Goal: Task Accomplishment & Management: Manage account settings

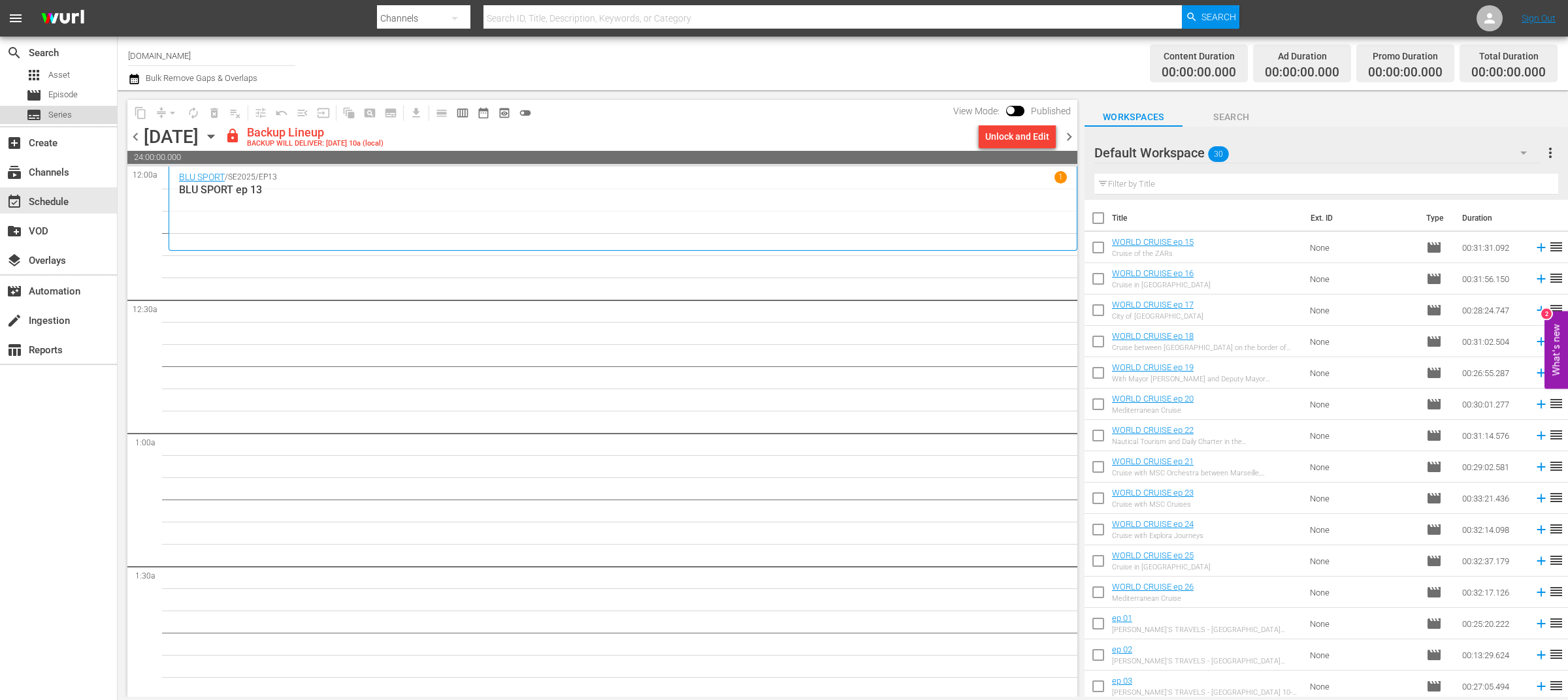
click at [65, 117] on span "Series" at bounding box center [60, 115] width 23 height 13
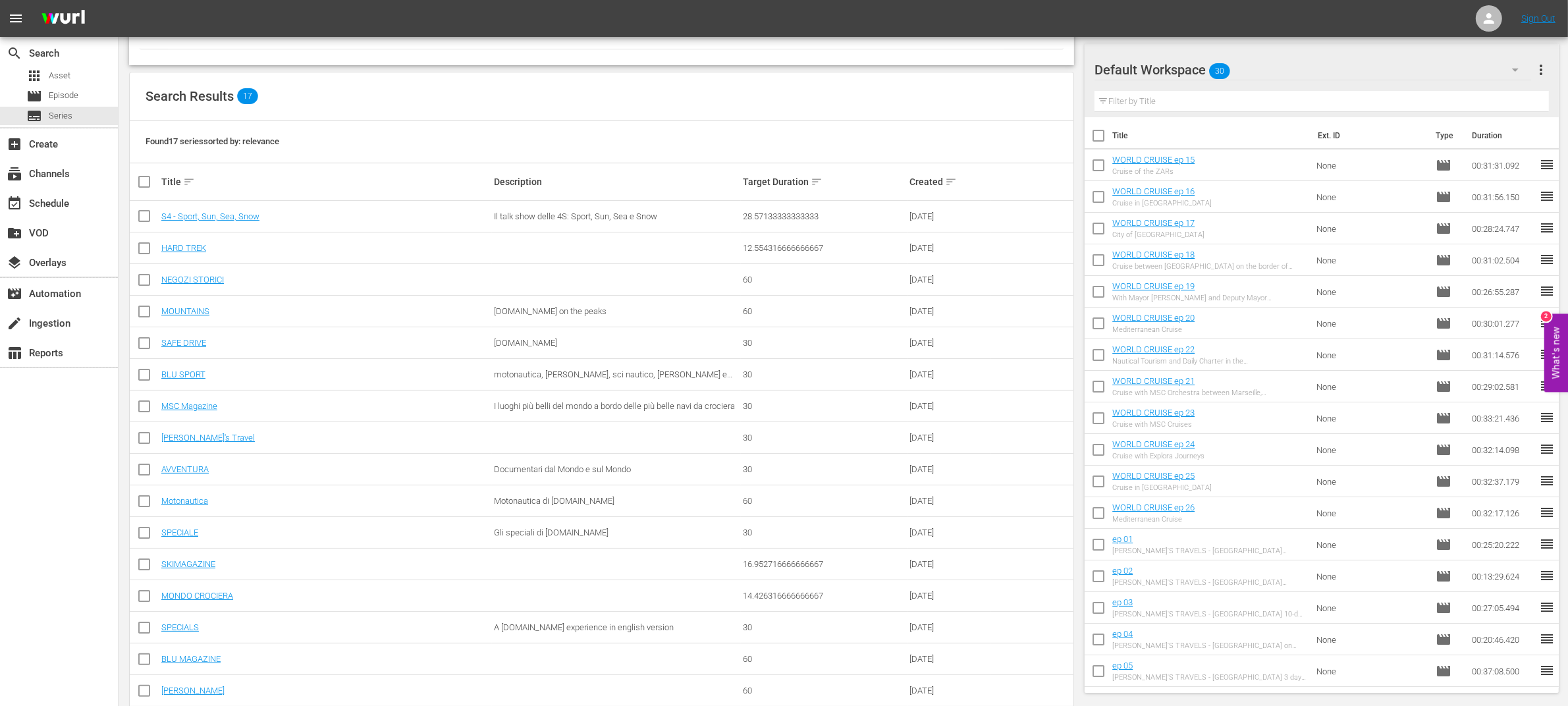
scroll to position [192, 0]
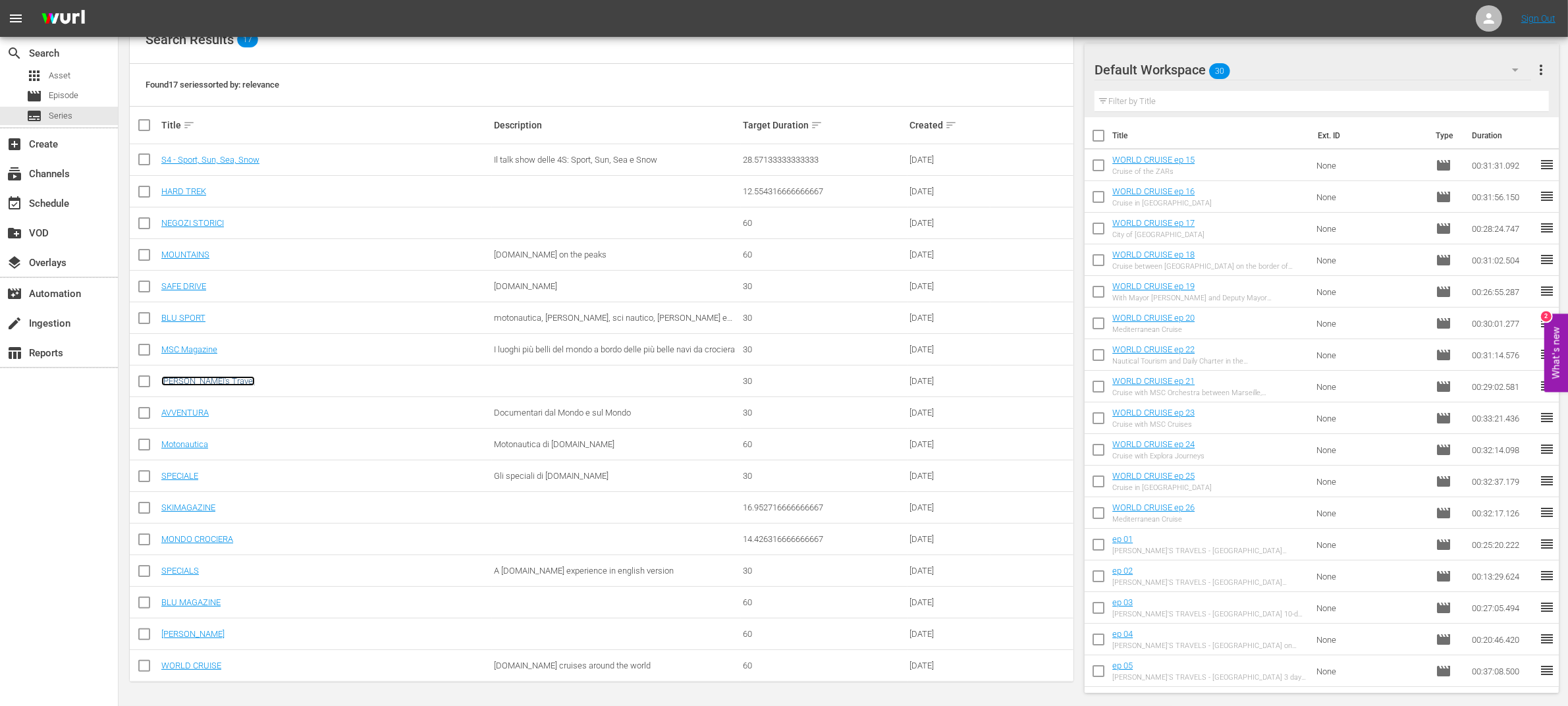
click at [189, 382] on link "[PERSON_NAME]'s Travel" at bounding box center [208, 381] width 93 height 10
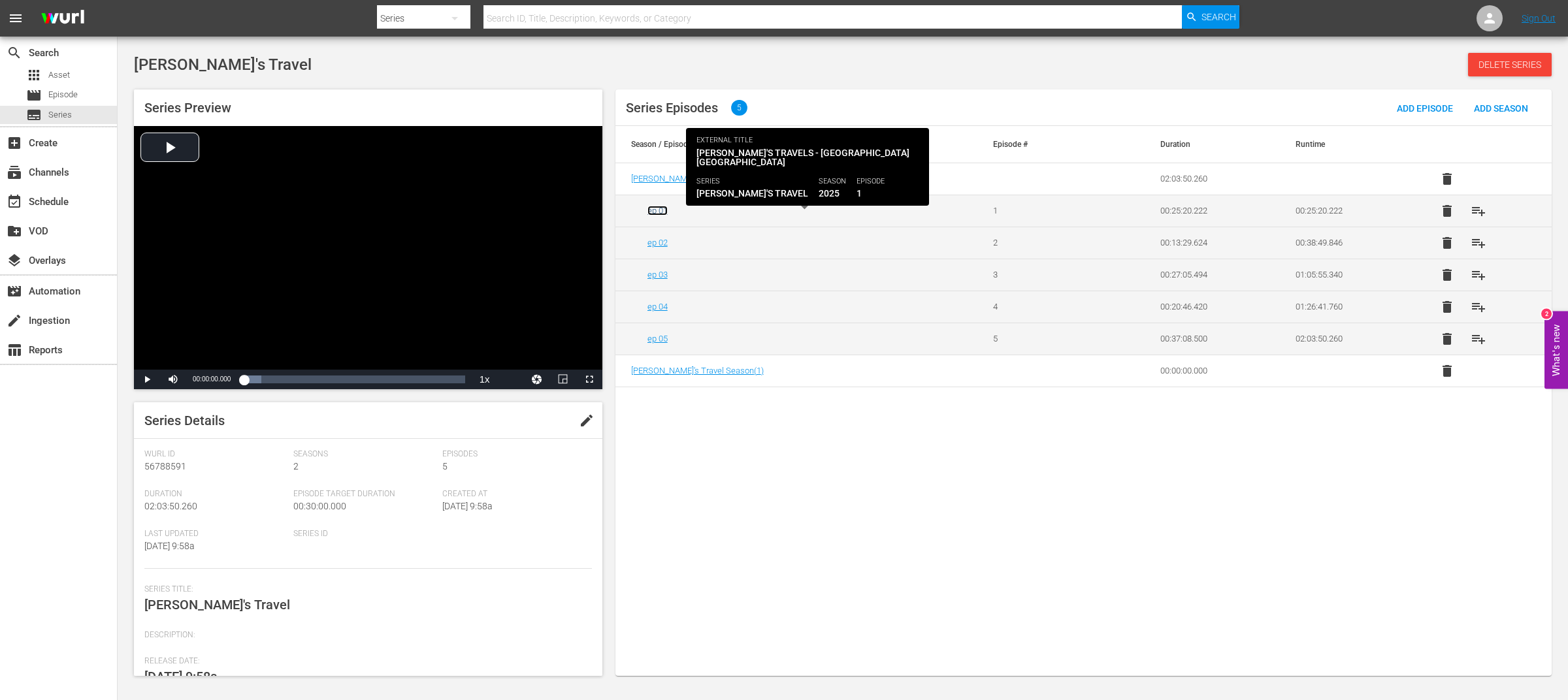
click at [653, 211] on link "ep 01" at bounding box center [657, 211] width 20 height 10
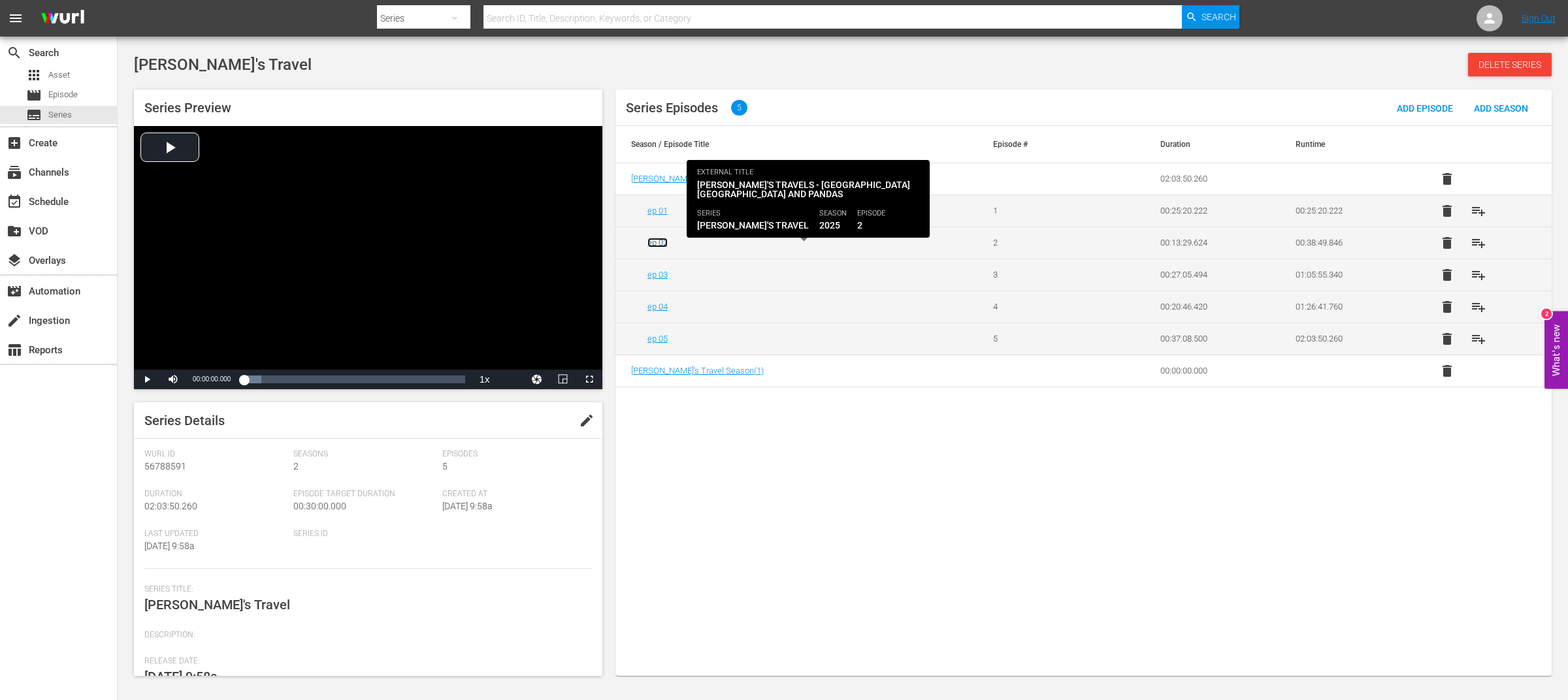
click at [662, 243] on link "ep 02" at bounding box center [657, 243] width 20 height 10
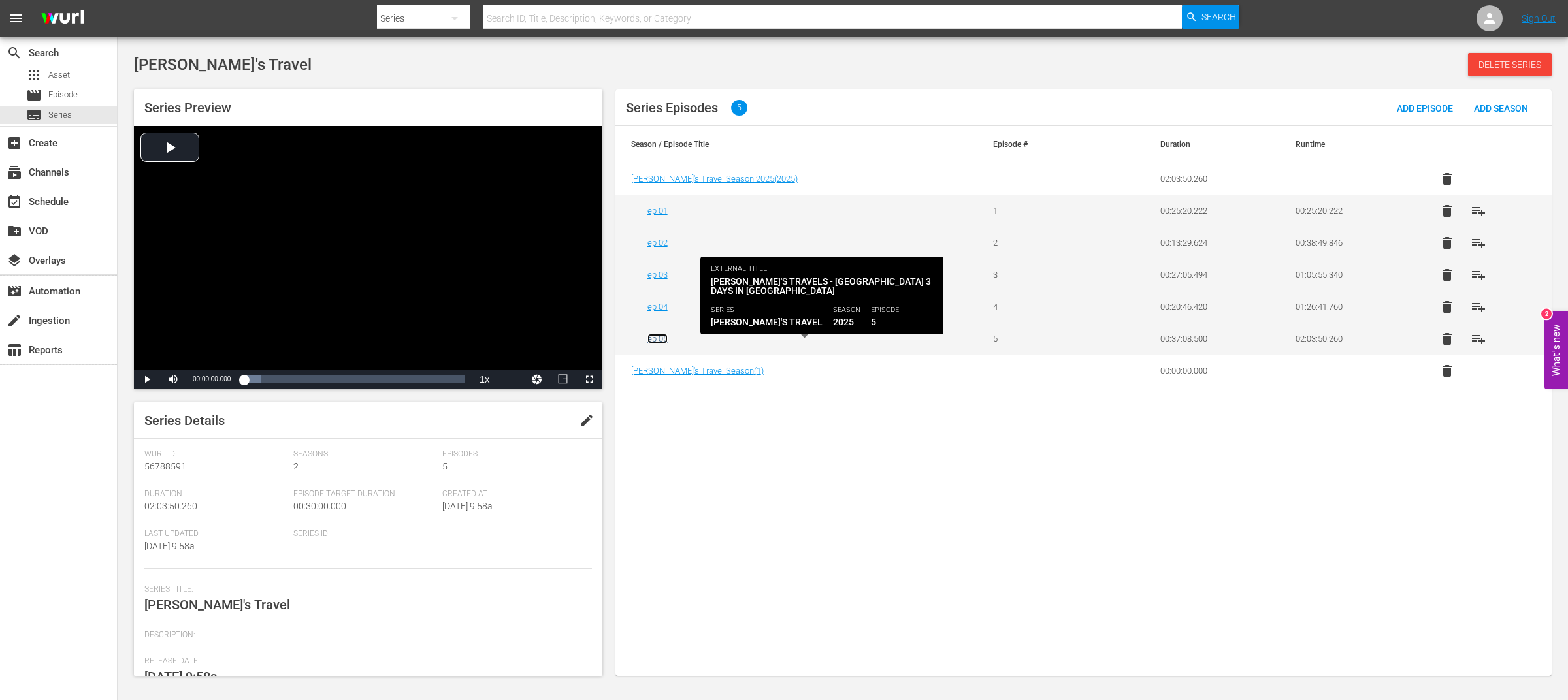
click at [665, 340] on link "ep 05" at bounding box center [657, 339] width 20 height 10
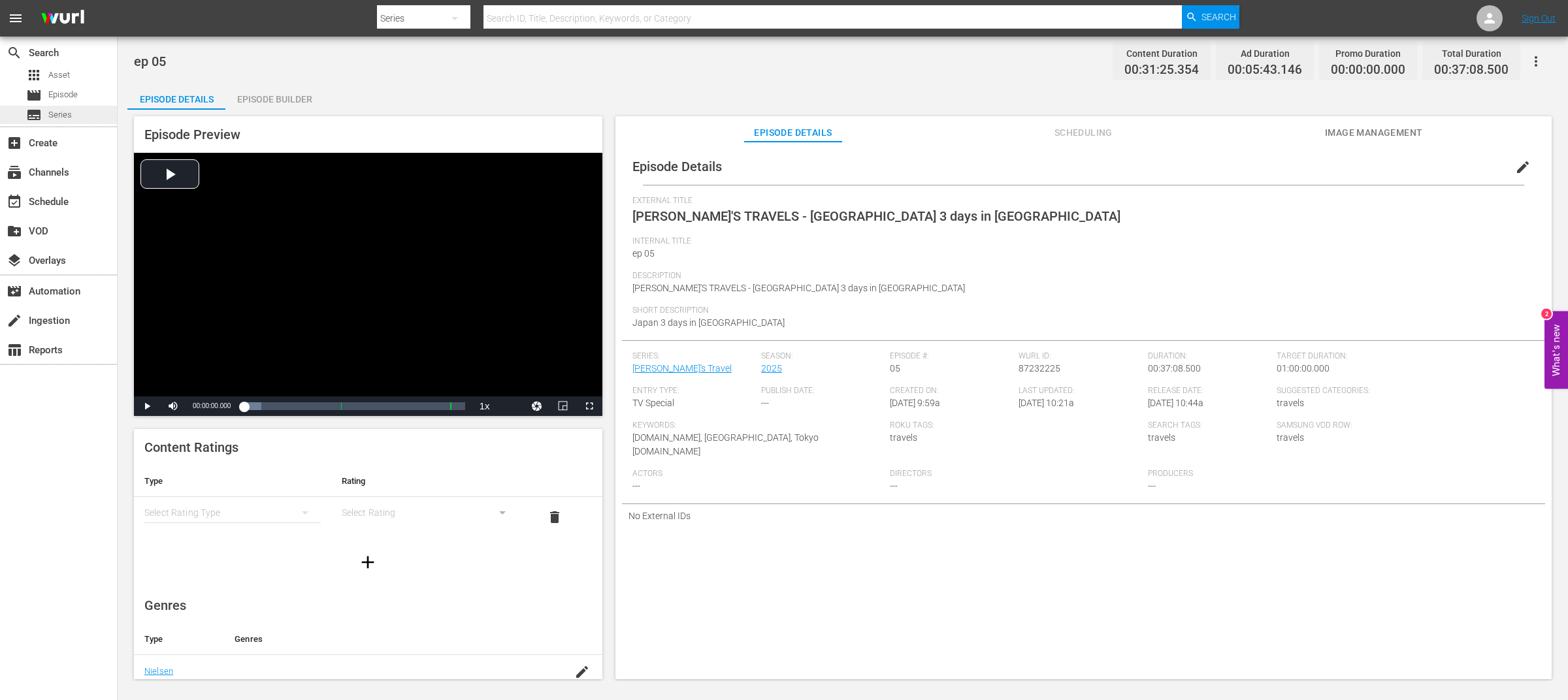
click at [58, 116] on span "Series" at bounding box center [60, 115] width 23 height 13
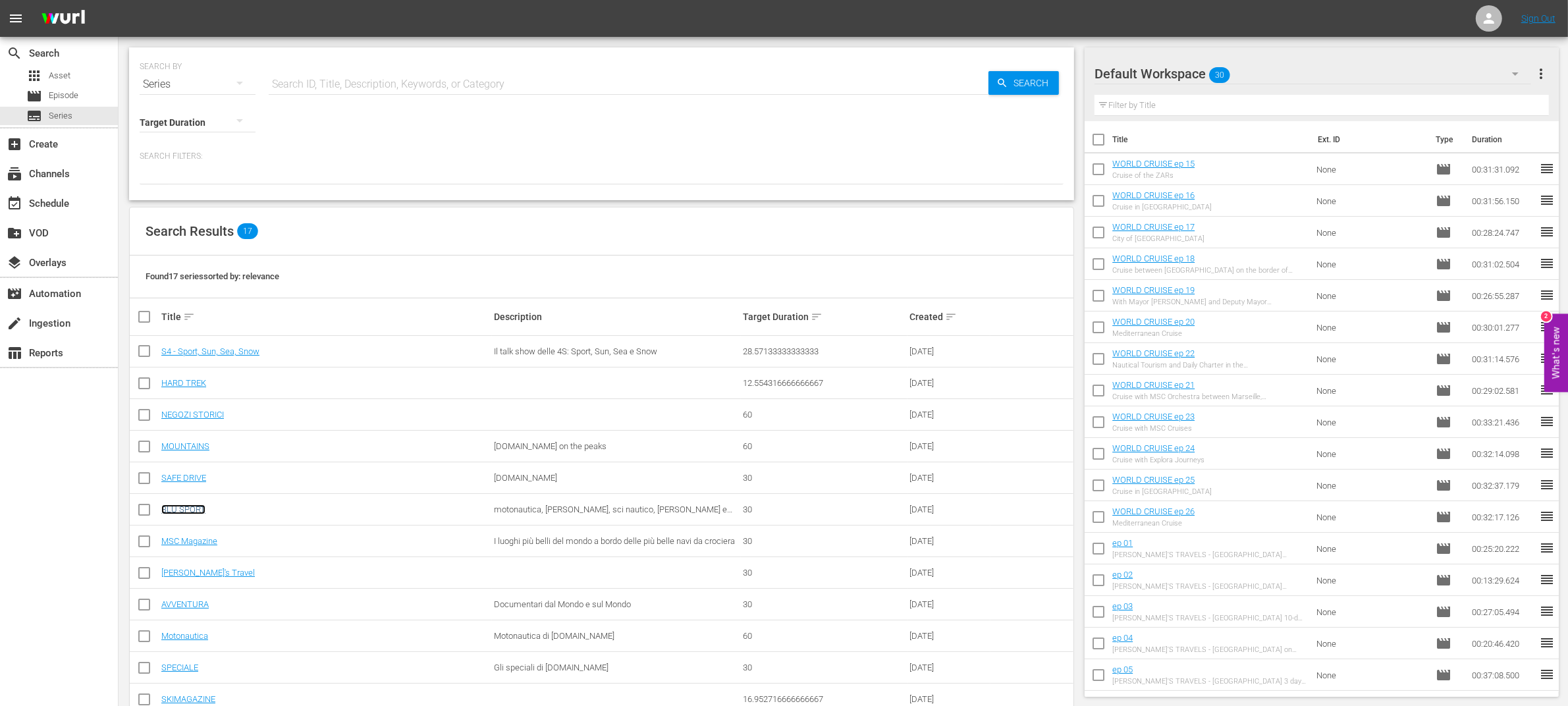
click at [198, 510] on link "BLU SPORT" at bounding box center [183, 509] width 44 height 10
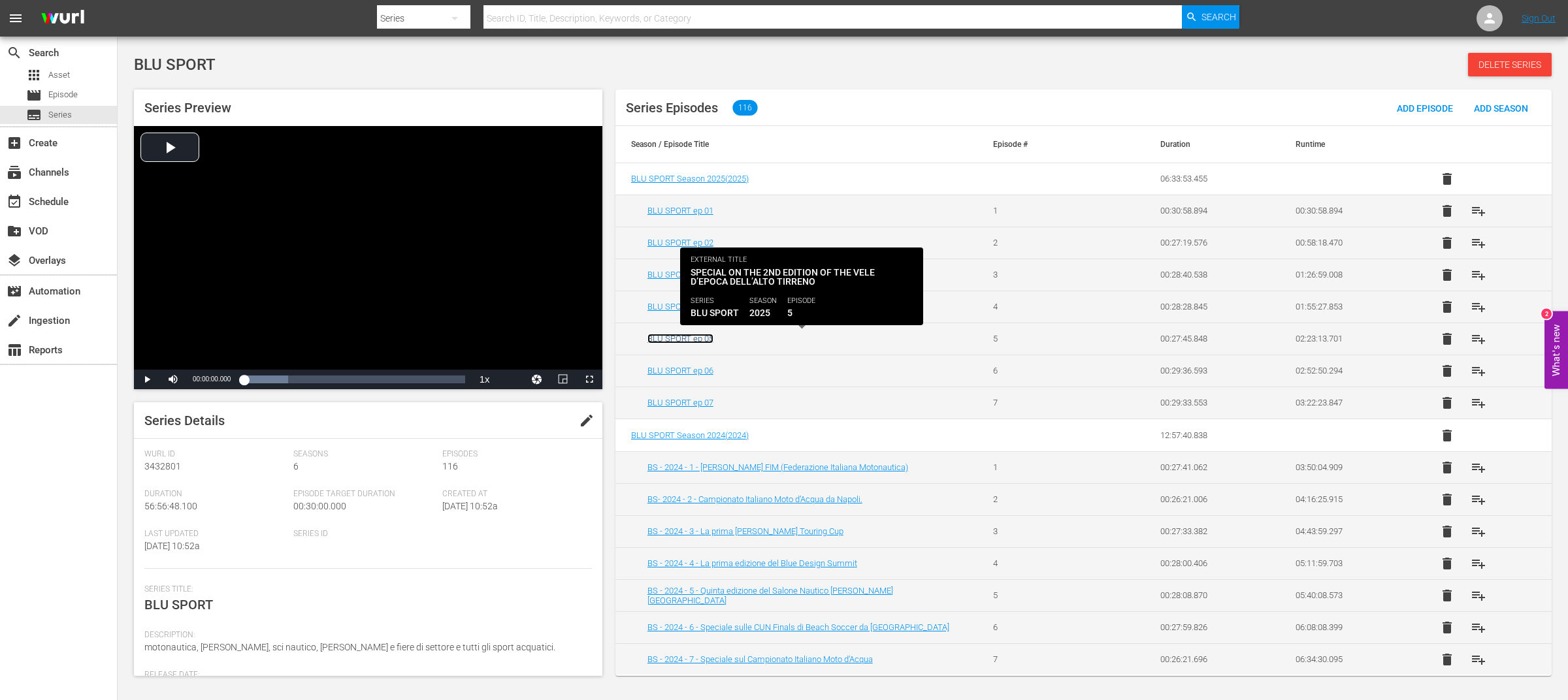
click at [702, 338] on link "BLU SPORT ep 05" at bounding box center [681, 339] width 66 height 10
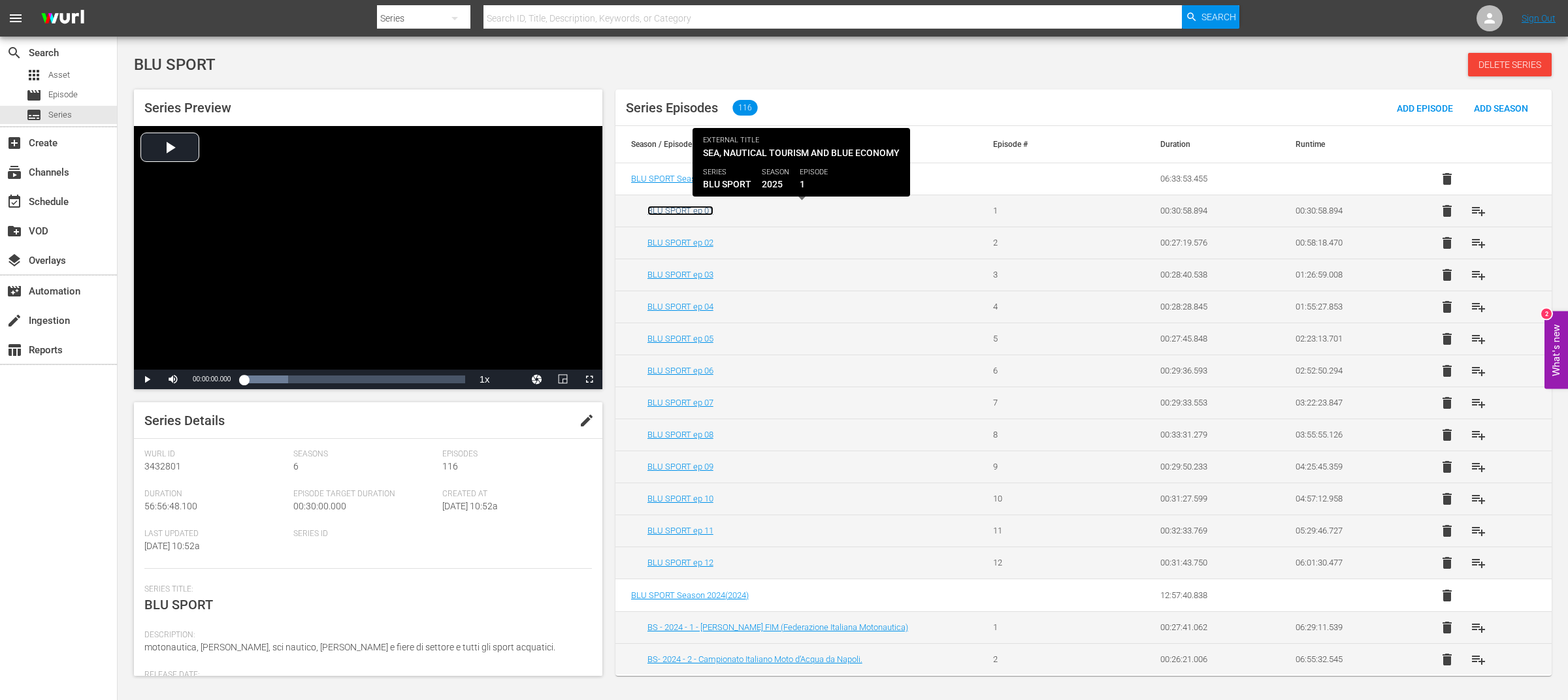
click at [675, 211] on link "BLU SPORT ep 01" at bounding box center [681, 211] width 66 height 10
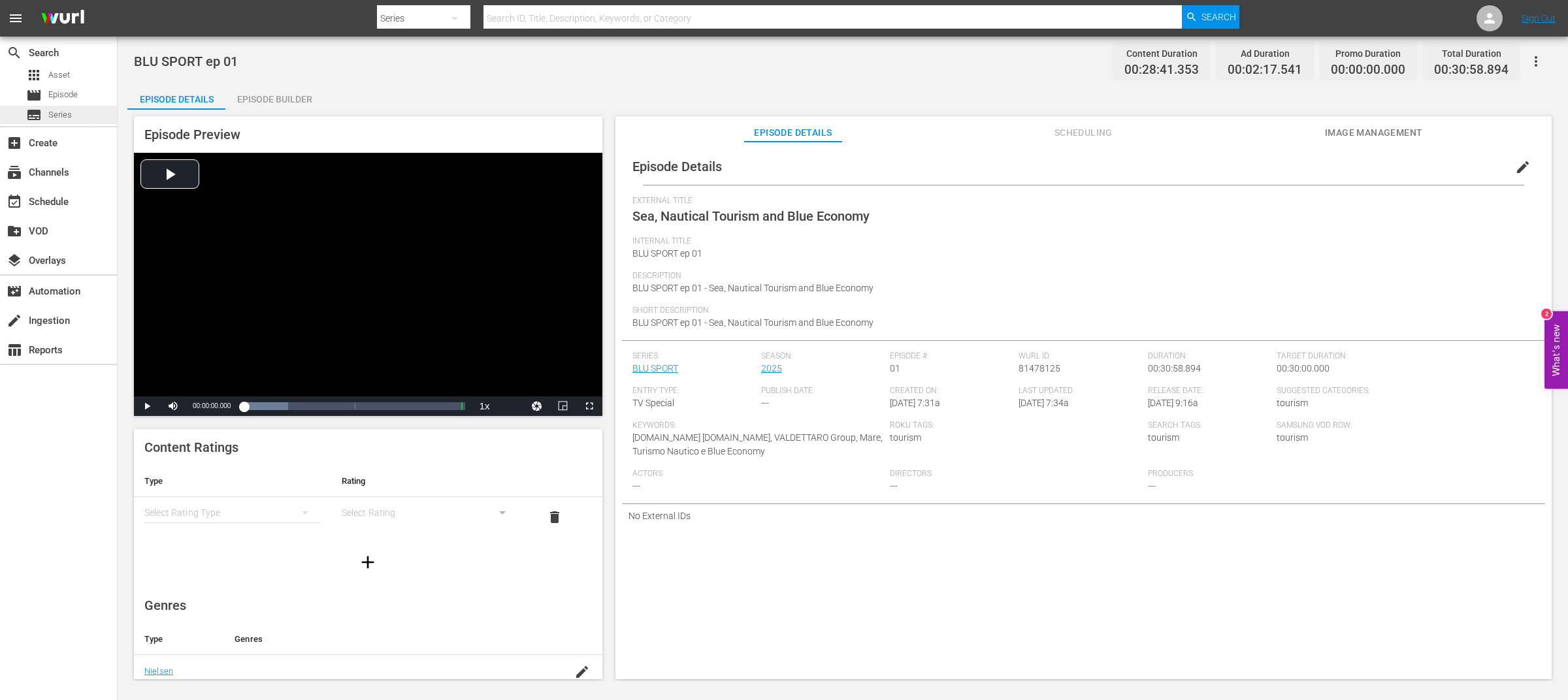
click at [70, 112] on span "Series" at bounding box center [60, 115] width 23 height 13
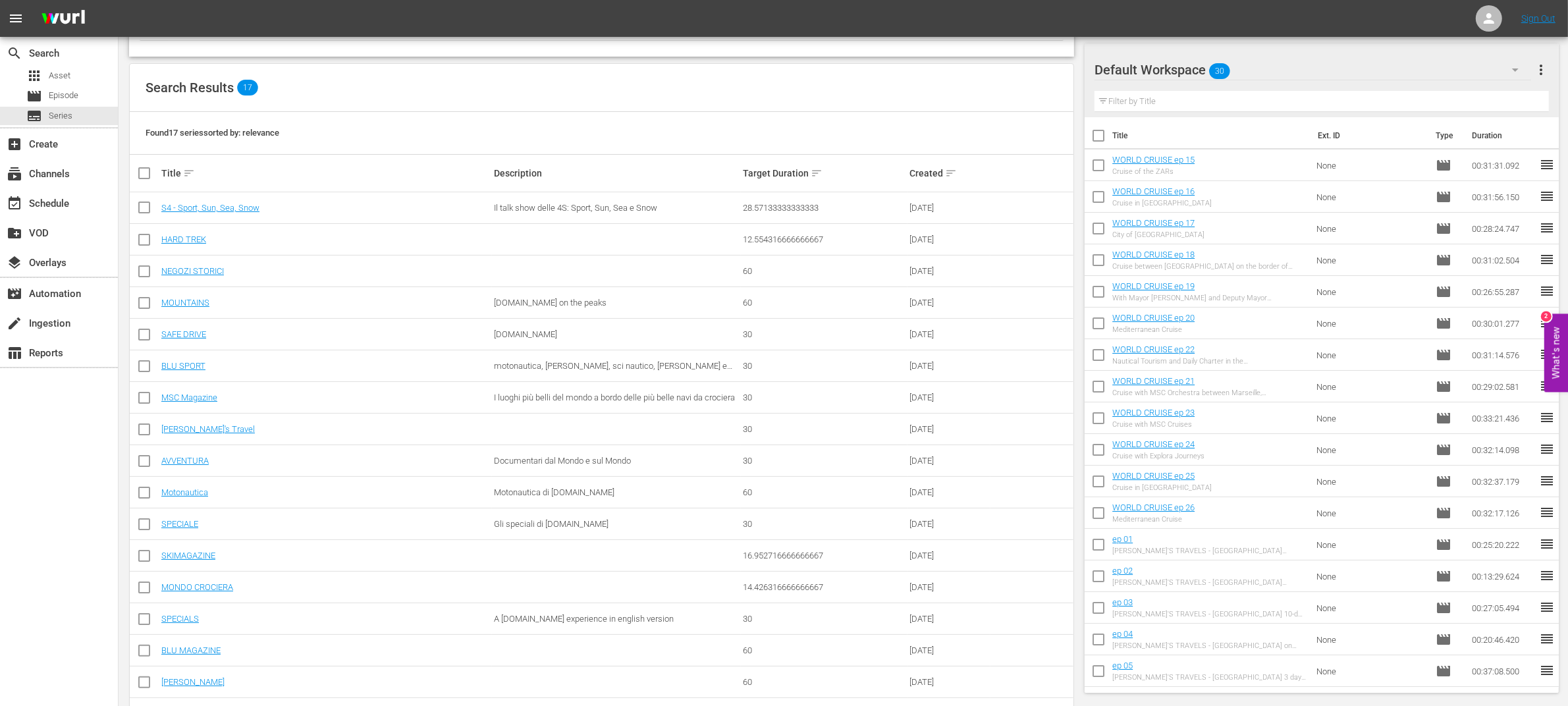
scroll to position [192, 0]
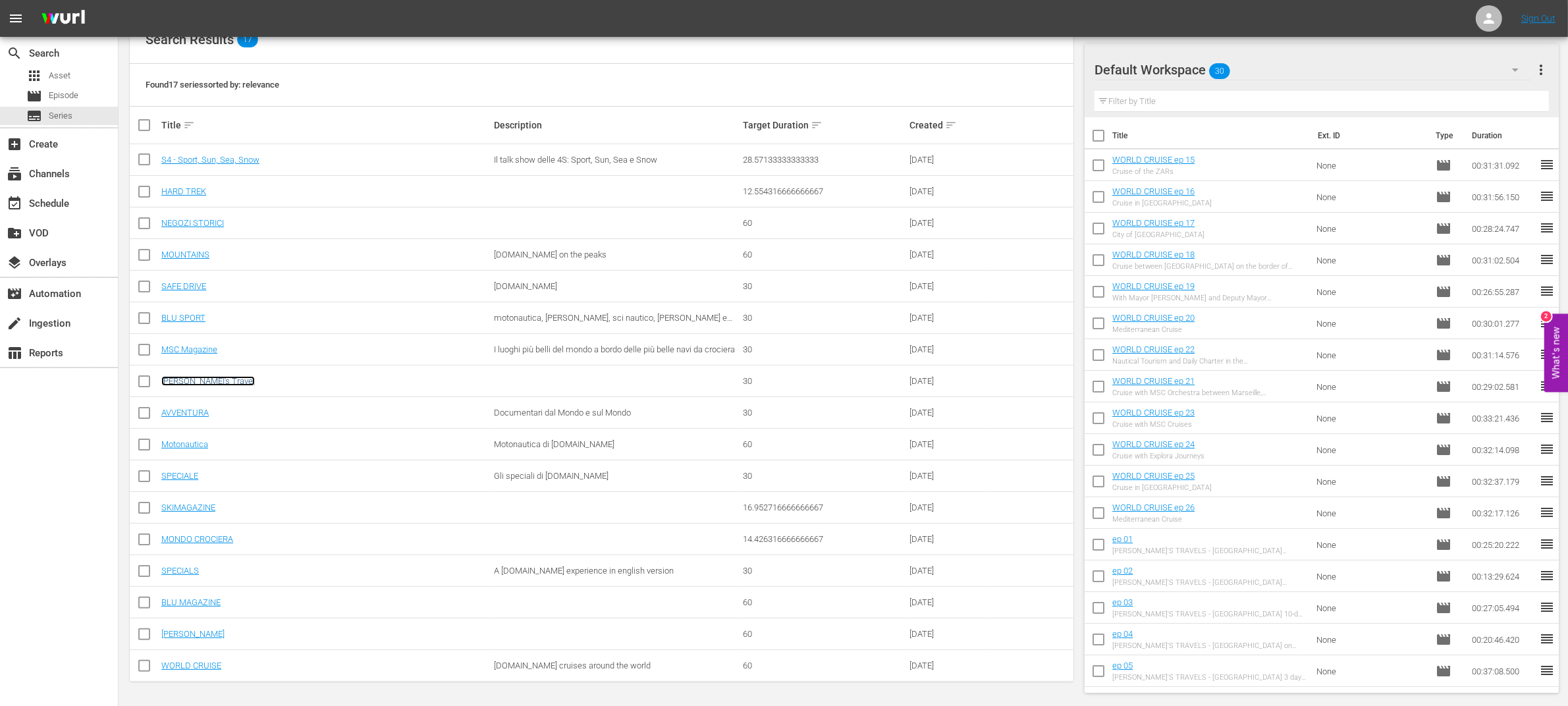
click at [181, 381] on link "[PERSON_NAME]'s Travel" at bounding box center [208, 381] width 93 height 10
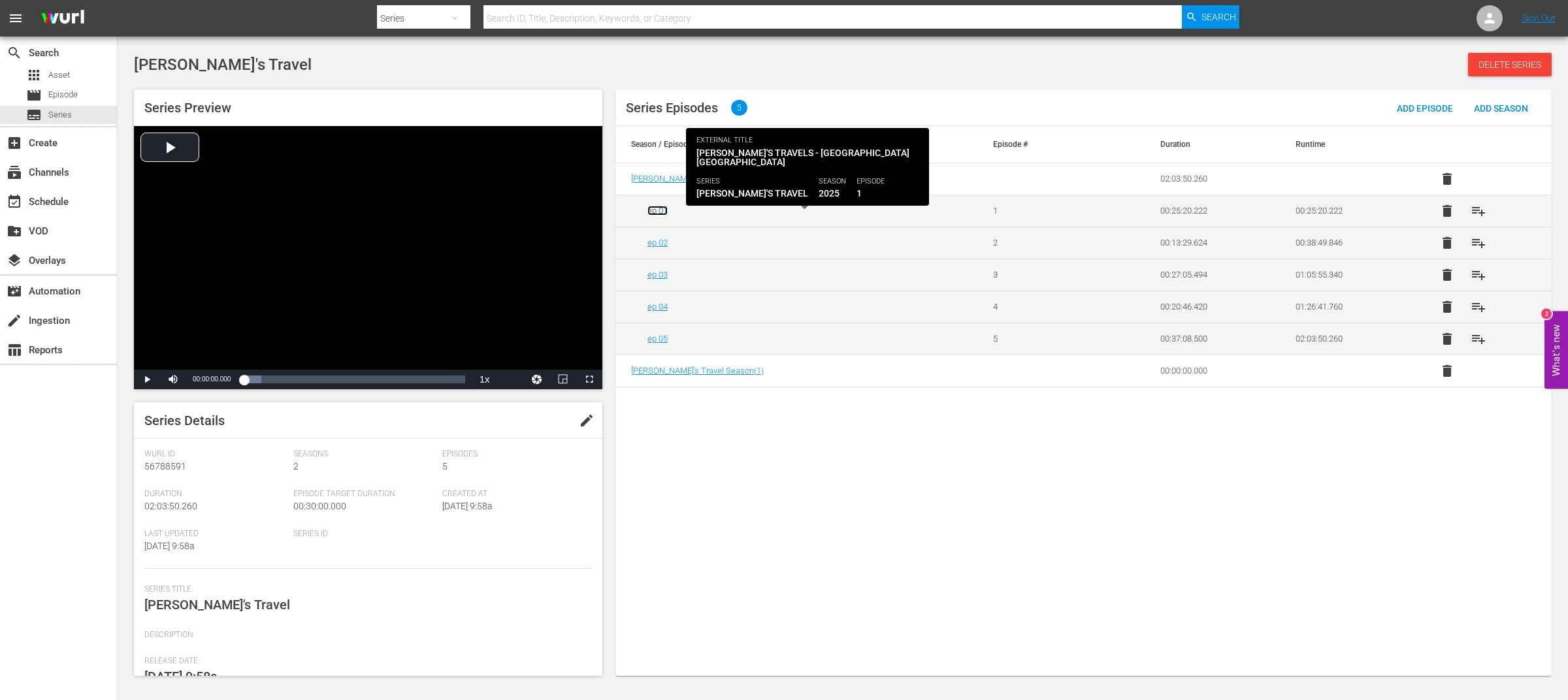
click at [662, 214] on link "ep 01" at bounding box center [657, 211] width 20 height 10
click at [657, 213] on link "ep 01" at bounding box center [657, 211] width 20 height 10
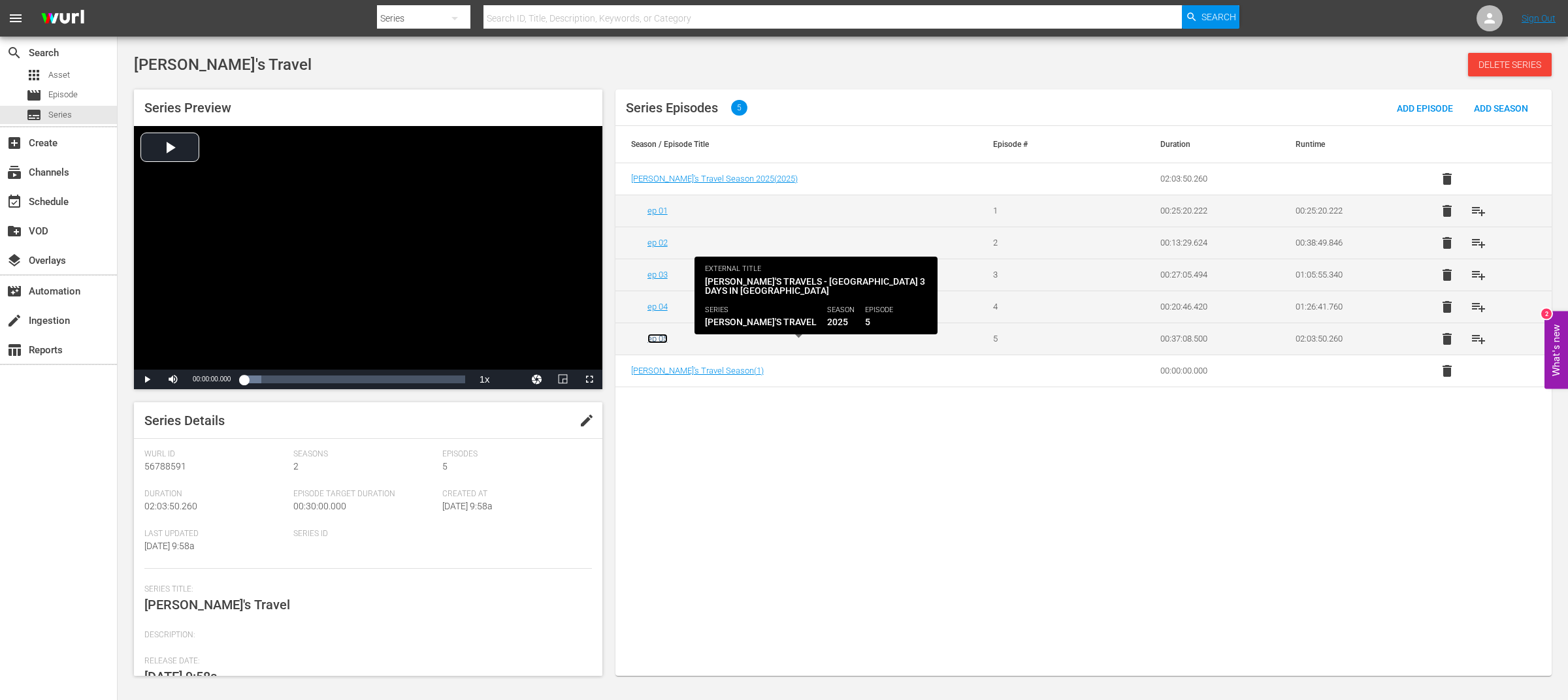
click at [664, 340] on link "ep 05" at bounding box center [657, 339] width 20 height 10
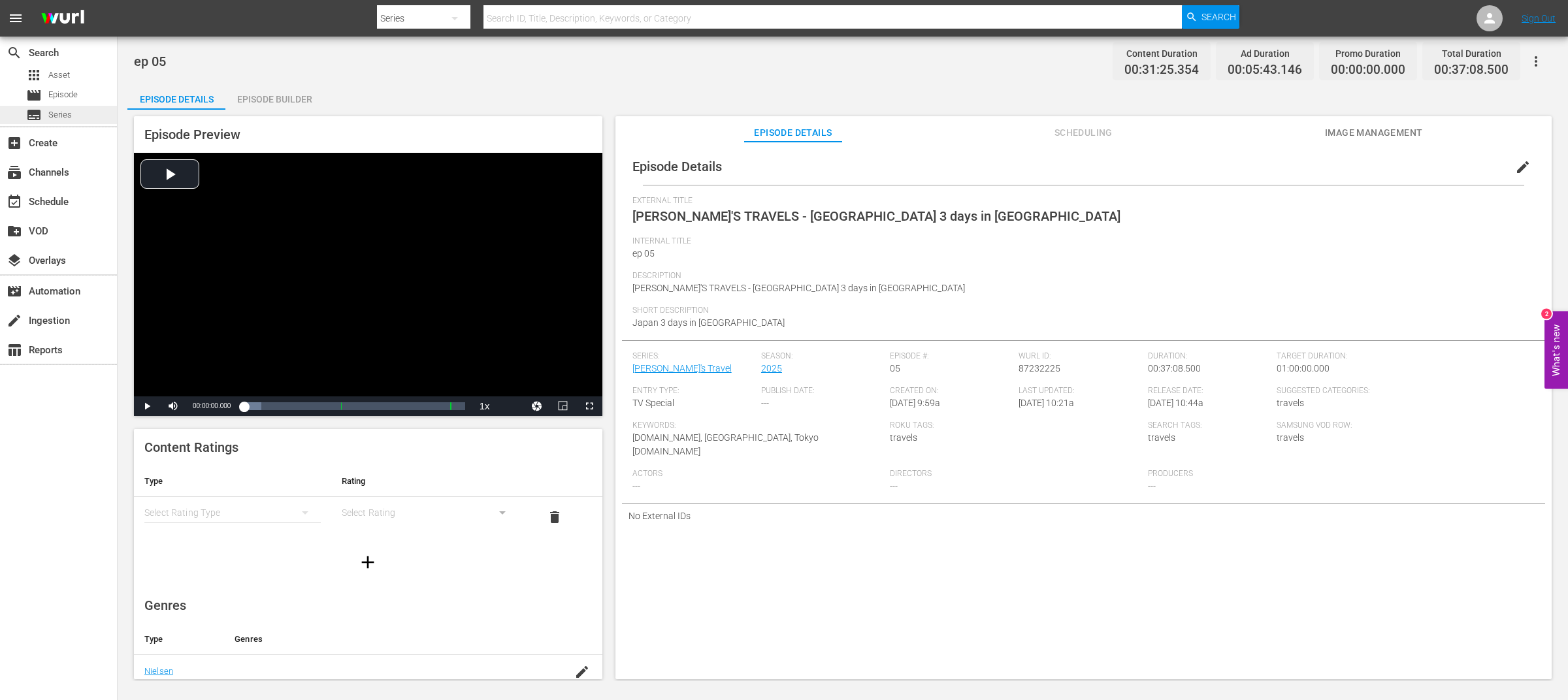
click at [65, 114] on span "Series" at bounding box center [60, 115] width 23 height 13
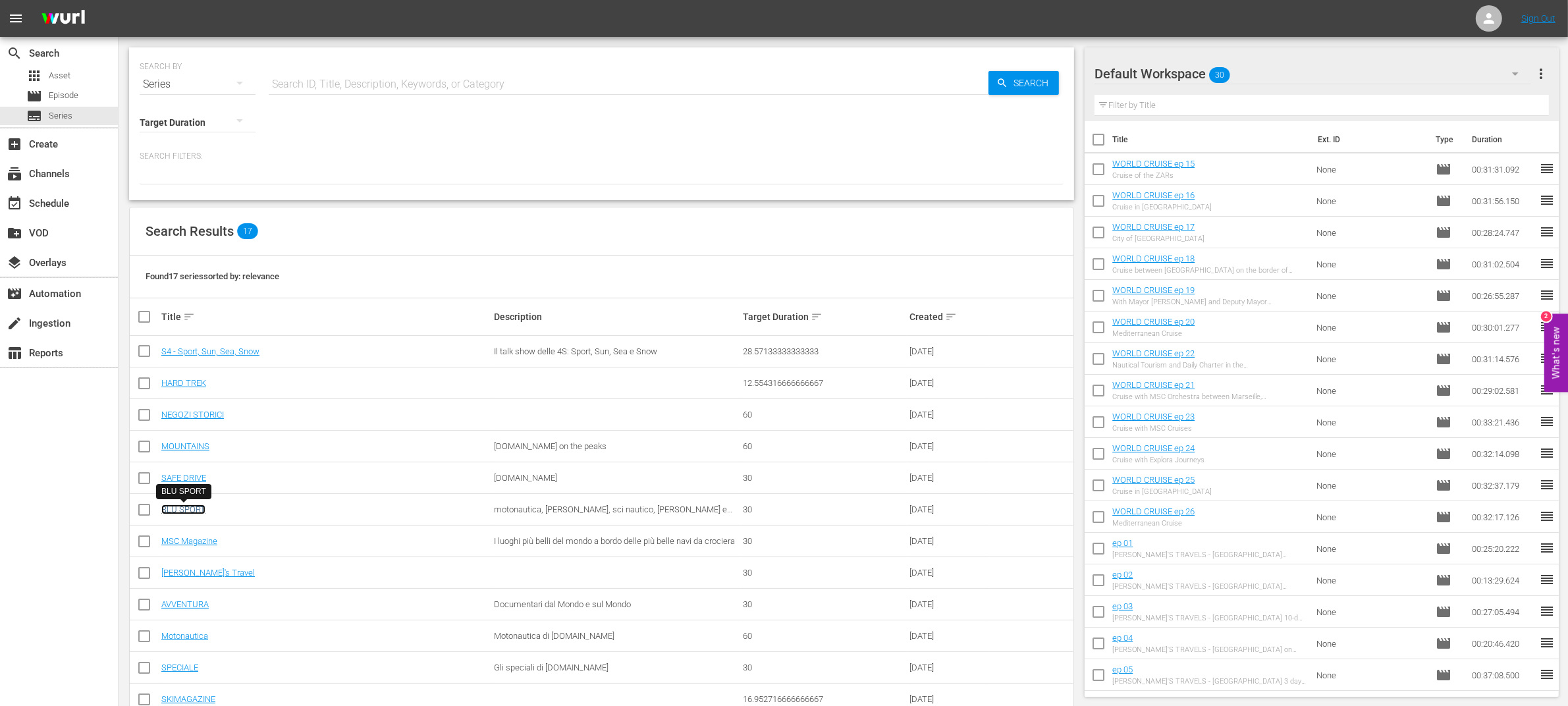
click at [183, 513] on link "BLU SPORT" at bounding box center [183, 509] width 44 height 10
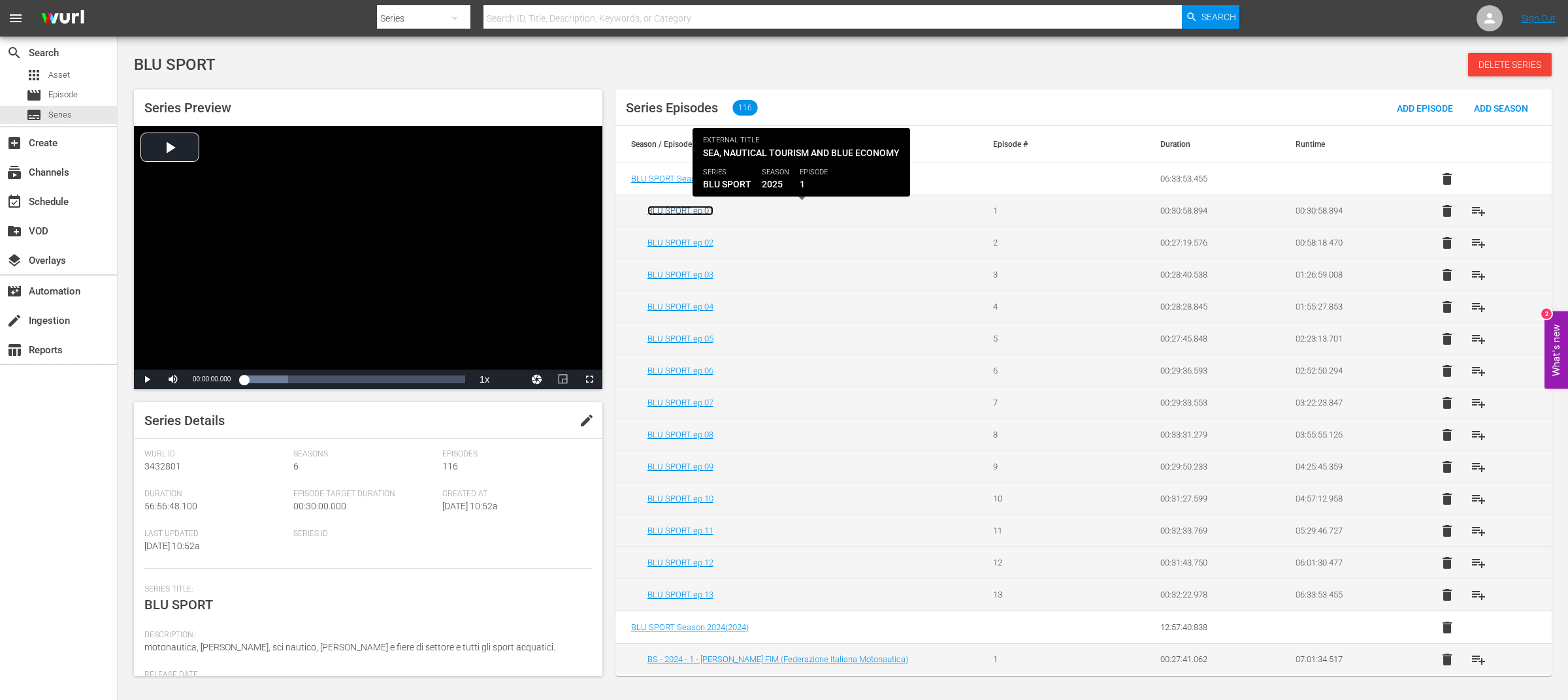
click at [701, 214] on link "BLU SPORT ep 01" at bounding box center [681, 211] width 66 height 10
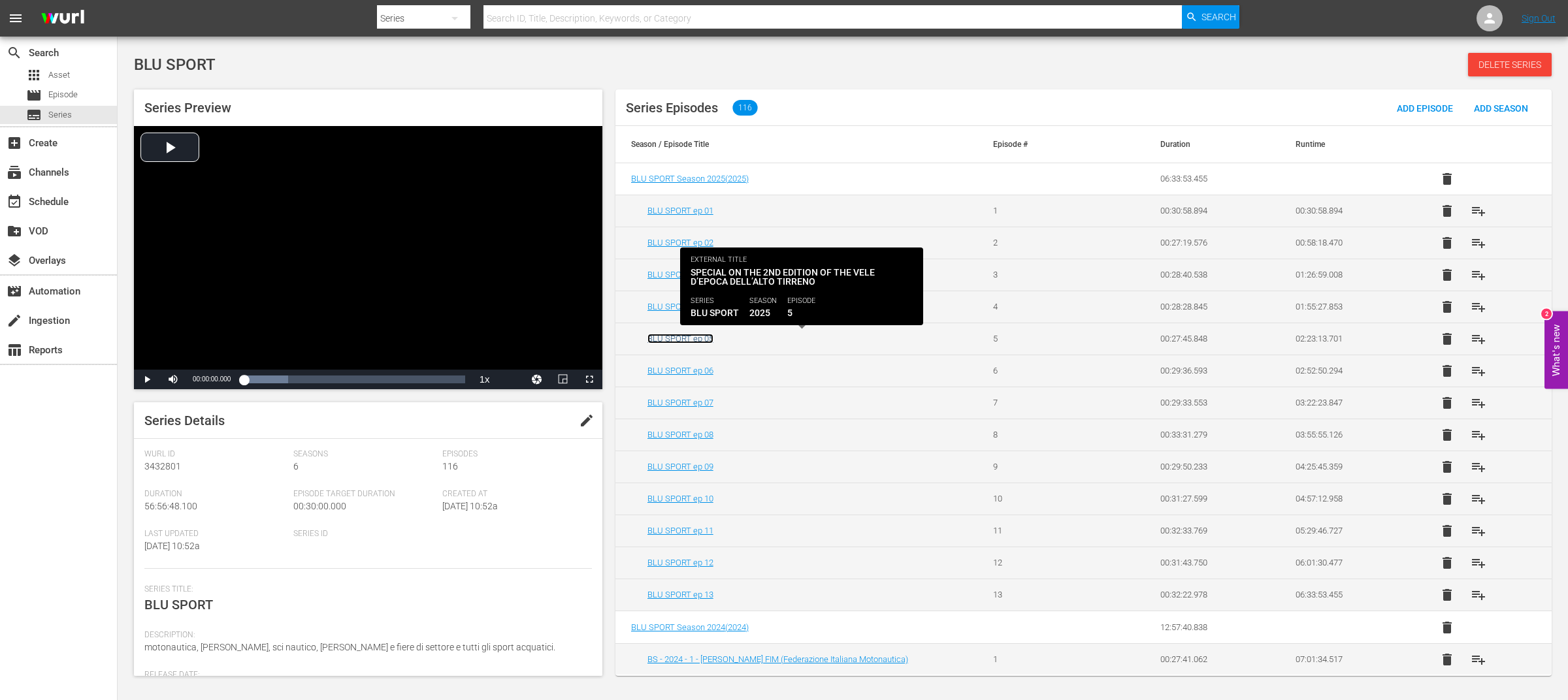
click at [702, 341] on link "BLU SPORT ep 05" at bounding box center [681, 339] width 66 height 10
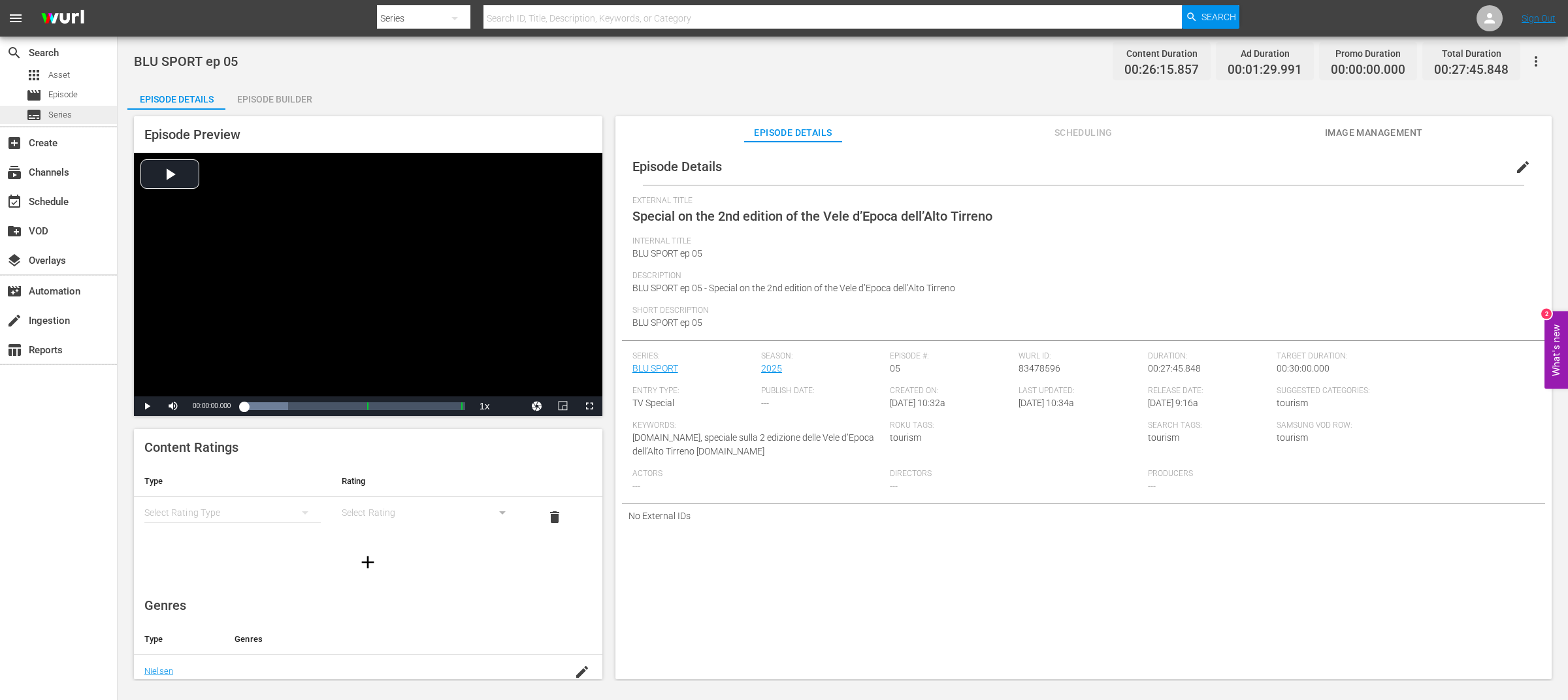
click at [51, 119] on span "Series" at bounding box center [60, 115] width 23 height 13
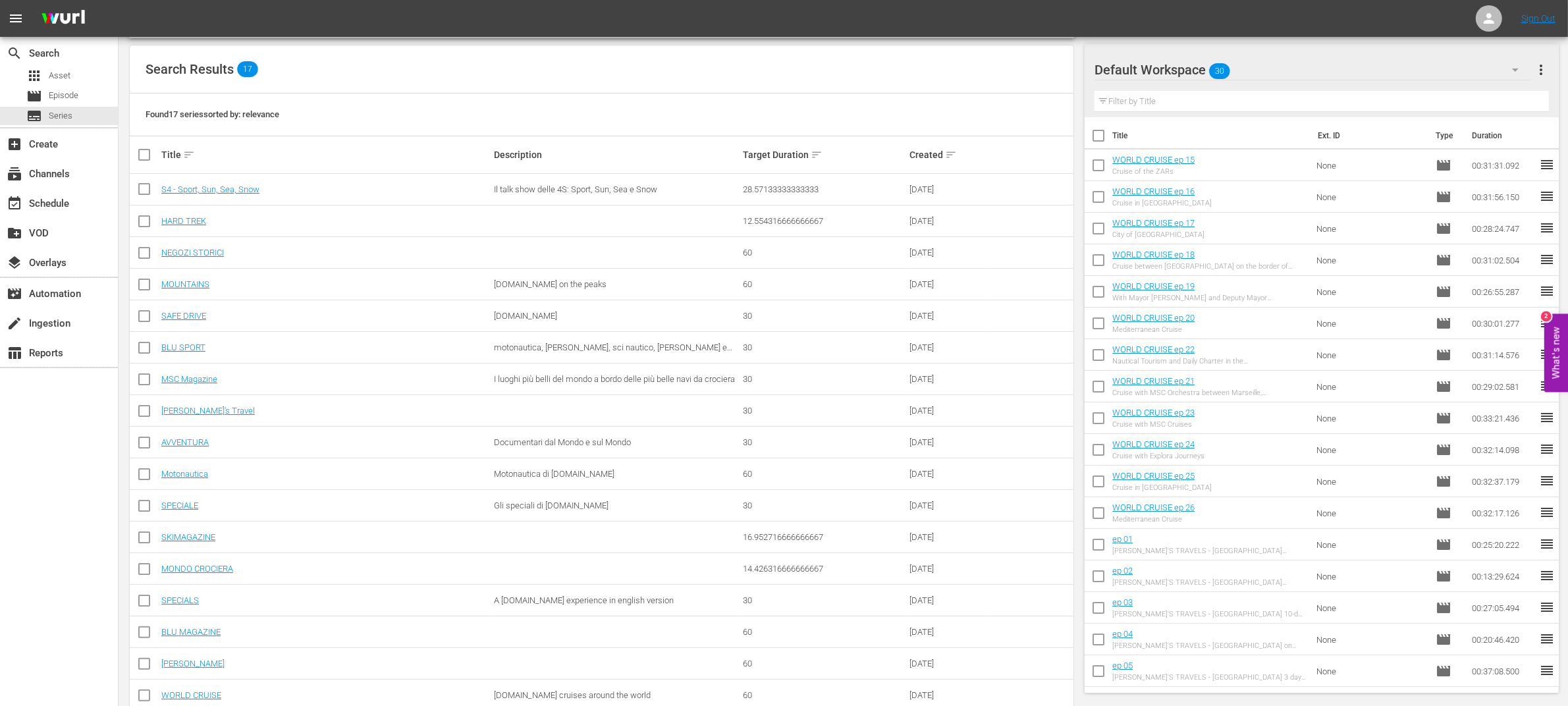
scroll to position [192, 0]
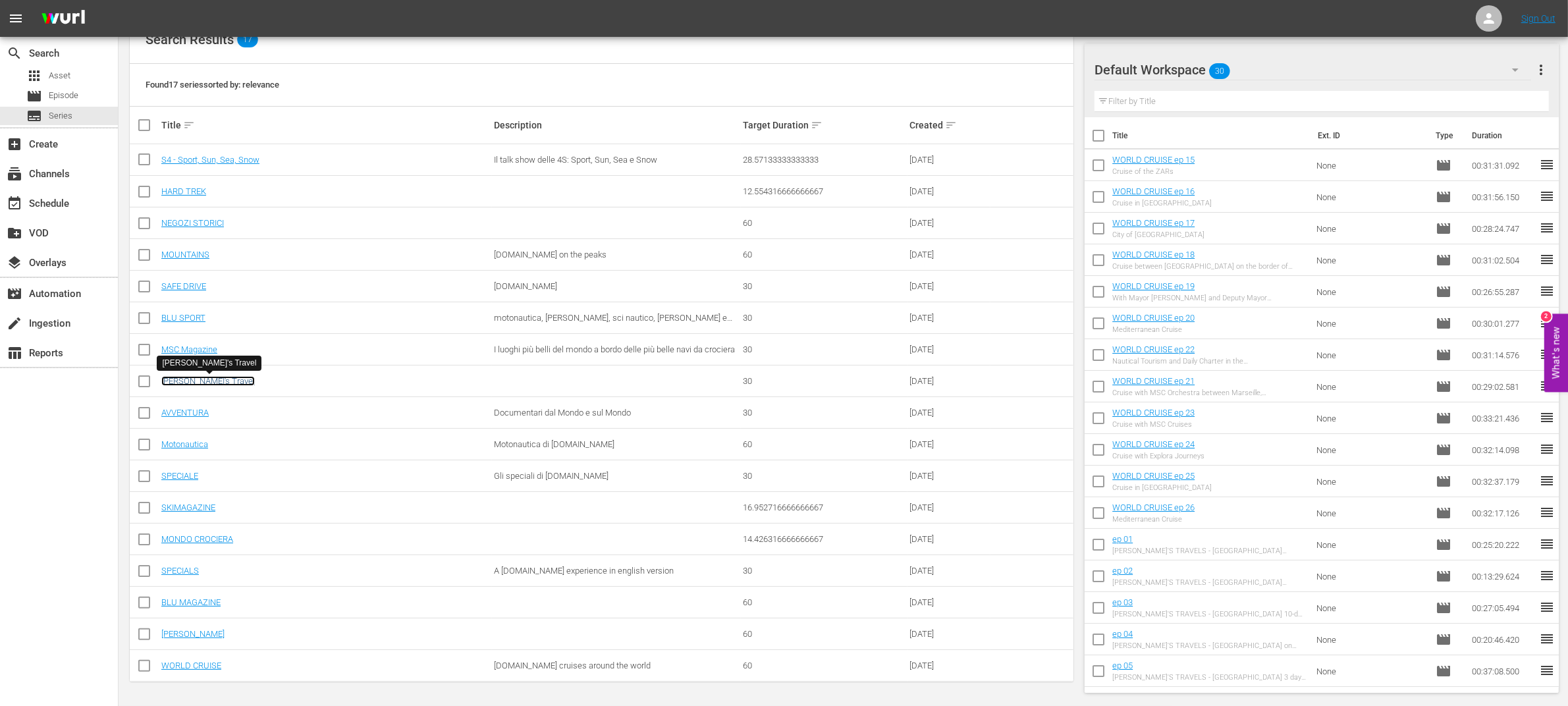
click at [199, 383] on link "[PERSON_NAME]'s Travel" at bounding box center [208, 381] width 93 height 10
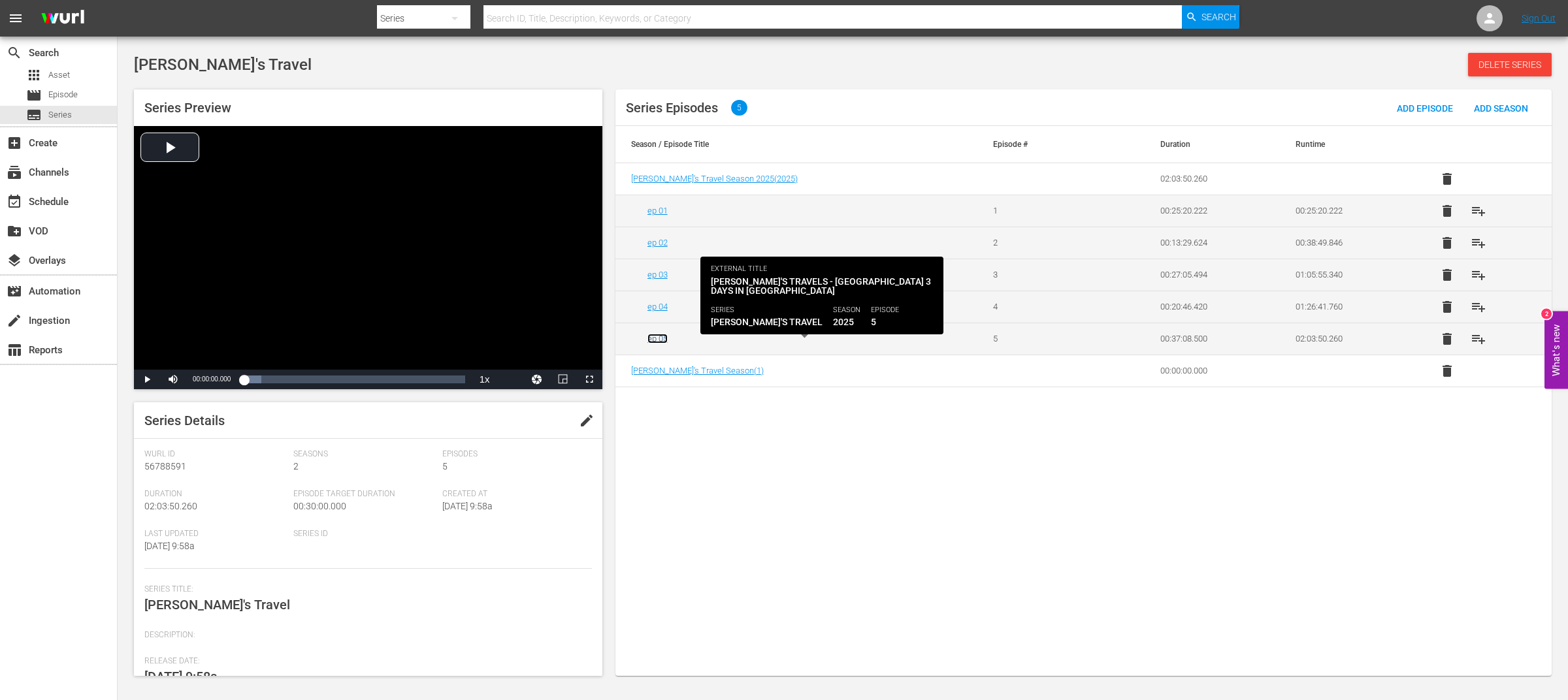
click at [660, 340] on link "ep 05" at bounding box center [657, 339] width 20 height 10
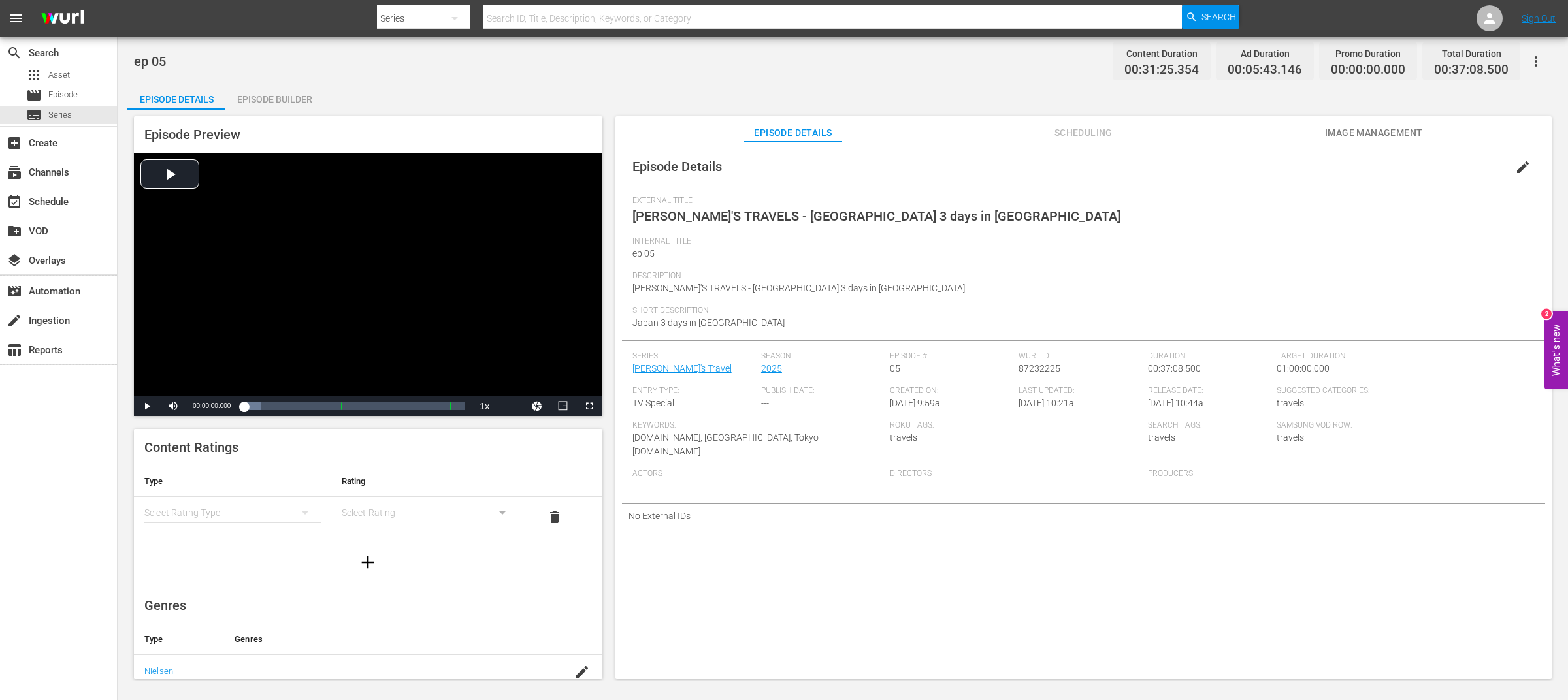
click at [1446, 245] on span "Internal Title" at bounding box center [1080, 241] width 896 height 11
click at [1516, 166] on span "edit" at bounding box center [1523, 167] width 16 height 16
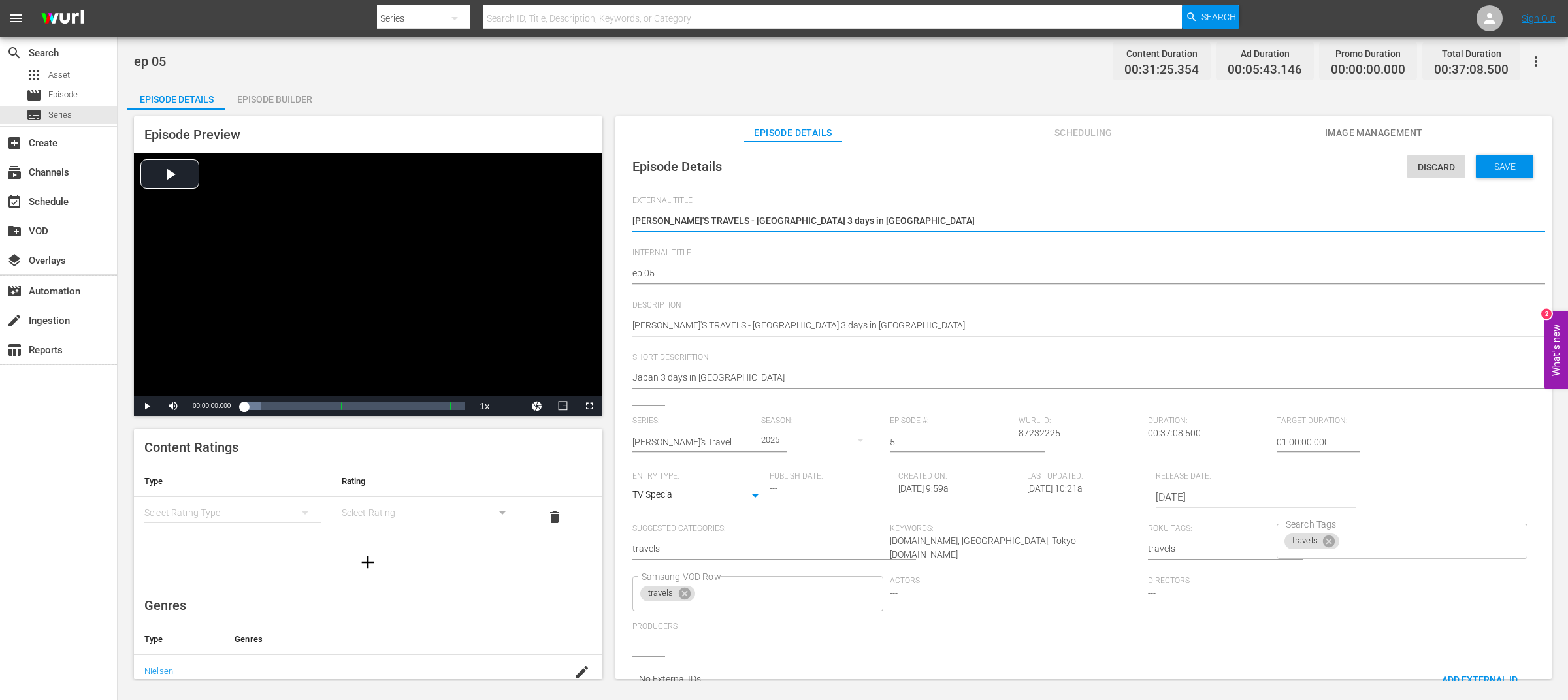
drag, startPoint x: 708, startPoint y: 219, endPoint x: 1002, endPoint y: 222, distance: 294.0
click at [1002, 222] on textarea "[PERSON_NAME]'S TRAVELS - [GEOGRAPHIC_DATA] 3 days in [GEOGRAPHIC_DATA]" at bounding box center [1080, 221] width 896 height 16
type textarea "[PERSON_NAME]'S TRAVELS"
type textarea "[PERSON_NAME]'S TRAVELS - [GEOGRAPHIC_DATA] 3 days in [GEOGRAPHIC_DATA]"
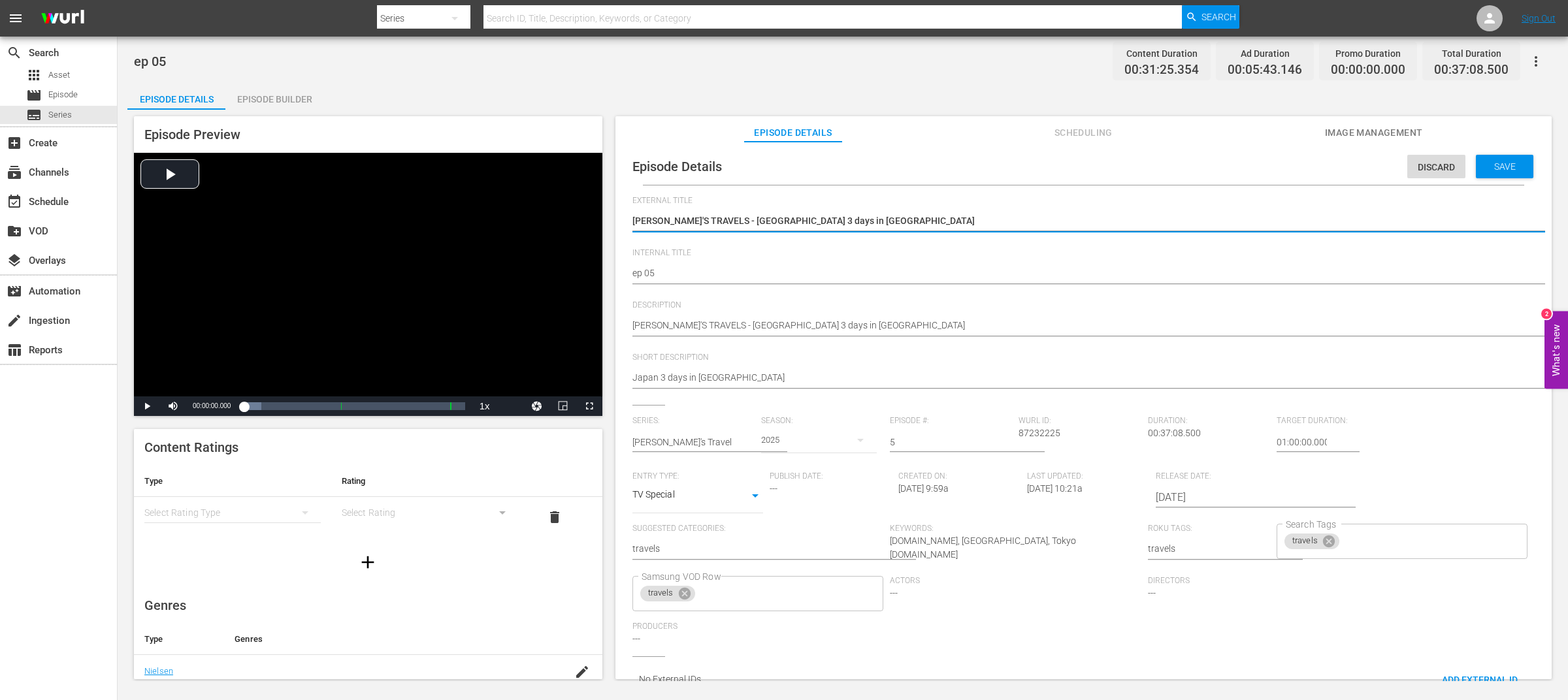
click at [843, 219] on textarea "[PERSON_NAME]'S TRAVELS - [GEOGRAPHIC_DATA] 3 days in [GEOGRAPHIC_DATA]" at bounding box center [1080, 221] width 896 height 16
drag, startPoint x: 843, startPoint y: 219, endPoint x: 709, endPoint y: 224, distance: 134.1
click at [709, 224] on textarea "[PERSON_NAME]'S TRAVELS - [GEOGRAPHIC_DATA] 3 days in [GEOGRAPHIC_DATA]" at bounding box center [1080, 221] width 896 height 16
type textarea "[PERSON_NAME]'S TRAVELS - [GEOGRAPHIC_DATA] 3 days in [GEOGRAPHIC_DATA]"
click at [1422, 169] on span "Discard" at bounding box center [1437, 167] width 58 height 11
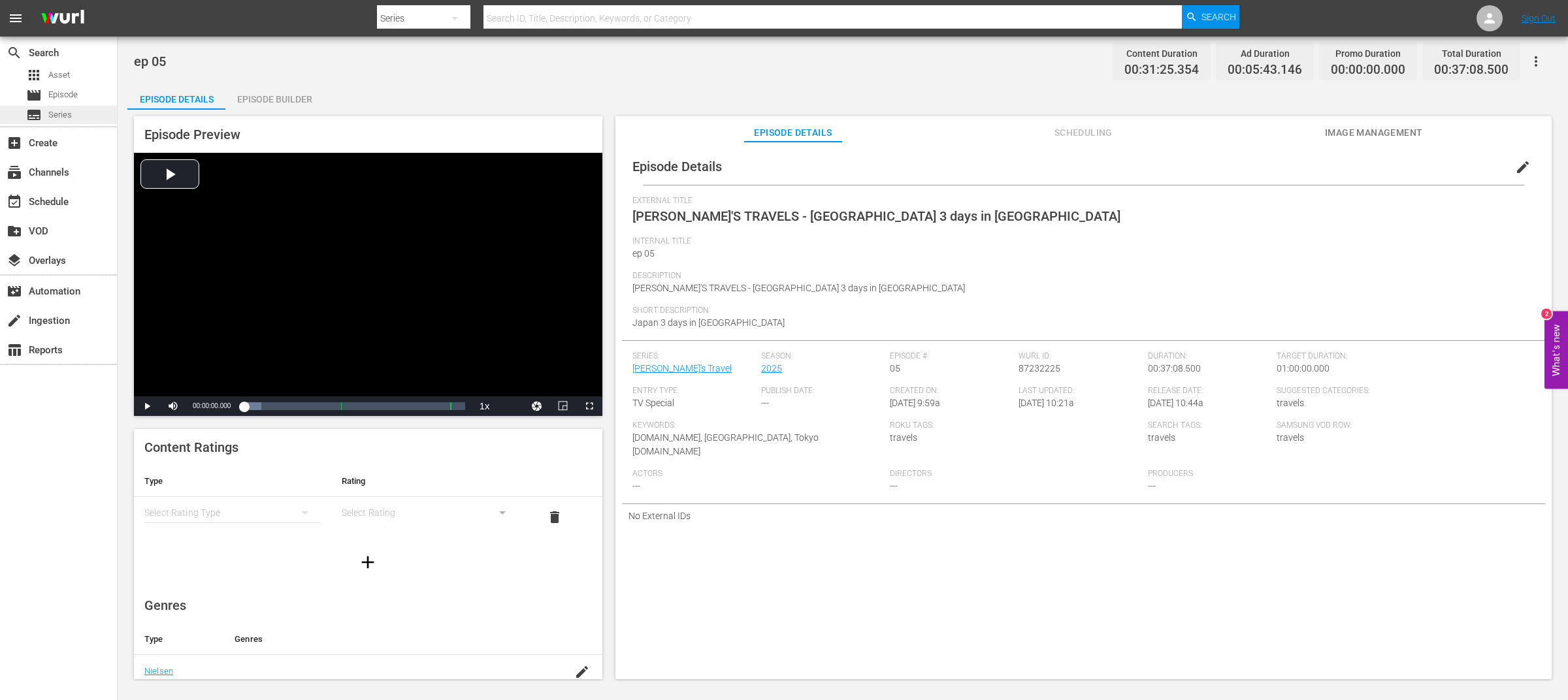
click at [73, 113] on div "subtitles Series" at bounding box center [58, 115] width 117 height 18
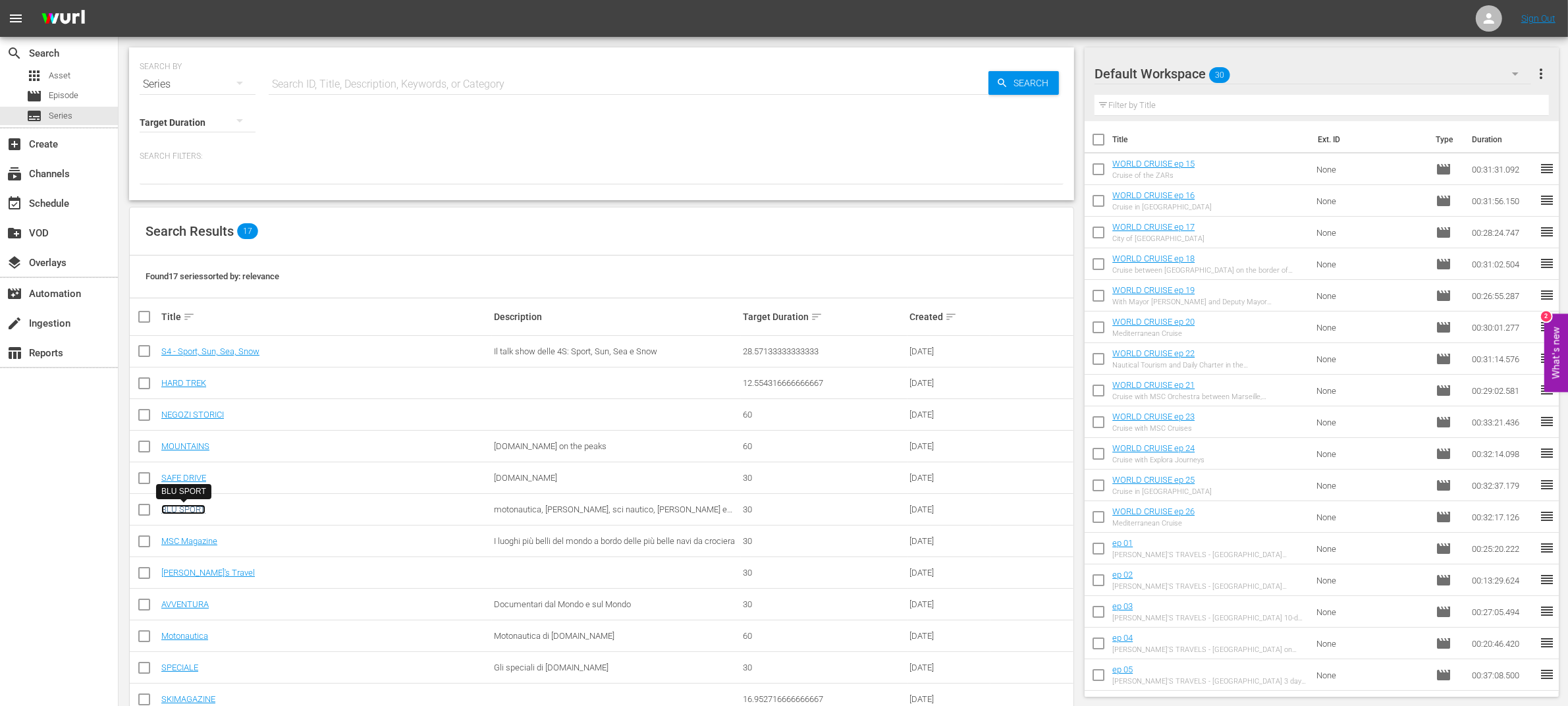
click at [195, 508] on link "BLU SPORT" at bounding box center [183, 509] width 44 height 10
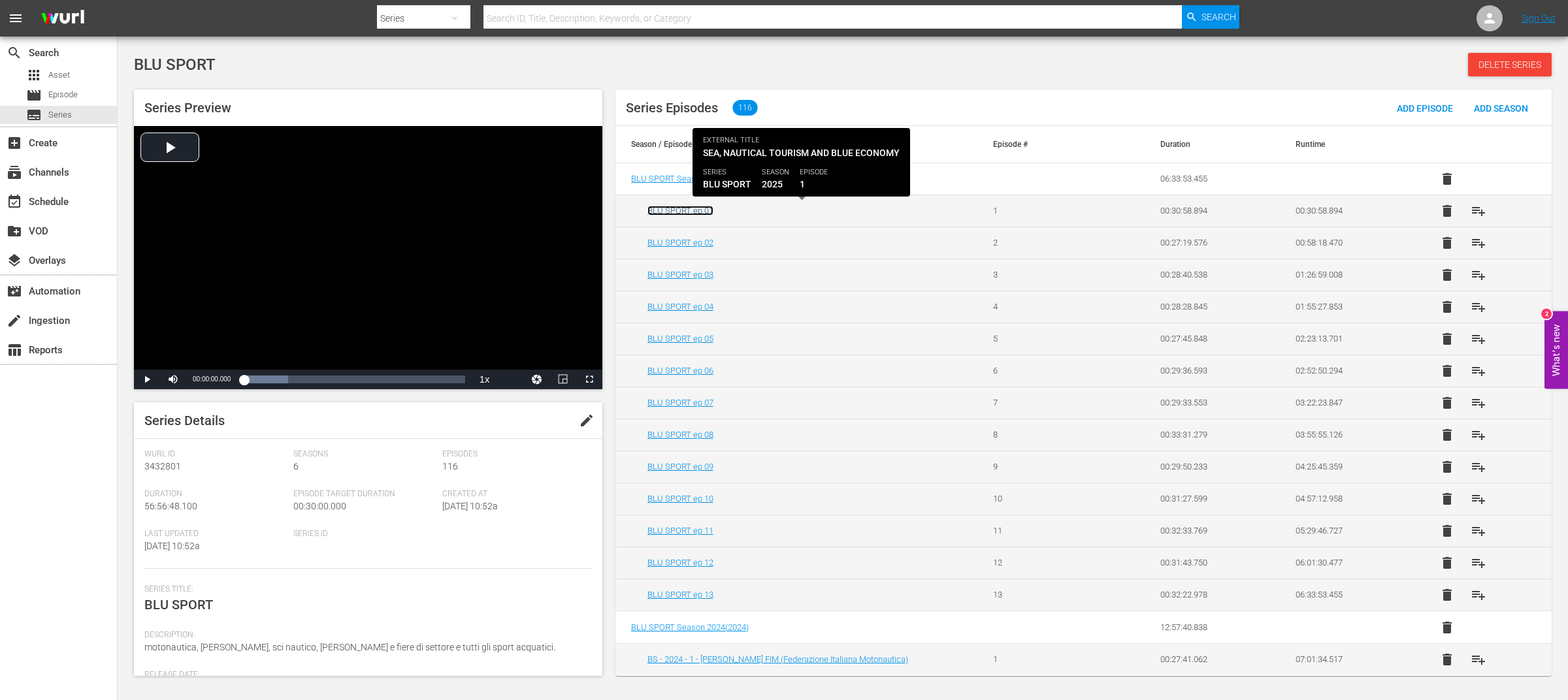
click at [696, 210] on link "BLU SPORT ep 01" at bounding box center [681, 211] width 66 height 10
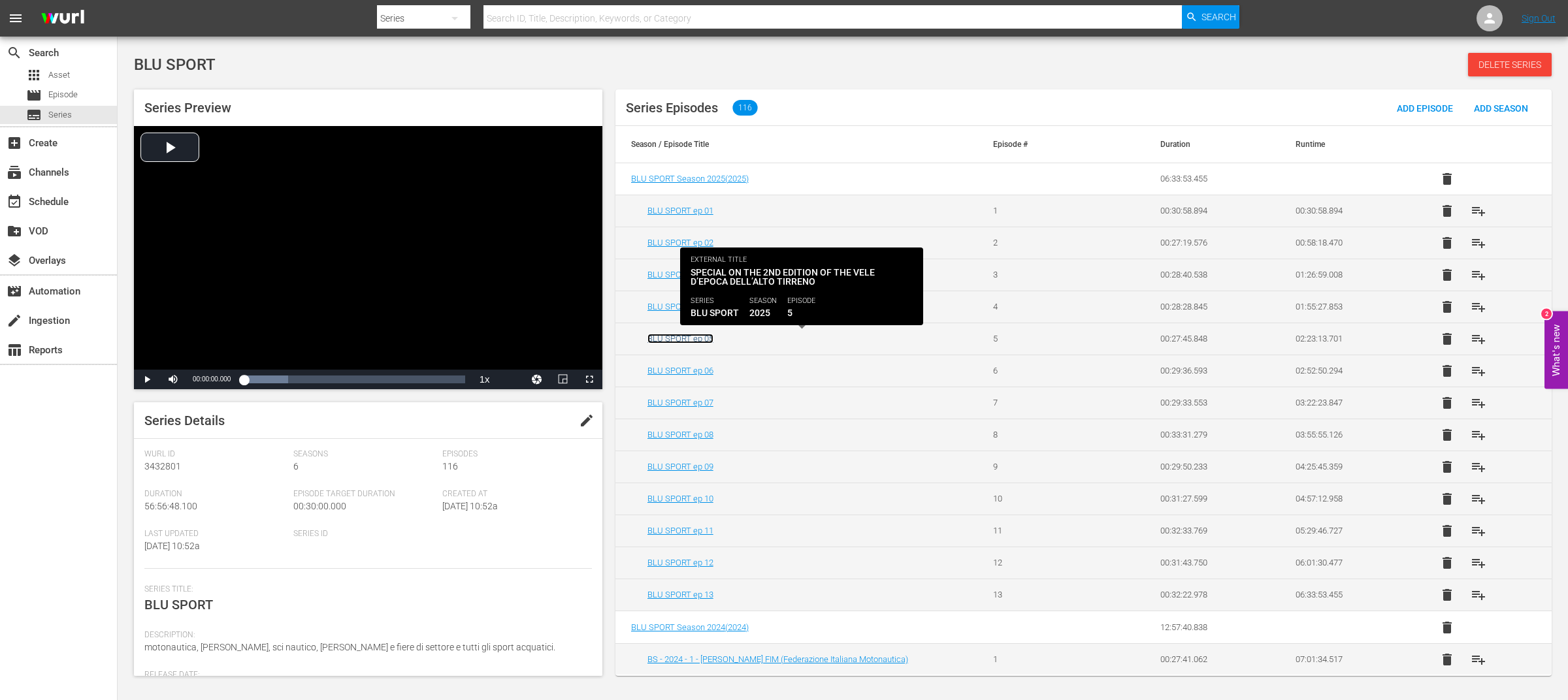
click at [705, 340] on link "BLU SPORT ep 05" at bounding box center [681, 339] width 66 height 10
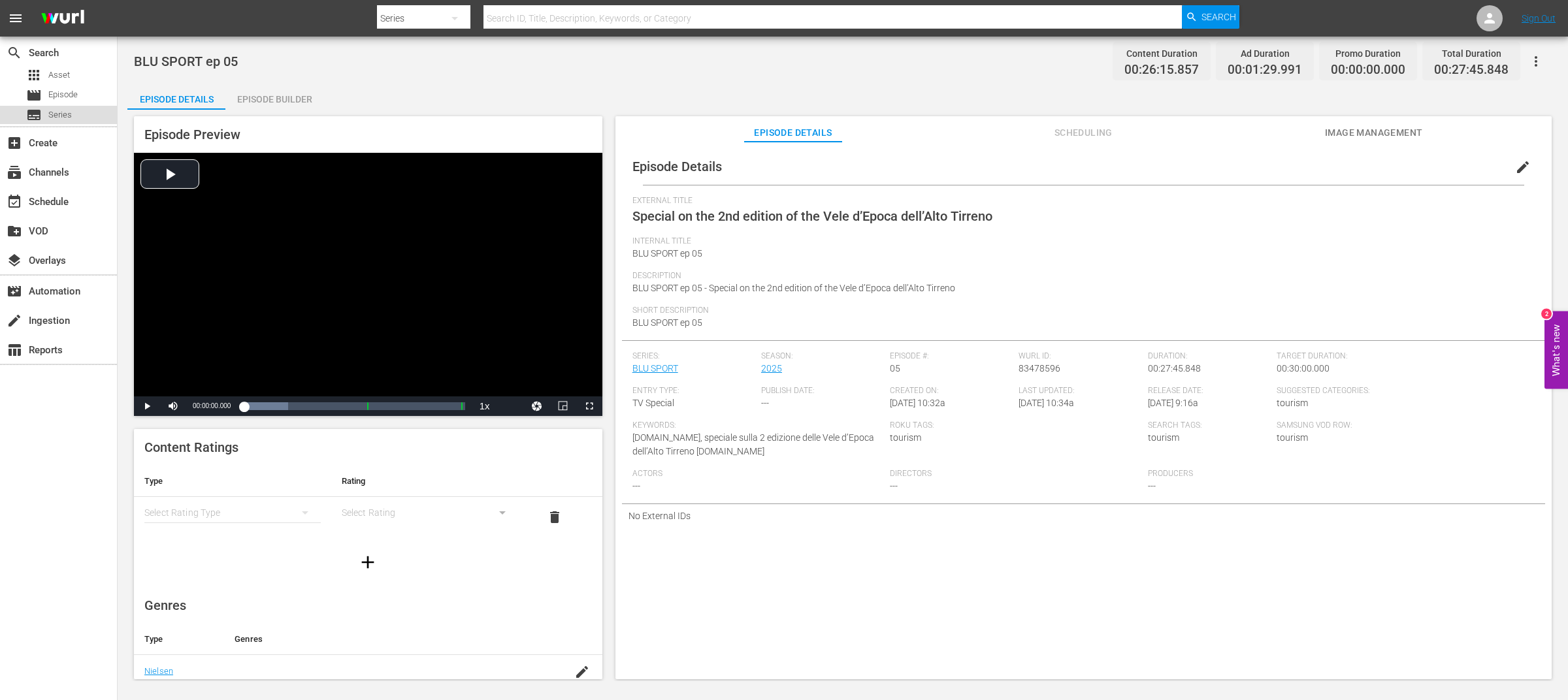
click at [74, 114] on div "subtitles Series" at bounding box center [58, 115] width 117 height 18
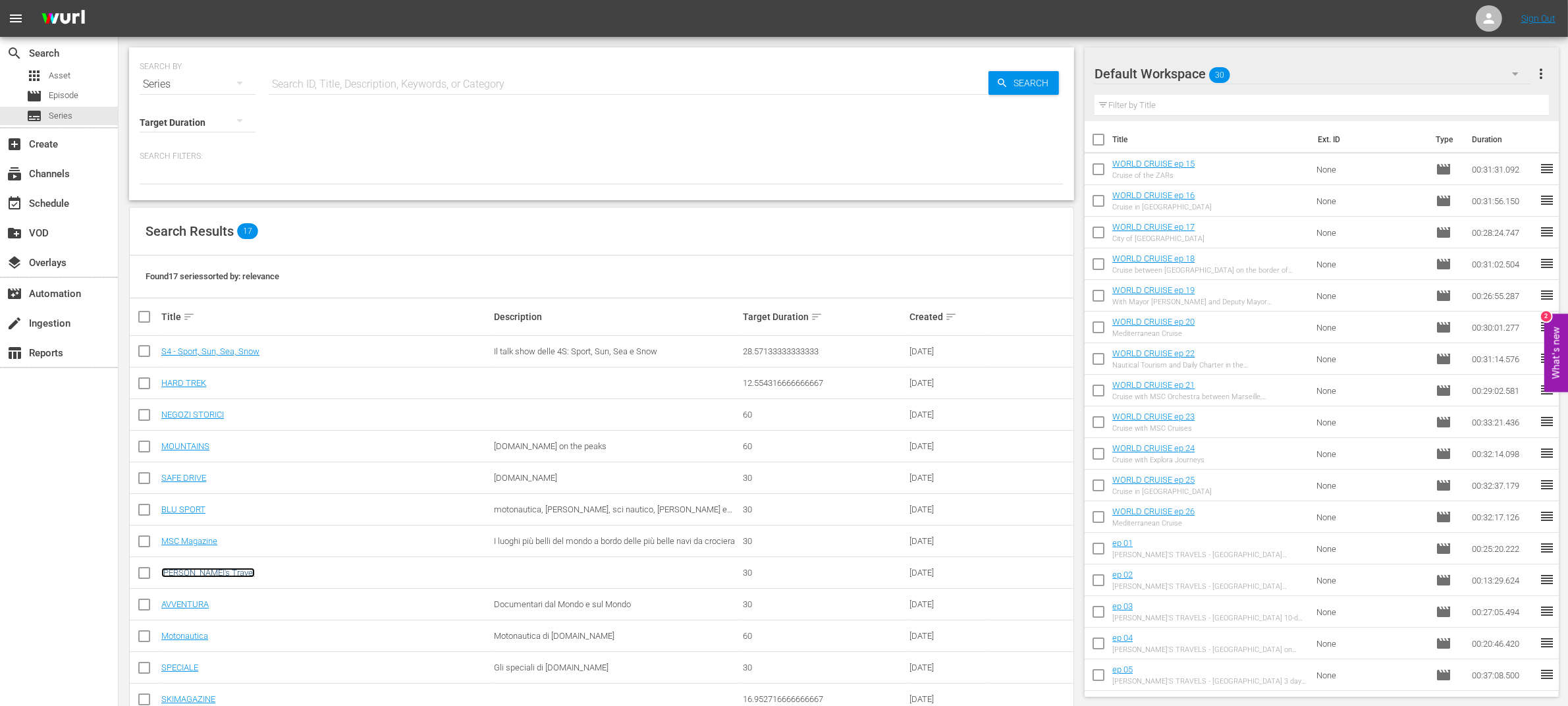
click at [196, 573] on link "[PERSON_NAME]'s Travel" at bounding box center [208, 573] width 93 height 10
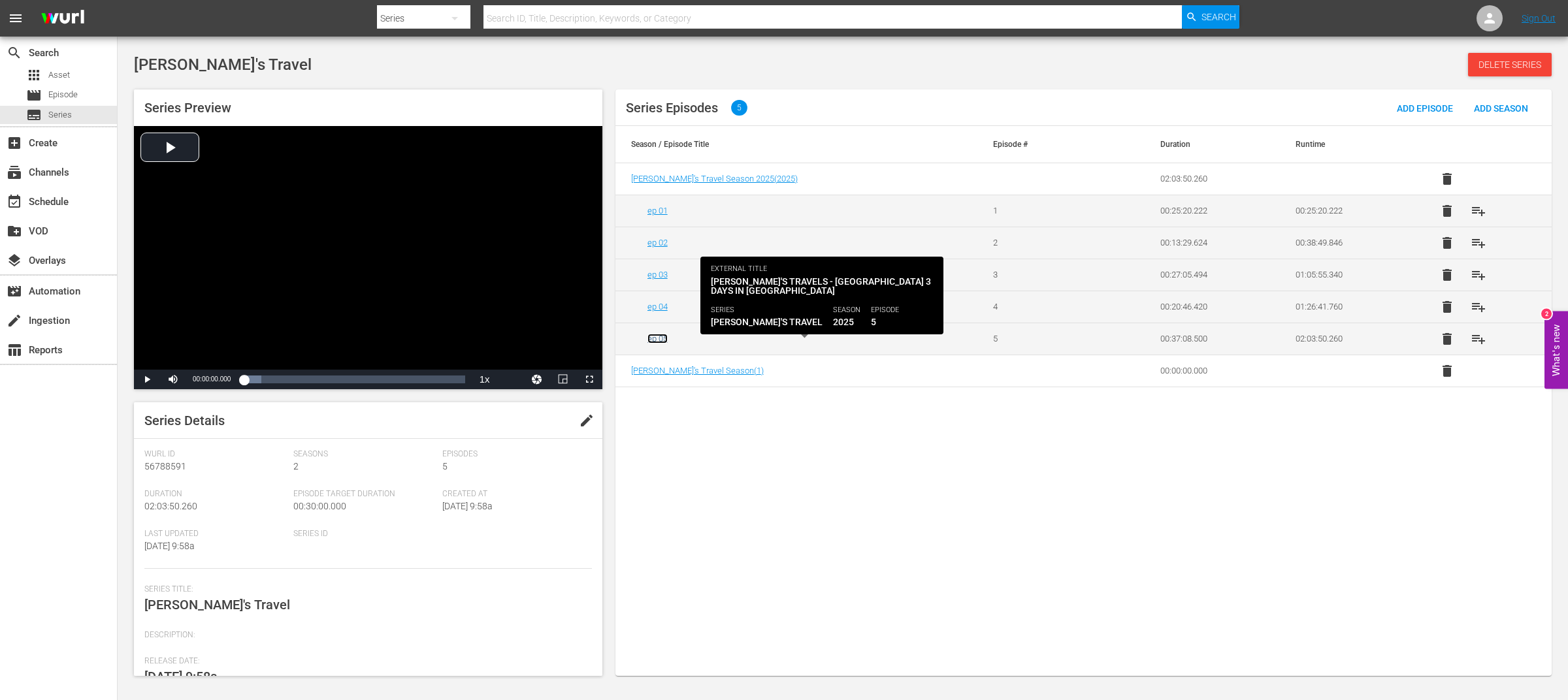
click at [661, 339] on link "ep 05" at bounding box center [657, 339] width 20 height 10
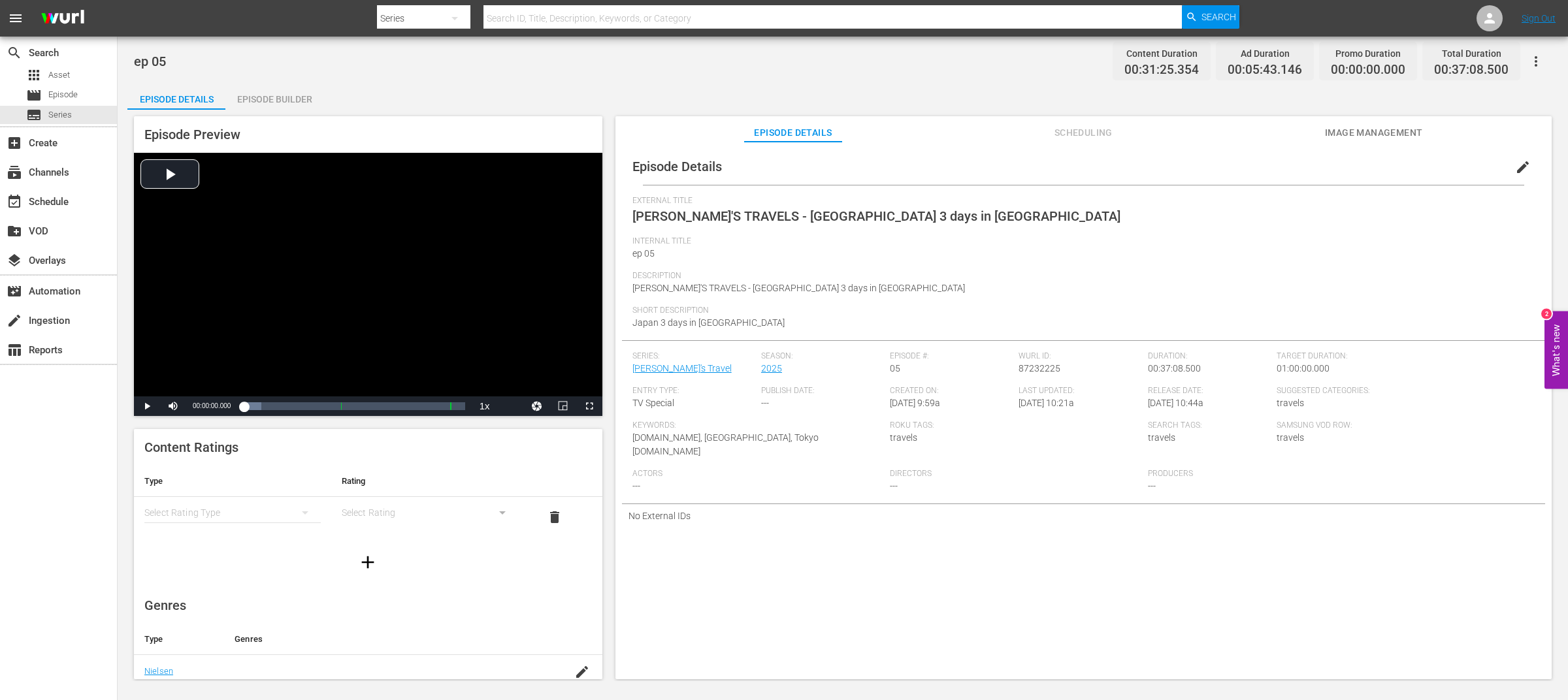
click at [1515, 164] on span "edit" at bounding box center [1523, 167] width 16 height 16
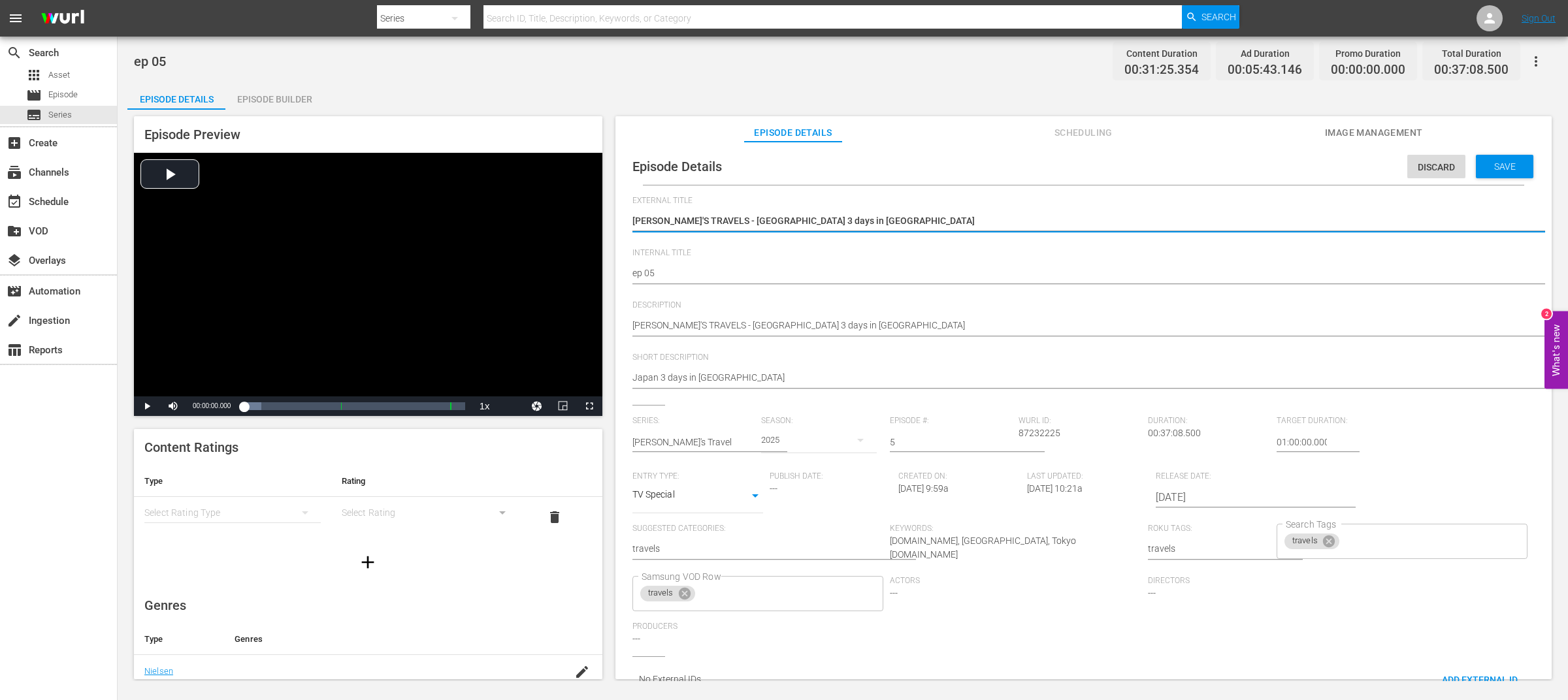
drag, startPoint x: 706, startPoint y: 220, endPoint x: 973, endPoint y: 219, distance: 267.0
click at [973, 219] on textarea "[PERSON_NAME]'S TRAVELS - [GEOGRAPHIC_DATA] 3 days in [GEOGRAPHIC_DATA]" at bounding box center [1080, 221] width 896 height 16
type textarea "[PERSON_NAME]'S TRAVELS"
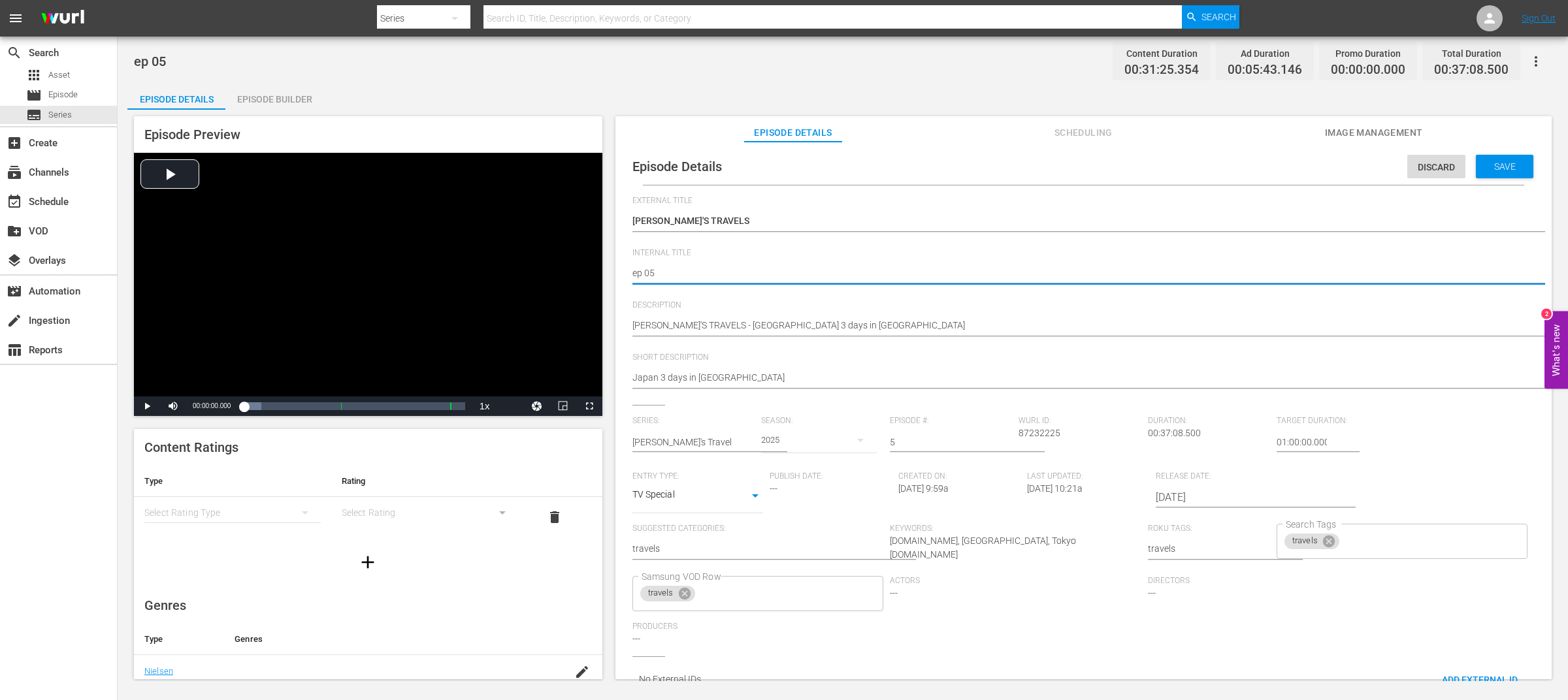
drag, startPoint x: 671, startPoint y: 274, endPoint x: 615, endPoint y: 272, distance: 56.0
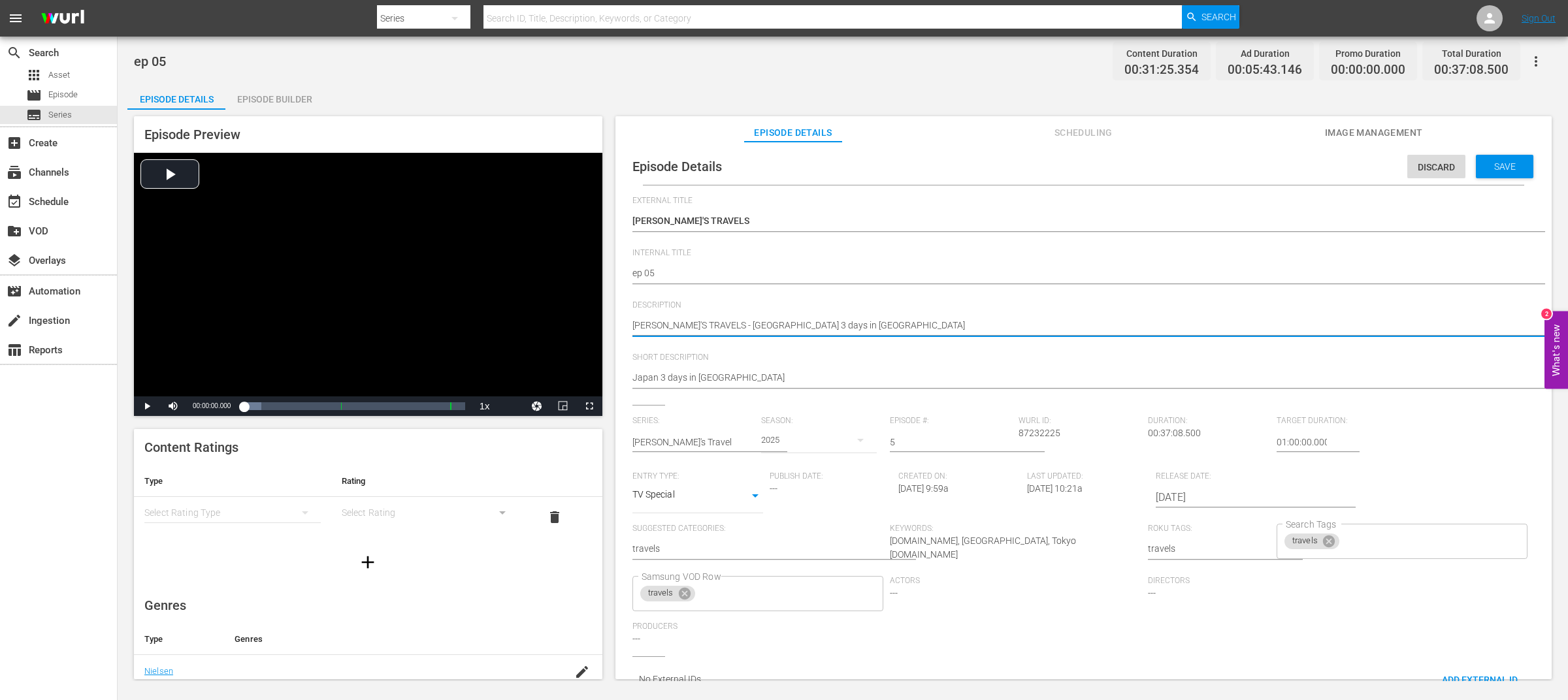
type textarea "[PERSON_NAME]'S TRAVELS - [GEOGRAPHIC_DATA] 3 days in [GEOGRAPHIC_DATA]"
paste textarea "ep 05"
type textarea "[PERSON_NAME]'S TRAVELS ep 05 - [GEOGRAPHIC_DATA] 3 days in [GEOGRAPHIC_DATA]"
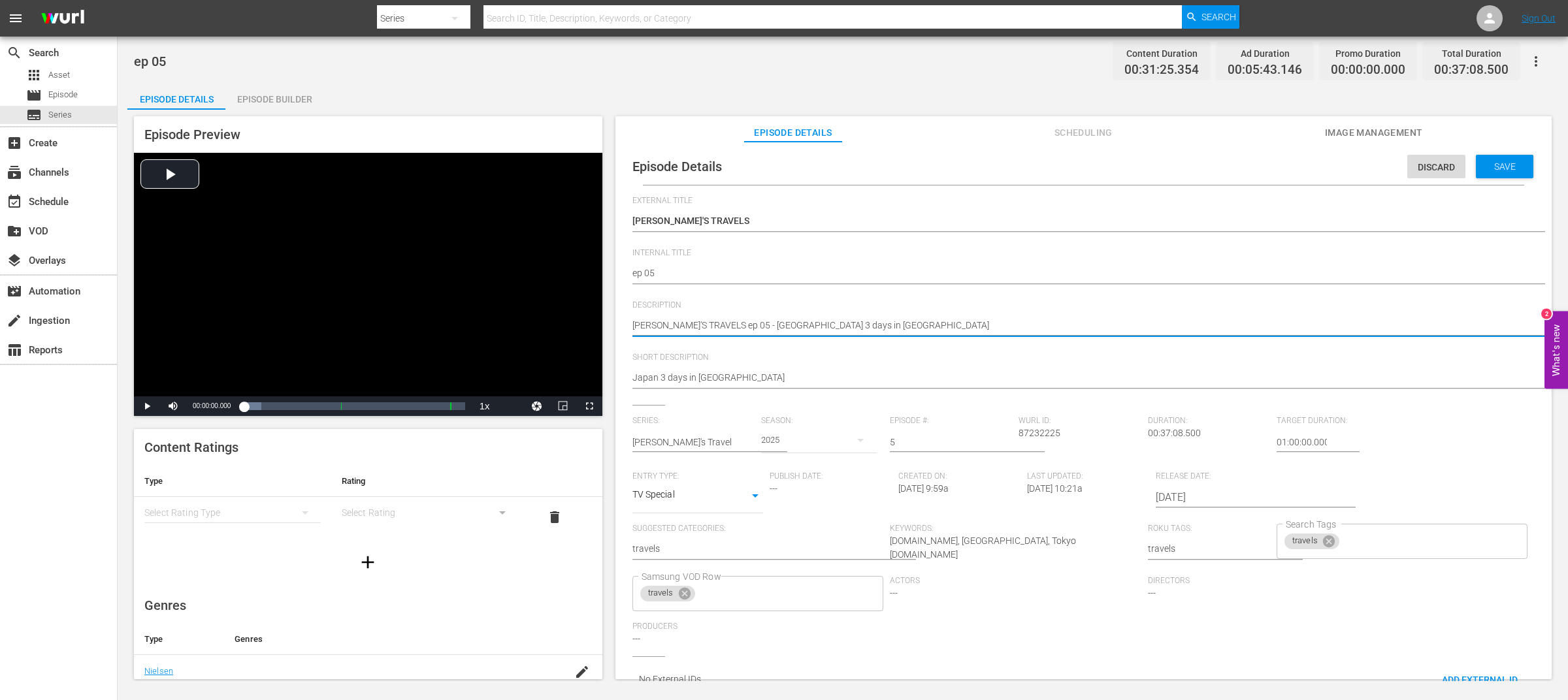
click at [892, 95] on div "Episode Details Episode Builder Episode Preview Video Player is loading. Play V…" at bounding box center [843, 386] width 1431 height 606
click at [1002, 99] on div "Episode Details Episode Builder Episode Preview Video Player is loading. Play V…" at bounding box center [843, 386] width 1431 height 606
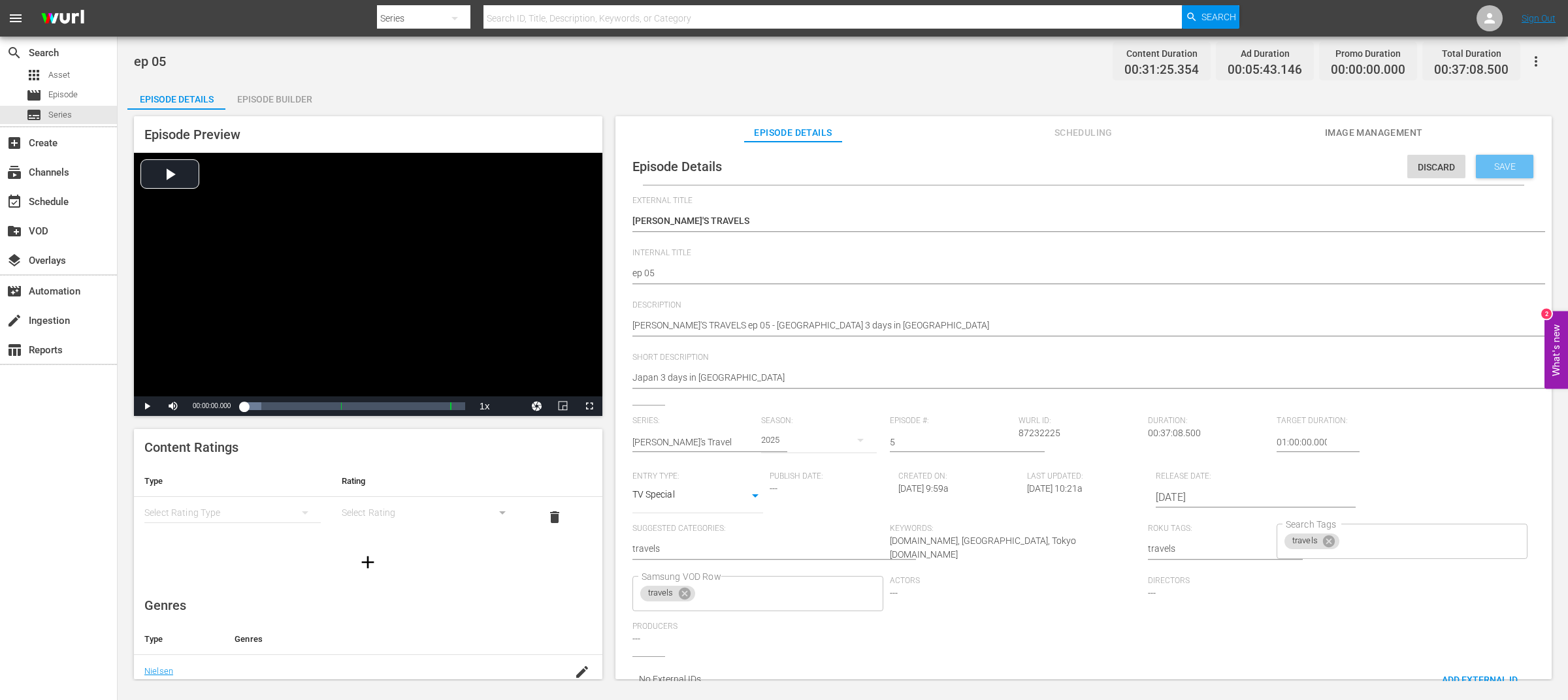
click at [1508, 172] on div "Save" at bounding box center [1505, 166] width 58 height 23
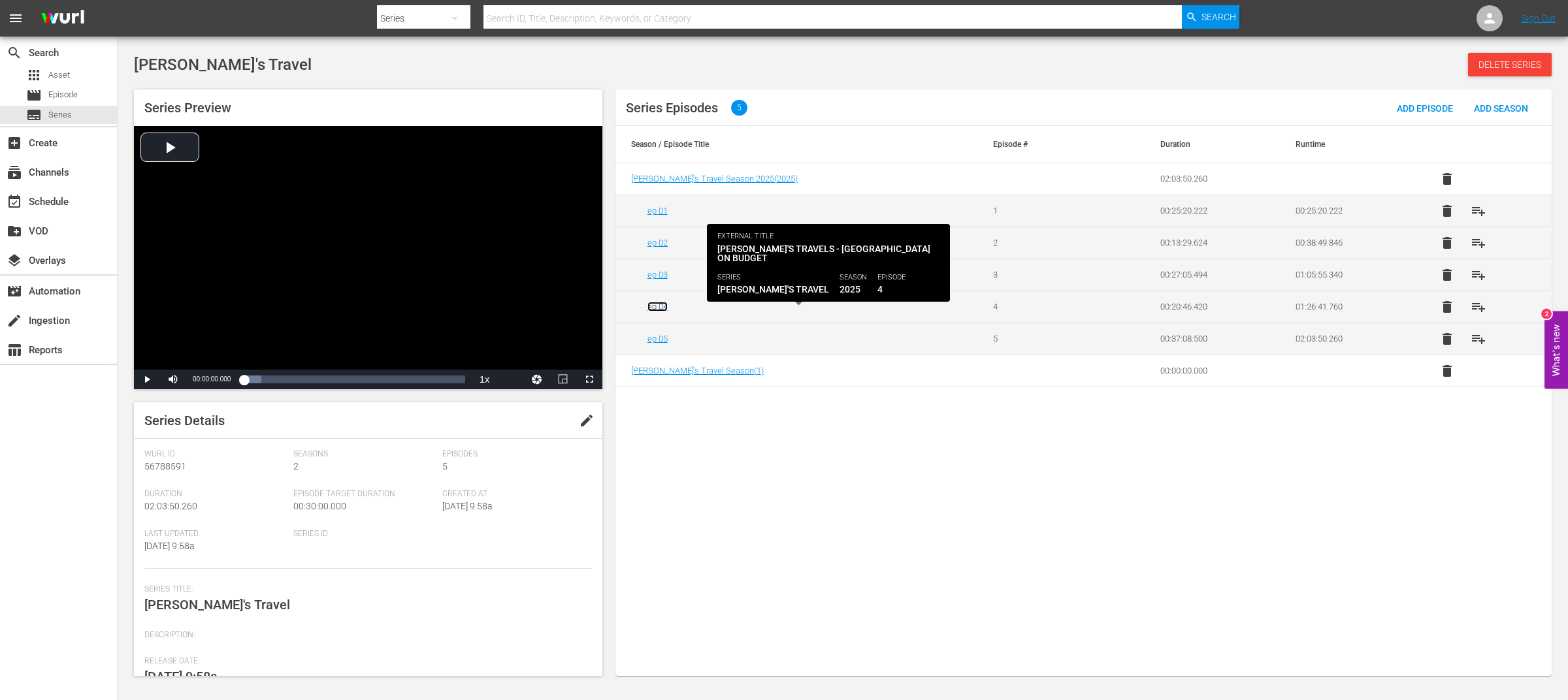
click at [661, 308] on link "ep 04" at bounding box center [657, 307] width 20 height 10
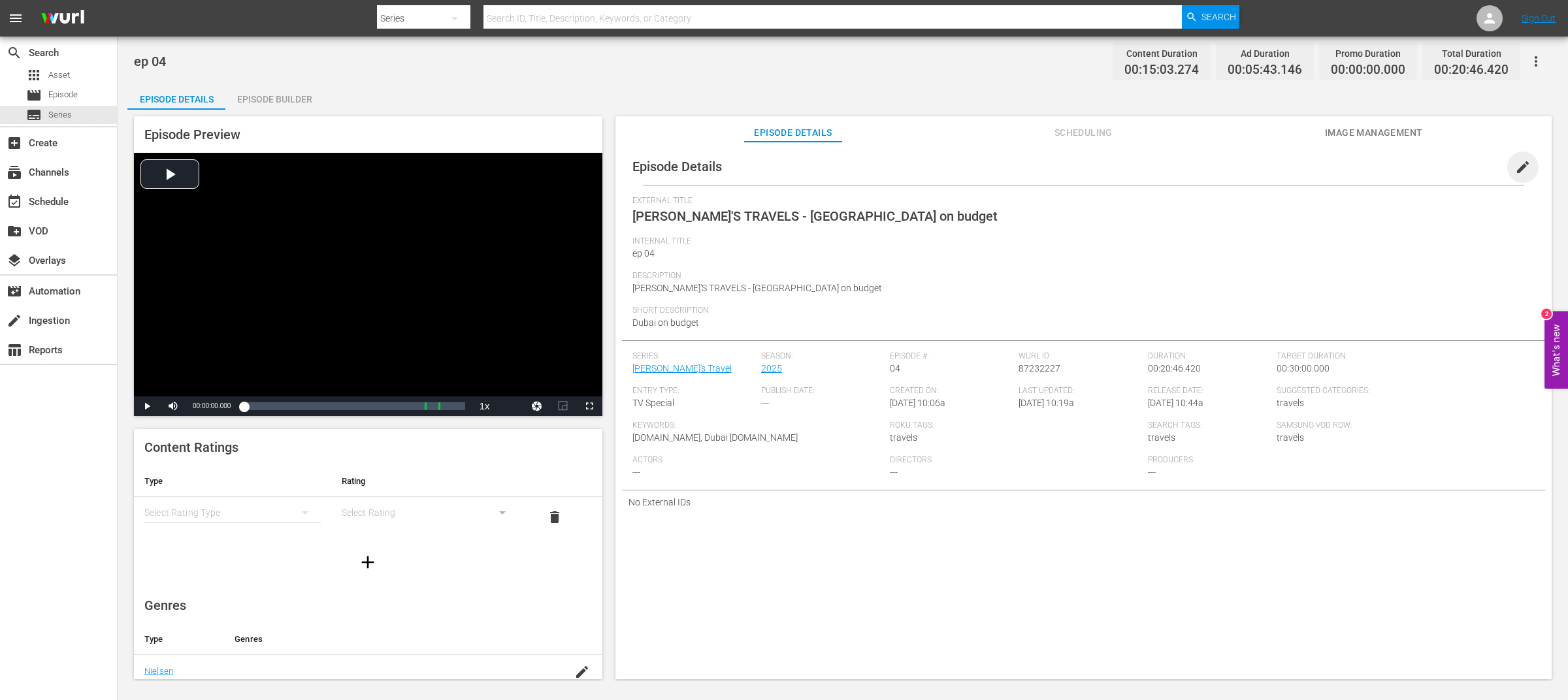
click at [1515, 165] on span "edit" at bounding box center [1523, 167] width 16 height 16
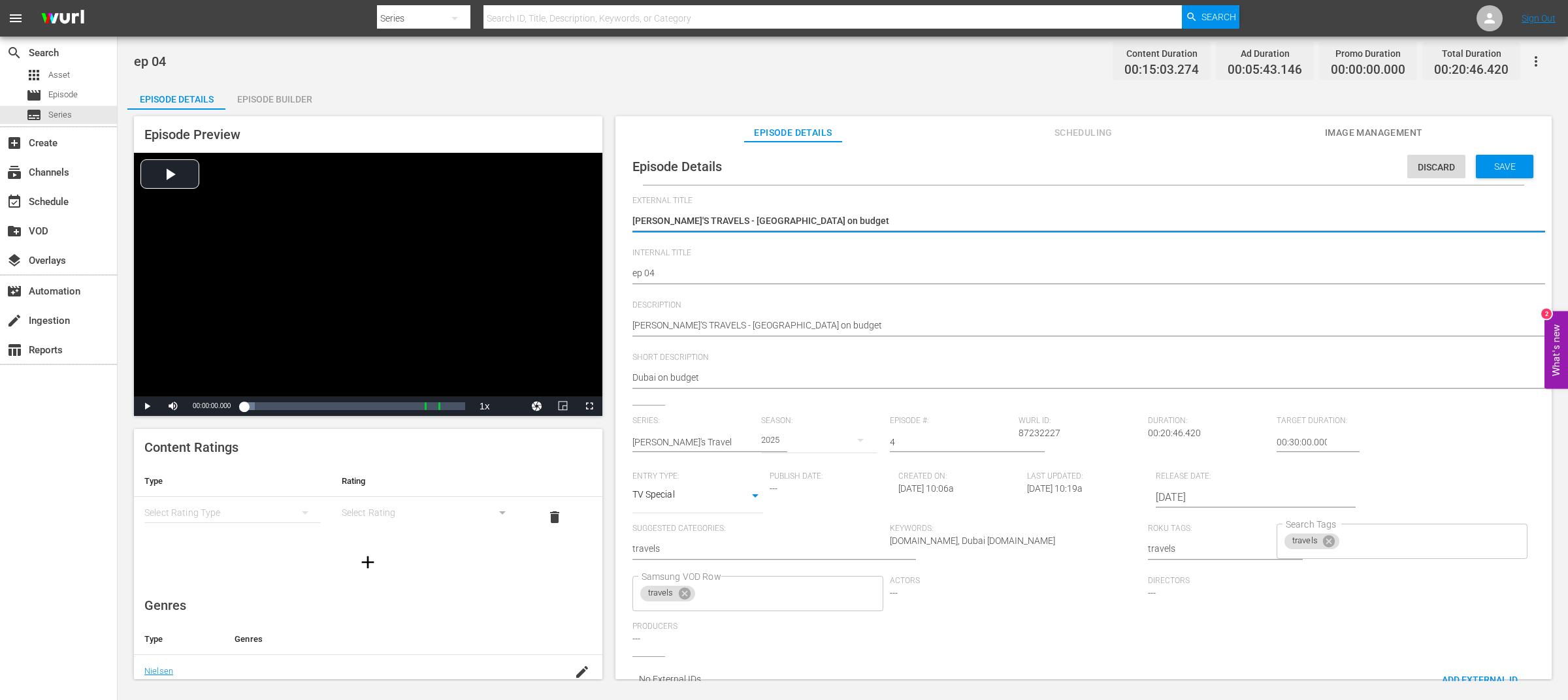
drag, startPoint x: 709, startPoint y: 219, endPoint x: 945, endPoint y: 220, distance: 236.0
click at [945, 220] on textarea "[PERSON_NAME]'S TRAVELS - [GEOGRAPHIC_DATA] on budget" at bounding box center [1080, 221] width 896 height 16
type textarea "[PERSON_NAME]'S TRAVELS"
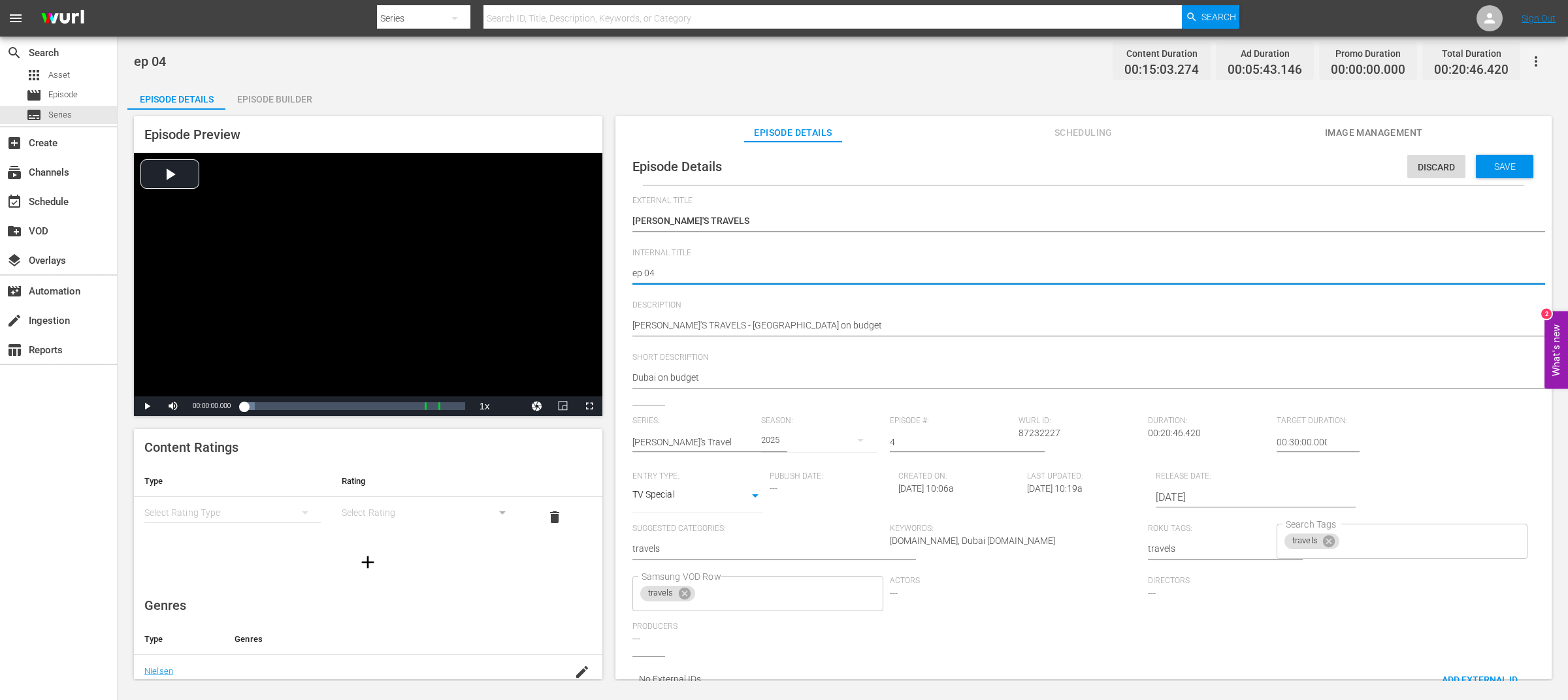
drag, startPoint x: 680, startPoint y: 273, endPoint x: 615, endPoint y: 272, distance: 65.0
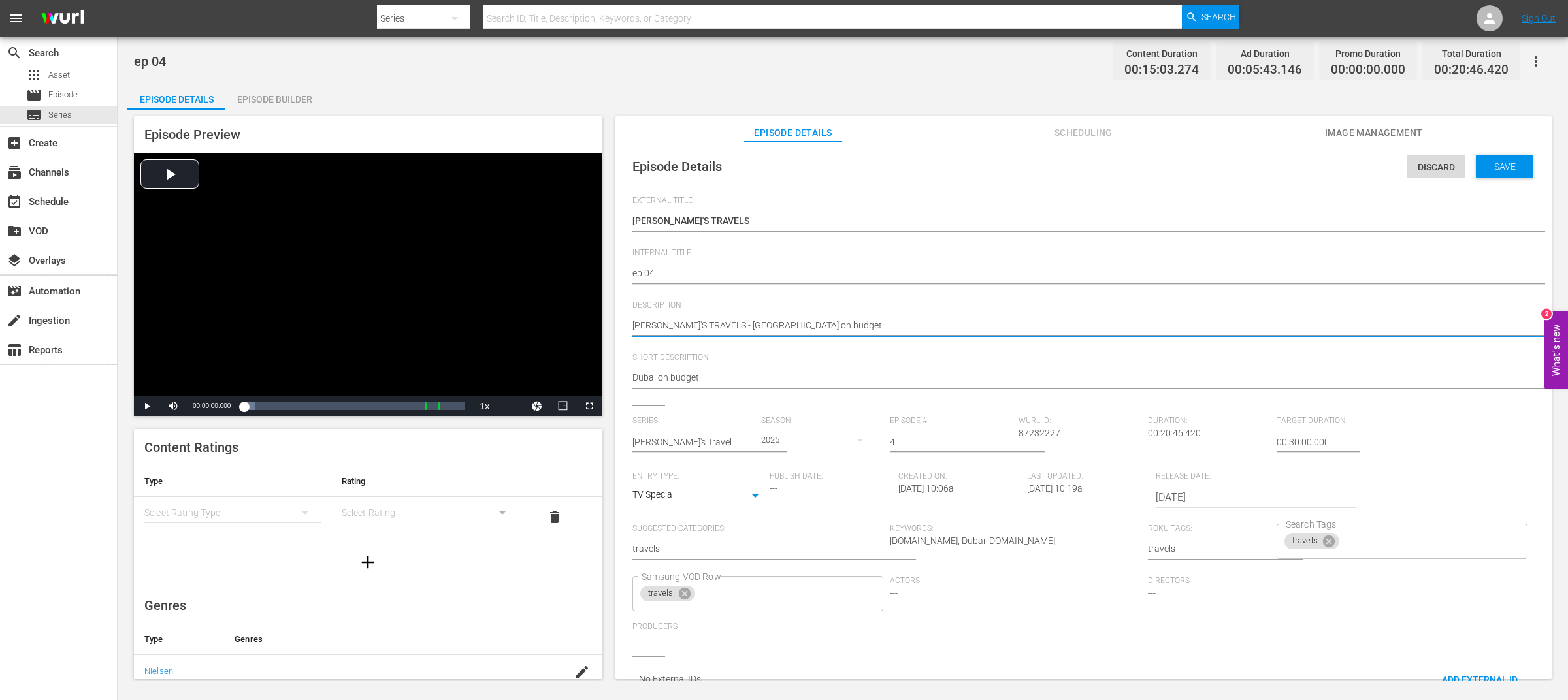
type textarea "[PERSON_NAME]'S TRAVELS - [GEOGRAPHIC_DATA] on budget"
paste textarea "ep 04"
type textarea "[PERSON_NAME]'S TRAVELS ep 04 - [GEOGRAPHIC_DATA] on budget"
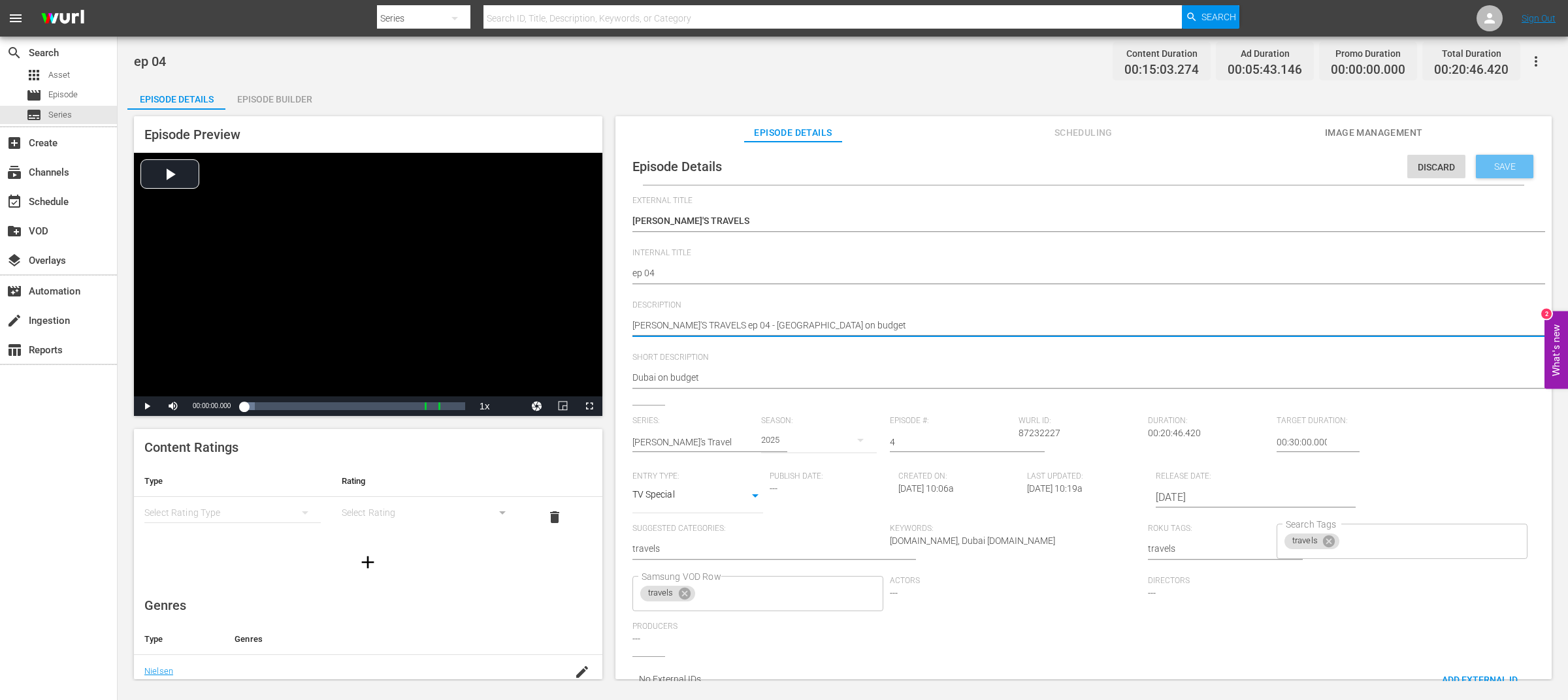
click at [1500, 168] on span "Save" at bounding box center [1504, 166] width 42 height 11
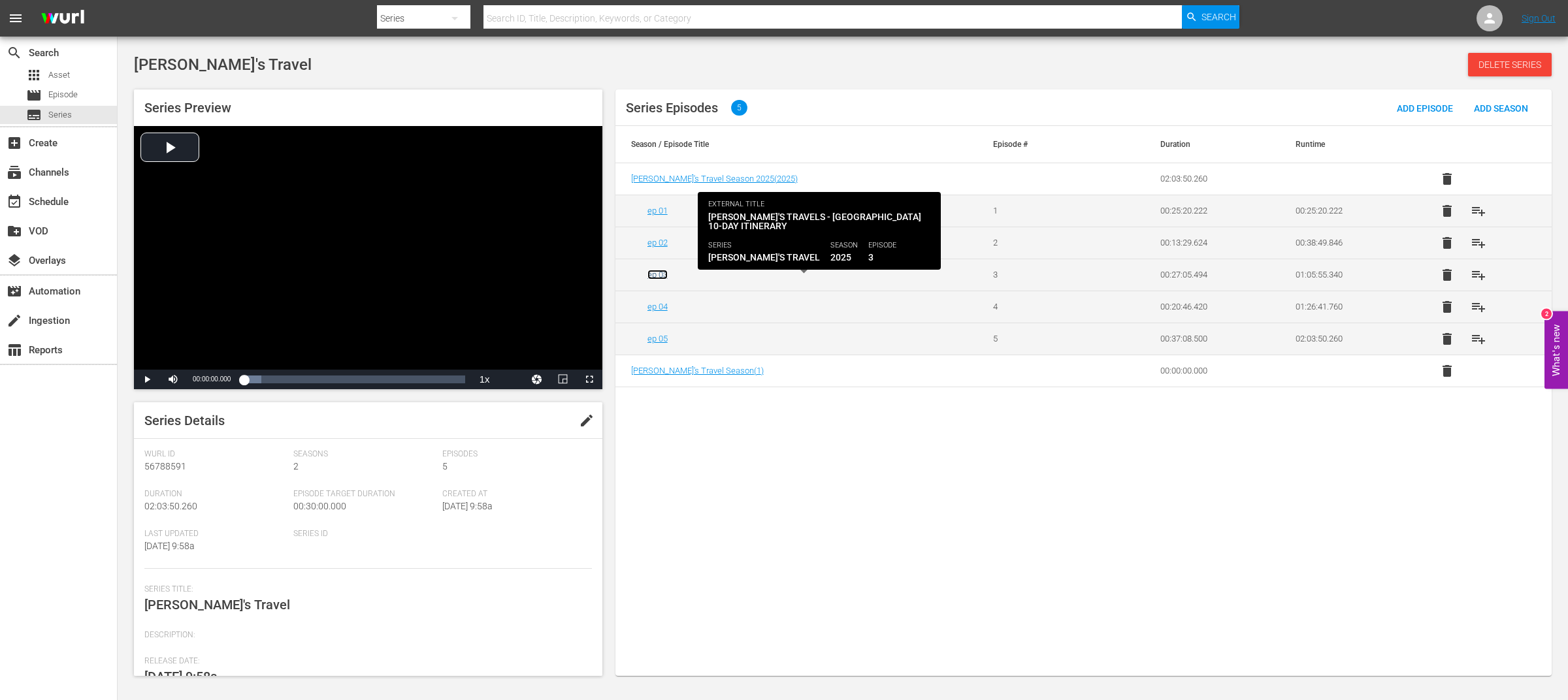
click at [662, 277] on link "ep 03" at bounding box center [657, 274] width 20 height 10
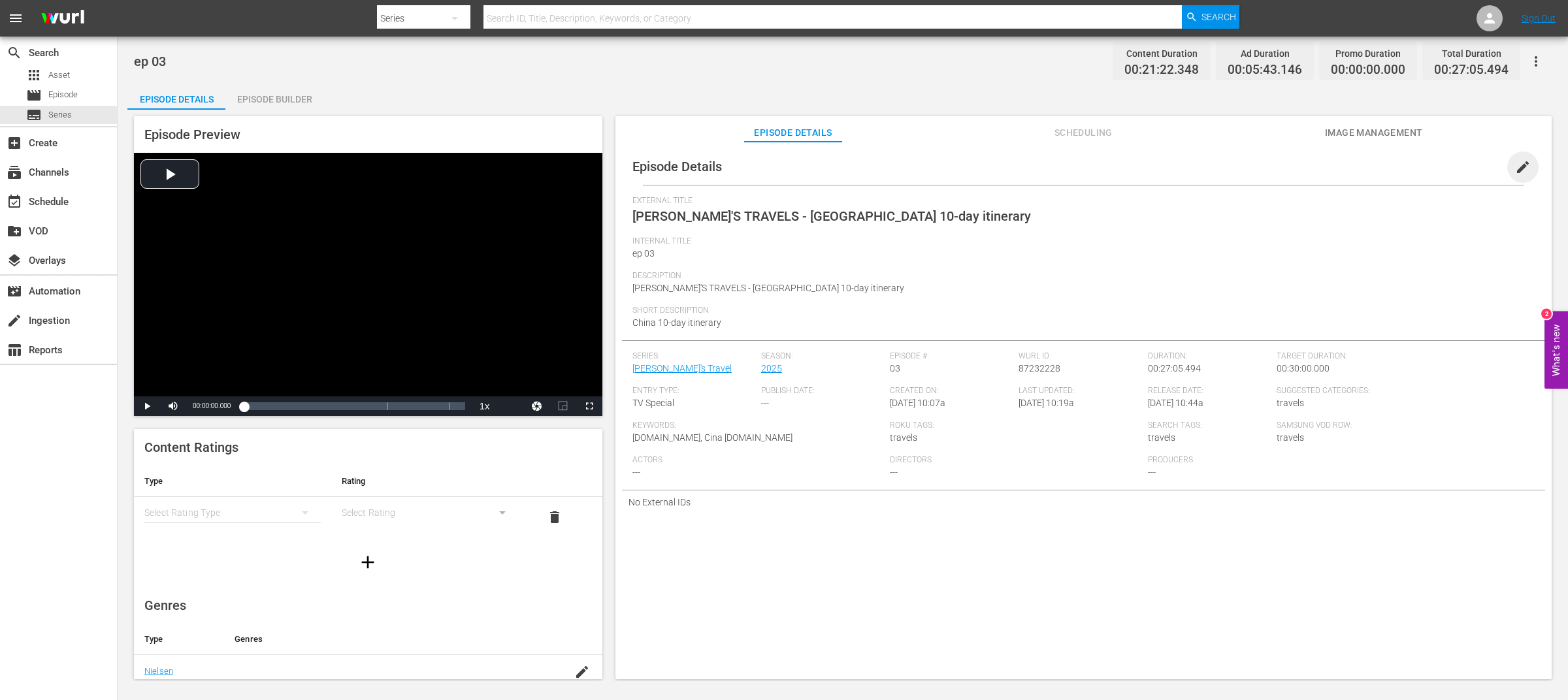
click at [1520, 167] on span "edit" at bounding box center [1523, 167] width 16 height 16
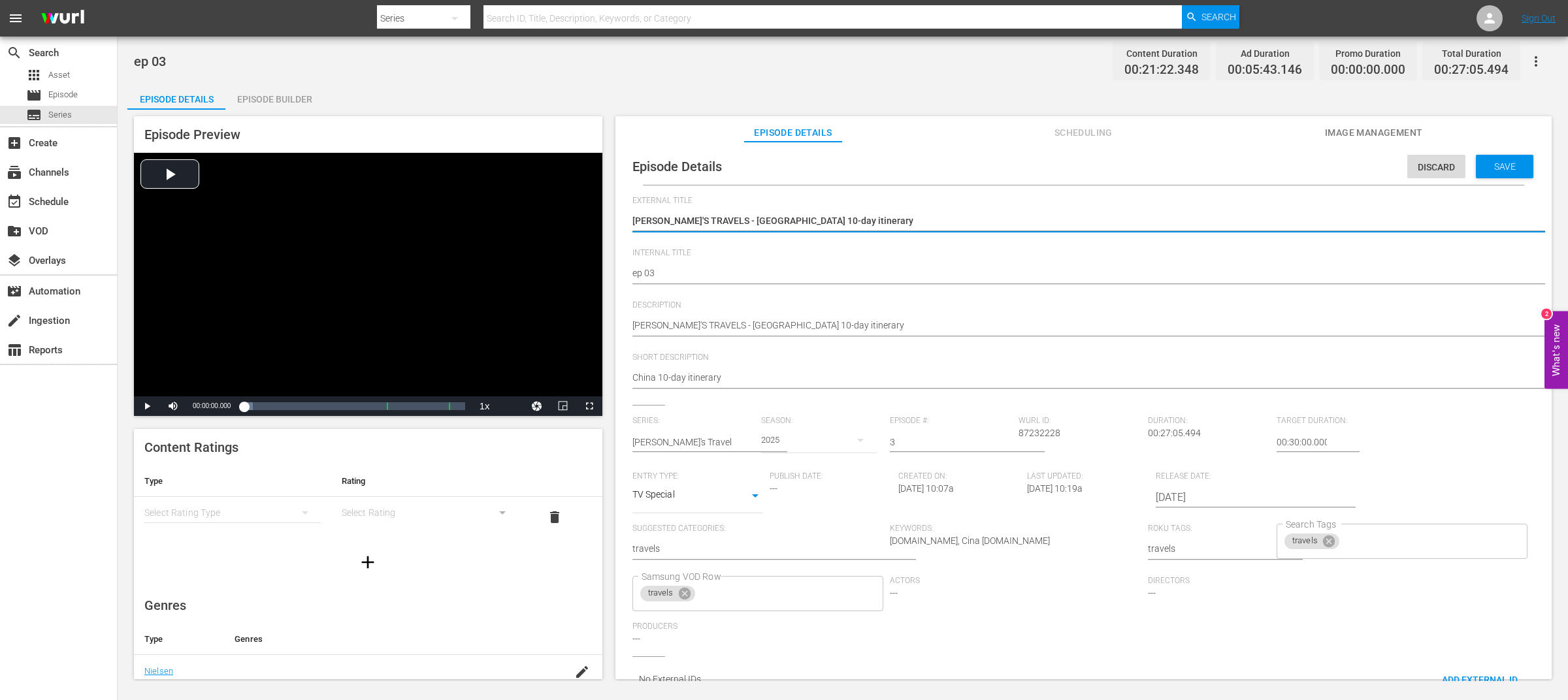
drag, startPoint x: 707, startPoint y: 219, endPoint x: 985, endPoint y: 220, distance: 278.0
click at [985, 220] on textarea "[PERSON_NAME]'S TRAVELS - [GEOGRAPHIC_DATA] 10-day itinerary" at bounding box center [1080, 221] width 896 height 16
type textarea "[PERSON_NAME]'S TRAVELS"
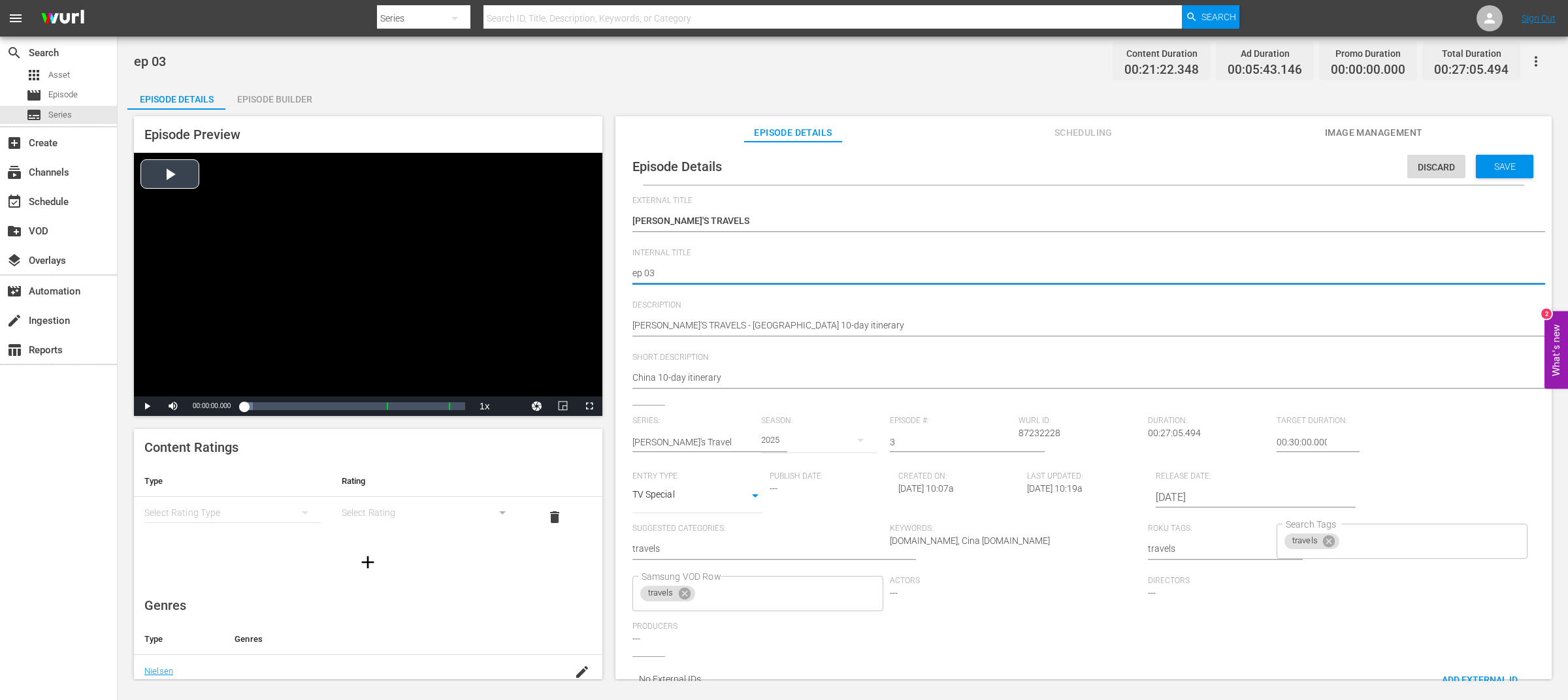
drag, startPoint x: 683, startPoint y: 273, endPoint x: 587, endPoint y: 273, distance: 96.0
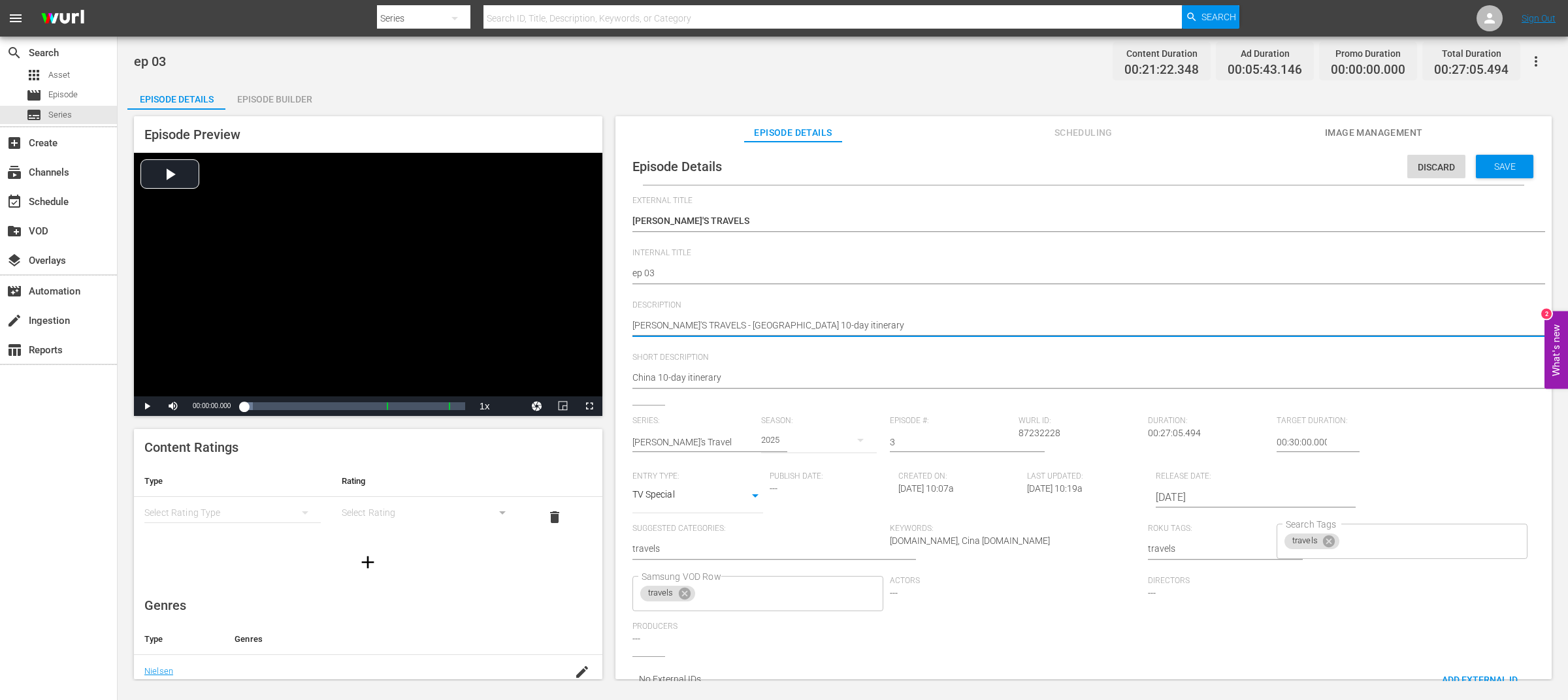
type textarea "[PERSON_NAME]'S TRAVELS - [GEOGRAPHIC_DATA] 10-day itinerary"
paste textarea "ep 03"
type textarea "[PERSON_NAME]'S TRAVELS ep 03 - [GEOGRAPHIC_DATA] 10-day itinerary"
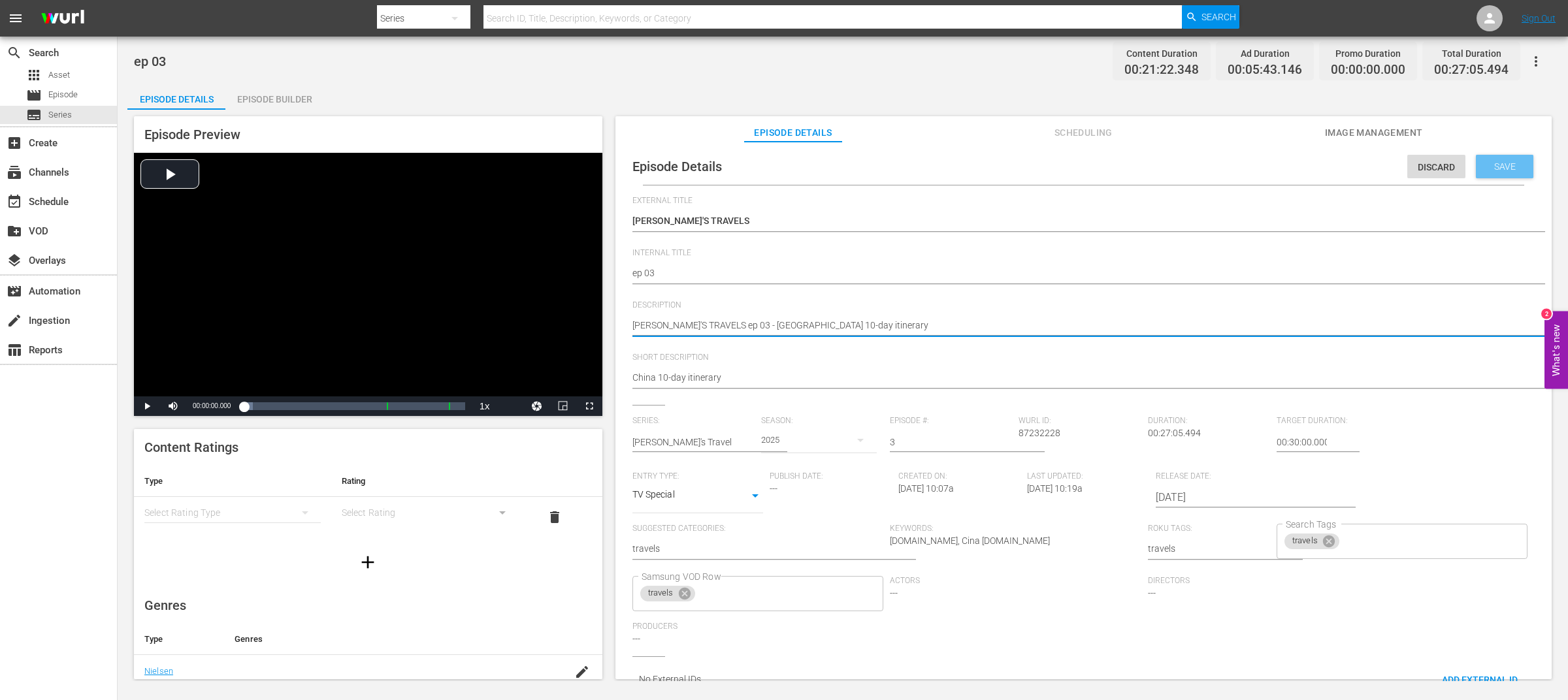
click at [1506, 170] on span "Save" at bounding box center [1504, 166] width 42 height 11
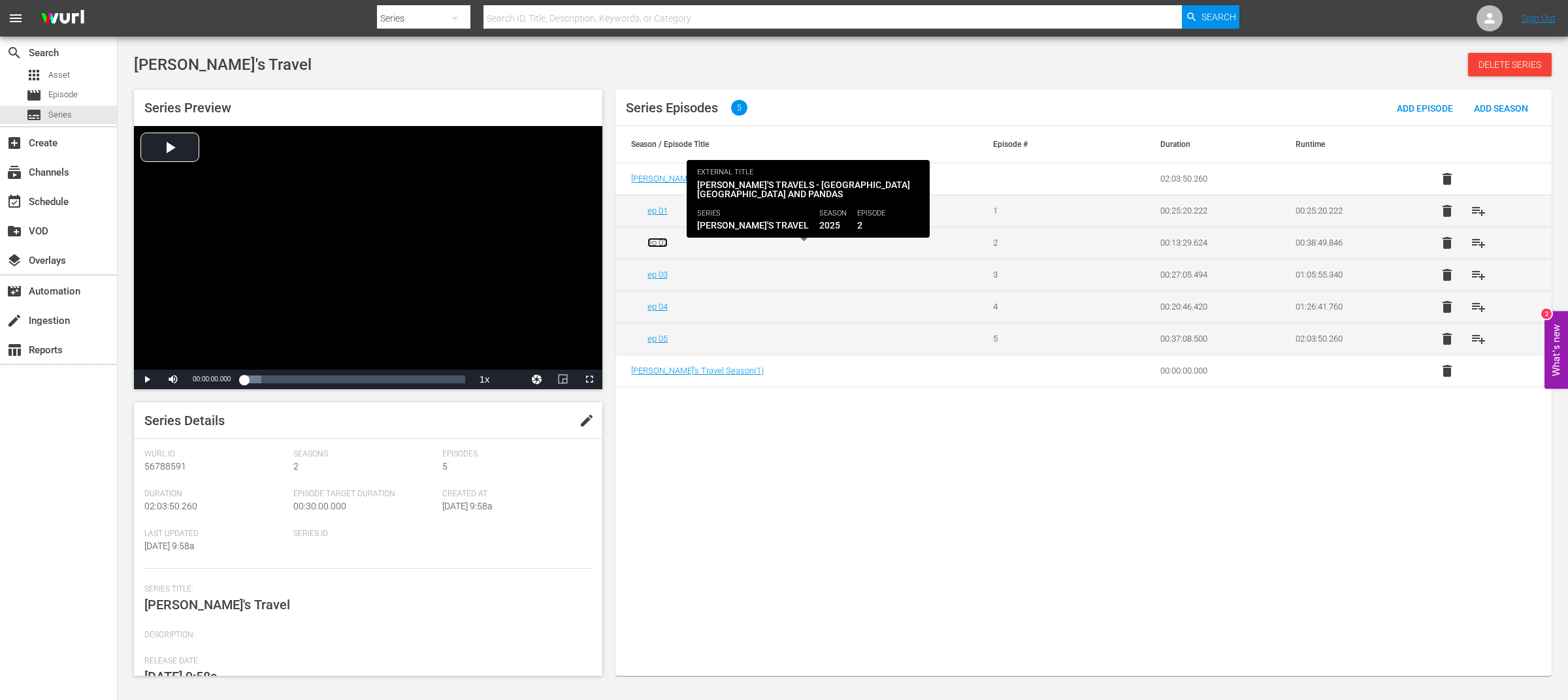
click at [660, 238] on link "ep 02" at bounding box center [657, 243] width 20 height 10
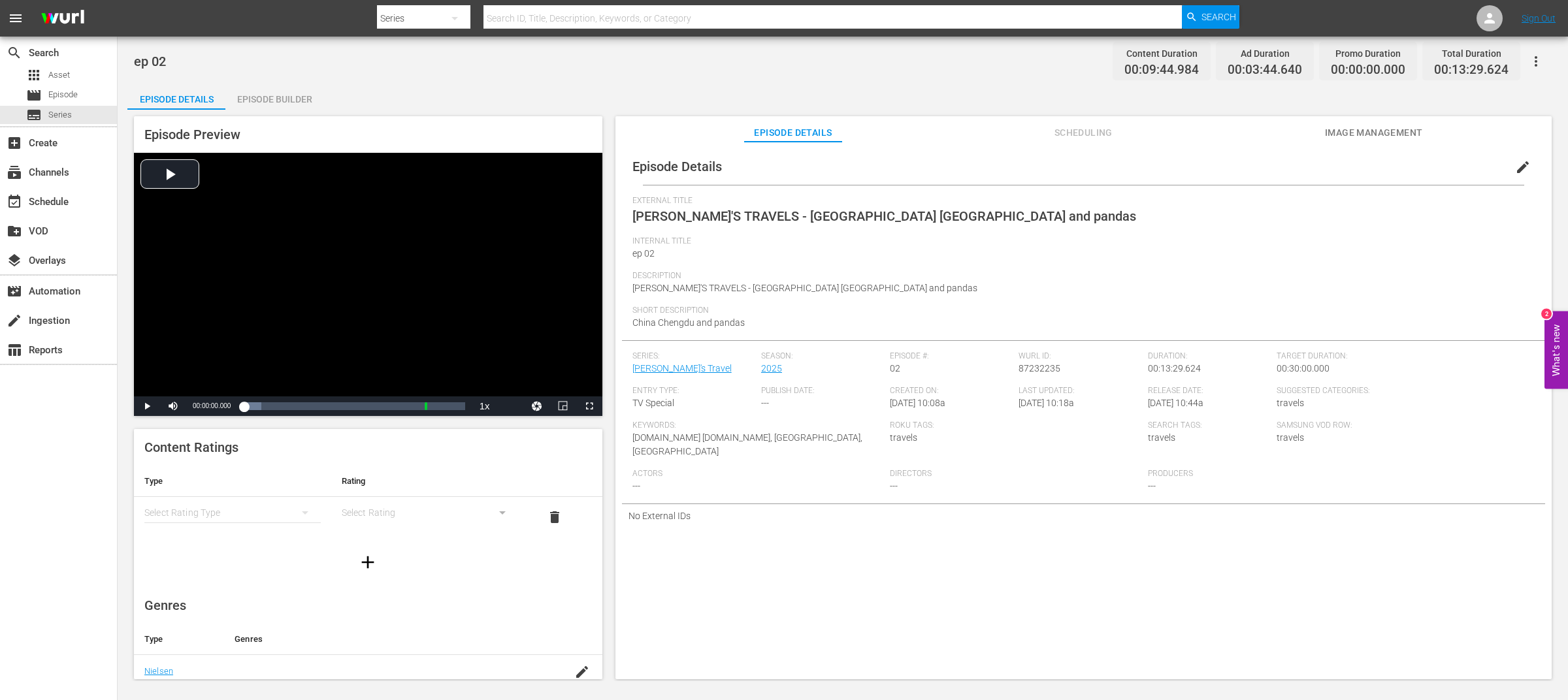
click at [1518, 168] on span "edit" at bounding box center [1523, 167] width 16 height 16
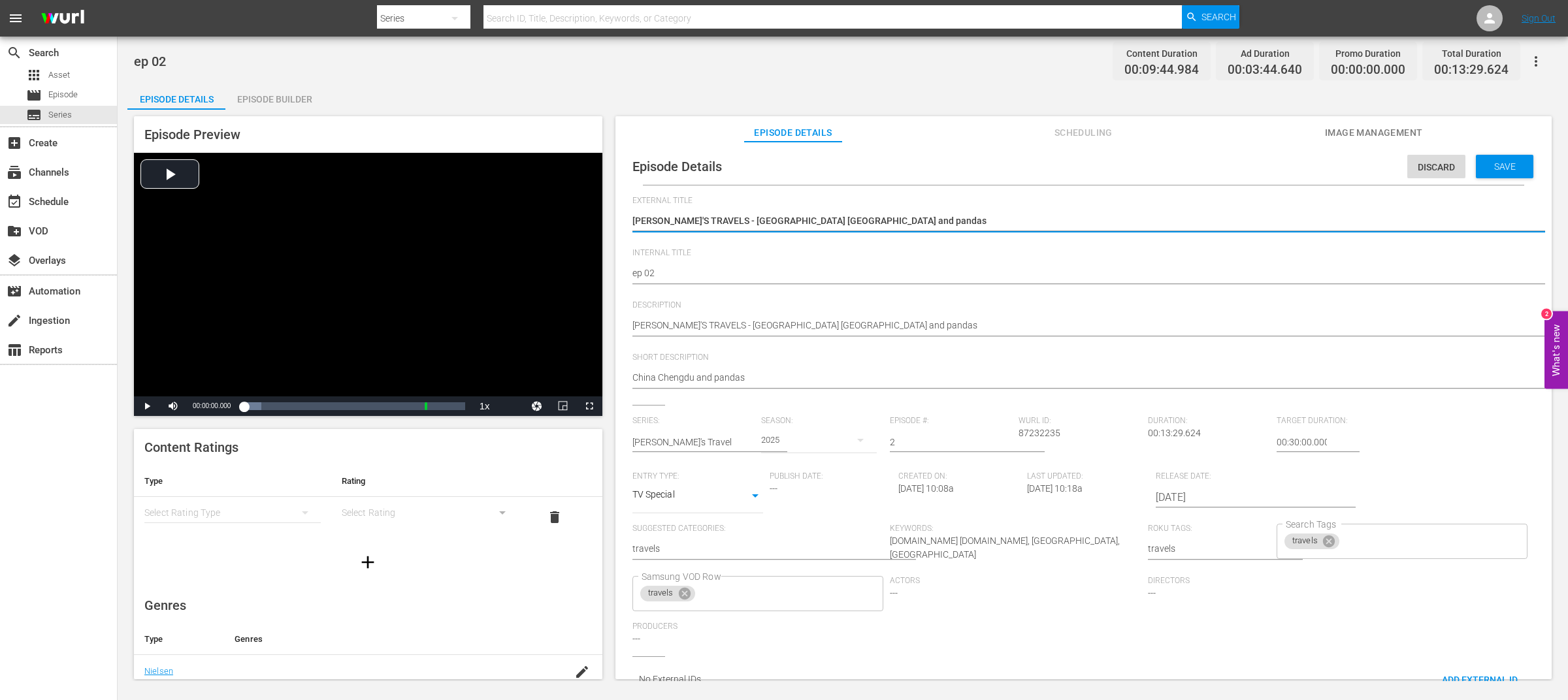
drag, startPoint x: 708, startPoint y: 222, endPoint x: 1034, endPoint y: 222, distance: 326.0
click at [1032, 222] on textarea "[PERSON_NAME]'S TRAVELS - [GEOGRAPHIC_DATA] [GEOGRAPHIC_DATA] and pandas" at bounding box center [1080, 221] width 896 height 16
type textarea "[PERSON_NAME]'S TRAVELS"
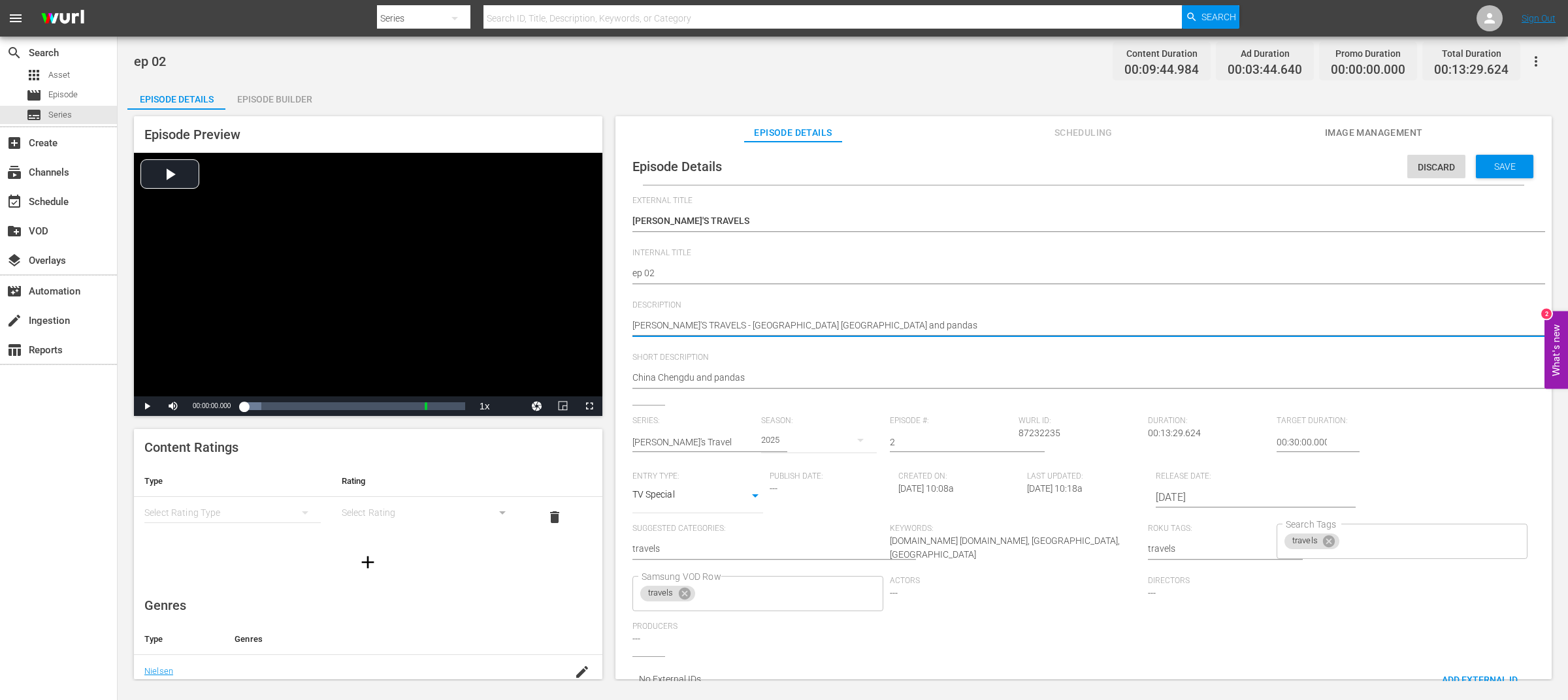
type textarea "[PERSON_NAME]'S TRAVELS - [GEOGRAPHIC_DATA] [GEOGRAPHIC_DATA] and pandas"
paste textarea "ep 03"
type textarea "[PERSON_NAME]'S TRAVELS ep 03 - [GEOGRAPHIC_DATA][PERSON_NAME][GEOGRAPHIC_DATA]…"
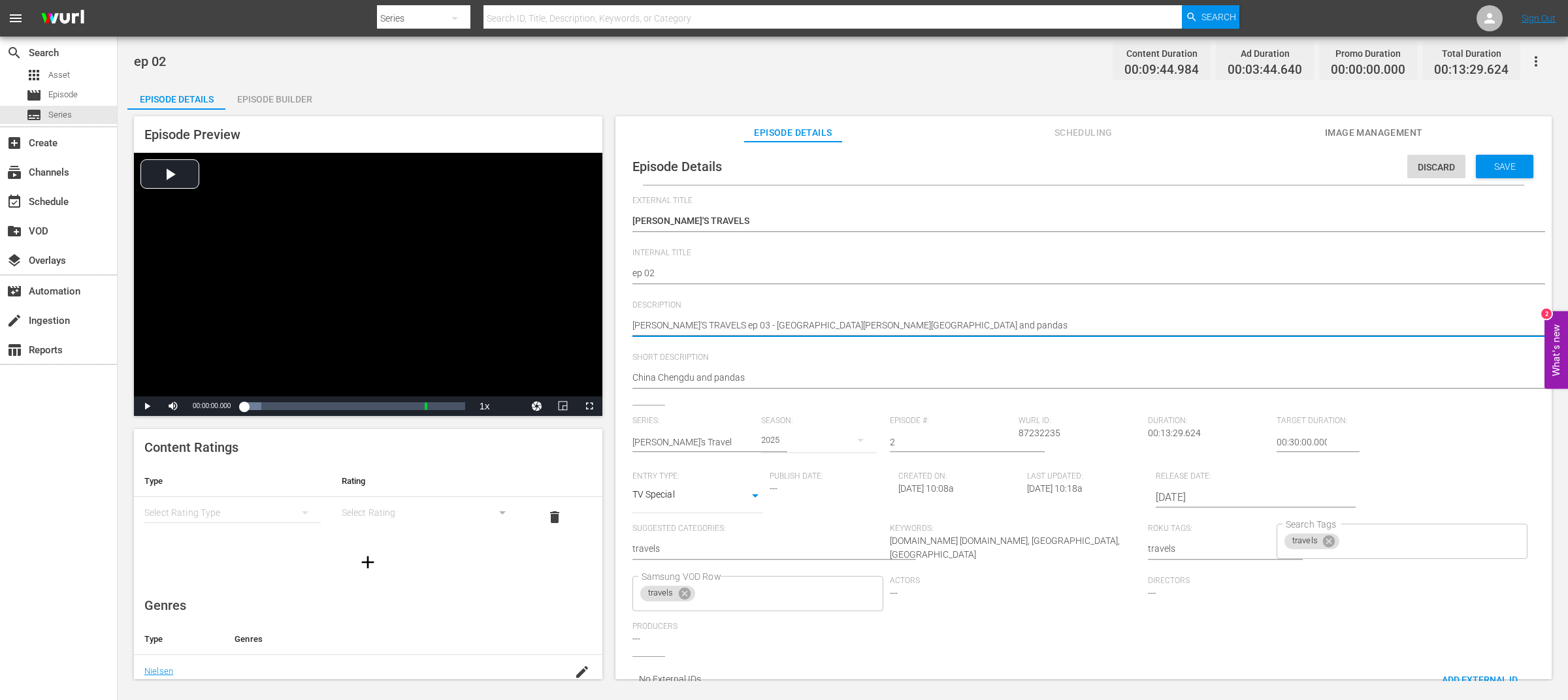
type textarea "[PERSON_NAME]'S TRAVELS ep 0 - [PERSON_NAME] and pandas"
type textarea "[PERSON_NAME]'S TRAVELS ep 02 - [PERSON_NAME][GEOGRAPHIC_DATA] and pandas"
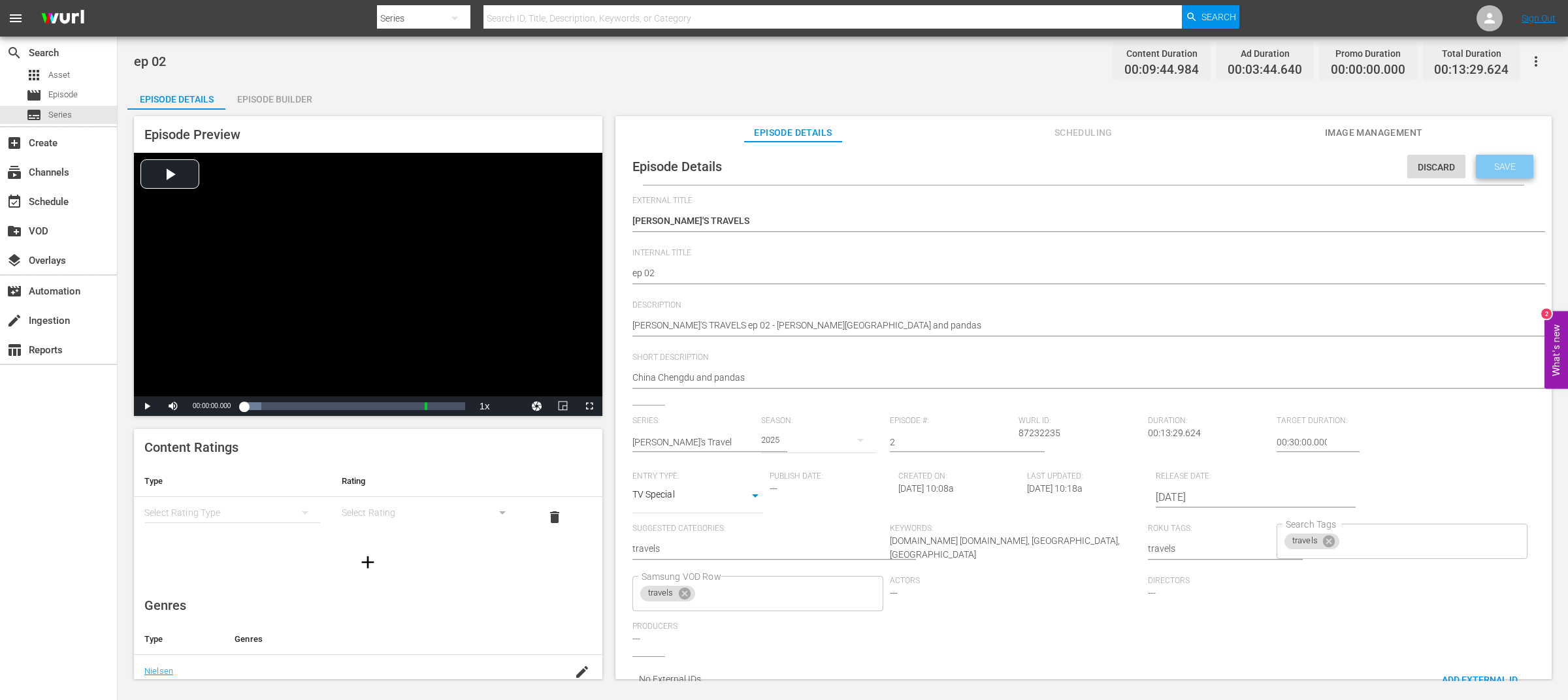
click at [1512, 168] on span "Save" at bounding box center [1504, 166] width 42 height 11
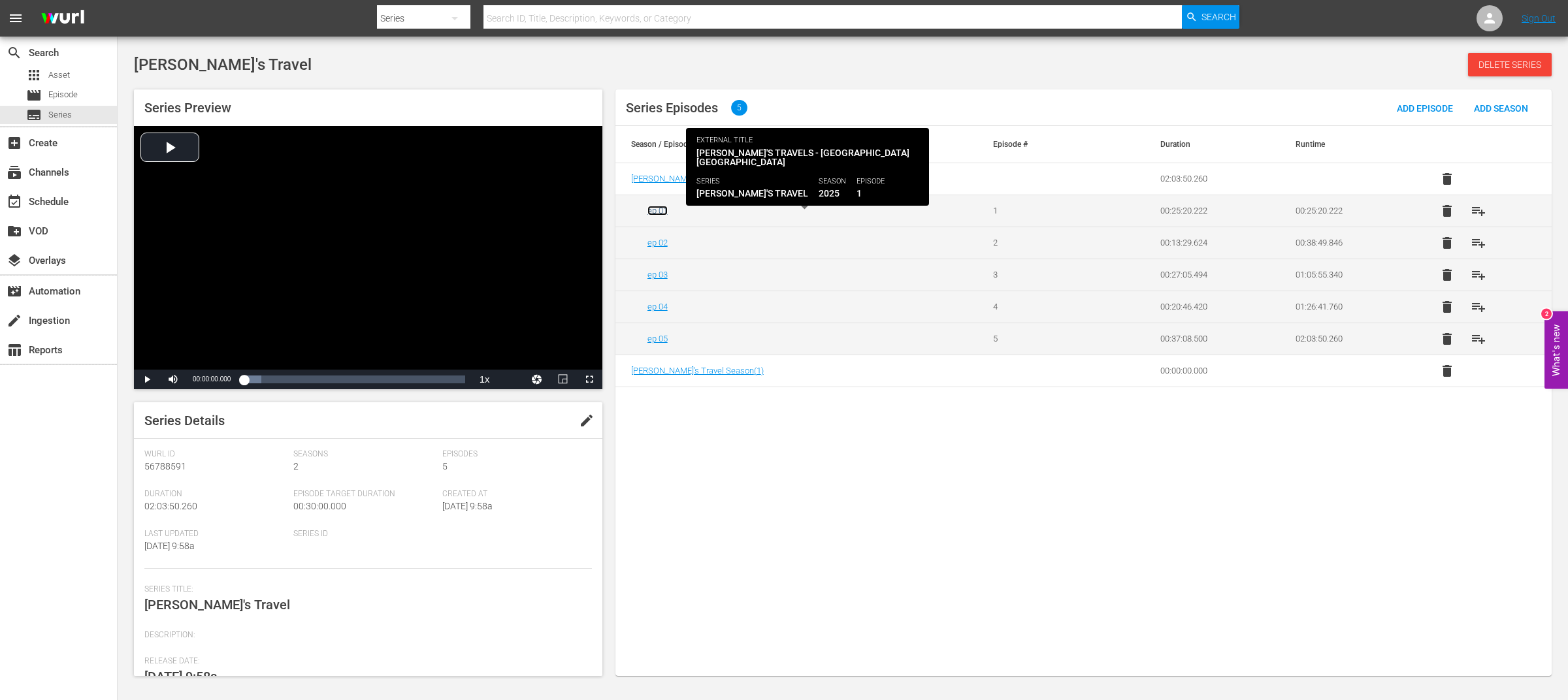
click at [657, 212] on link "ep 01" at bounding box center [657, 211] width 20 height 10
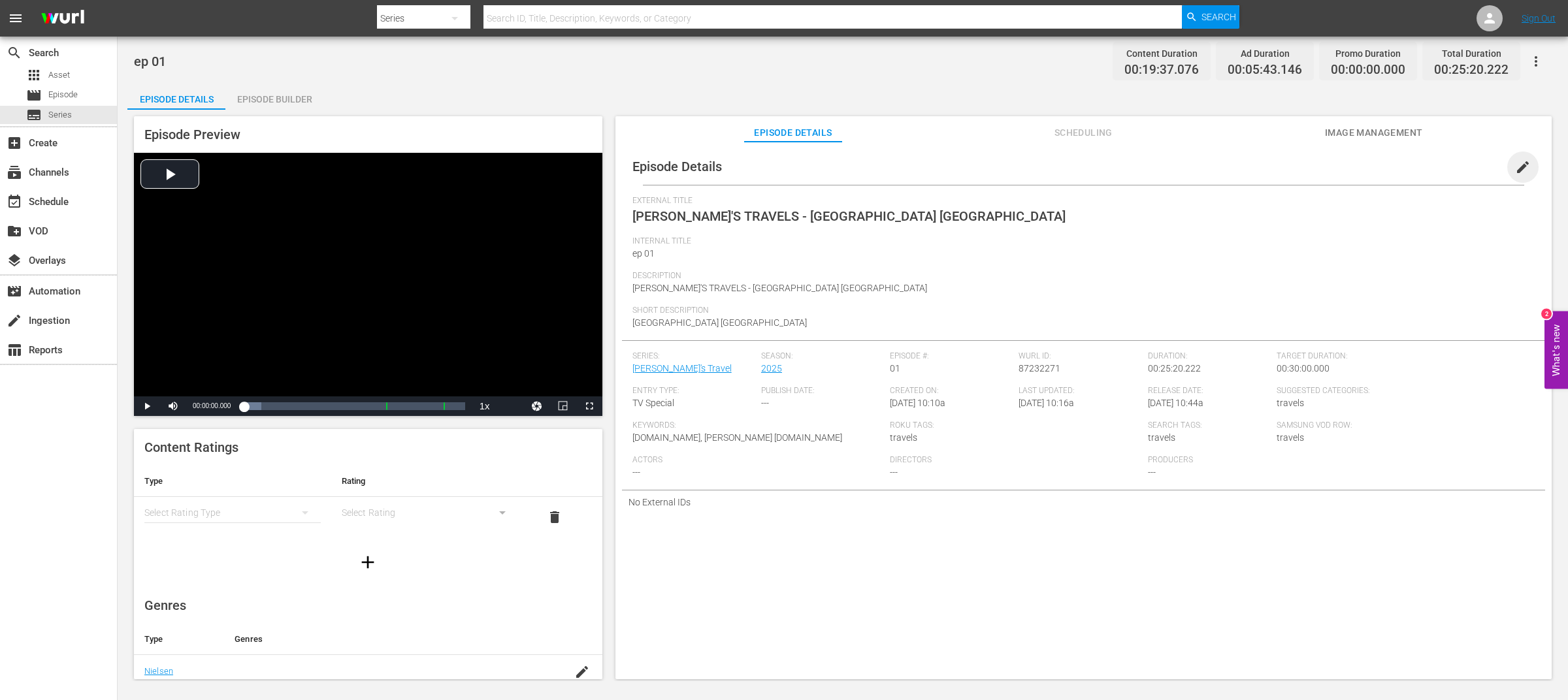
click at [1518, 166] on span "edit" at bounding box center [1523, 167] width 16 height 16
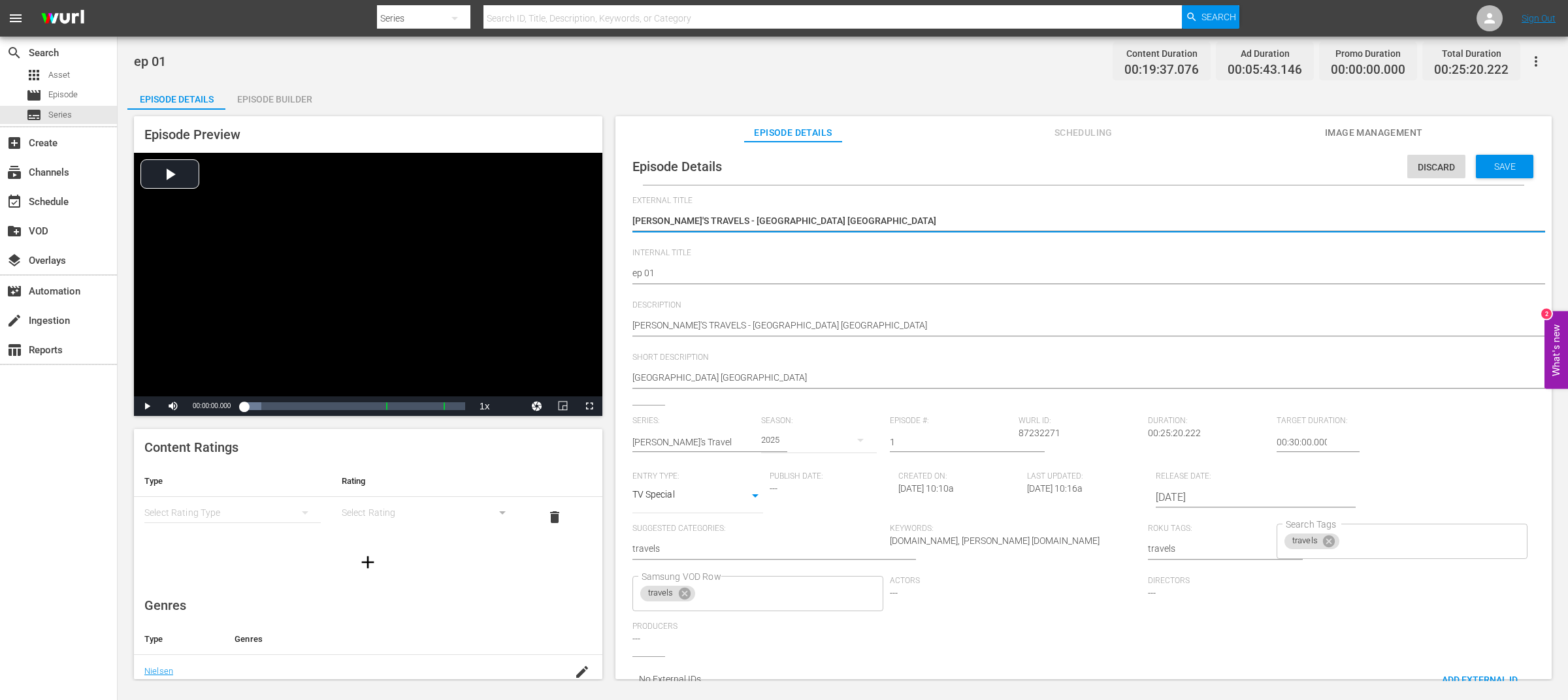
drag, startPoint x: 709, startPoint y: 220, endPoint x: 1060, endPoint y: 218, distance: 351.0
click at [1060, 218] on textarea "[PERSON_NAME]'S TRAVELS - [GEOGRAPHIC_DATA] [GEOGRAPHIC_DATA]" at bounding box center [1080, 221] width 896 height 16
type textarea "[PERSON_NAME]'S TRAVELS"
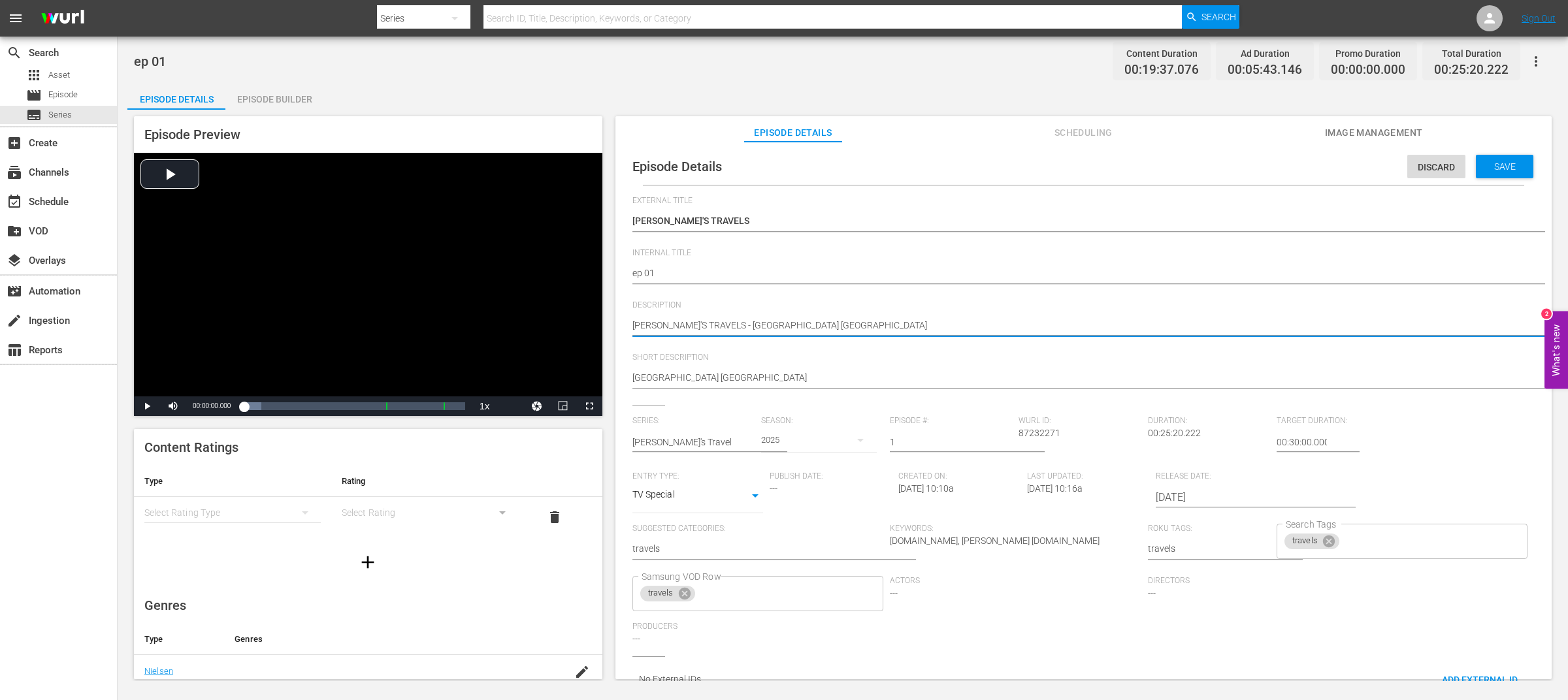
paste textarea "ep 03"
type textarea "[PERSON_NAME]'S TRAVELS ep 03- [GEOGRAPHIC_DATA] [GEOGRAPHIC_DATA]"
type textarea "[PERSON_NAME]'S TRAVELS ep 03 - [GEOGRAPHIC_DATA] [GEOGRAPHIC_DATA]"
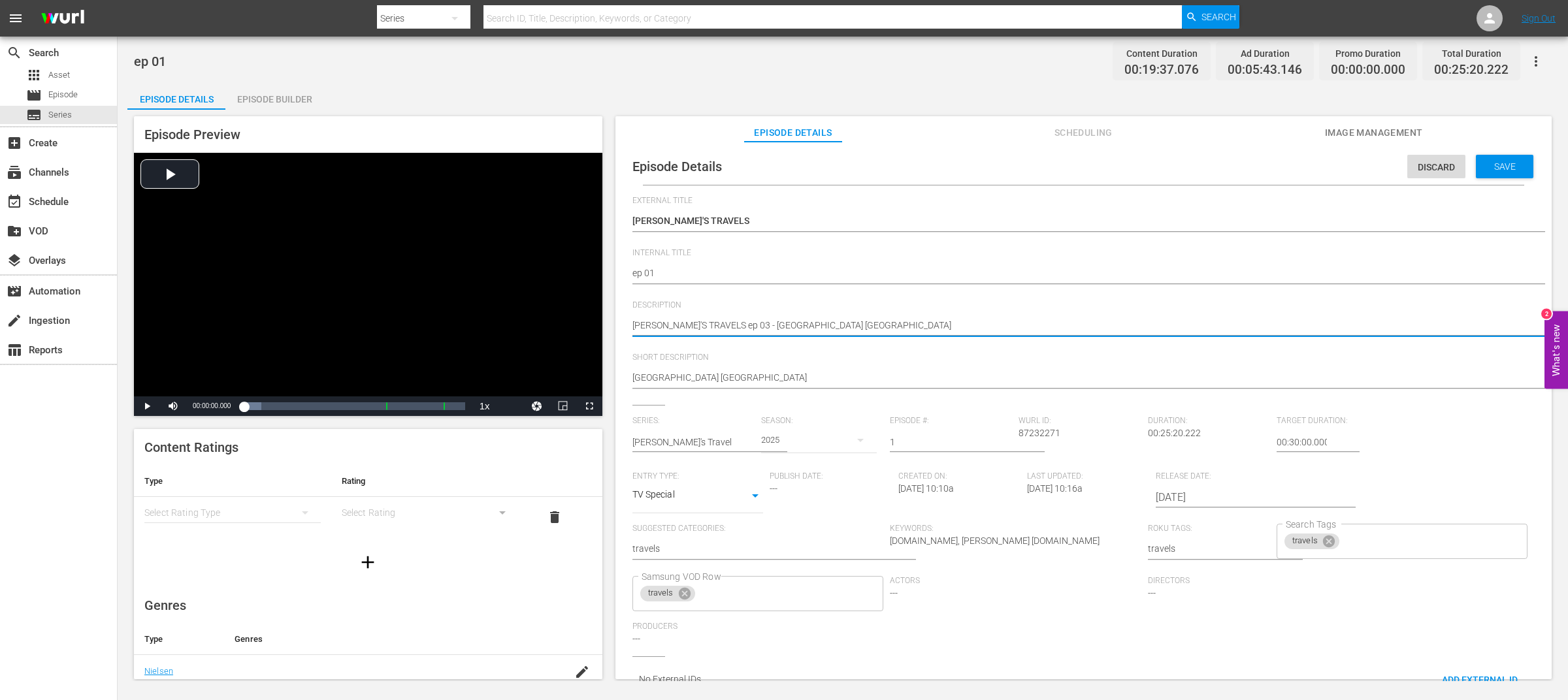
type textarea "[PERSON_NAME]'S TRAVELS ep 01 - [GEOGRAPHIC_DATA] [GEOGRAPHIC_DATA]"
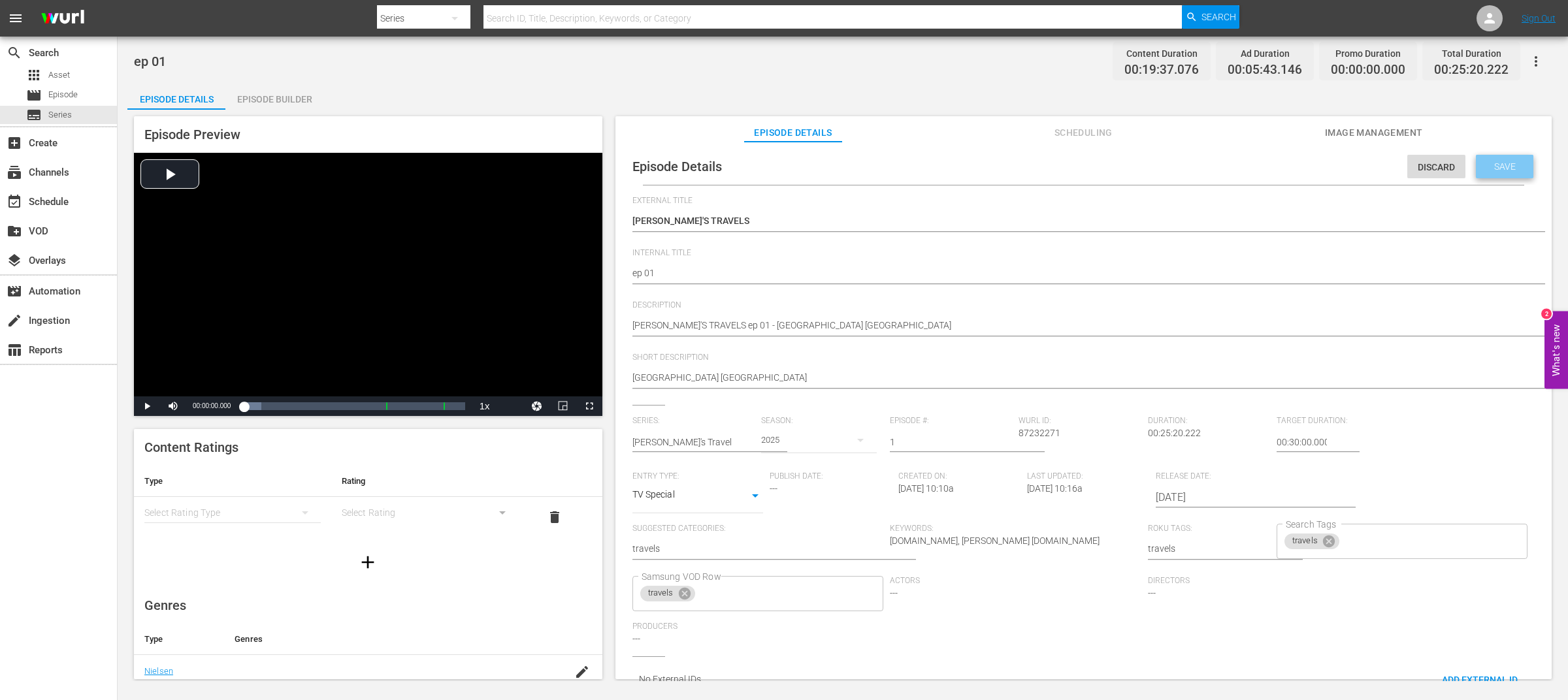
click at [1515, 164] on span "Save" at bounding box center [1504, 166] width 42 height 11
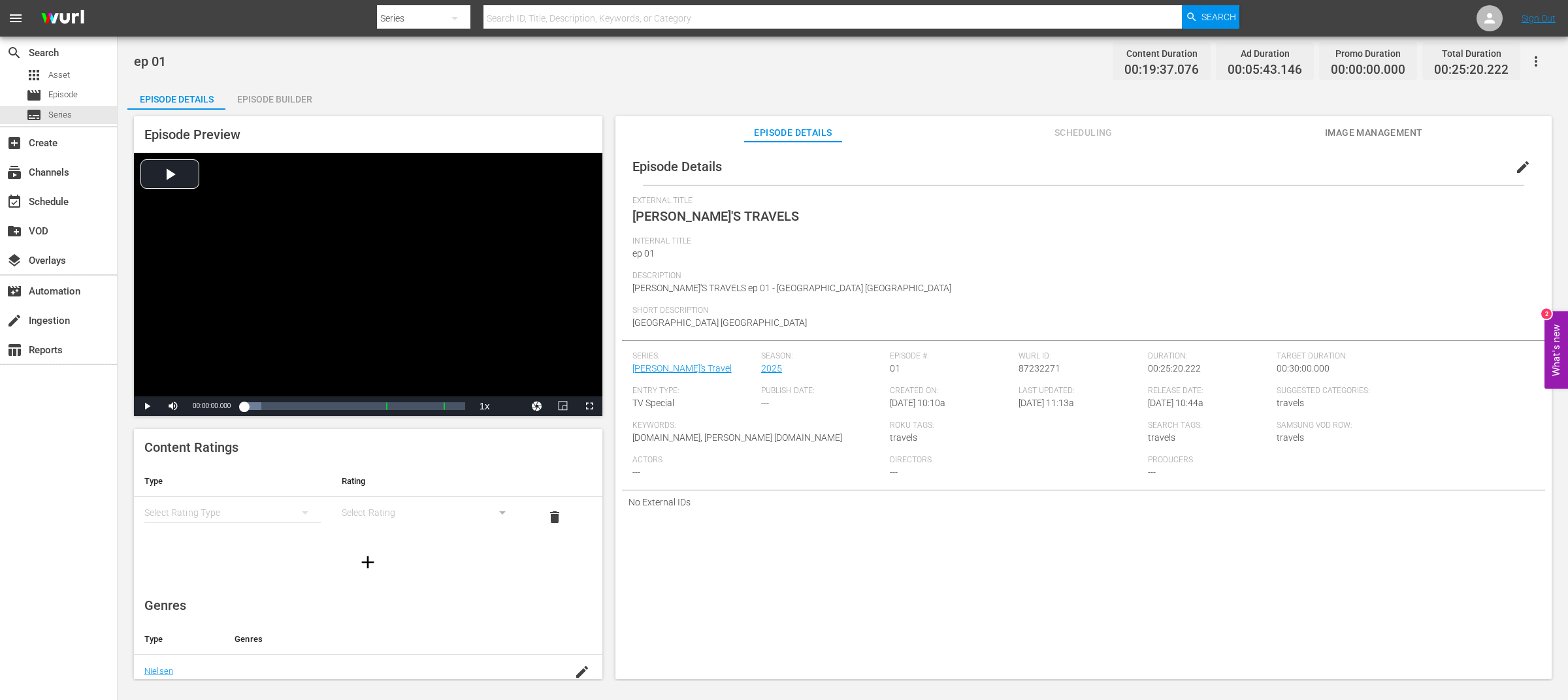
click at [406, 70] on div "ep 01 Content Duration 00:19:37.076 Ad Duration 00:05:43.146 Promo Duration 00:…" at bounding box center [843, 61] width 1418 height 30
click at [60, 113] on span "Series" at bounding box center [60, 115] width 23 height 13
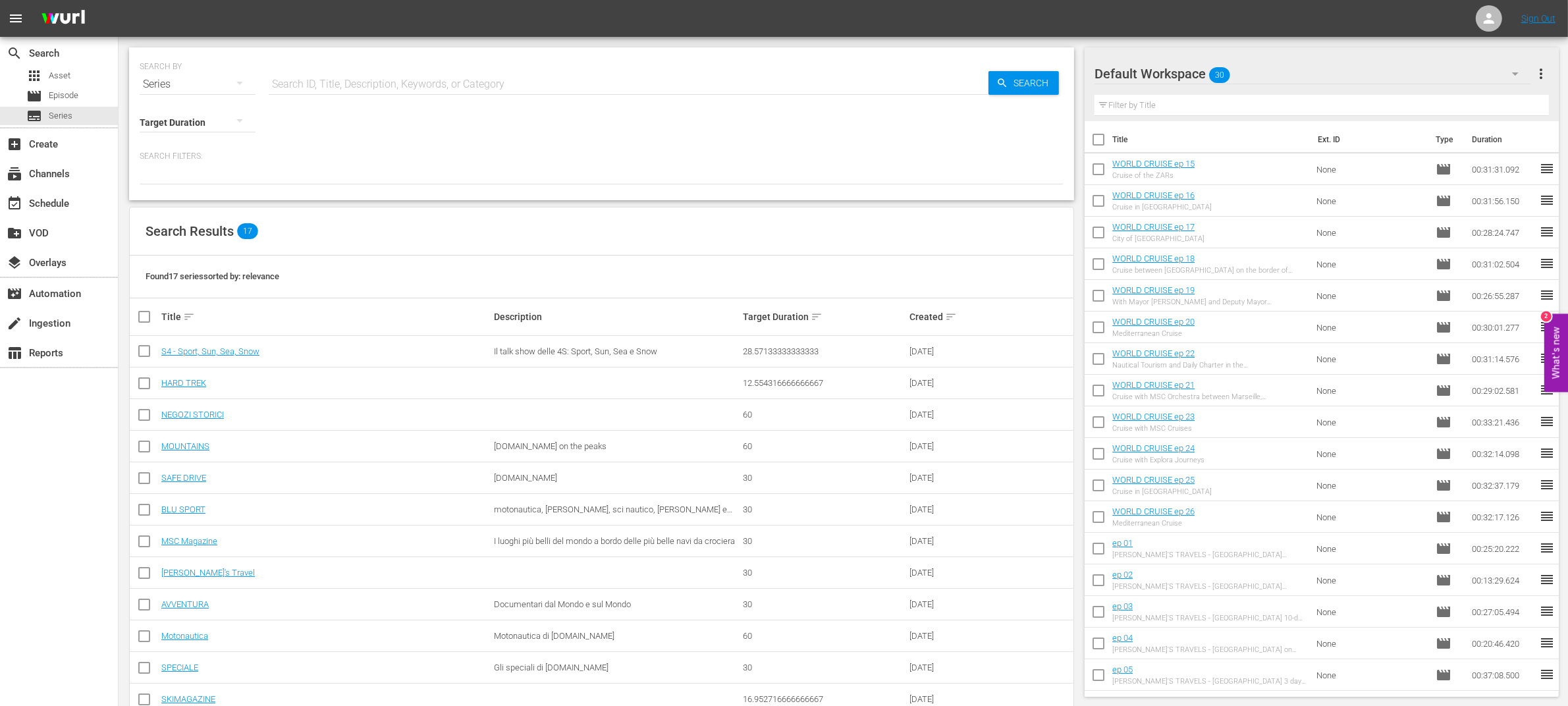
click at [937, 207] on div "Search Results 17 Found 17 series sorted by: relevance Title sort Description T…" at bounding box center [602, 540] width 945 height 667
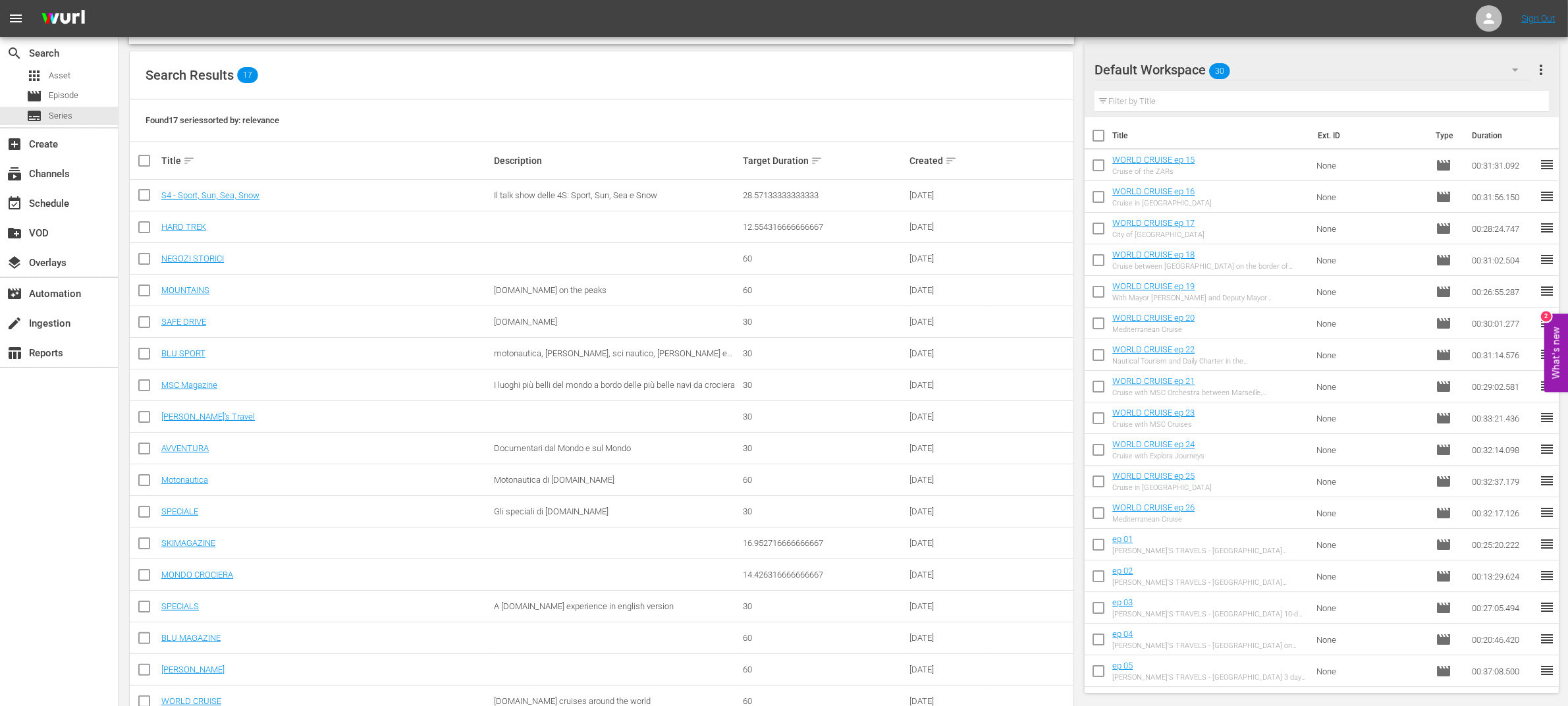
scroll to position [192, 0]
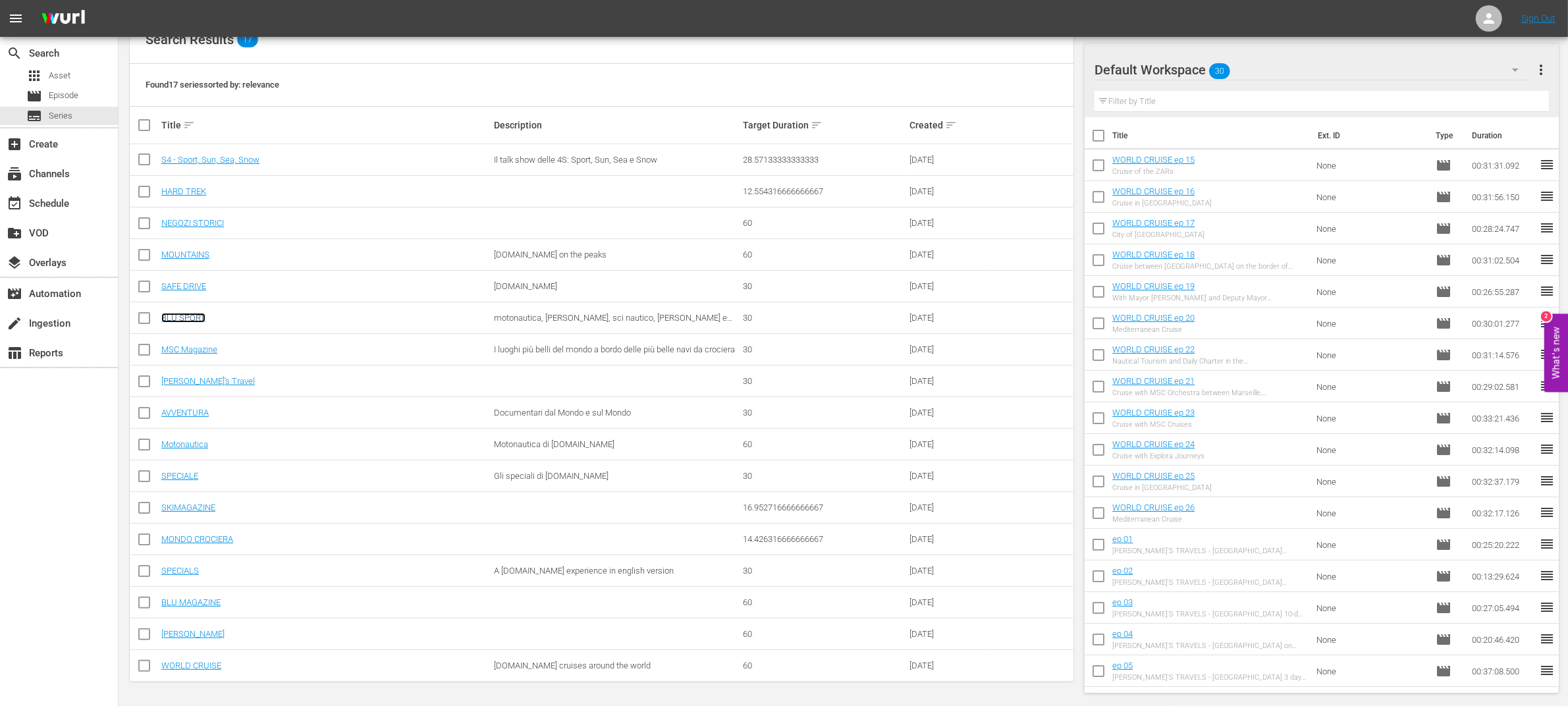
click at [183, 319] on link "BLU SPORT" at bounding box center [183, 318] width 44 height 10
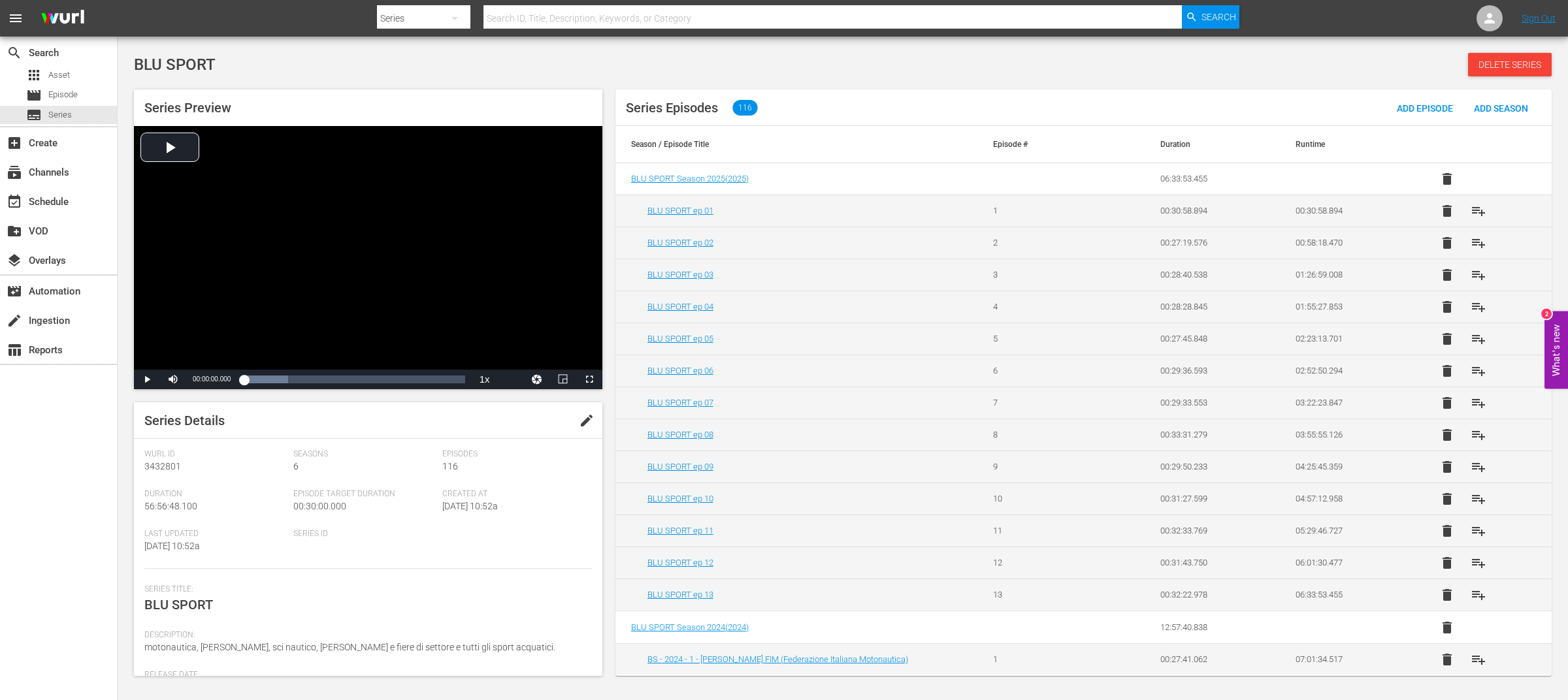
click at [1034, 88] on div "Series Preview Video Player is loading. Play Video Play Mute Current Time 00:00…" at bounding box center [843, 376] width 1431 height 587
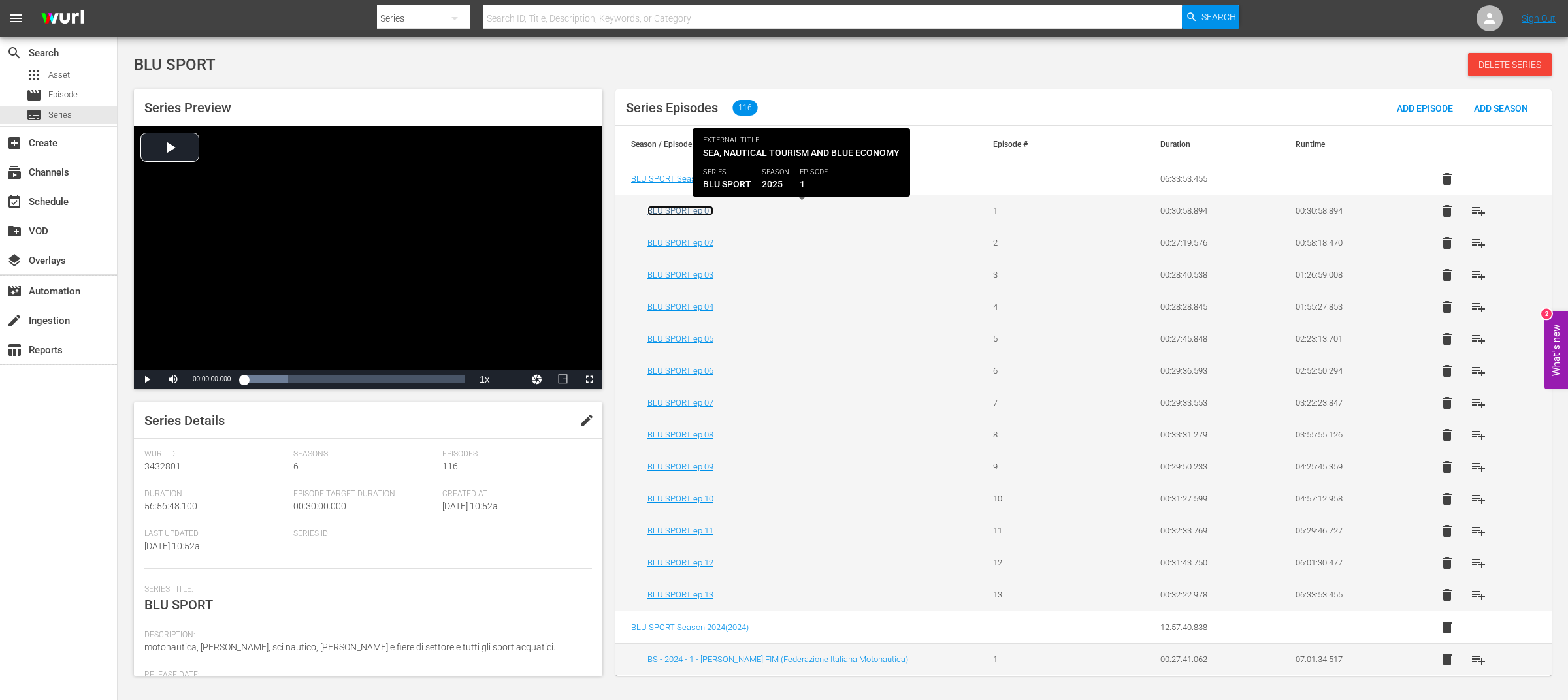
click at [691, 216] on link "BLU SPORT ep 01" at bounding box center [681, 211] width 66 height 10
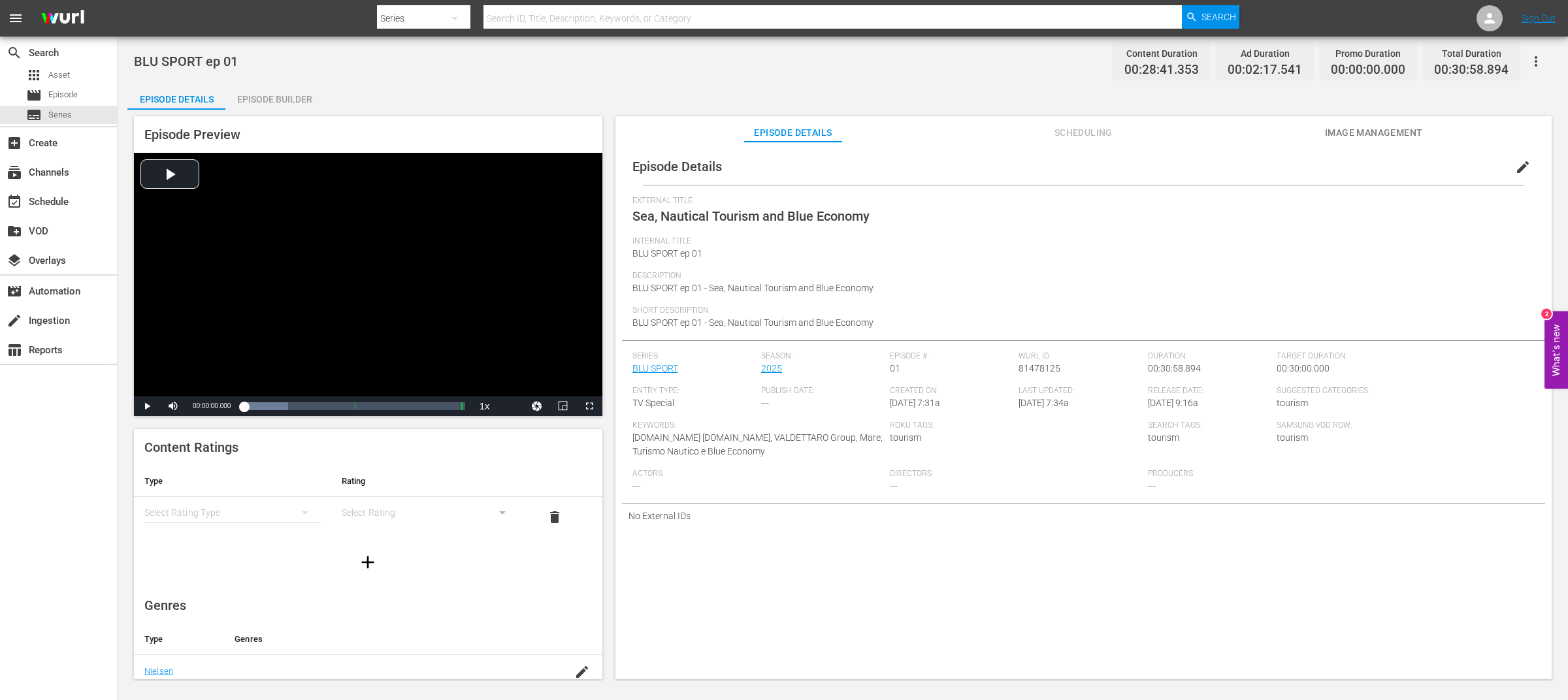
click at [1518, 165] on span "edit" at bounding box center [1523, 167] width 16 height 16
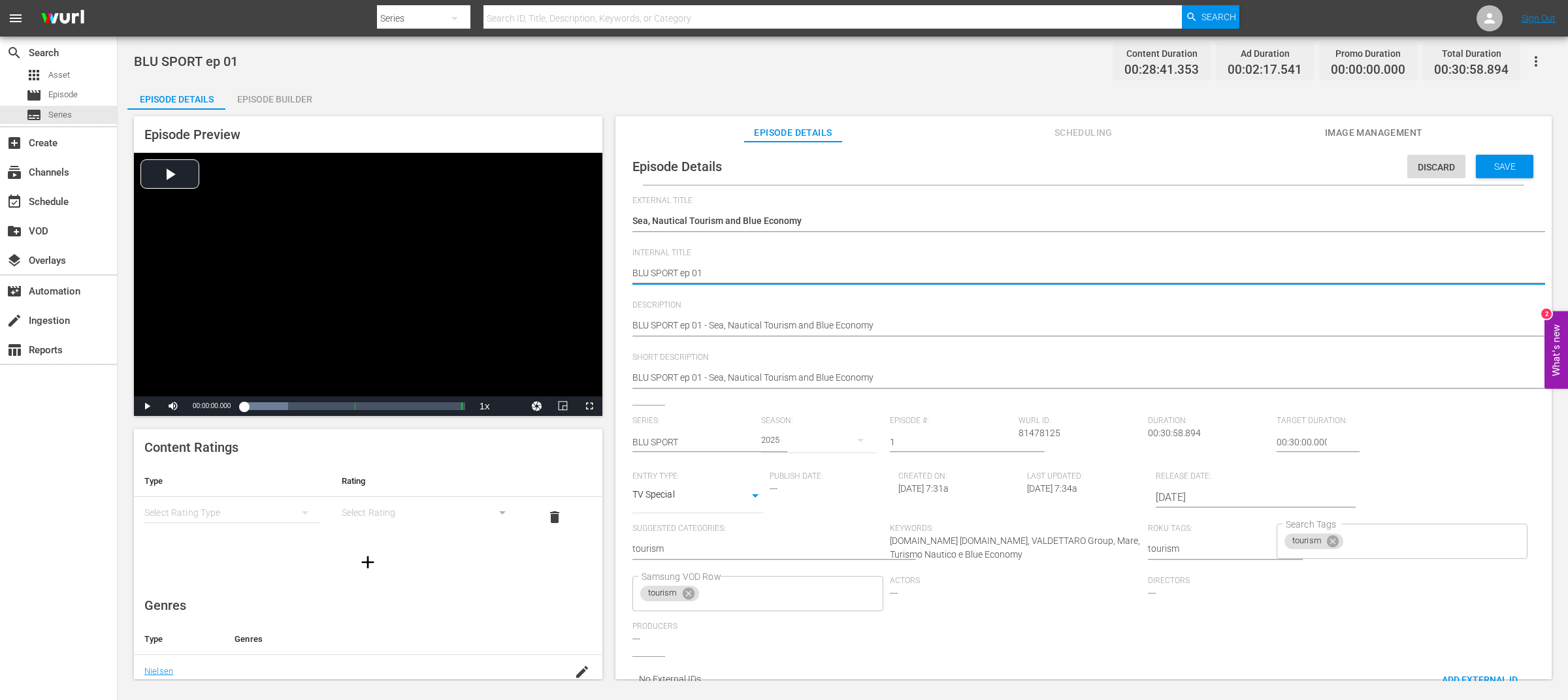
drag, startPoint x: 679, startPoint y: 273, endPoint x: 620, endPoint y: 273, distance: 59.0
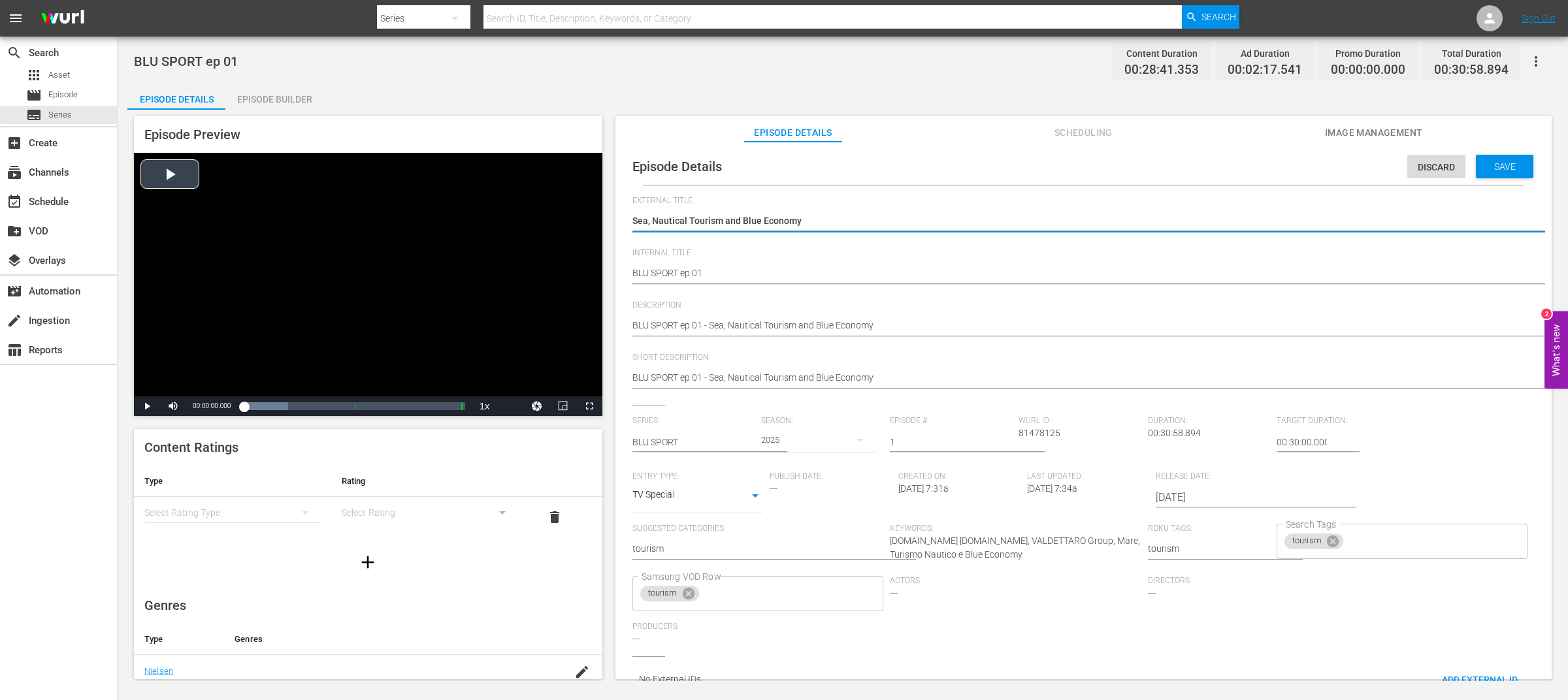
drag, startPoint x: 824, startPoint y: 217, endPoint x: 546, endPoint y: 217, distance: 278.0
paste textarea "BLU SPORT"
type textarea "BLU SPORT"
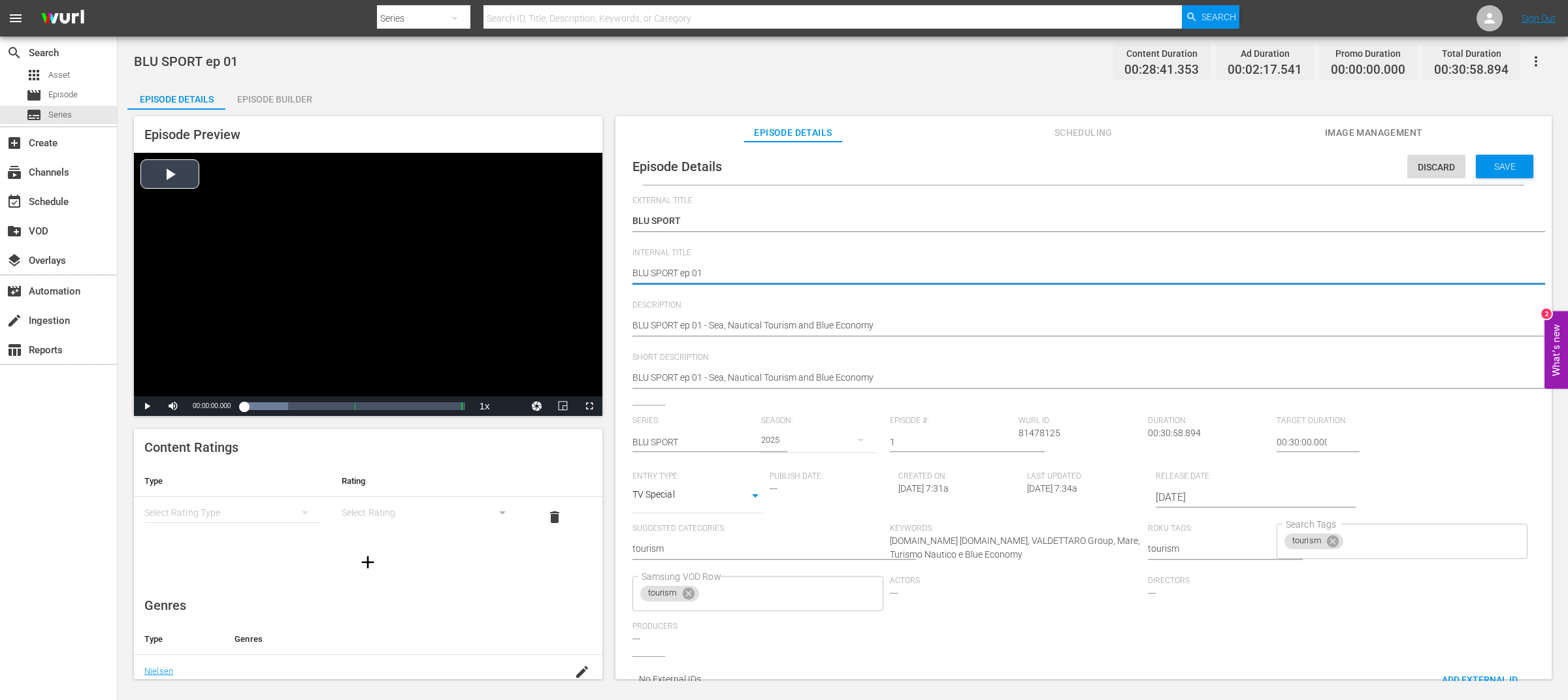
drag, startPoint x: 682, startPoint y: 274, endPoint x: 522, endPoint y: 274, distance: 160.0
type textarea "ep 01"
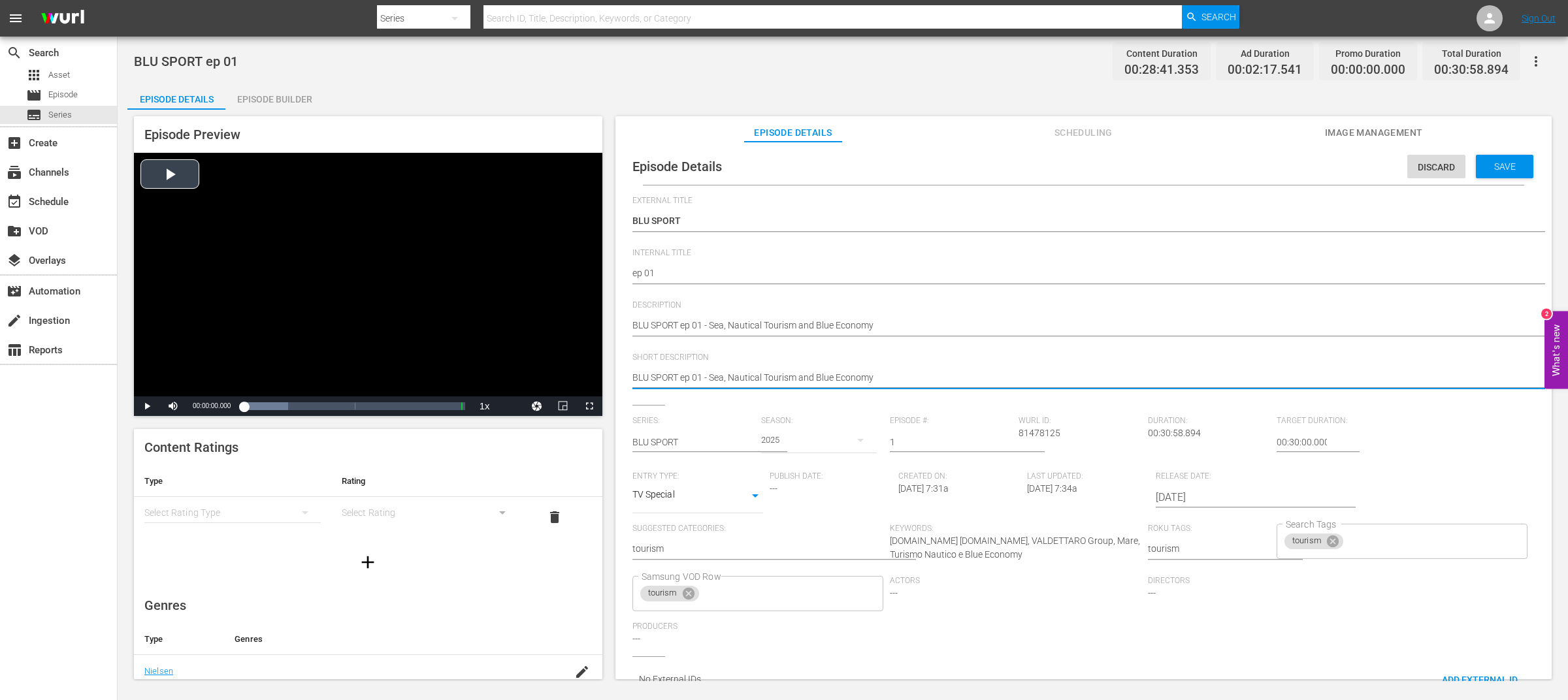
drag, startPoint x: 710, startPoint y: 378, endPoint x: 543, endPoint y: 379, distance: 167.0
type textarea "Sea, Nautical Tourism and Blue Economy"
click at [930, 143] on div "Episode Details Discard Save External Title Sea, Nautical Tourism and Blue Econ…" at bounding box center [1083, 416] width 936 height 550
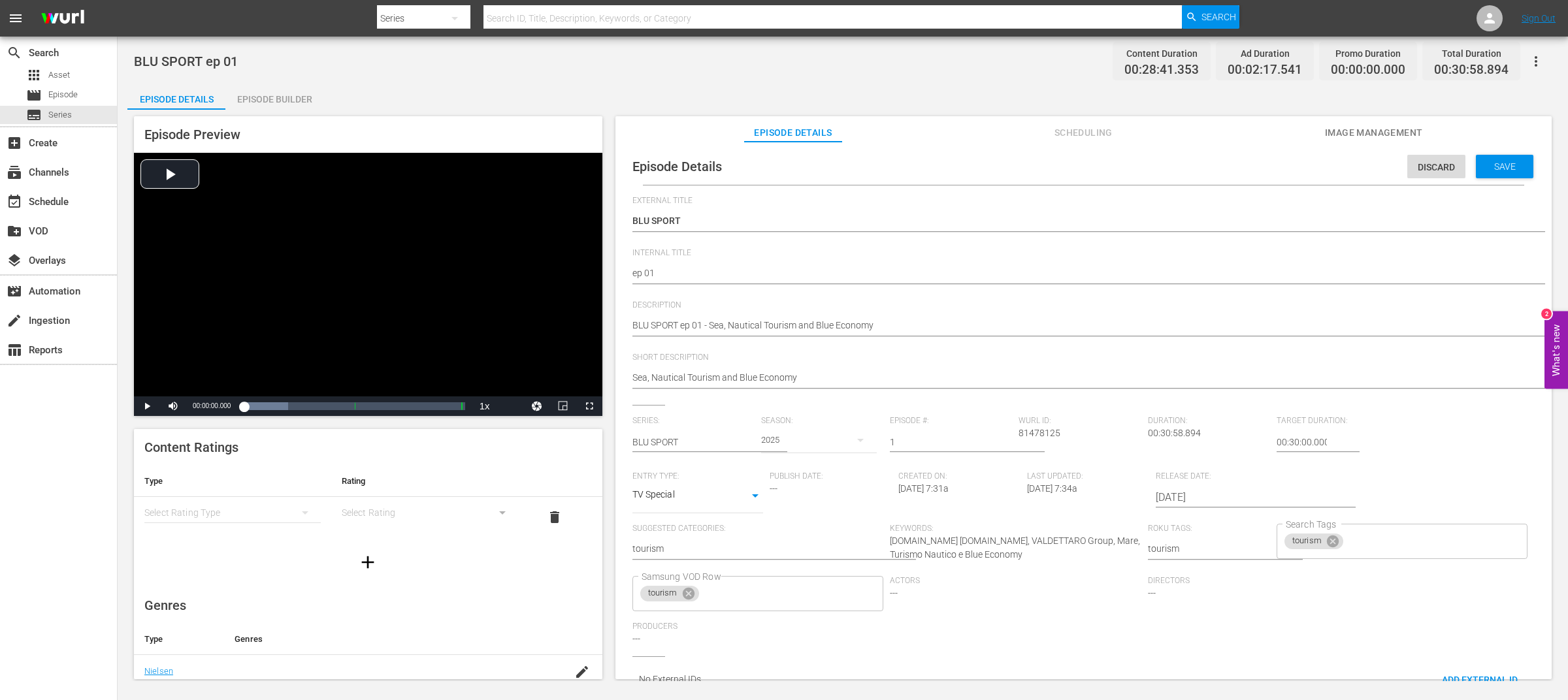
click at [954, 134] on div "Episode Details Scheduling Image Management" at bounding box center [1083, 130] width 871 height 26
click at [911, 80] on div "BLU SPORT ep 01 Content Duration 00:28:41.353 Ad Duration 00:02:17.541 Promo Du…" at bounding box center [843, 359] width 1451 height 645
click at [961, 84] on div "Episode Details Episode Builder Episode Preview Video Player is loading. Play V…" at bounding box center [843, 386] width 1431 height 606
drag, startPoint x: 961, startPoint y: 84, endPoint x: 852, endPoint y: 44, distance: 116.1
click at [958, 67] on div "BLU SPORT ep 01 Content Duration 00:28:41.353 Ad Duration 00:02:17.541 Promo Du…" at bounding box center [843, 359] width 1451 height 645
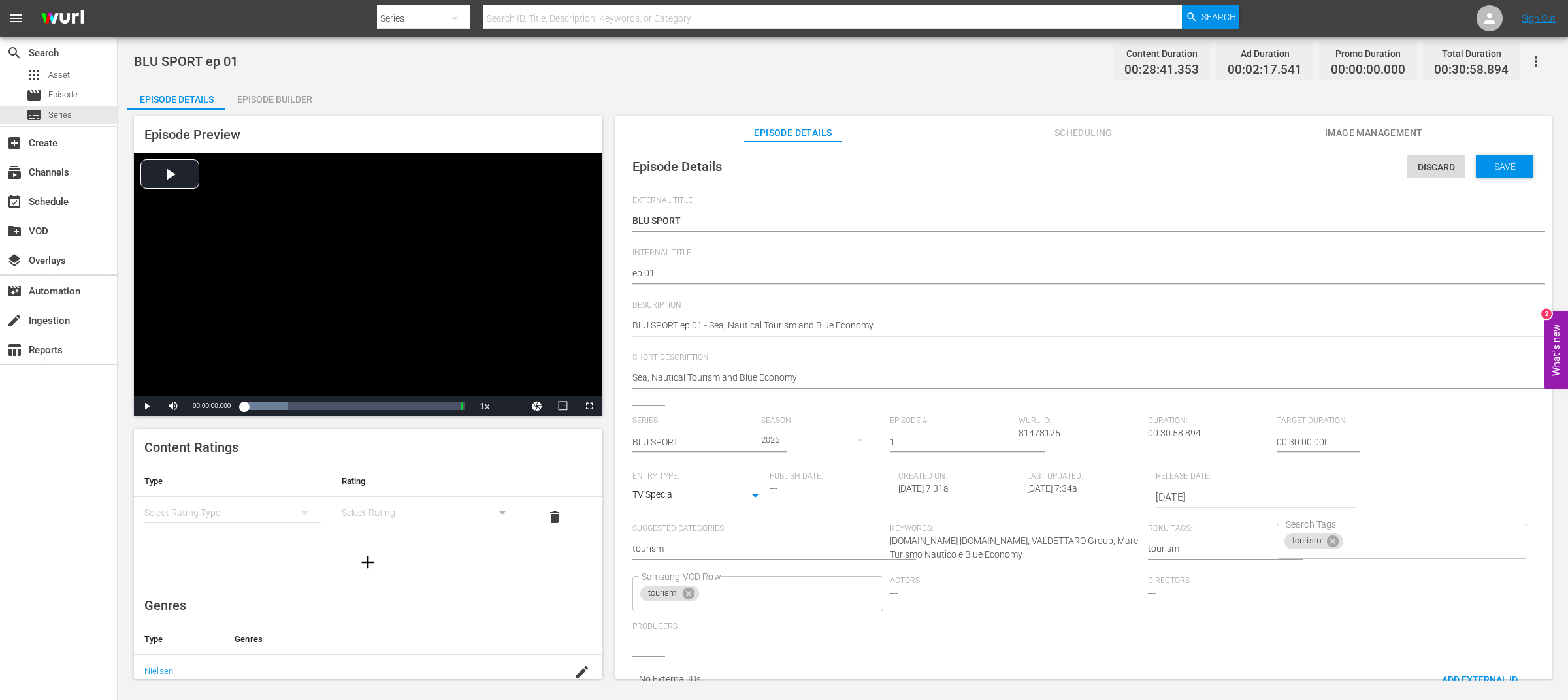
click at [828, 61] on div "BLU SPORT ep 01 Content Duration 00:28:41.353 Ad Duration 00:02:17.541 Promo Du…" at bounding box center [843, 61] width 1418 height 30
click at [833, 69] on div "BLU SPORT ep 01 Content Duration 00:28:41.353 Ad Duration 00:02:17.541 Promo Du…" at bounding box center [843, 61] width 1418 height 30
click at [798, 205] on div "External Title Sea, Nautical Tourism and Blue Economy Sea, Nautical Tourism and…" at bounding box center [1083, 221] width 902 height 52
click at [713, 75] on div "BLU SPORT ep 01 Content Duration 00:28:41.353 Ad Duration 00:02:17.541 Promo Du…" at bounding box center [843, 61] width 1418 height 30
click at [714, 75] on div "BLU SPORT ep 01 Content Duration 00:28:41.353 Ad Duration 00:02:17.541 Promo Du…" at bounding box center [843, 61] width 1418 height 30
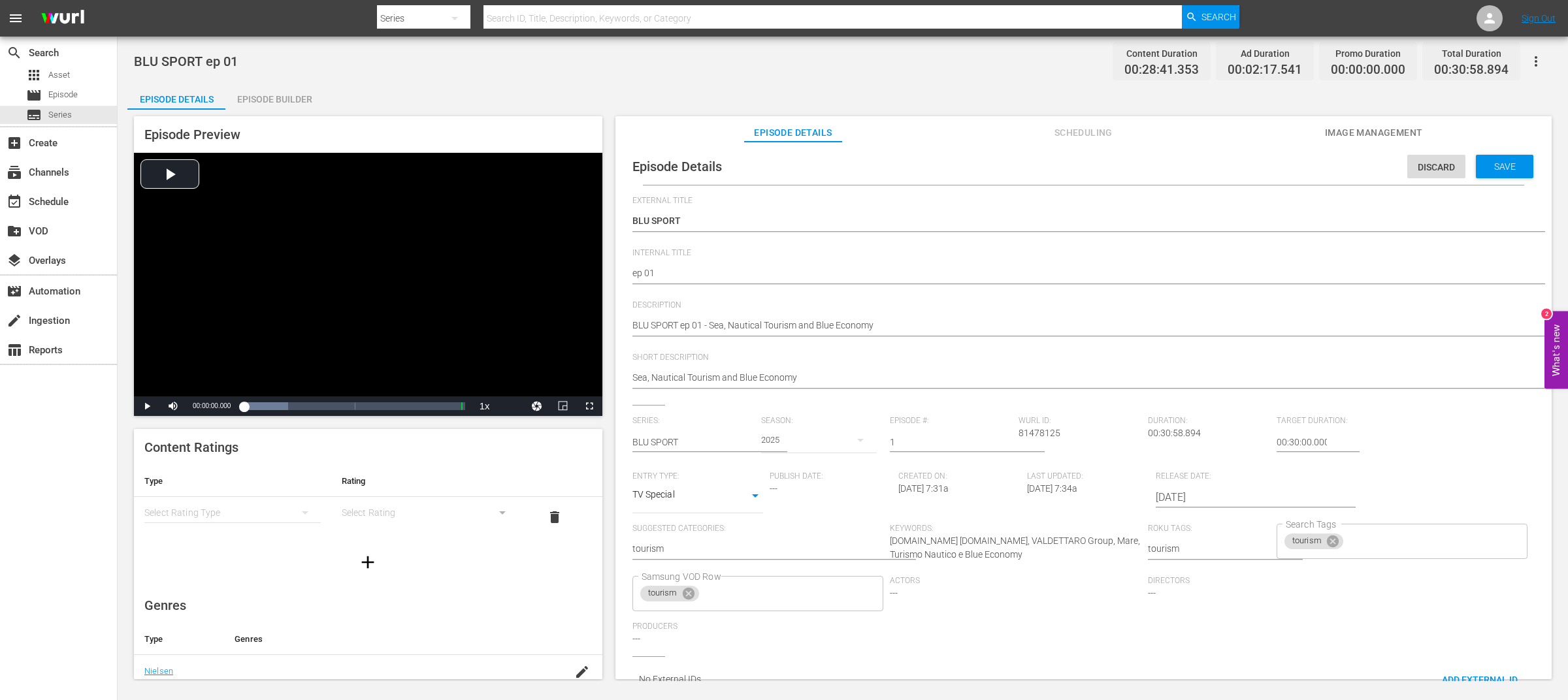
drag, startPoint x: 643, startPoint y: 84, endPoint x: 653, endPoint y: 86, distance: 10.2
click at [652, 86] on div "Episode Details Episode Builder Episode Preview Video Player is loading. Play V…" at bounding box center [843, 386] width 1431 height 606
click at [1499, 164] on span "Save" at bounding box center [1504, 166] width 42 height 11
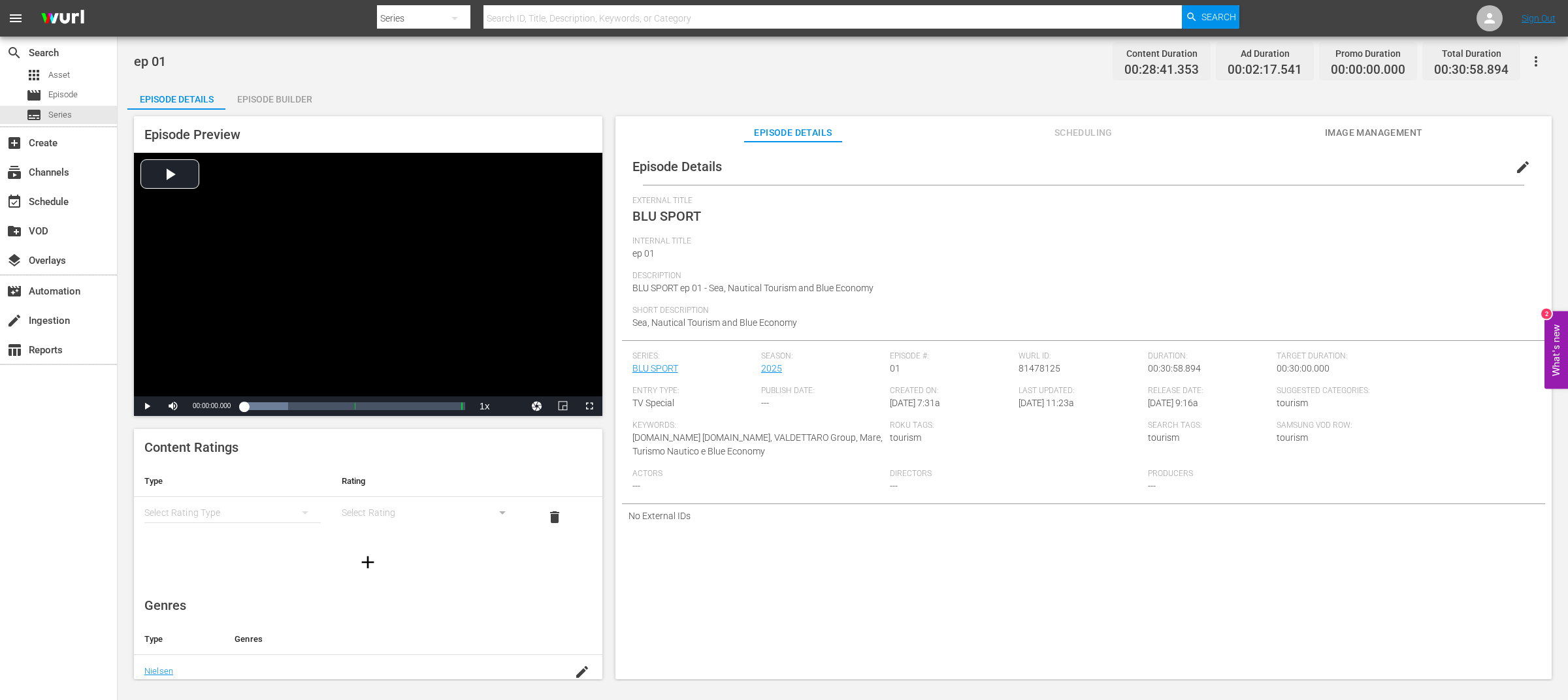
click at [973, 80] on div "ep 01 Content Duration 00:28:41.353 Ad Duration 00:02:17.541 Promo Duration 00:…" at bounding box center [843, 359] width 1451 height 645
click at [917, 73] on div "ep 01 Content Duration 00:28:41.353 Ad Duration 00:02:17.541 Promo Duration 00:…" at bounding box center [843, 61] width 1418 height 30
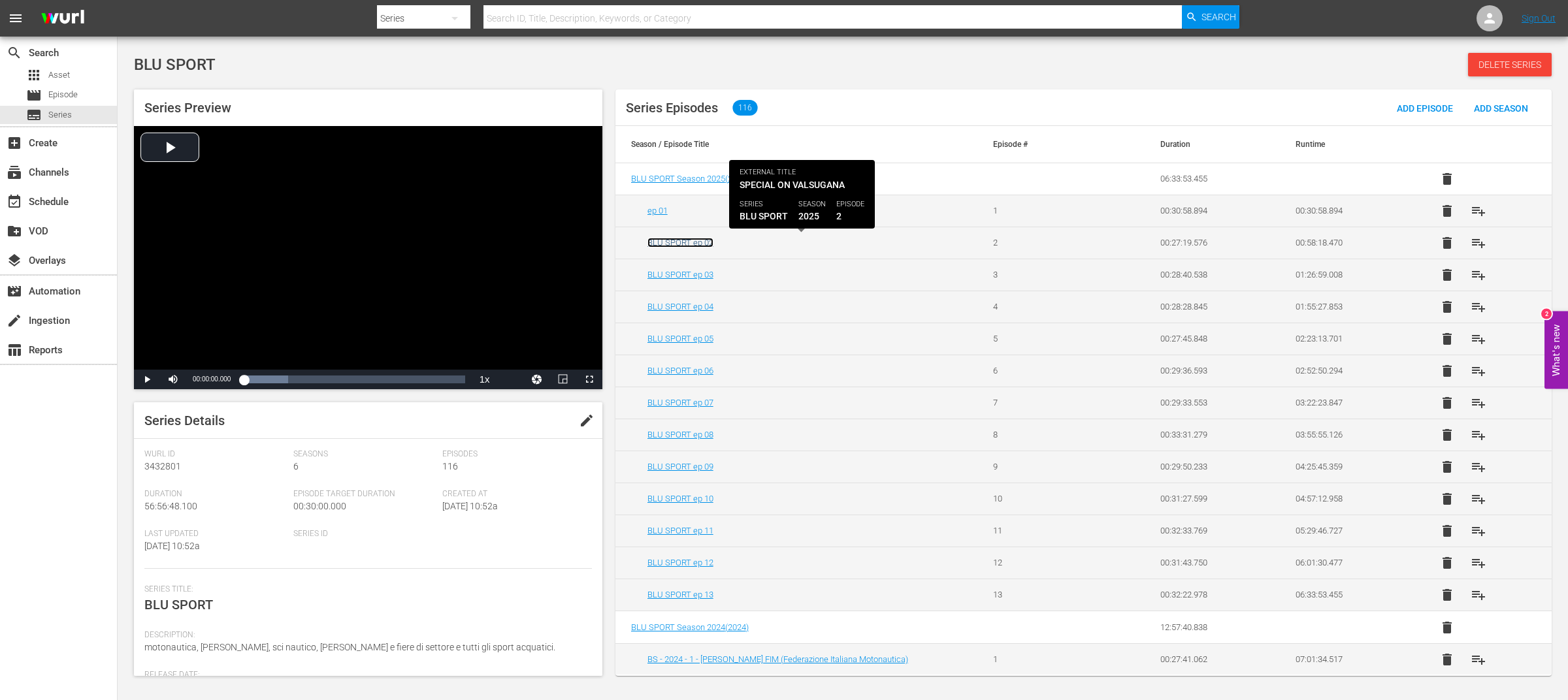
click at [692, 241] on link "BLU SPORT ep 02" at bounding box center [681, 243] width 66 height 10
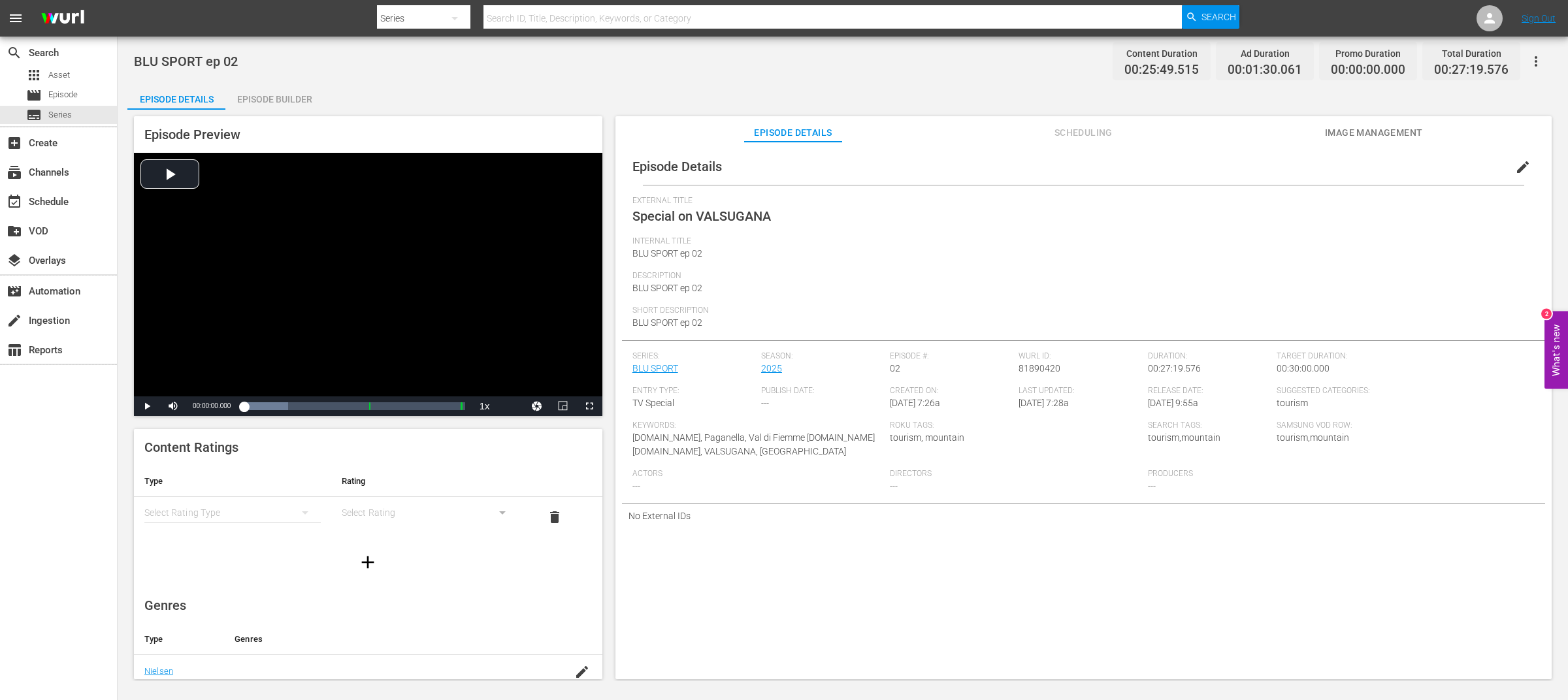
click at [1515, 166] on span "edit" at bounding box center [1523, 167] width 16 height 16
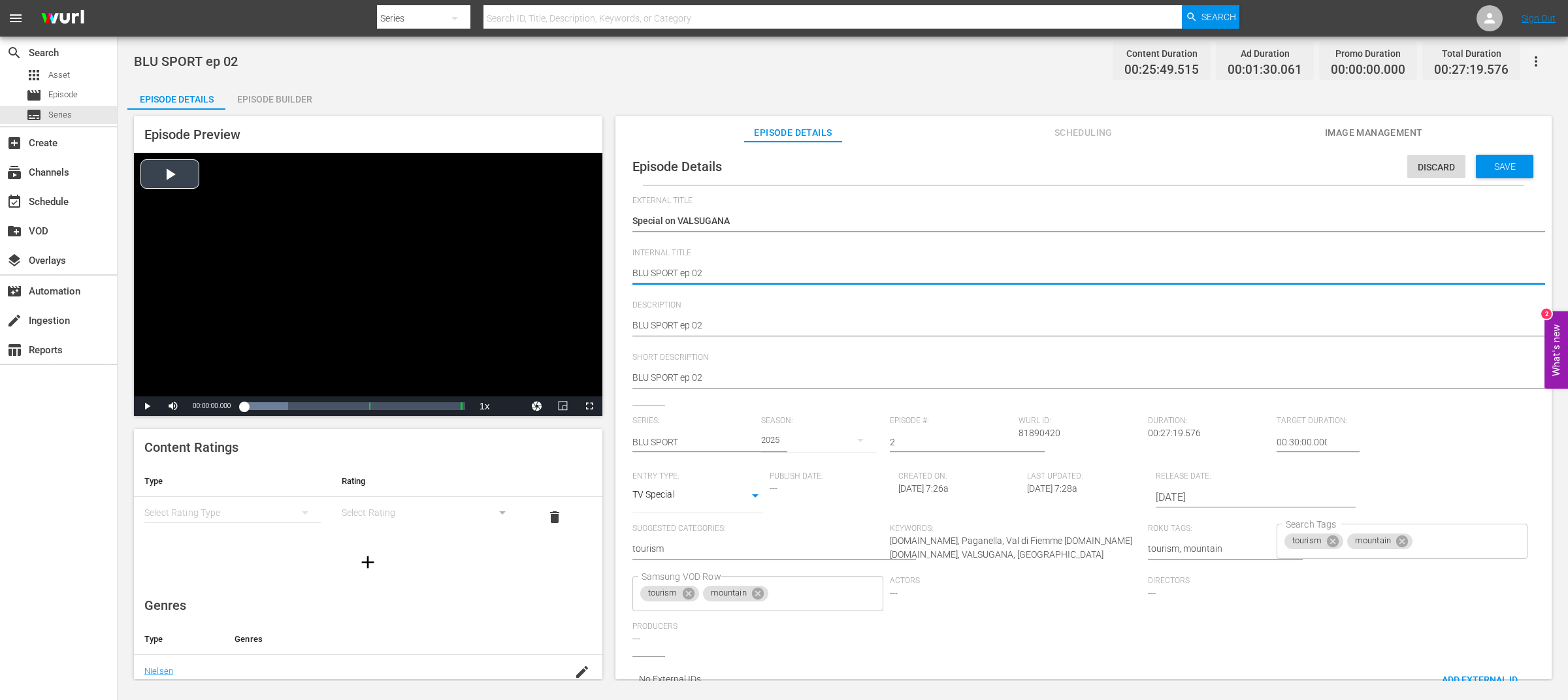
drag, startPoint x: 680, startPoint y: 273, endPoint x: 565, endPoint y: 273, distance: 115.0
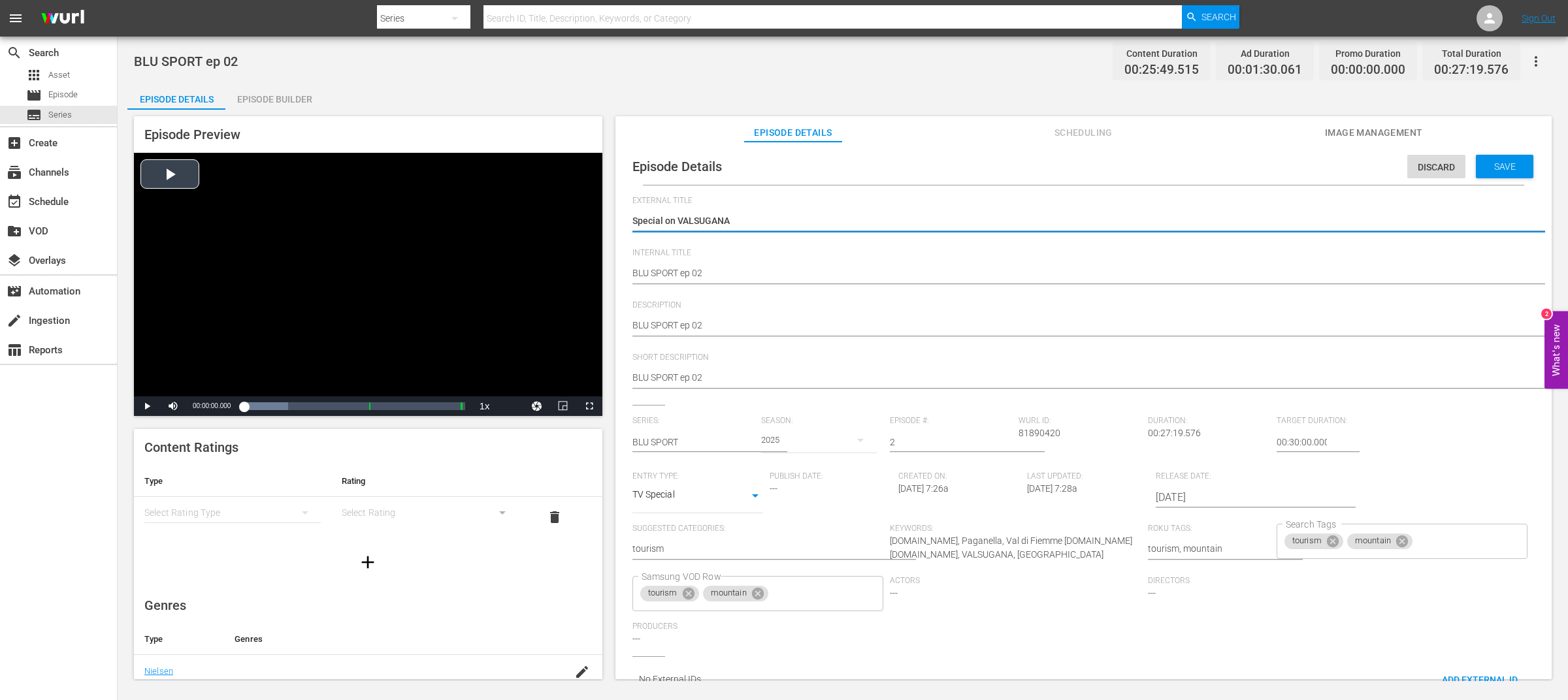
drag, startPoint x: 782, startPoint y: 219, endPoint x: 598, endPoint y: 217, distance: 184.0
paste textarea "BLU SPORT"
type textarea "BLU SPORT"
type textarea "Special on VALSUGANA"
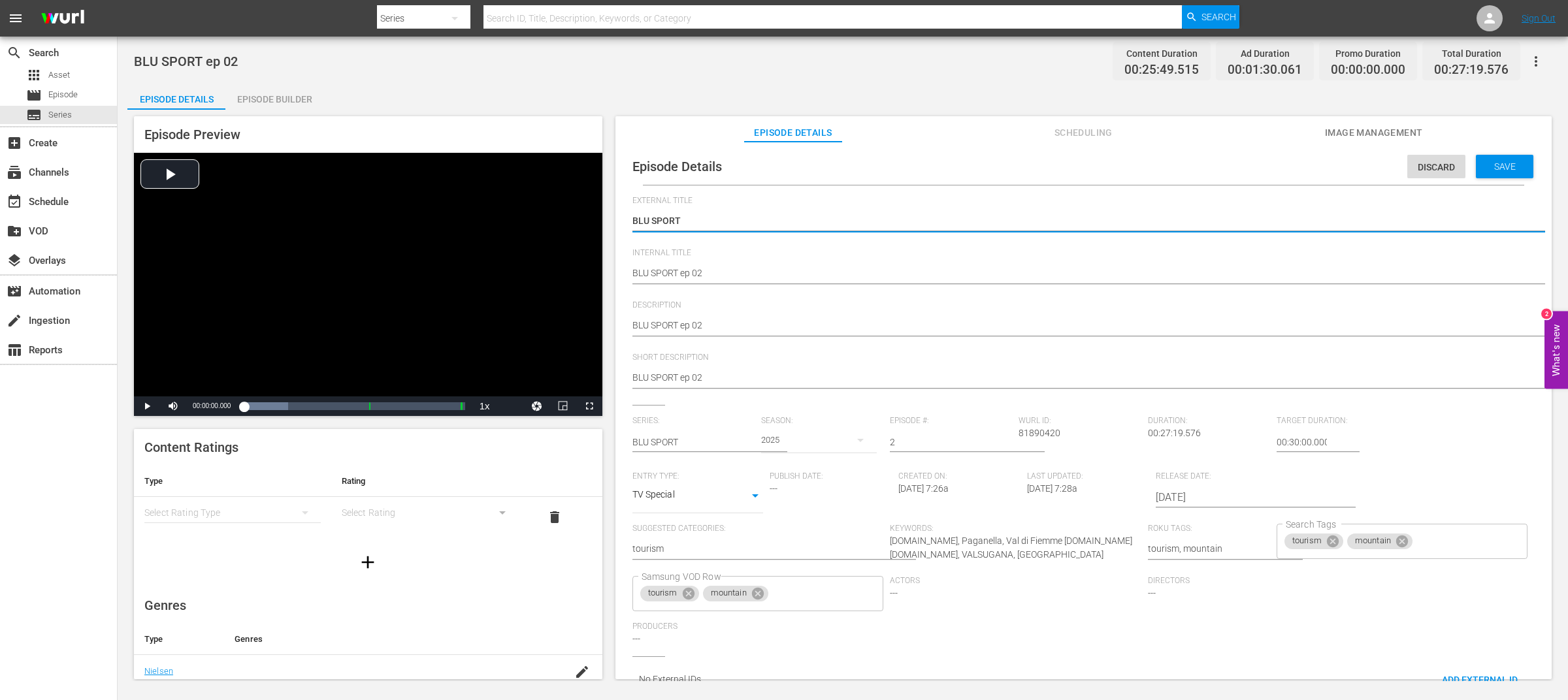
type textarea "Special on VALSUGANA"
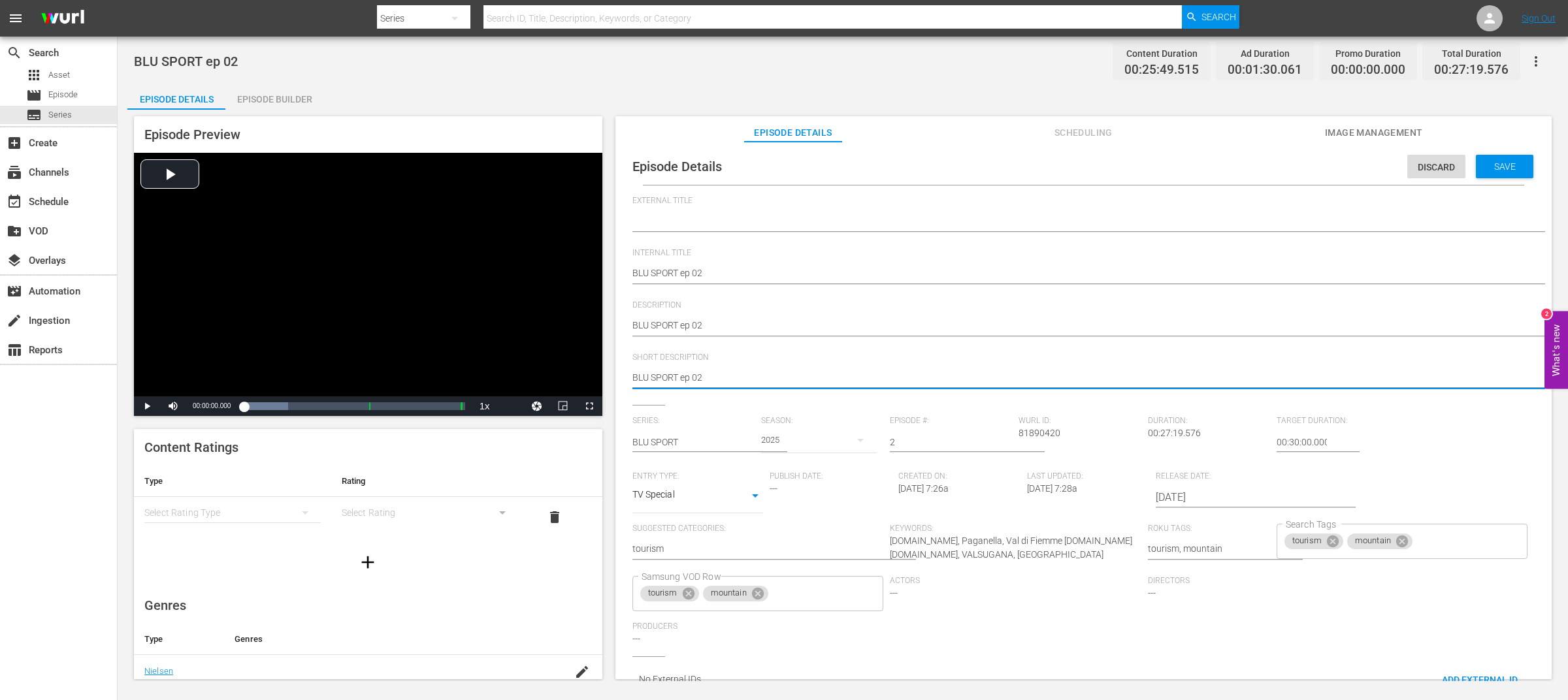
type textarea "BLU SPORT ep 02"
type textarea "BLU SPORT ep 02 -"
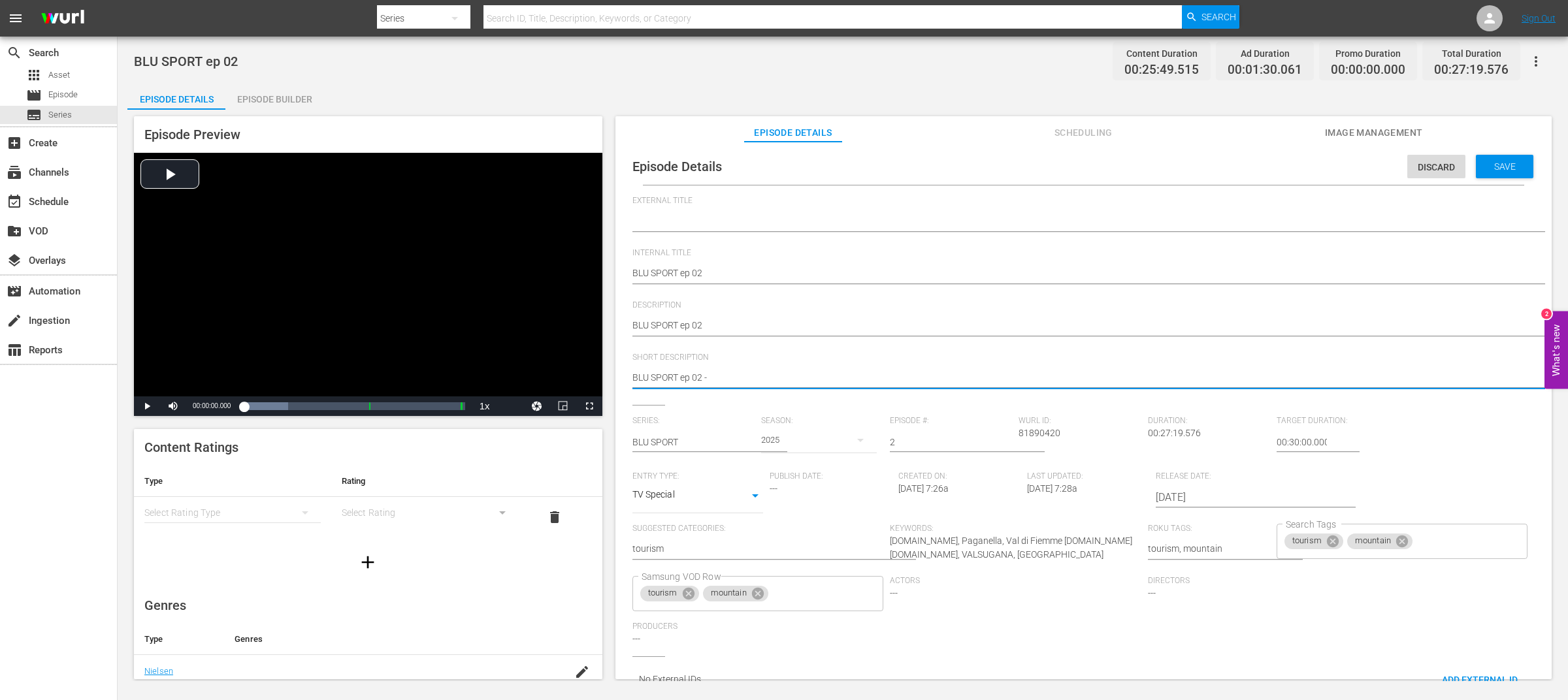
type textarea "BLU SPORT ep 02 -"
paste textarea "Special on VALSUGANA"
type textarea "BLU SPORT ep 02 - Special on VALSUGANA"
drag, startPoint x: 866, startPoint y: 379, endPoint x: 550, endPoint y: 374, distance: 316.0
click at [550, 374] on div "Episode Preview Video Player is loading. Play Video Play Mute Current Time 00:0…" at bounding box center [843, 400] width 1431 height 580
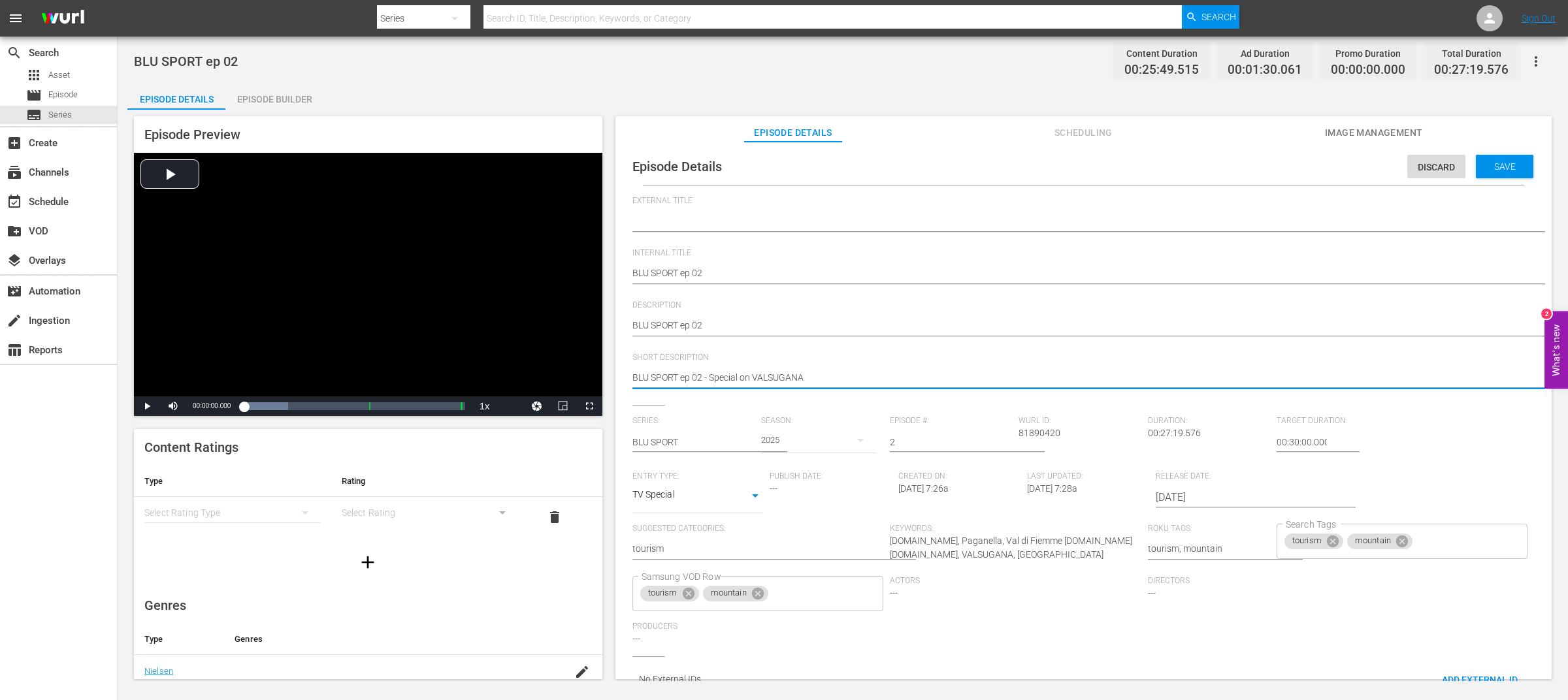
type textarea "BLU SPORT ep 02 - Special on VALSUGANA"
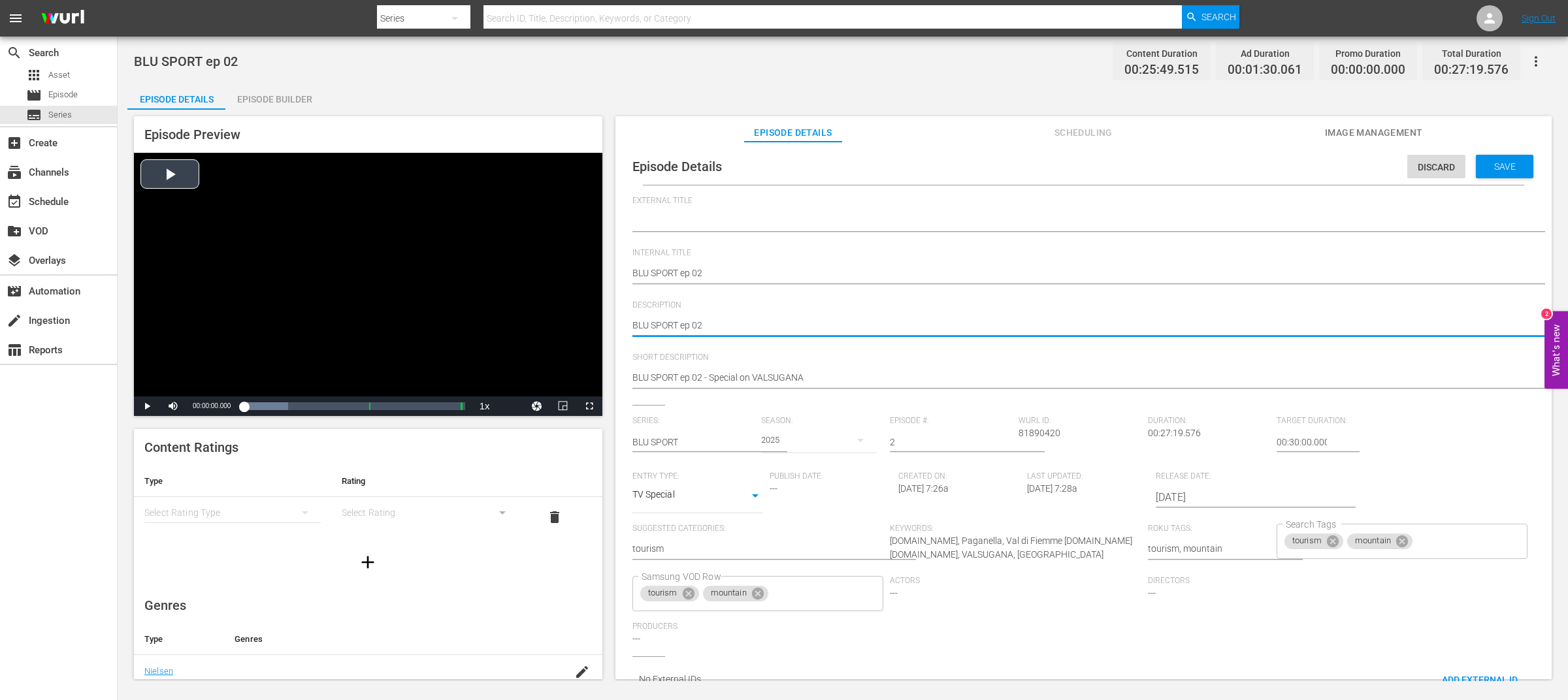
drag, startPoint x: 705, startPoint y: 323, endPoint x: 540, endPoint y: 322, distance: 165.0
paste textarea "- Special on VALSUGANA"
type textarea "BLU SPORT ep 02 - Special on VALSUGANA"
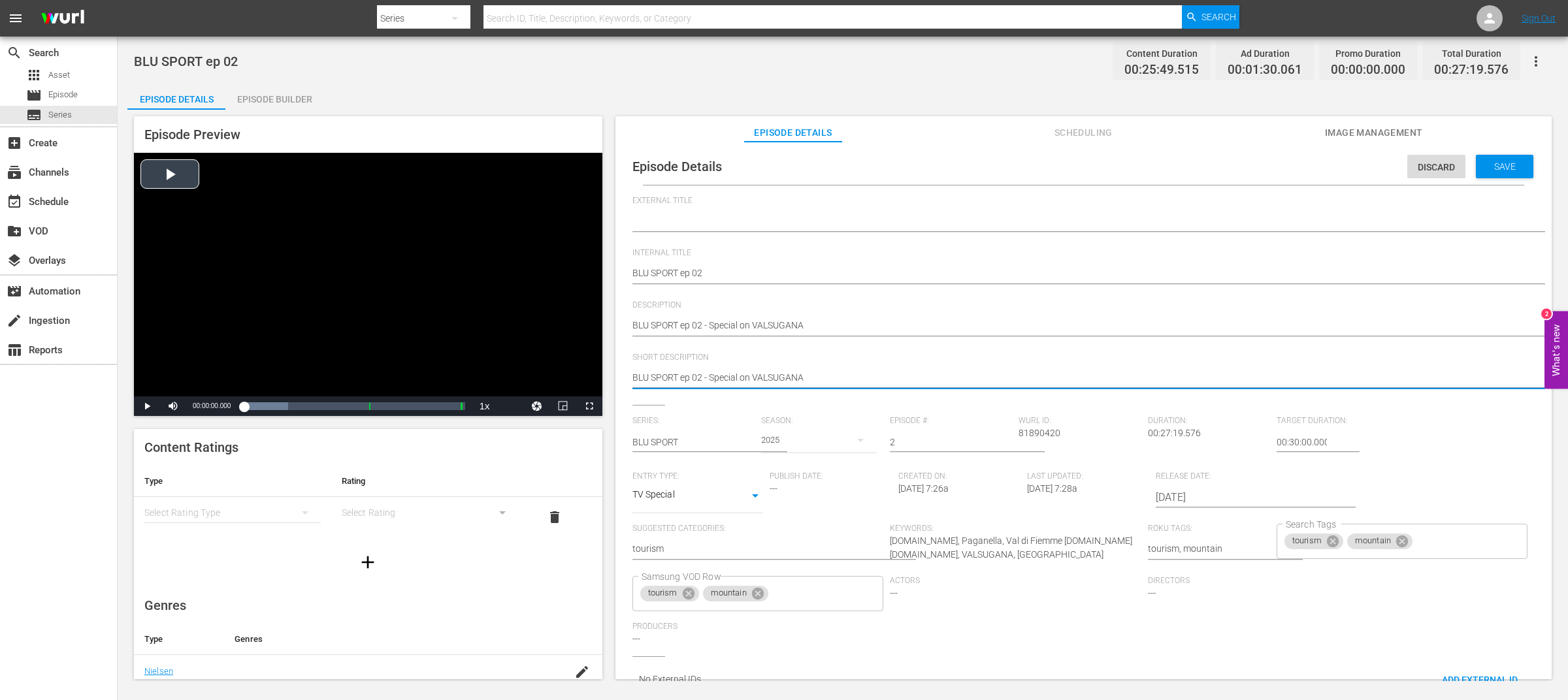
drag, startPoint x: 711, startPoint y: 375, endPoint x: 581, endPoint y: 375, distance: 130.0
type textarea "Special on VALSUGANA"
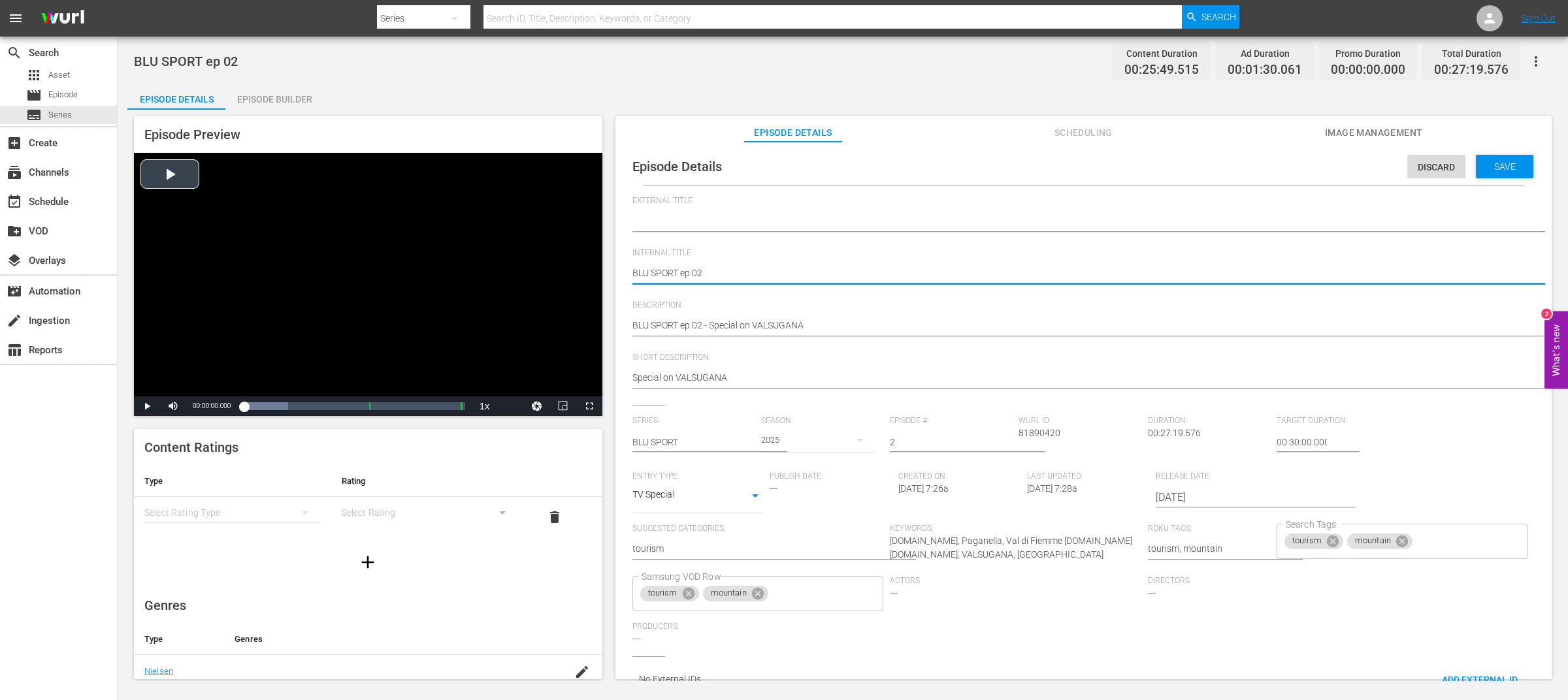
drag, startPoint x: 681, startPoint y: 274, endPoint x: 540, endPoint y: 273, distance: 141.0
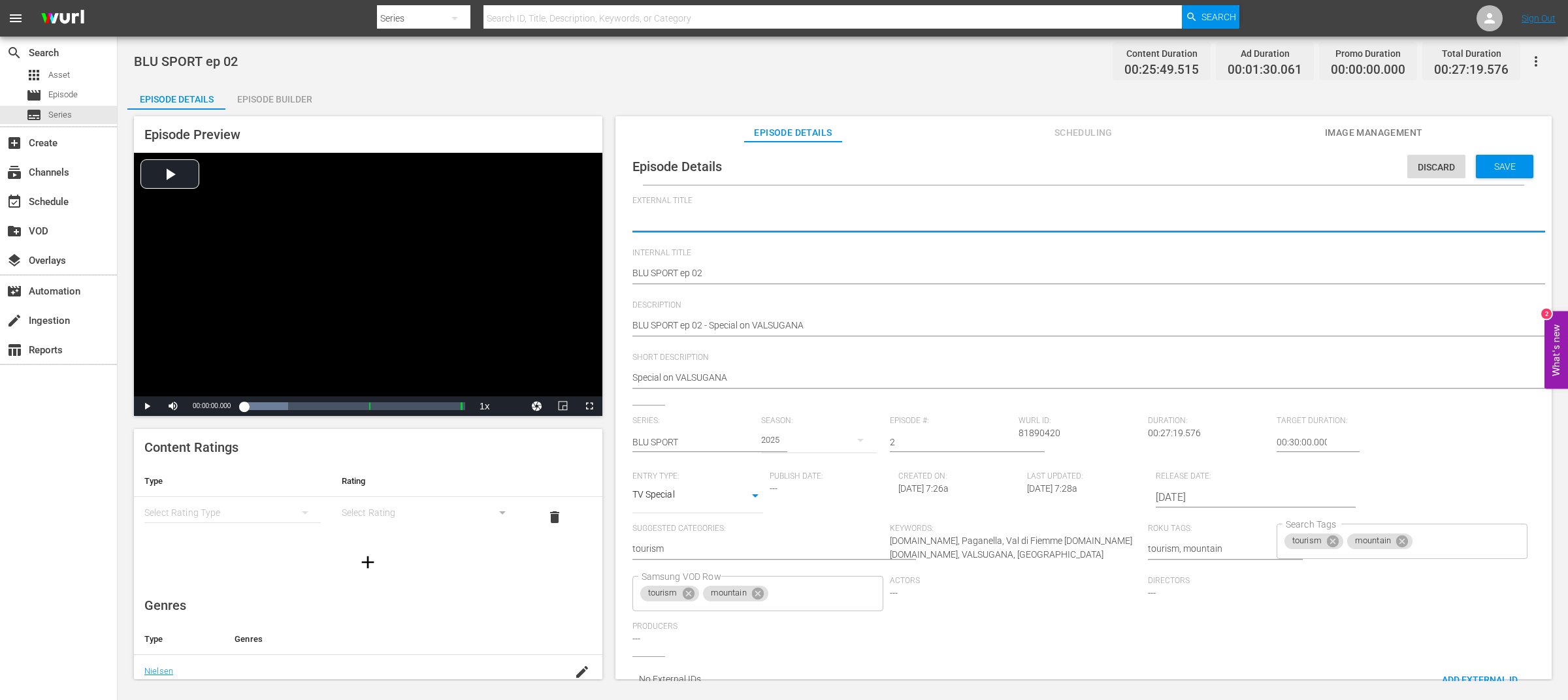
paste textarea "BLU SPORT"
type textarea "BLU SPORT"
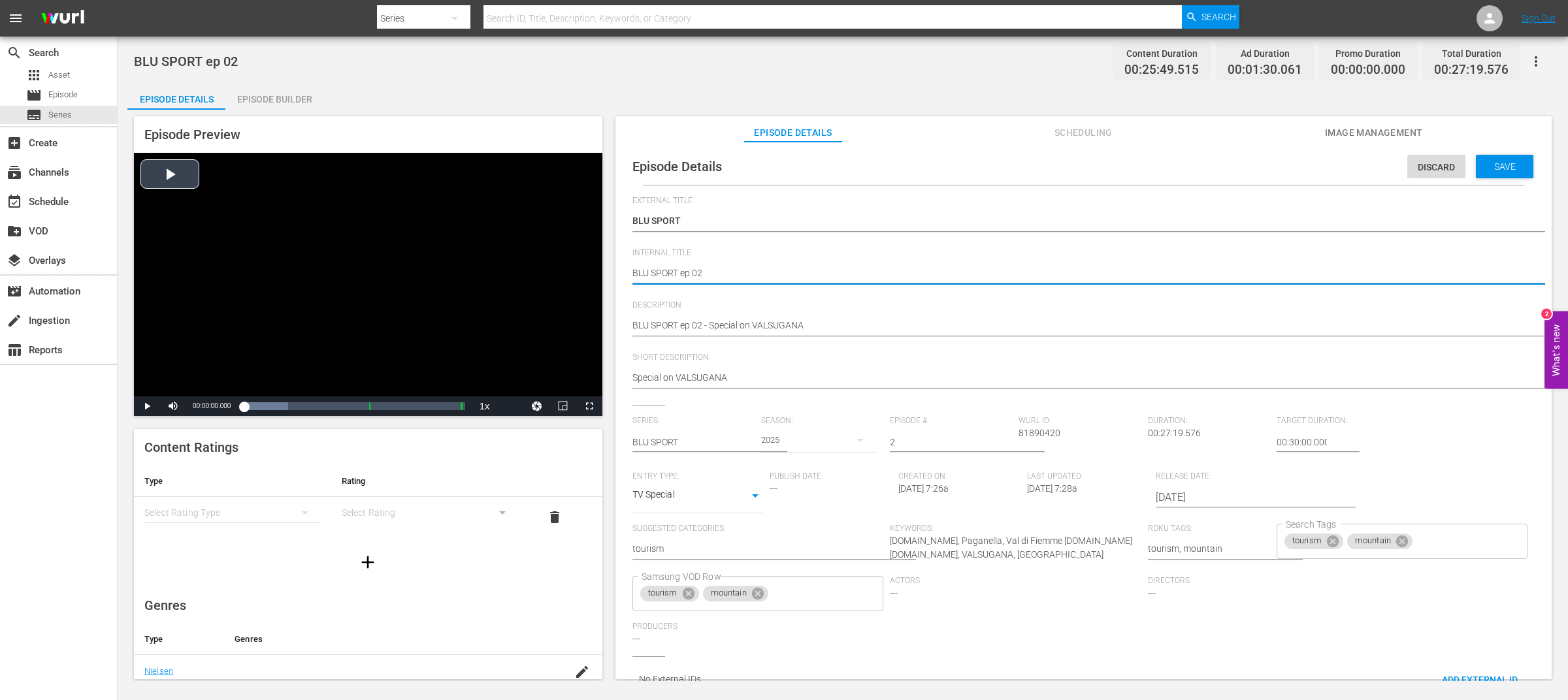
drag, startPoint x: 683, startPoint y: 273, endPoint x: 538, endPoint y: 276, distance: 145.0
type textarea "ep 02"
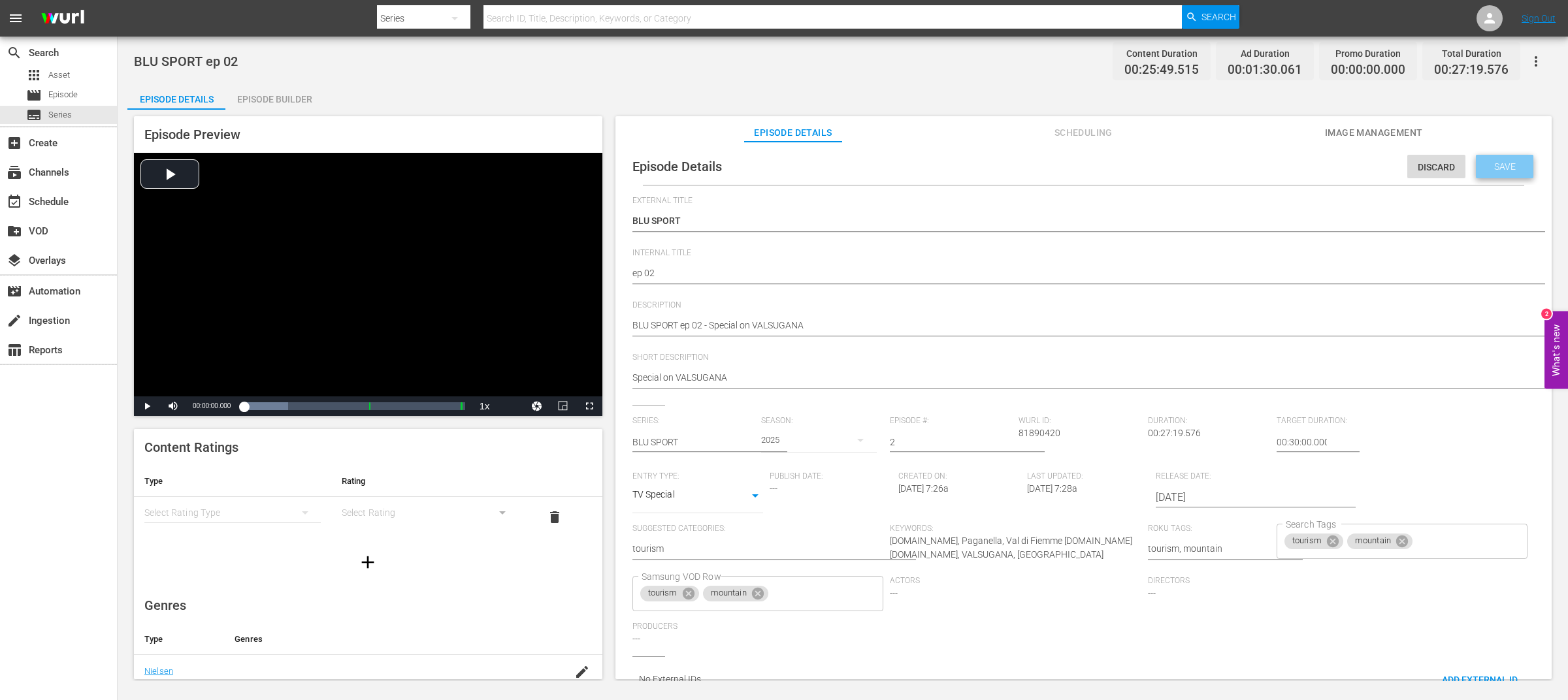
click at [1502, 162] on span "Save" at bounding box center [1504, 166] width 42 height 11
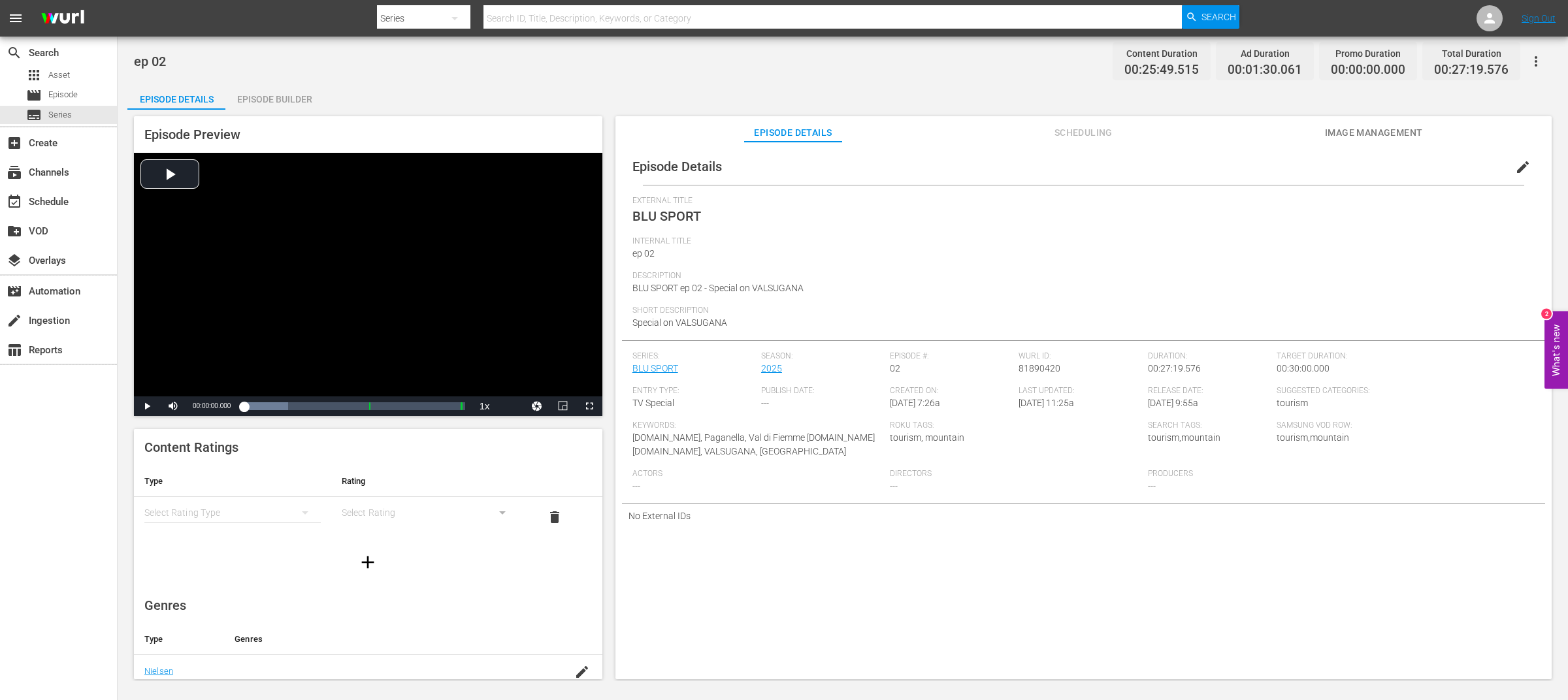
click at [767, 78] on div "ep 02 Content Duration 00:25:49.515 Ad Duration 00:01:30.061 Promo Duration 00:…" at bounding box center [843, 359] width 1451 height 645
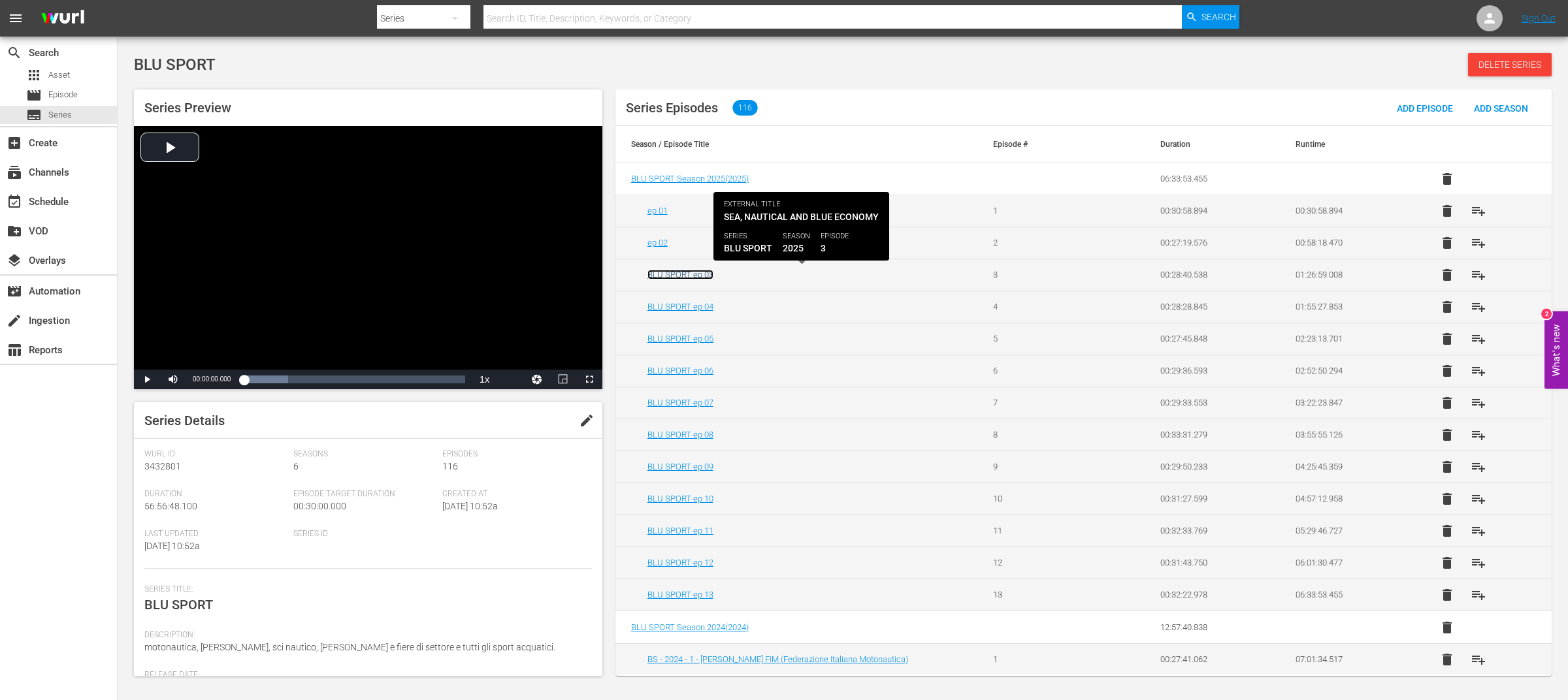
click at [686, 276] on link "BLU SPORT ep 03" at bounding box center [681, 274] width 66 height 10
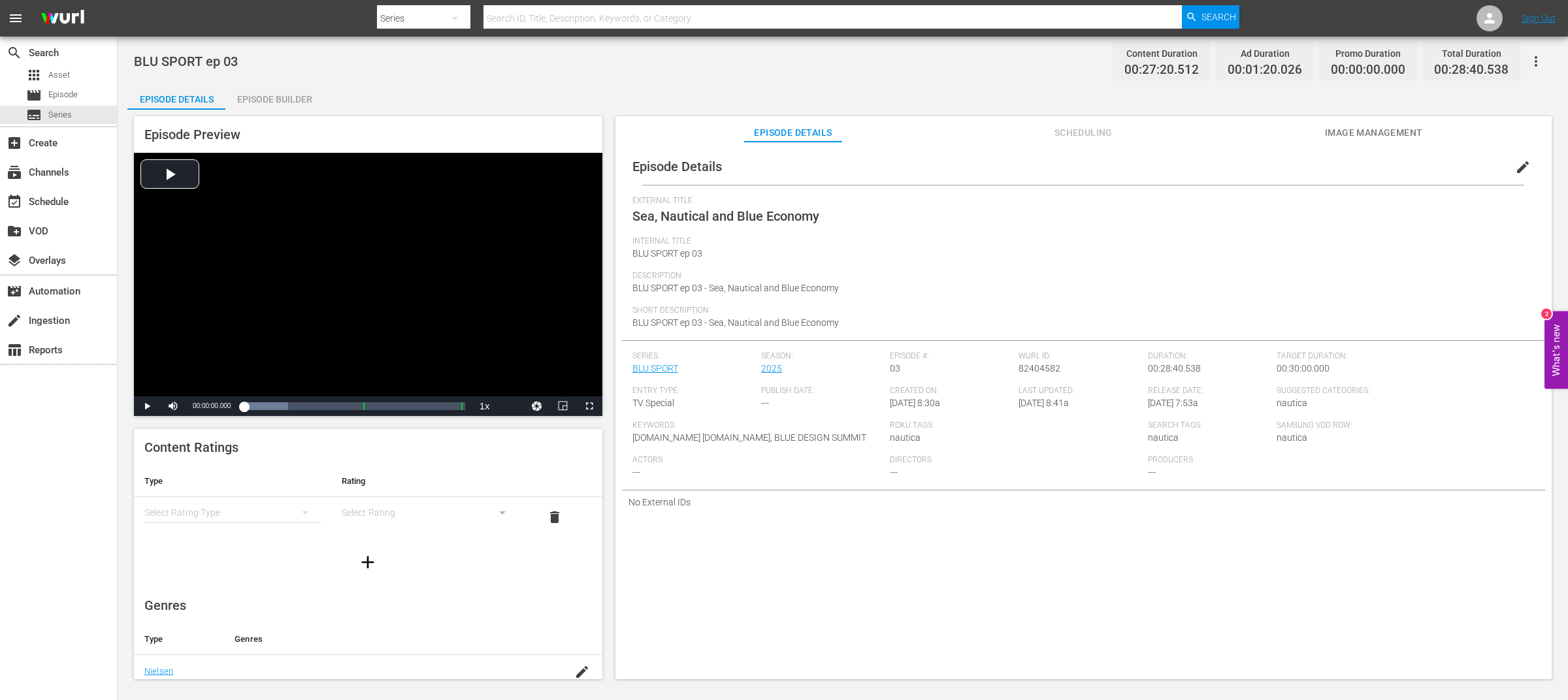
click at [1515, 169] on span "edit" at bounding box center [1523, 167] width 16 height 16
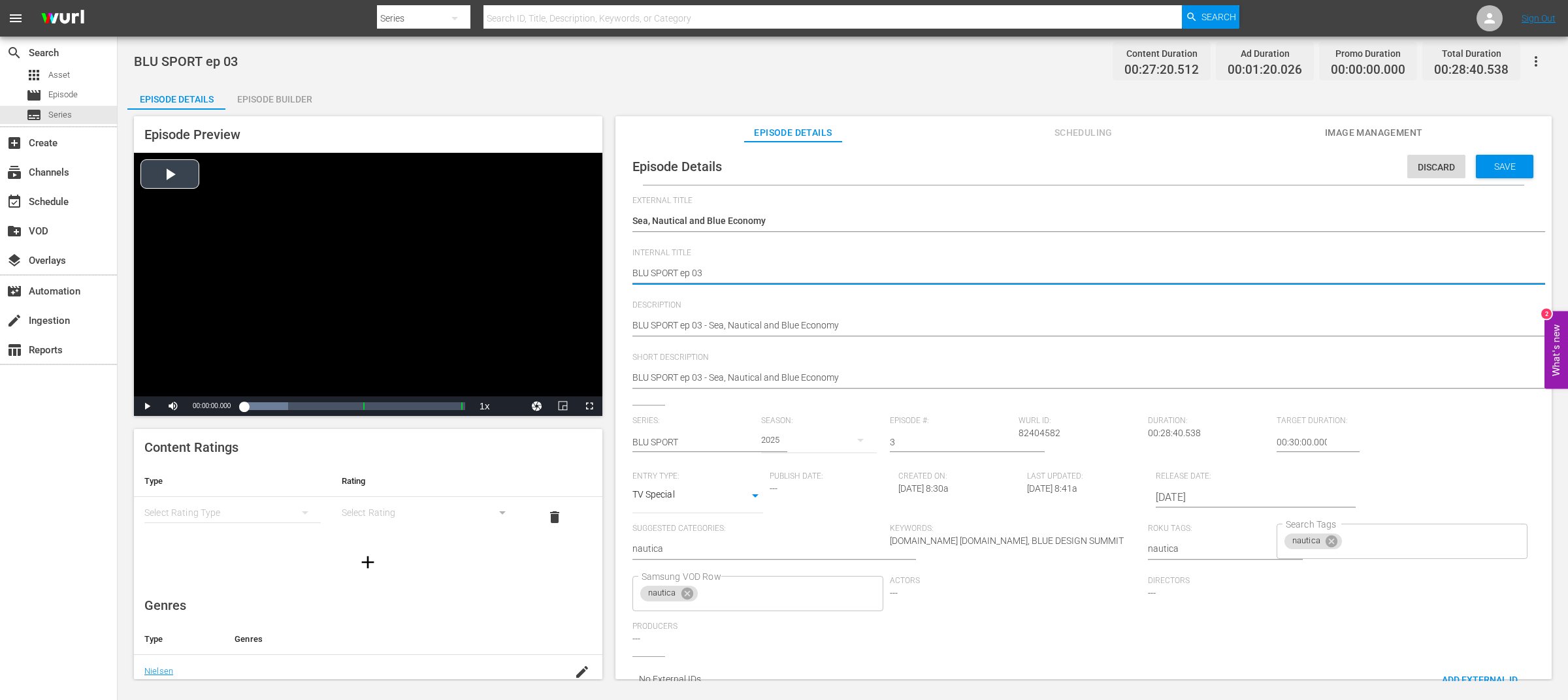
drag, startPoint x: 679, startPoint y: 275, endPoint x: 575, endPoint y: 274, distance: 104.0
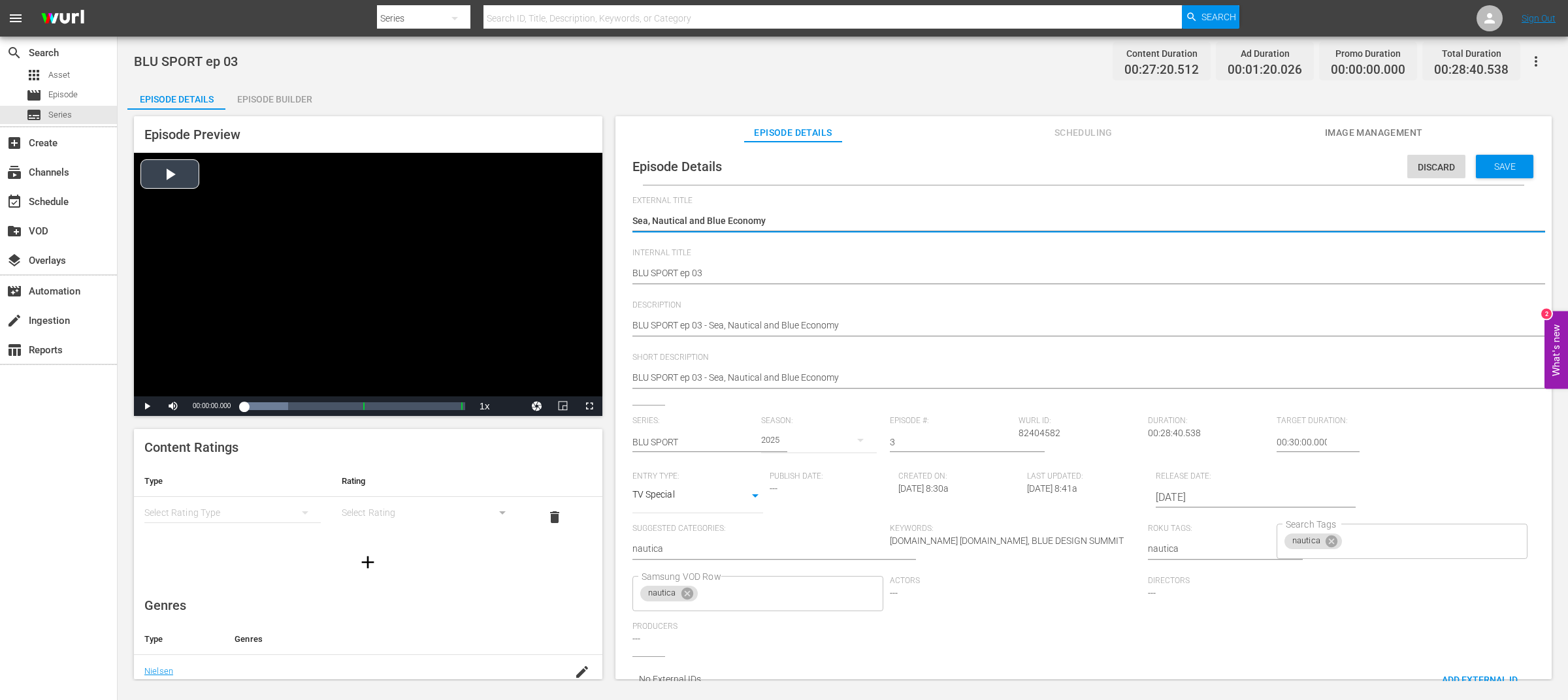
drag, startPoint x: 715, startPoint y: 221, endPoint x: 459, endPoint y: 230, distance: 256.2
drag, startPoint x: 730, startPoint y: 217, endPoint x: 529, endPoint y: 217, distance: 201.0
click at [529, 217] on div "Episode Preview Video Player is loading. Play Video Play Mute Current Time 00:0…" at bounding box center [843, 400] width 1431 height 580
paste textarea "BLU SPORT"
type textarea "BLU SPORT"
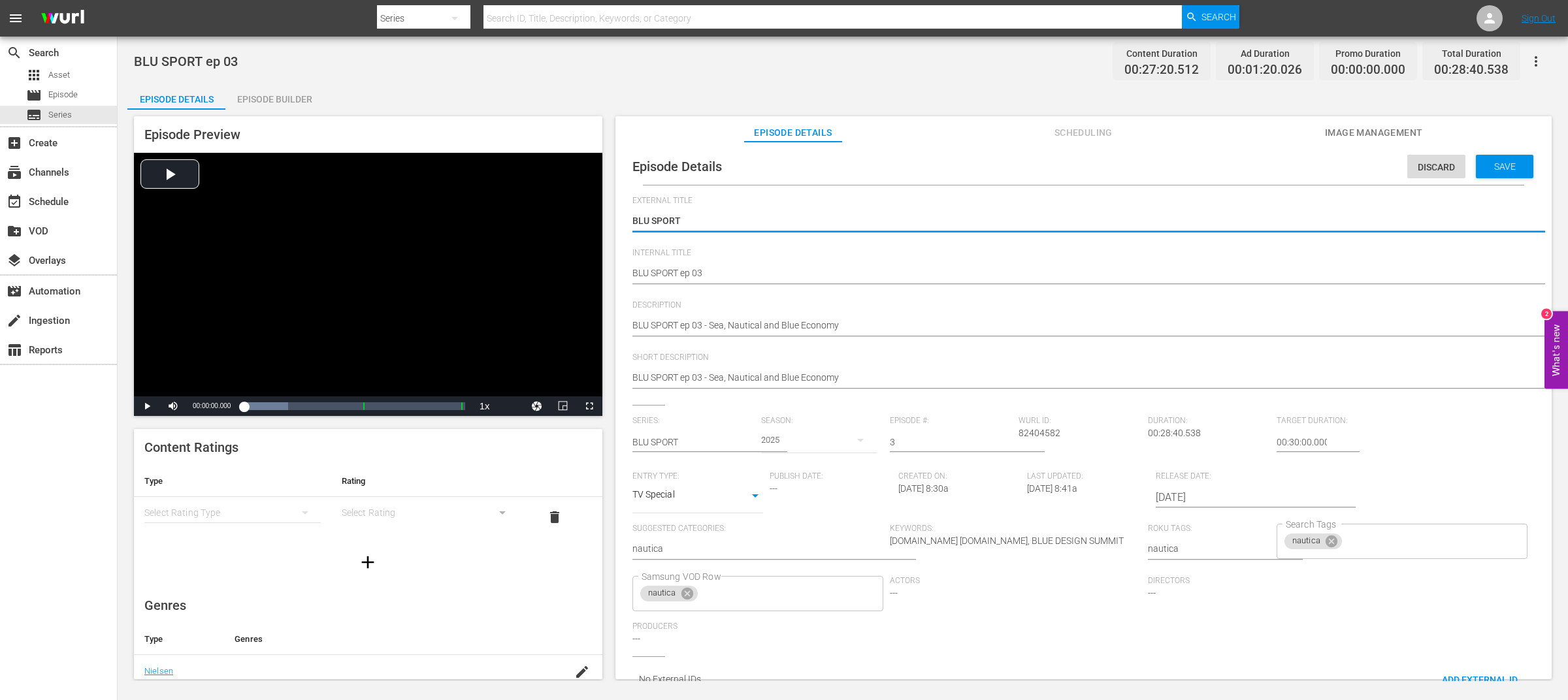
type textarea "BLU SPORT"
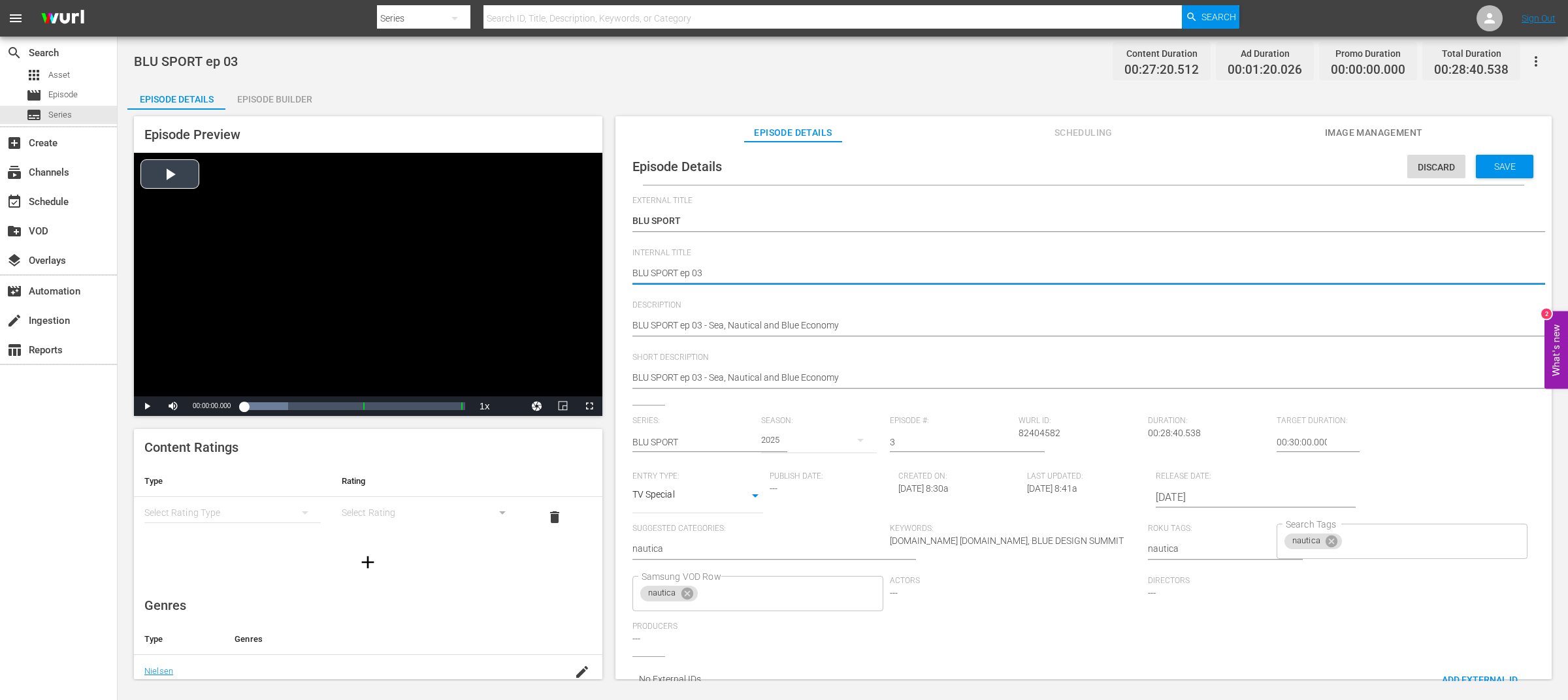
drag, startPoint x: 683, startPoint y: 272, endPoint x: 547, endPoint y: 270, distance: 136.0
type textarea "ep 03"
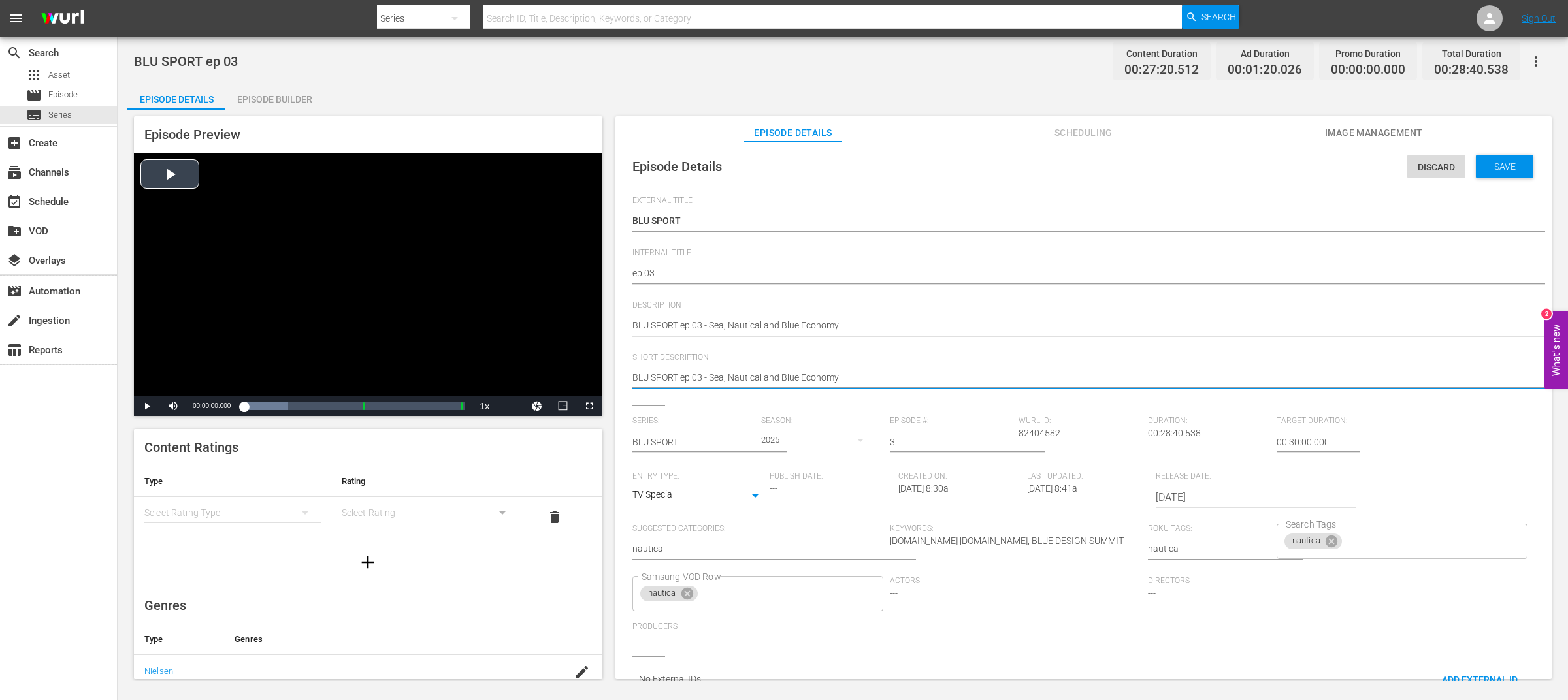
drag, startPoint x: 712, startPoint y: 379, endPoint x: 543, endPoint y: 379, distance: 169.0
type textarea "Sea, Nautical and Blue Economy"
click at [1516, 163] on span "Save" at bounding box center [1504, 166] width 42 height 11
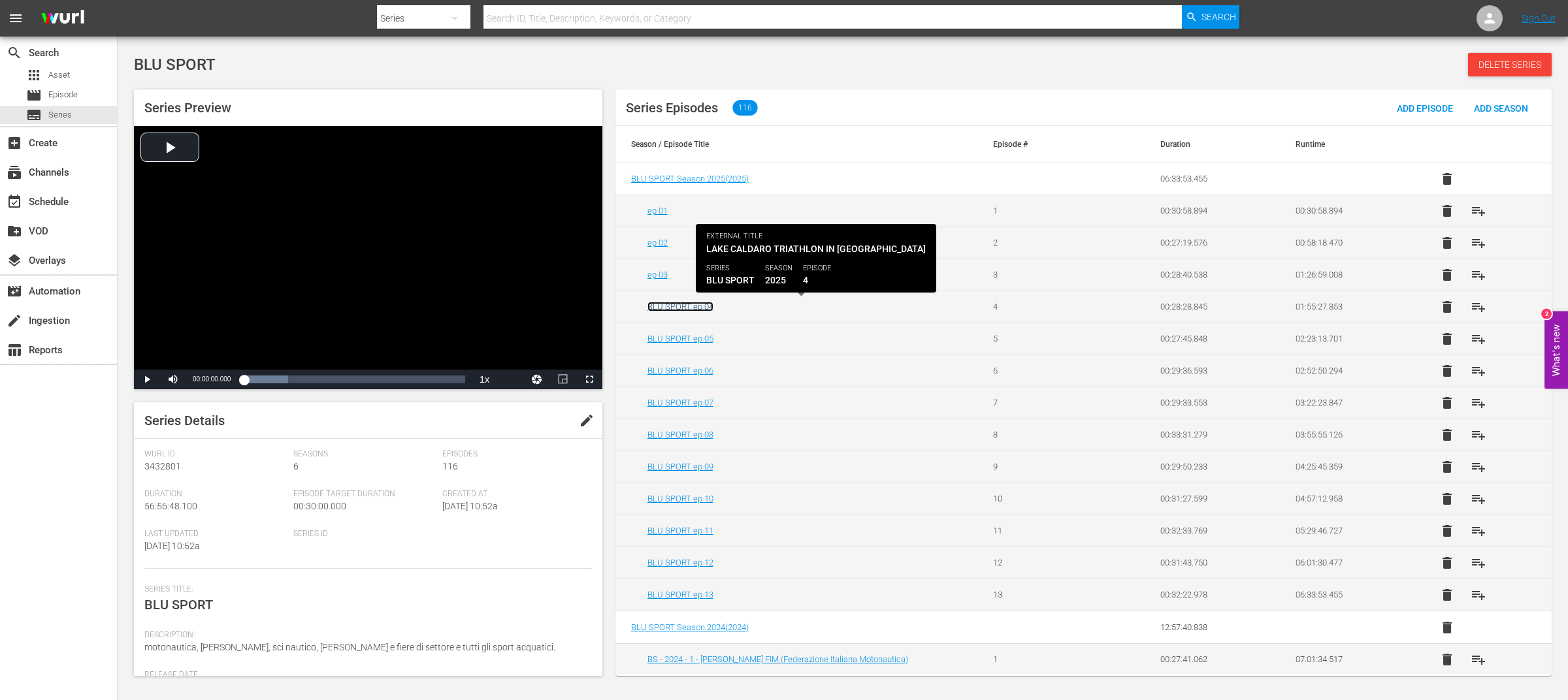
click at [695, 307] on link "BLU SPORT ep 04" at bounding box center [681, 307] width 66 height 10
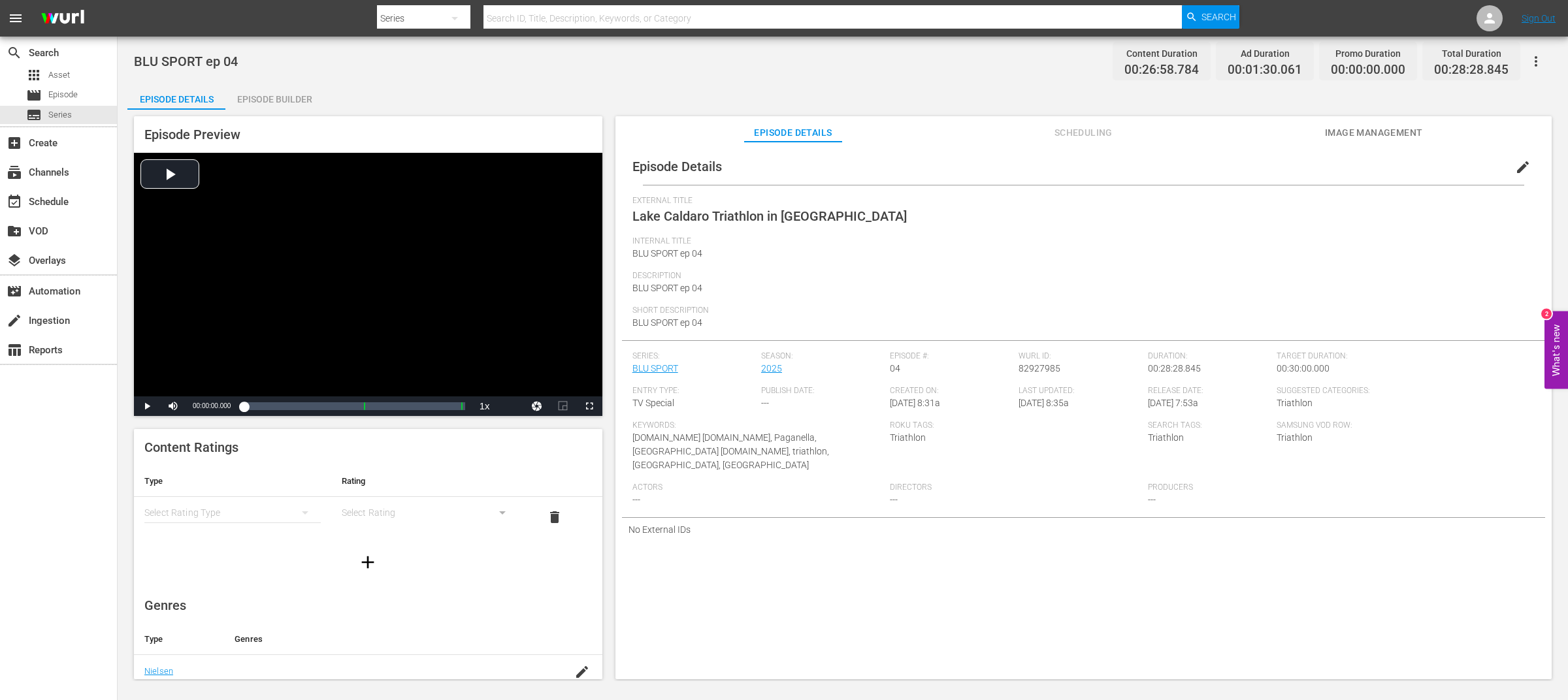
click at [1515, 170] on span "edit" at bounding box center [1523, 167] width 16 height 16
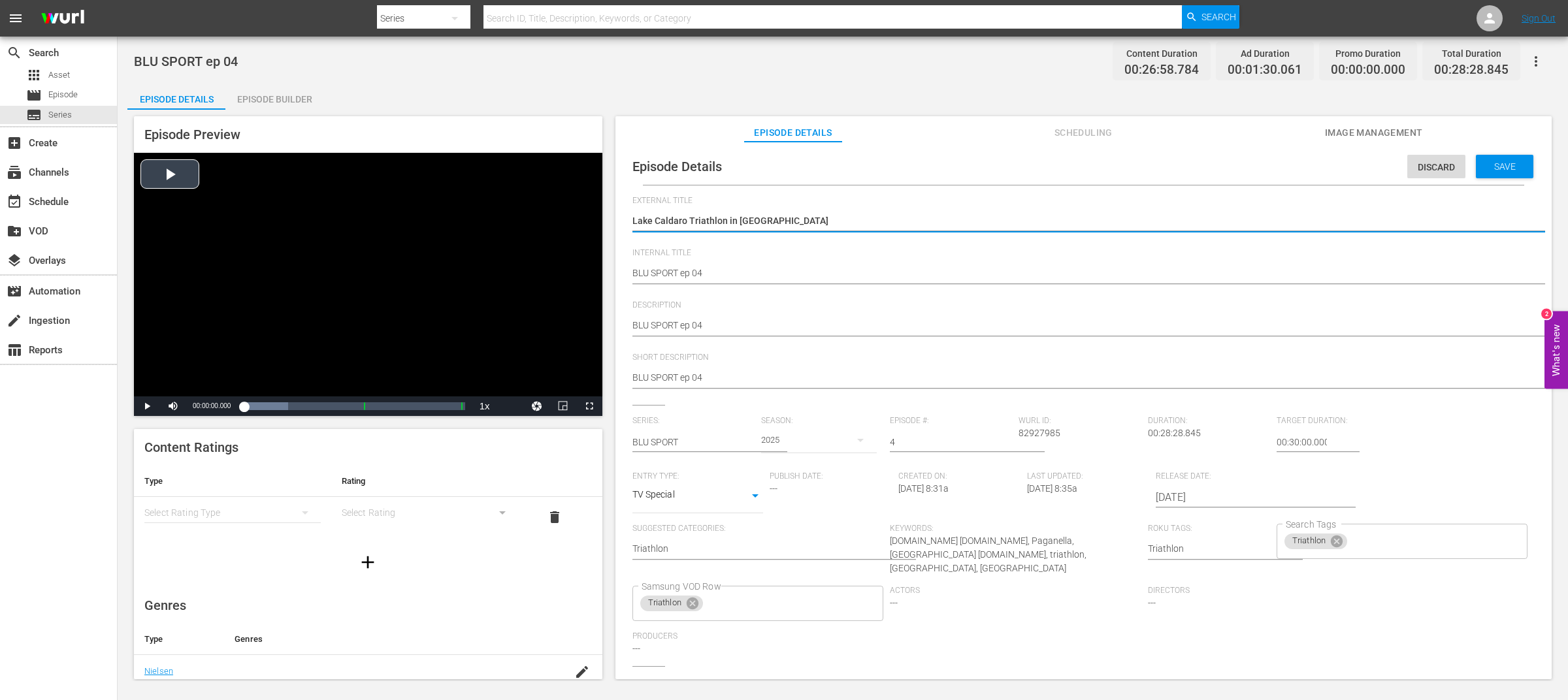
drag, startPoint x: 847, startPoint y: 220, endPoint x: 581, endPoint y: 210, distance: 266.2
click at [581, 210] on div "Episode Preview Video Player is loading. Play Video Play Mute Current Time 00:0…" at bounding box center [843, 400] width 1431 height 580
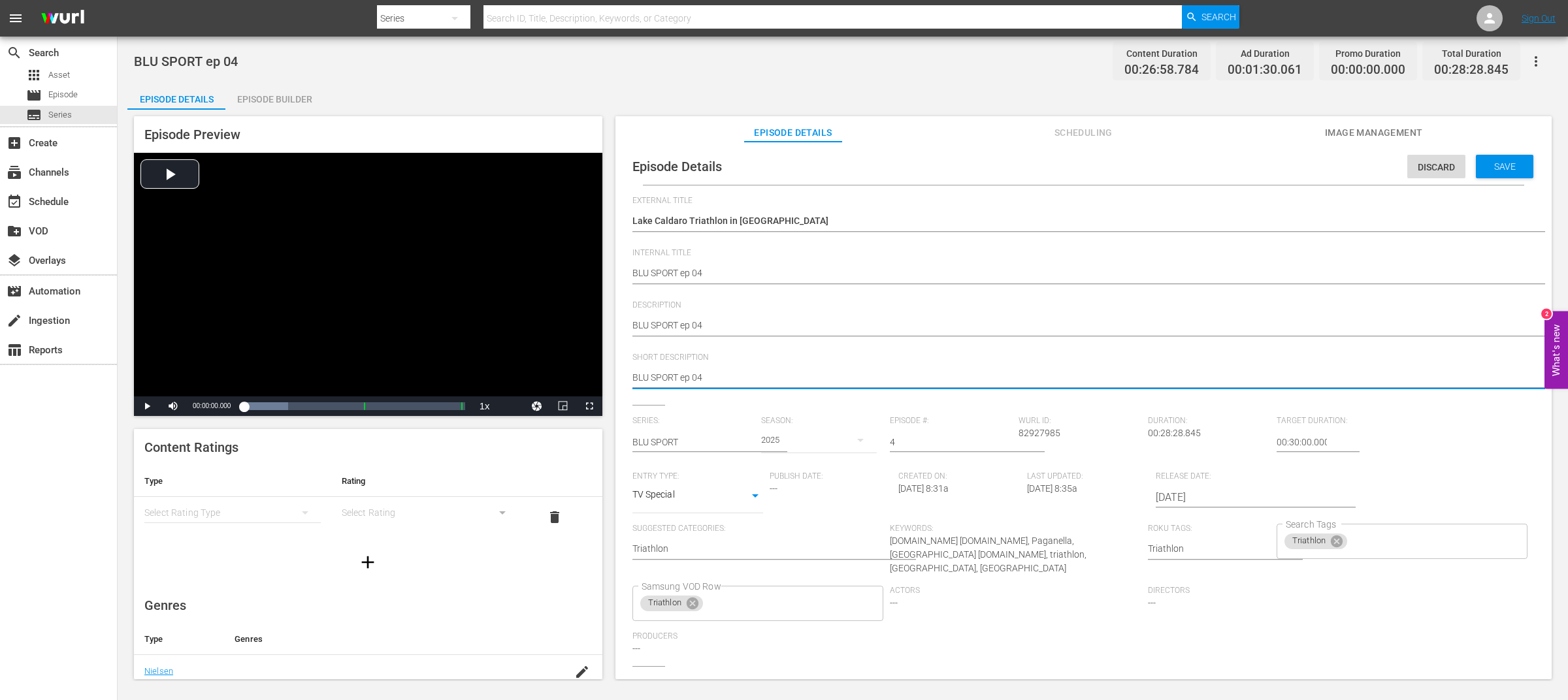
type textarea "BLU SPORT ep 04"
type textarea "BLU SPORT ep 04 -"
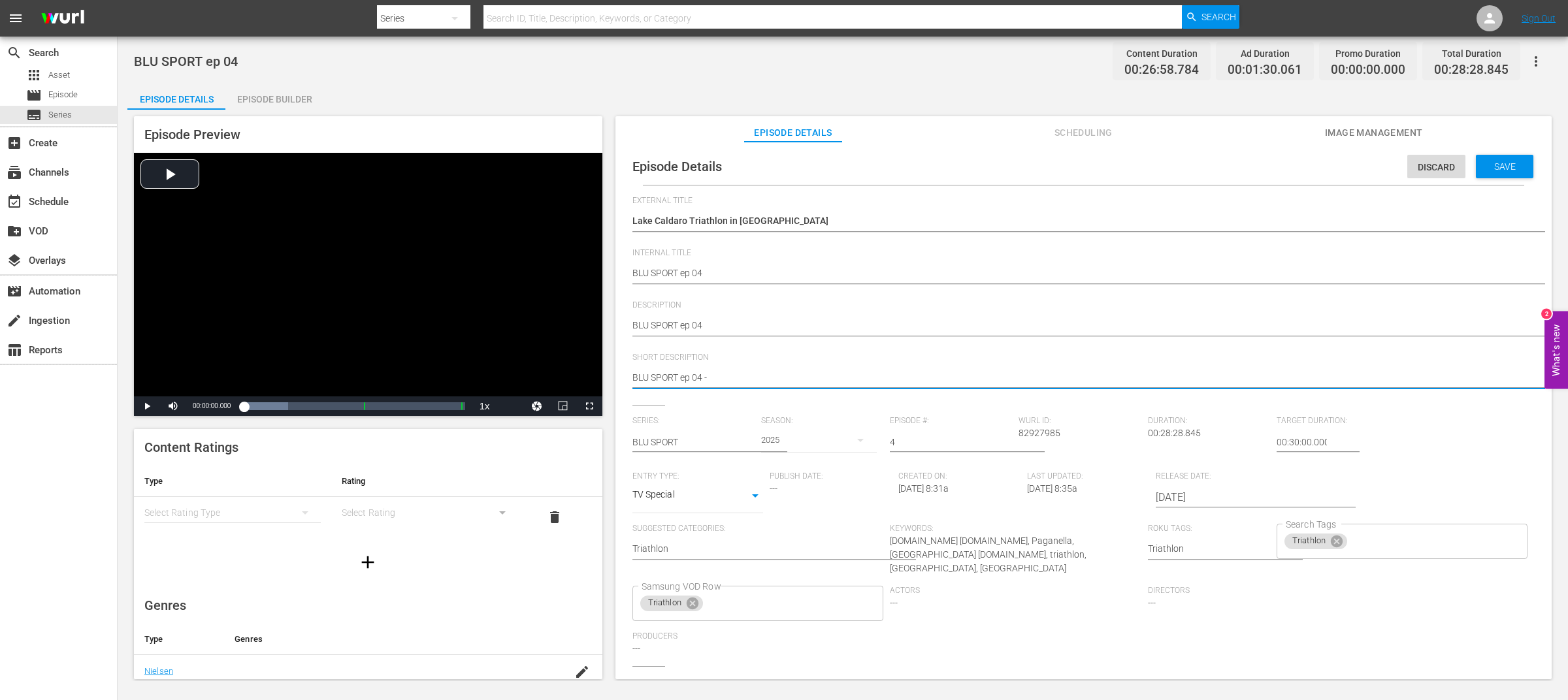
type textarea "BLU SPORT ep 04 -"
paste textarea "Lake Caldaro Triathlon in [GEOGRAPHIC_DATA]"
type textarea "BLU SPORT ep 04 - Lake Caldaro Triathlon in [GEOGRAPHIC_DATA]"
drag, startPoint x: 754, startPoint y: 377, endPoint x: 538, endPoint y: 380, distance: 216.0
click at [538, 380] on div "Episode Preview Video Player is loading. Play Video Play Mute Current Time 00:0…" at bounding box center [843, 400] width 1431 height 580
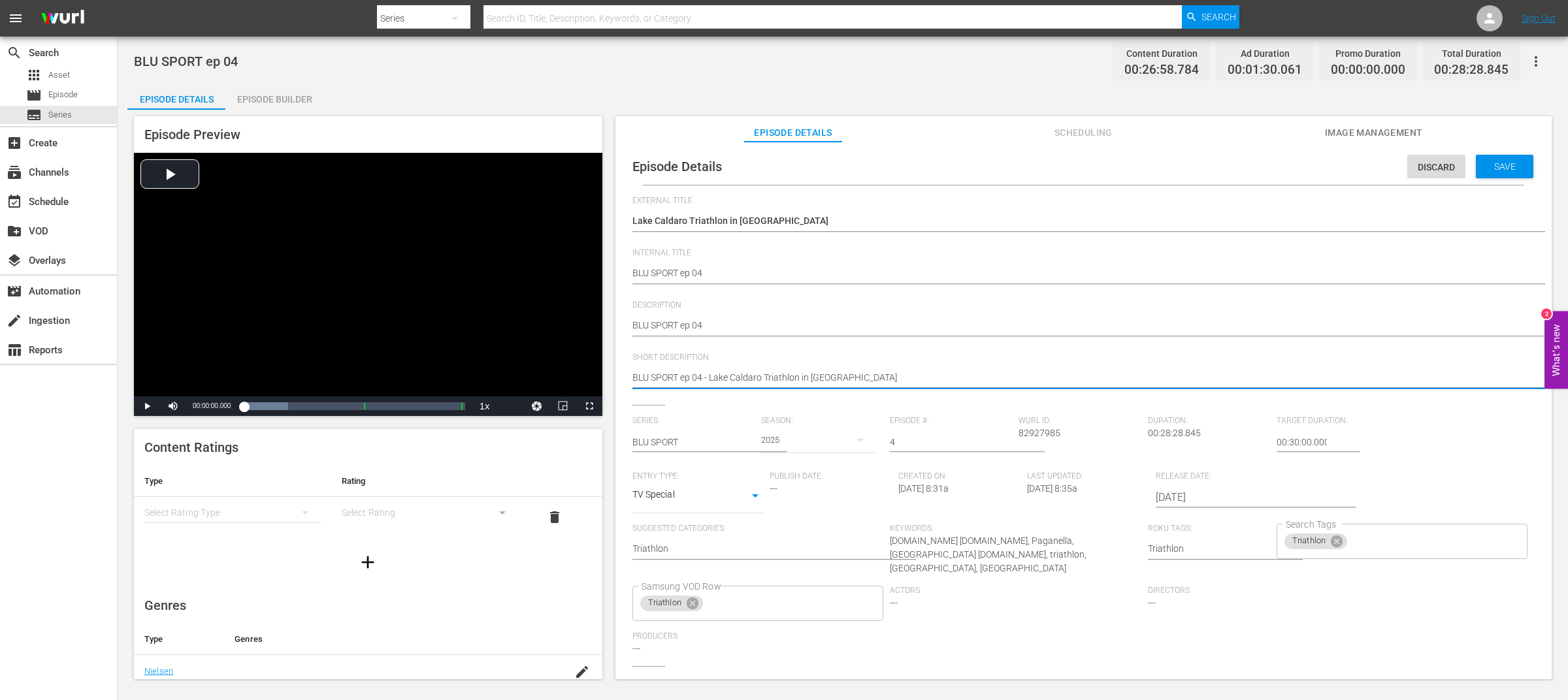
type textarea "BLU SPORT ep 04 - Lake Caldaro Triathlon in [GEOGRAPHIC_DATA]"
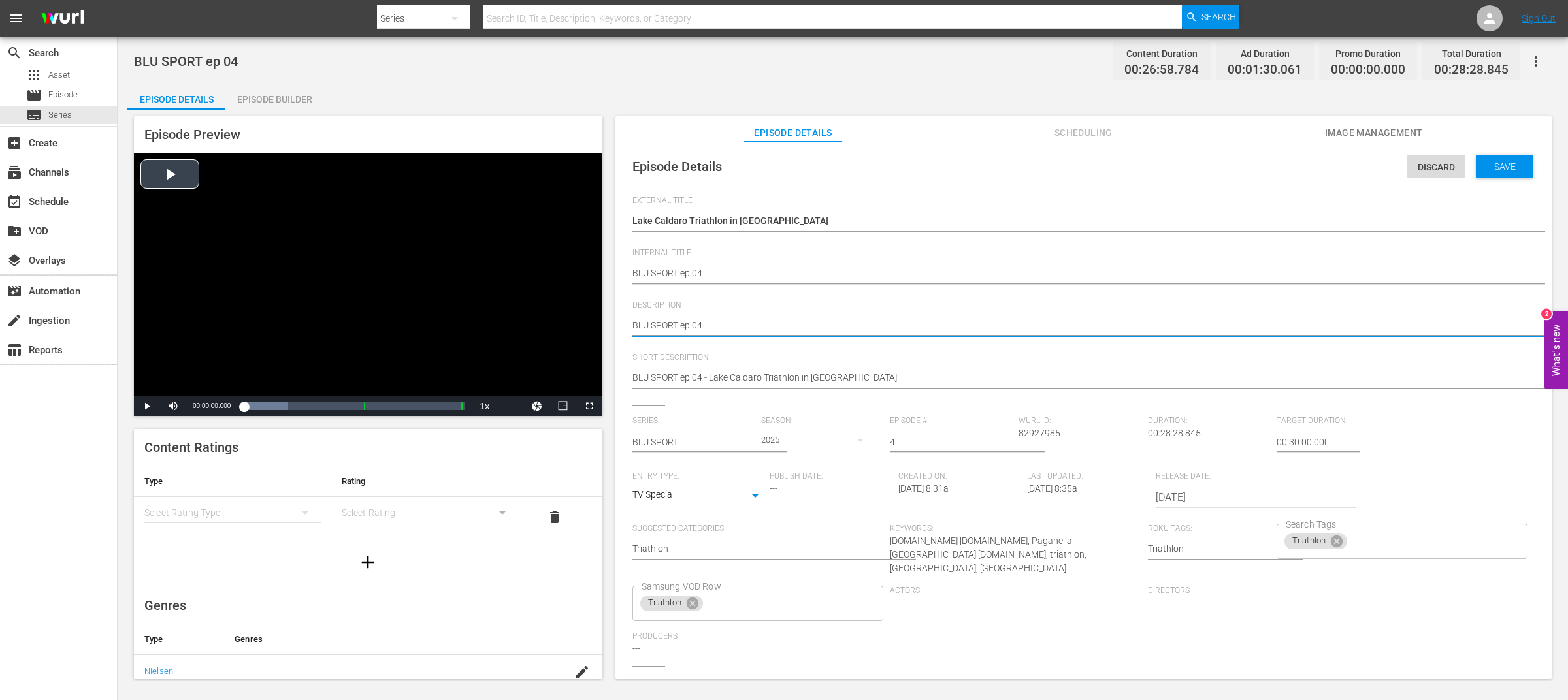
drag, startPoint x: 732, startPoint y: 325, endPoint x: 552, endPoint y: 325, distance: 180.0
paste textarea "- Lake Caldaro Triathlon in [GEOGRAPHIC_DATA]"
type textarea "BLU SPORT ep 04 - Lake Caldaro Triathlon in [GEOGRAPHIC_DATA]"
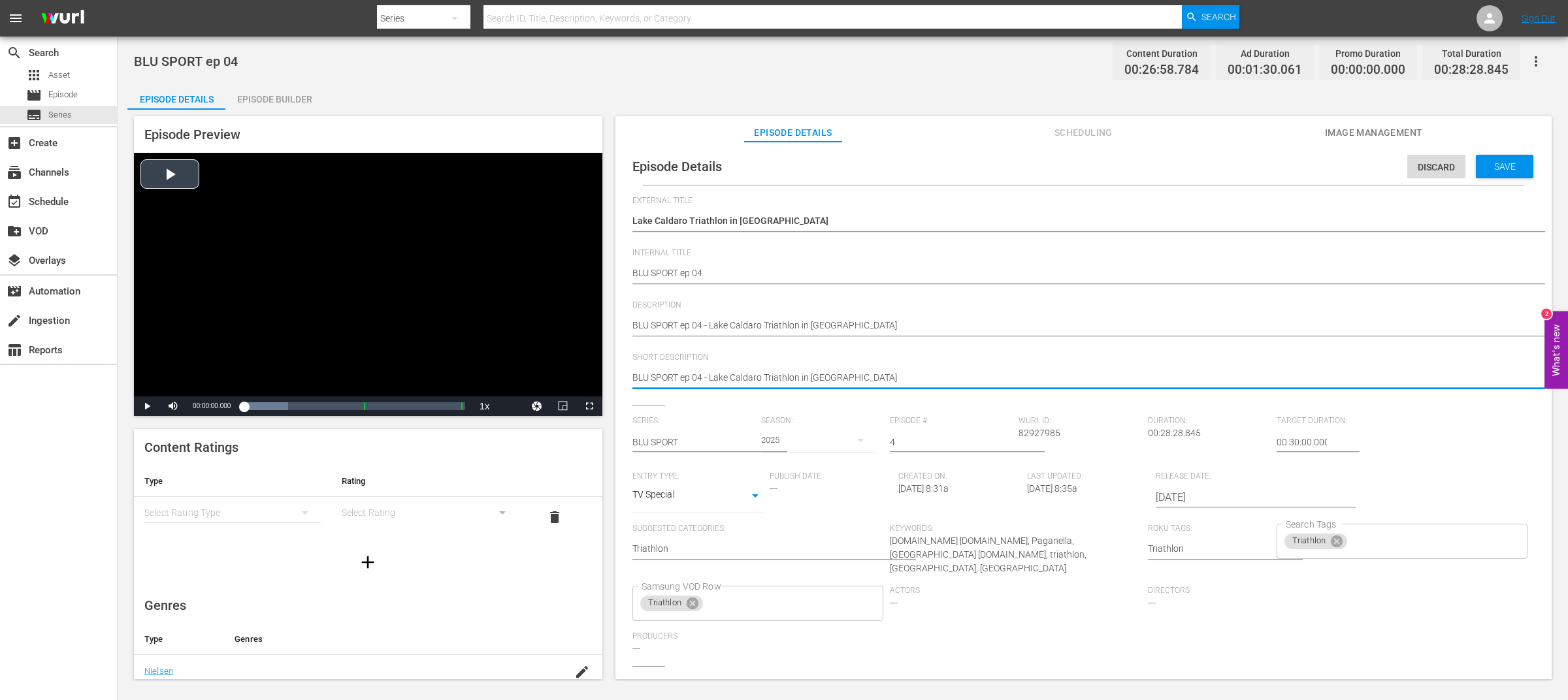
drag, startPoint x: 712, startPoint y: 379, endPoint x: 527, endPoint y: 379, distance: 185.0
type textarea "Lake Caldaro Triathlon in [GEOGRAPHIC_DATA]"
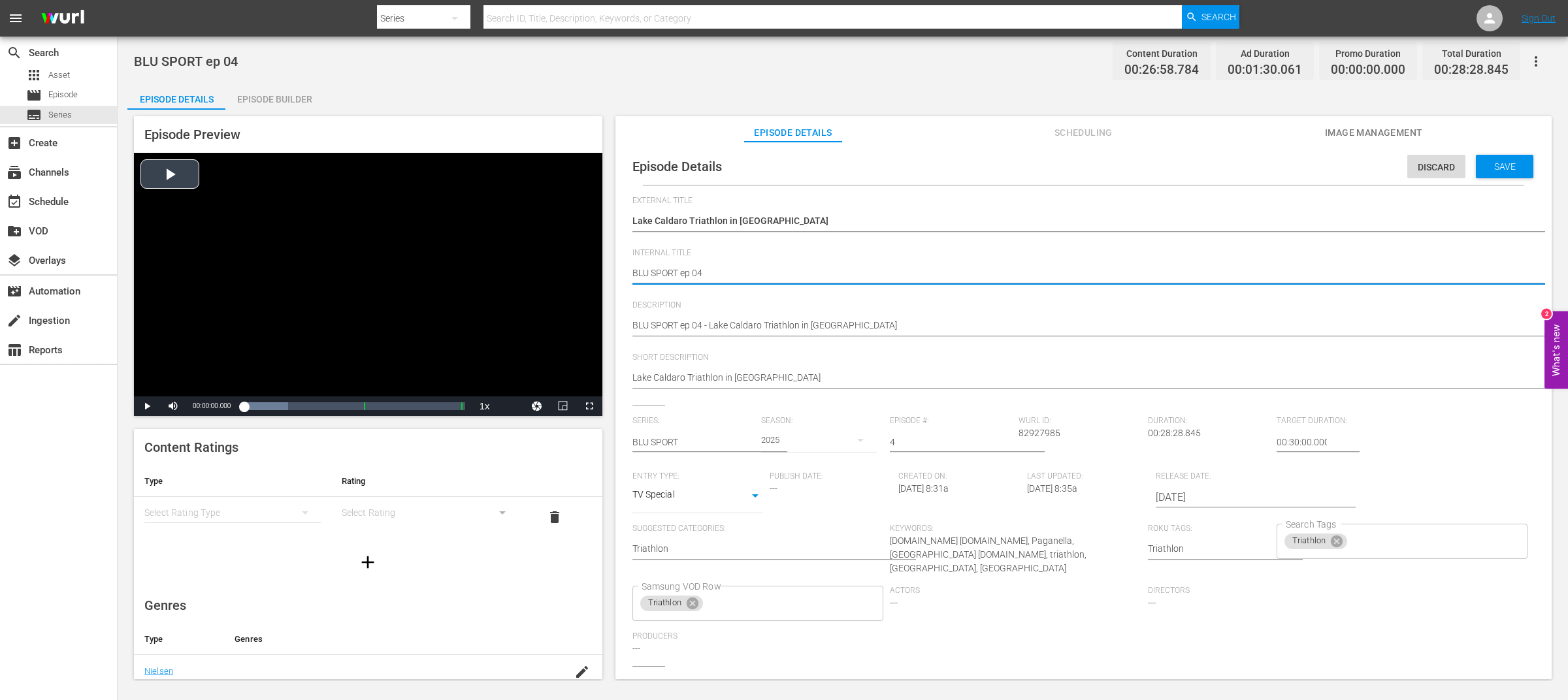
drag, startPoint x: 681, startPoint y: 273, endPoint x: 552, endPoint y: 276, distance: 129.0
type textarea "ep 04"
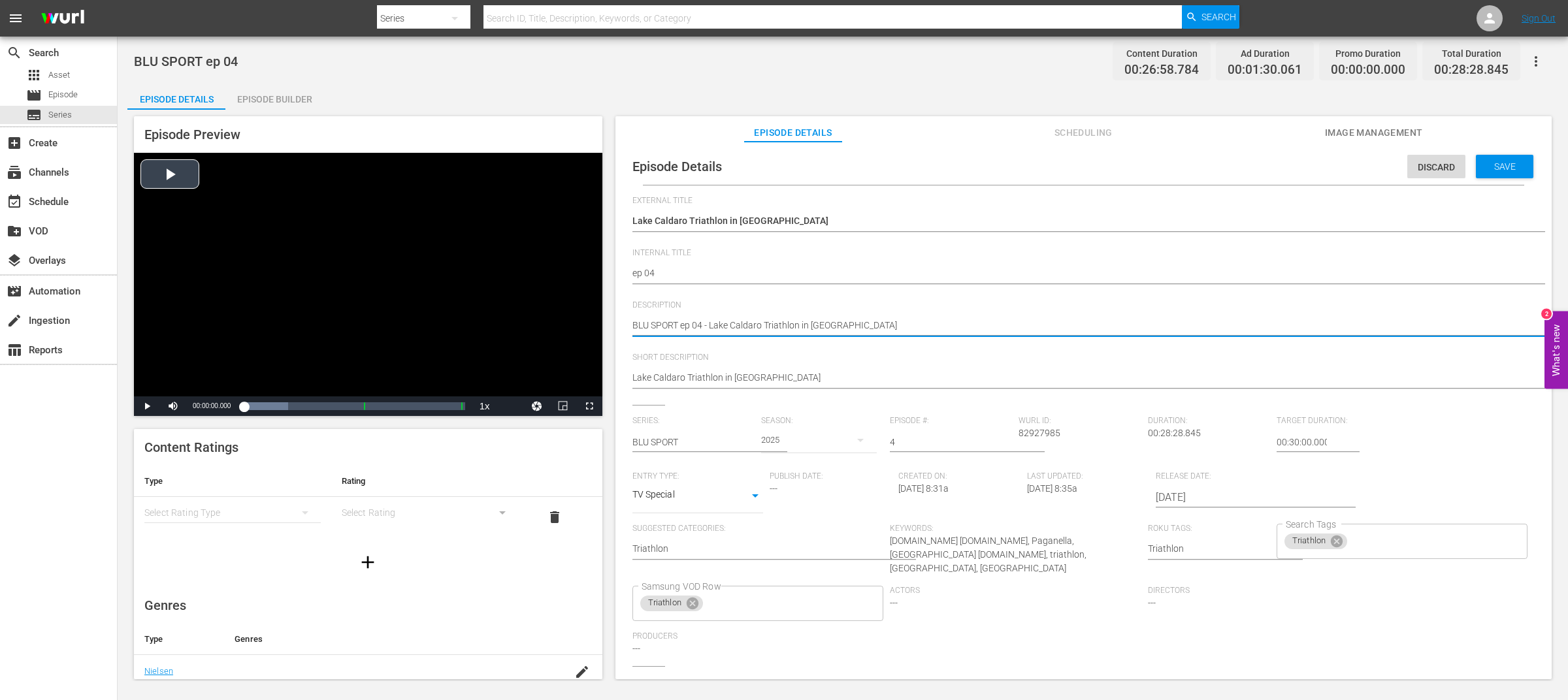
drag, startPoint x: 681, startPoint y: 323, endPoint x: 562, endPoint y: 324, distance: 119.0
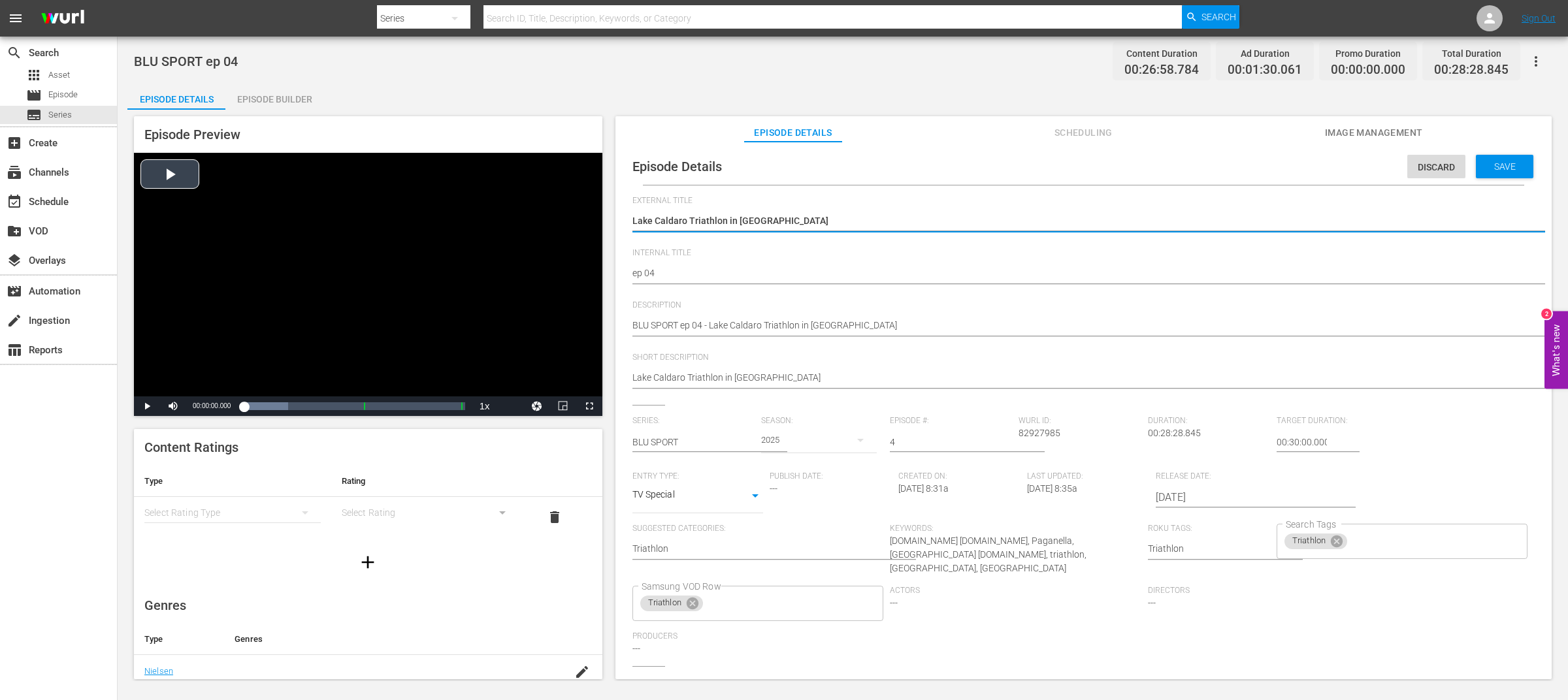
drag, startPoint x: 815, startPoint y: 222, endPoint x: 562, endPoint y: 206, distance: 253.5
paste textarea "BLU SPORT"
type textarea "BLU SPORT"
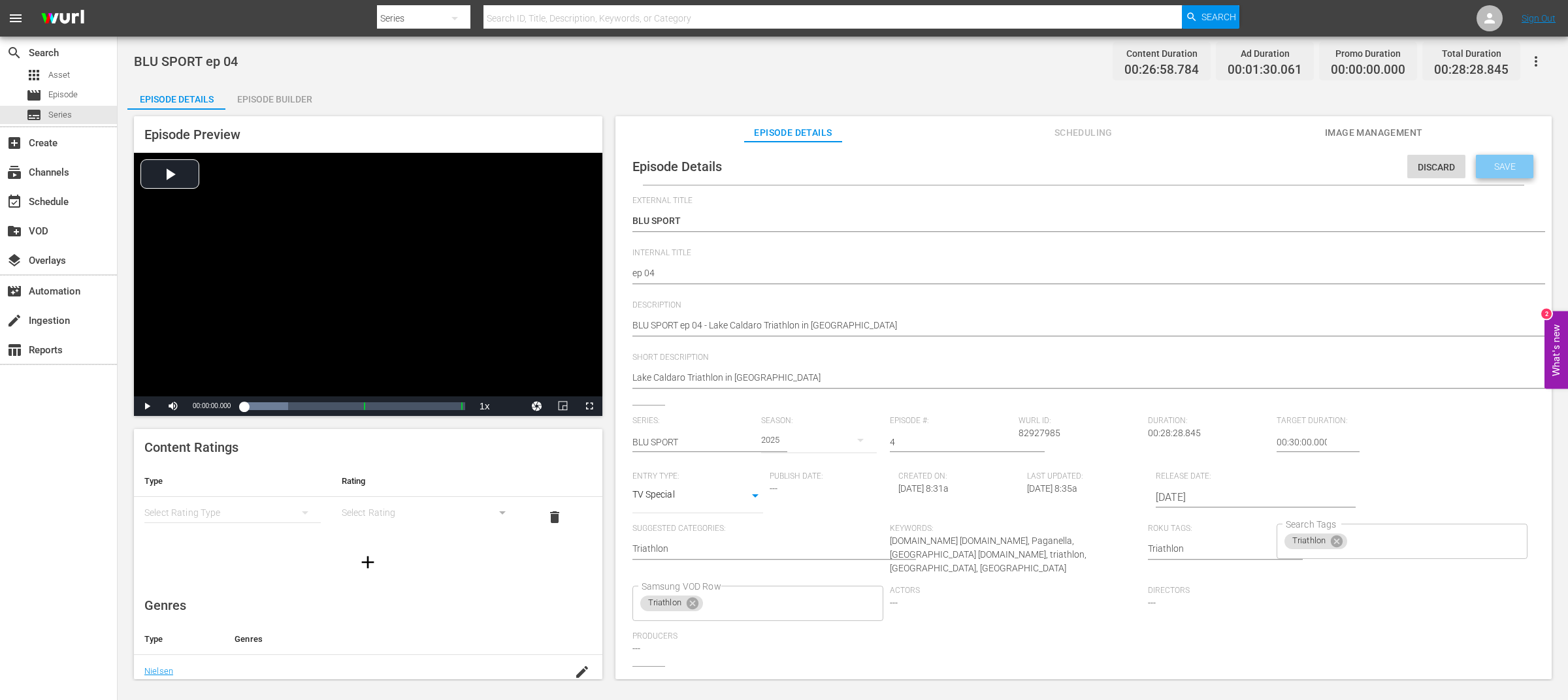
click at [1510, 172] on div "Save" at bounding box center [1505, 166] width 58 height 23
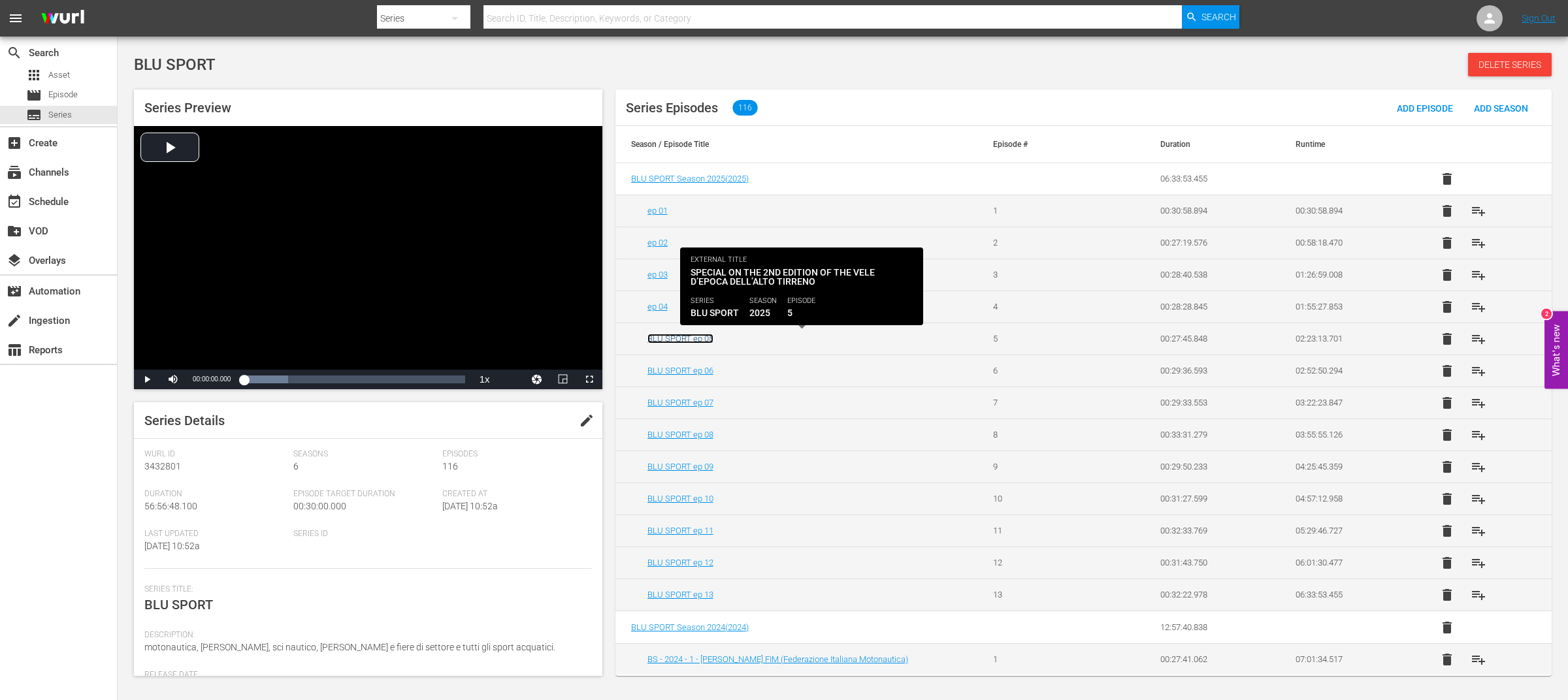
click at [703, 339] on link "BLU SPORT ep 05" at bounding box center [681, 339] width 66 height 10
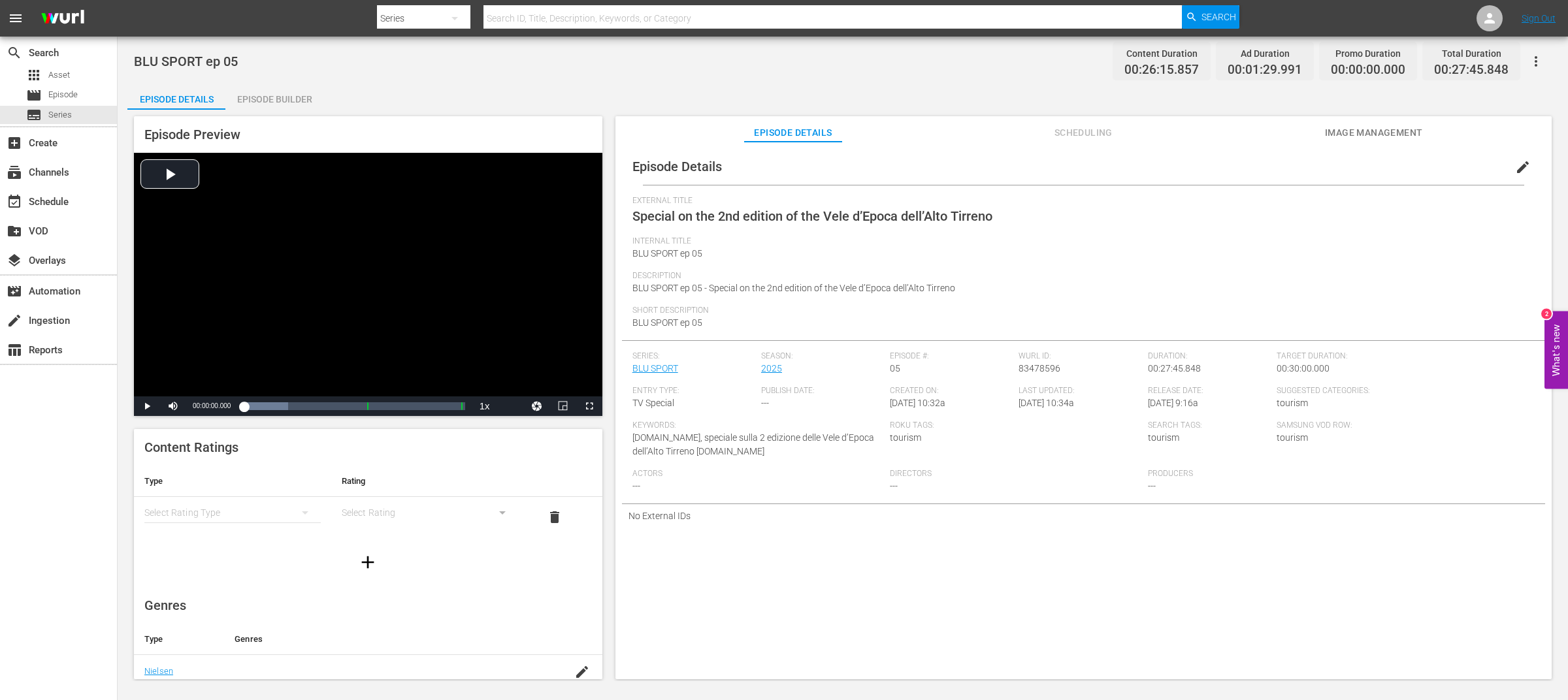
click at [1518, 166] on span "edit" at bounding box center [1523, 167] width 16 height 16
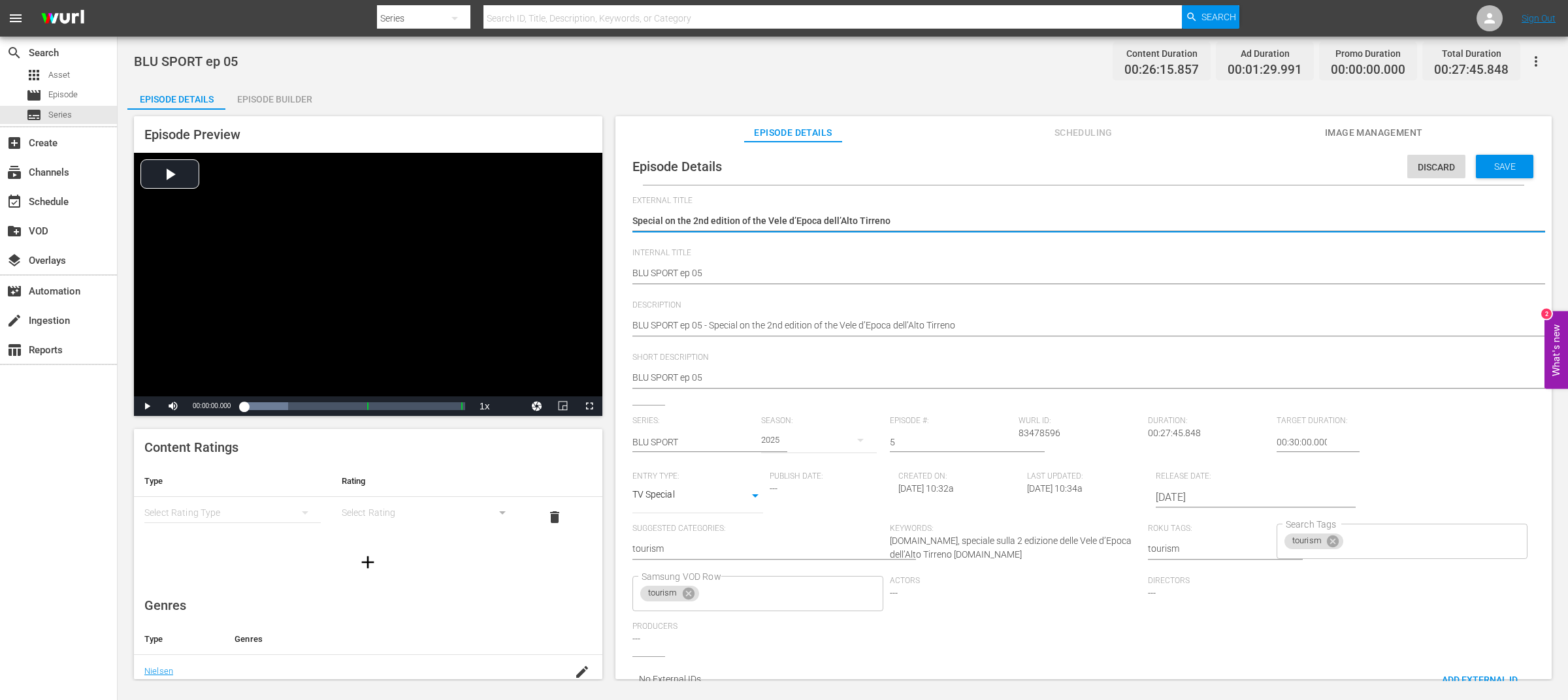
drag, startPoint x: 930, startPoint y: 221, endPoint x: 608, endPoint y: 218, distance: 322.0
click at [608, 218] on div "Episode Preview Video Player is loading. Play Video Play Mute Current Time 00:0…" at bounding box center [843, 400] width 1431 height 580
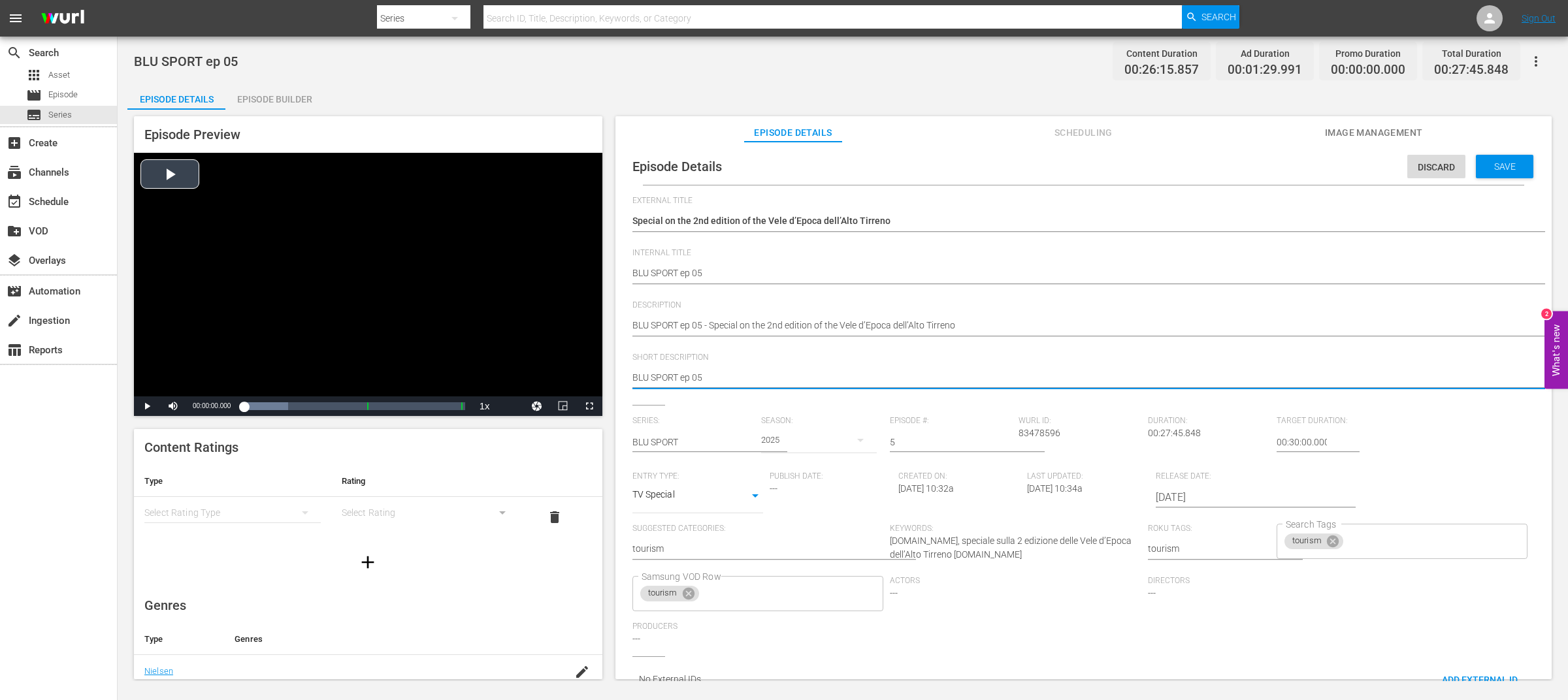
drag, startPoint x: 731, startPoint y: 374, endPoint x: 525, endPoint y: 372, distance: 206.0
click at [525, 372] on div "Episode Preview Video Player is loading. Play Video Play Mute Current Time 00:0…" at bounding box center [843, 400] width 1431 height 580
paste textarea "Special on the 2nd edition of the Vele d’Epoca dell’Alto Tirreno"
type textarea "Special on the 2nd edition of the Vele d’Epoca dell’Alto Tirreno"
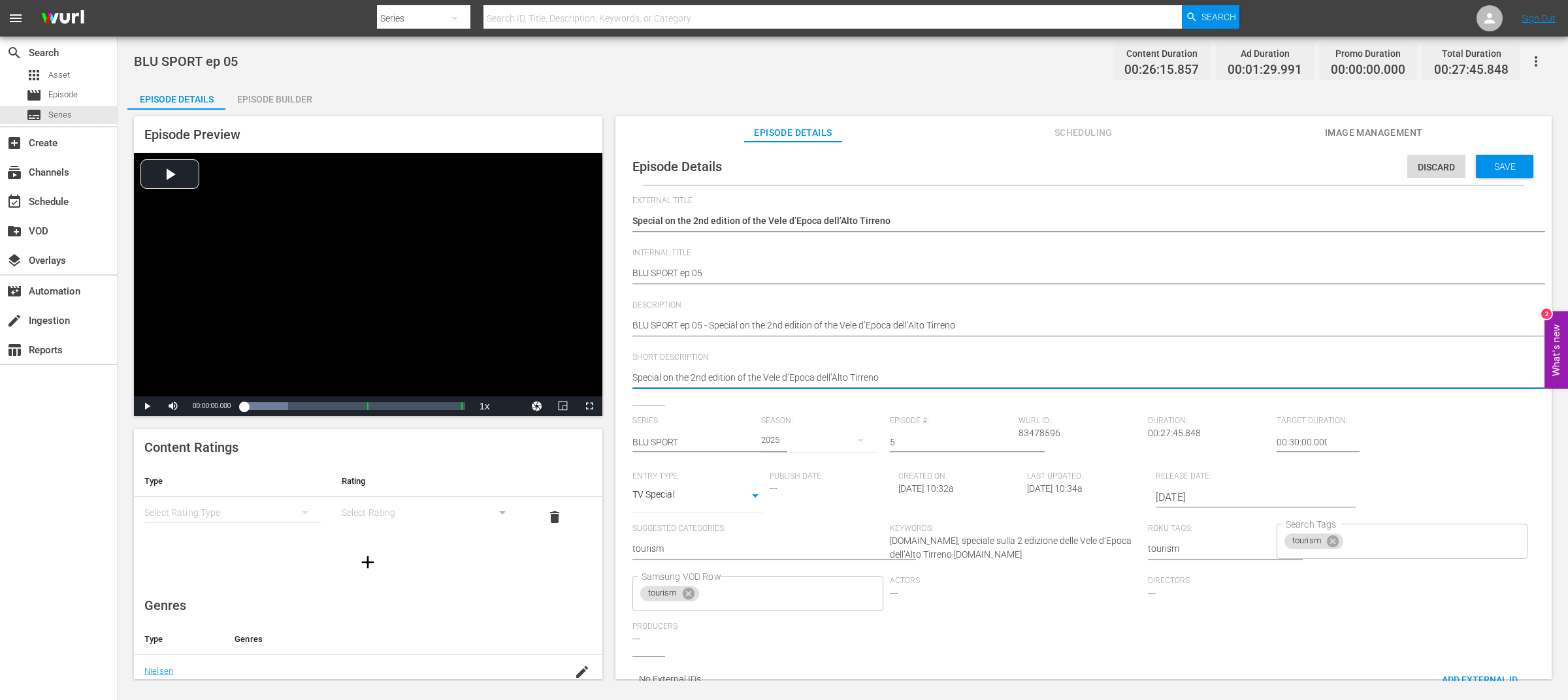
drag, startPoint x: 815, startPoint y: 379, endPoint x: 1007, endPoint y: 375, distance: 192.0
click at [1007, 375] on textarea "BLU SPORT ep 05" at bounding box center [1080, 379] width 896 height 16
drag, startPoint x: 911, startPoint y: 376, endPoint x: 814, endPoint y: 379, distance: 97.0
click at [814, 379] on textarea "BLU SPORT ep 05" at bounding box center [1080, 379] width 896 height 16
type textarea "Special on the 2nd edition of the Vele d’Epoca"
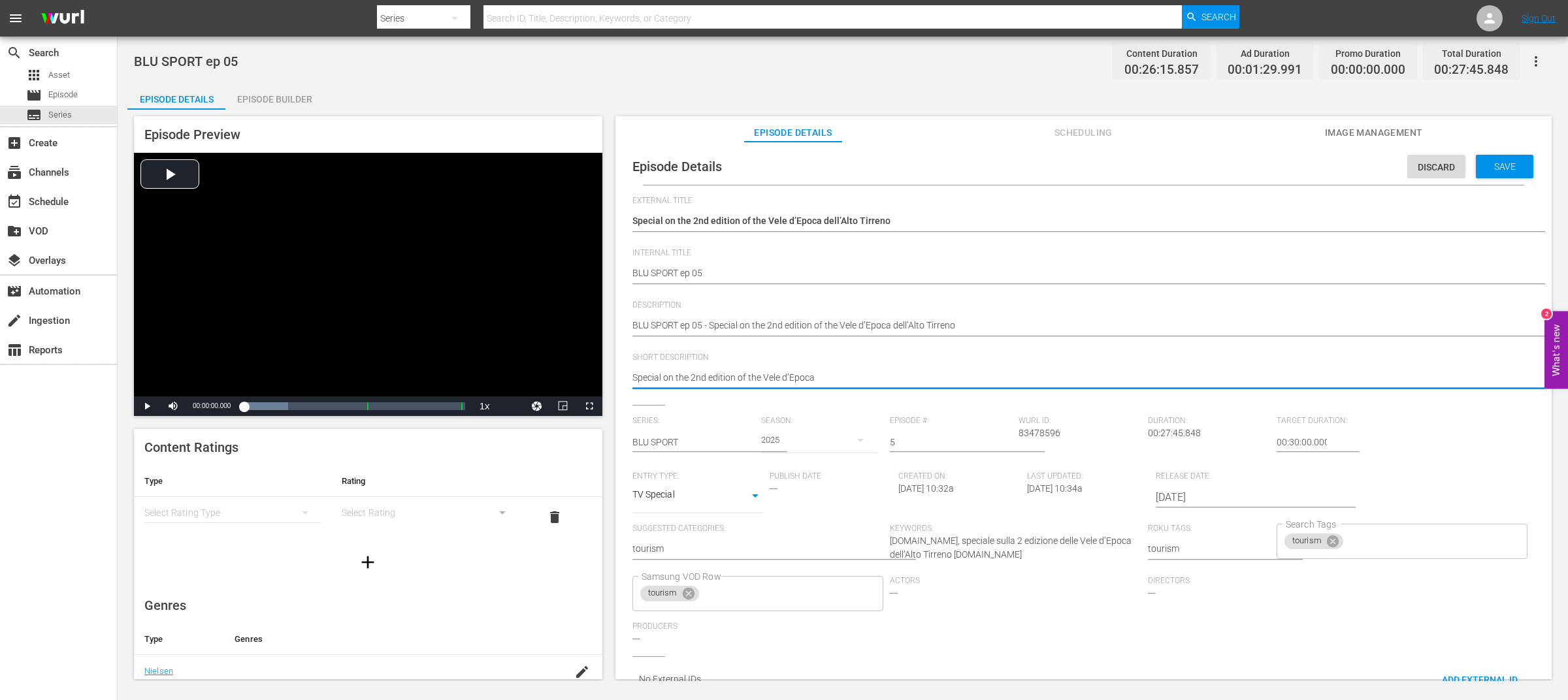
type textarea "Special on the 2nd edition of the Vele d’Epoca"
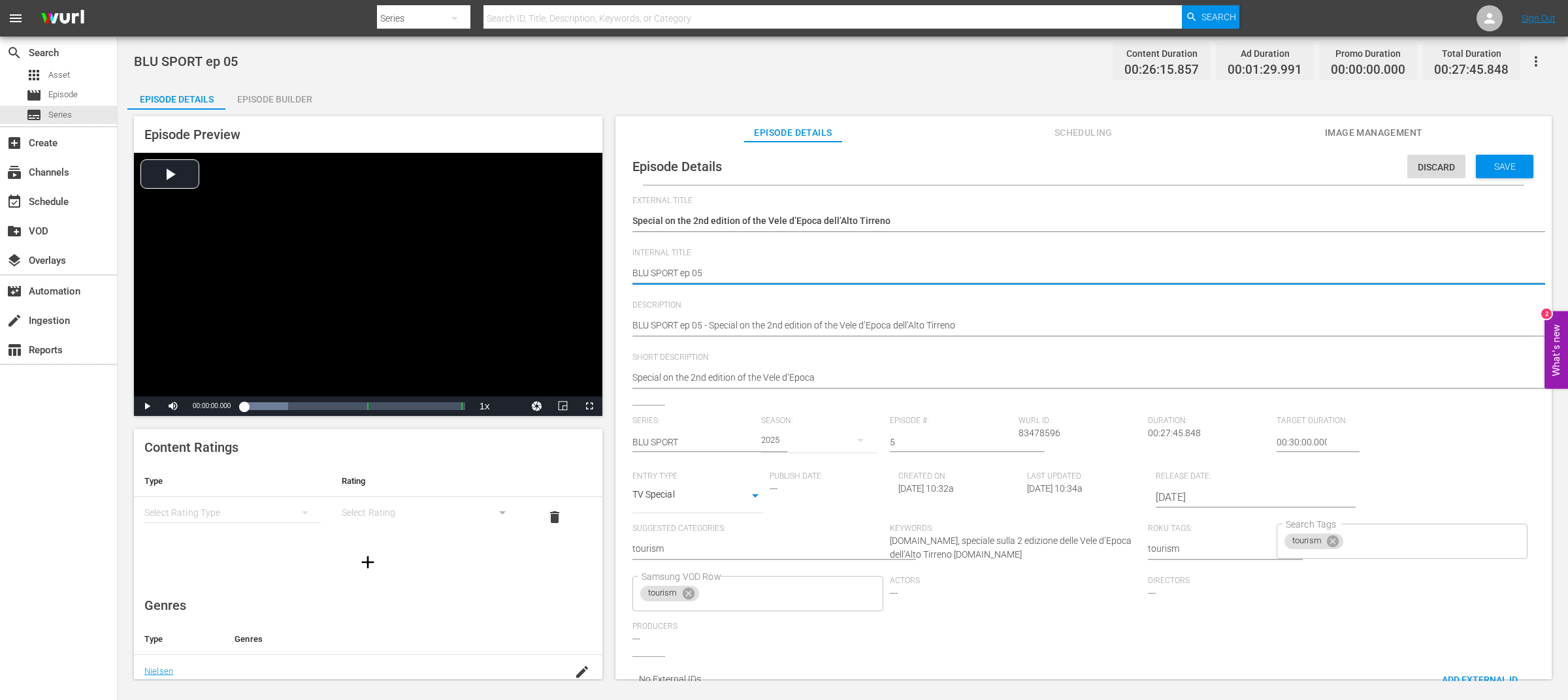
drag, startPoint x: 683, startPoint y: 273, endPoint x: 604, endPoint y: 277, distance: 79.1
type textarea "ep 05"
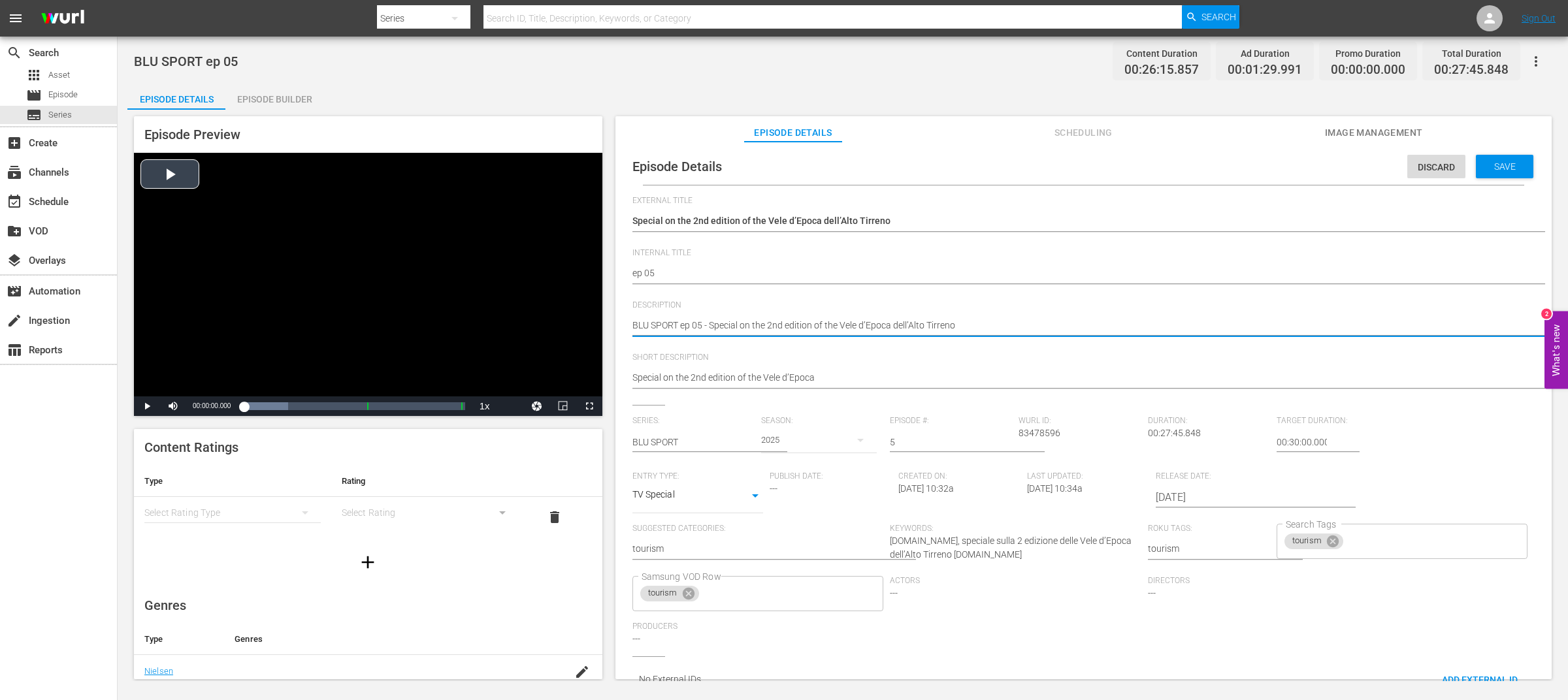
drag, startPoint x: 680, startPoint y: 323, endPoint x: 565, endPoint y: 323, distance: 115.0
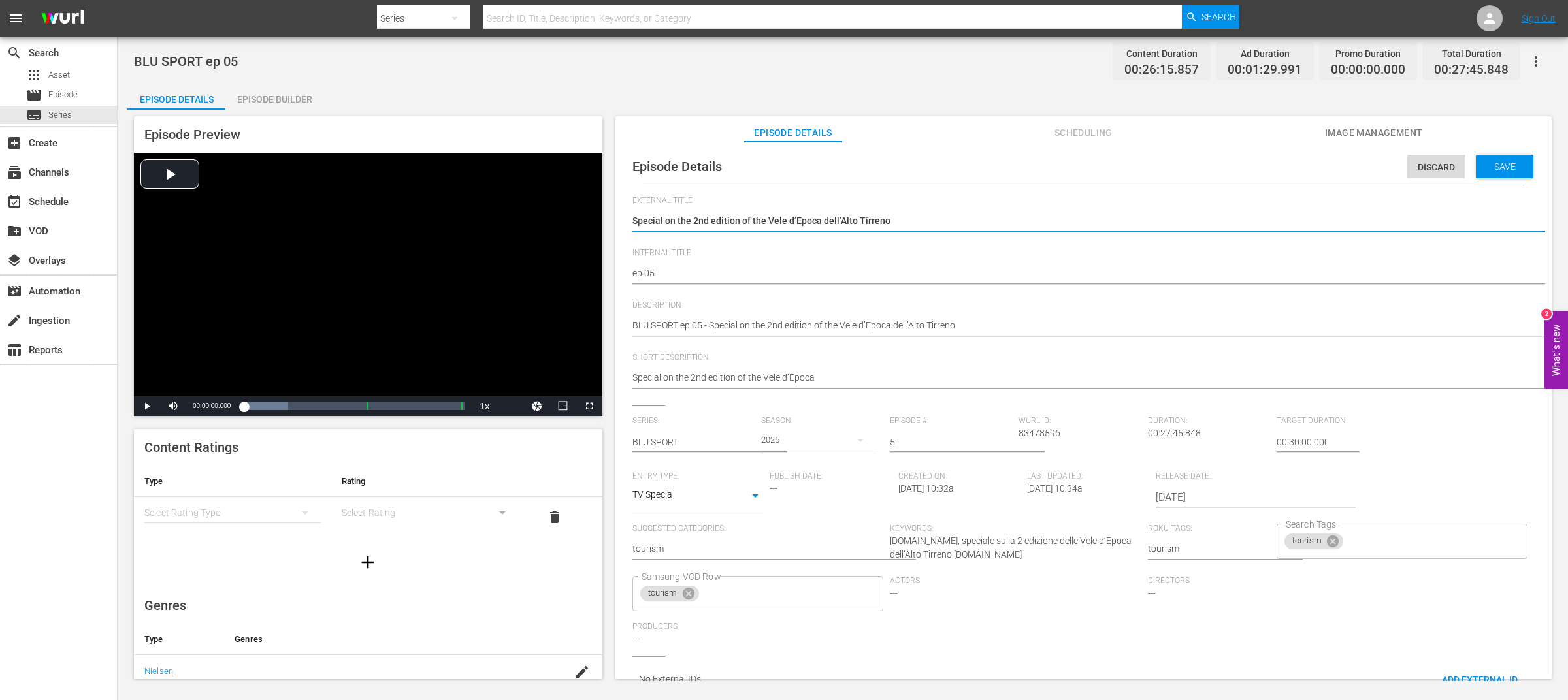
drag, startPoint x: 899, startPoint y: 215, endPoint x: 603, endPoint y: 217, distance: 296.0
paste textarea "BLU SPORT"
type textarea "BLU SPORT"
click at [1494, 167] on span "Save" at bounding box center [1504, 166] width 42 height 11
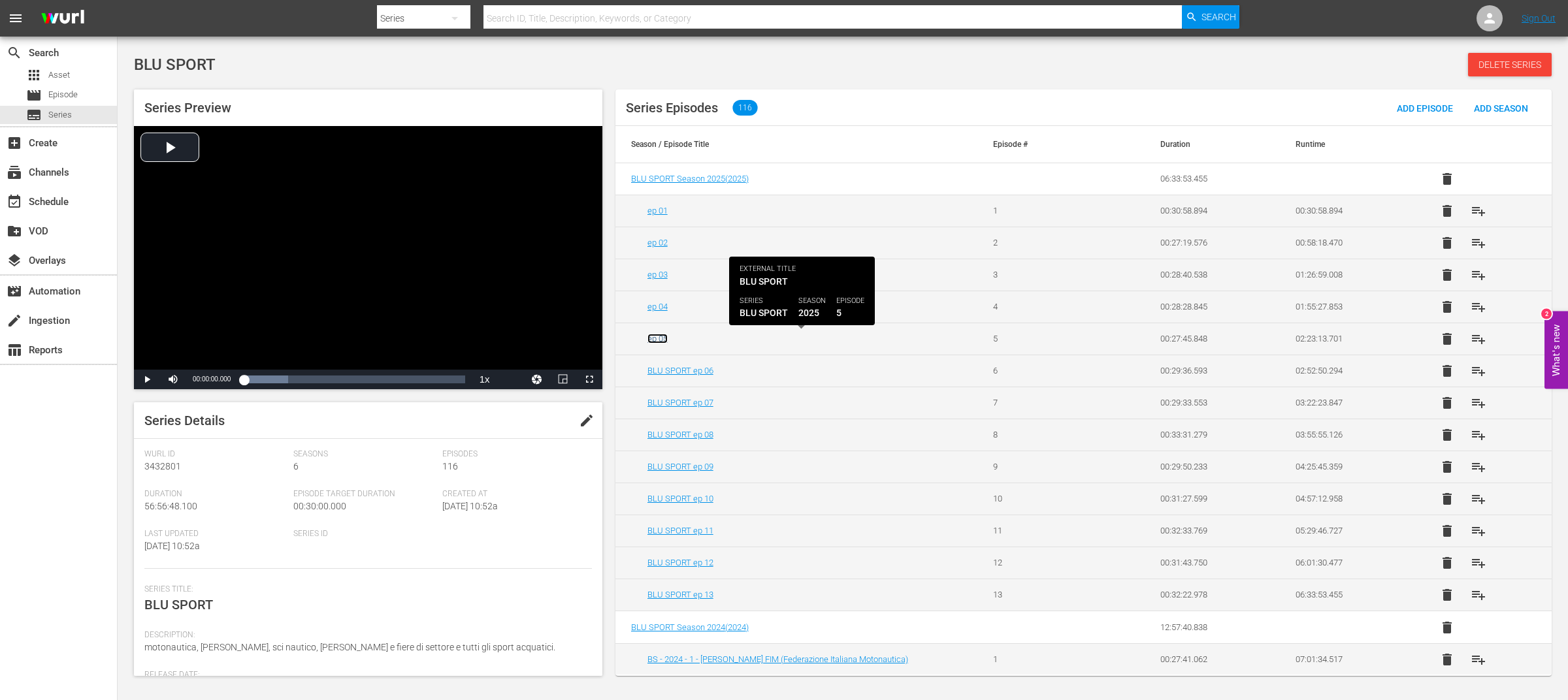
click at [665, 336] on link "ep 05" at bounding box center [657, 339] width 20 height 10
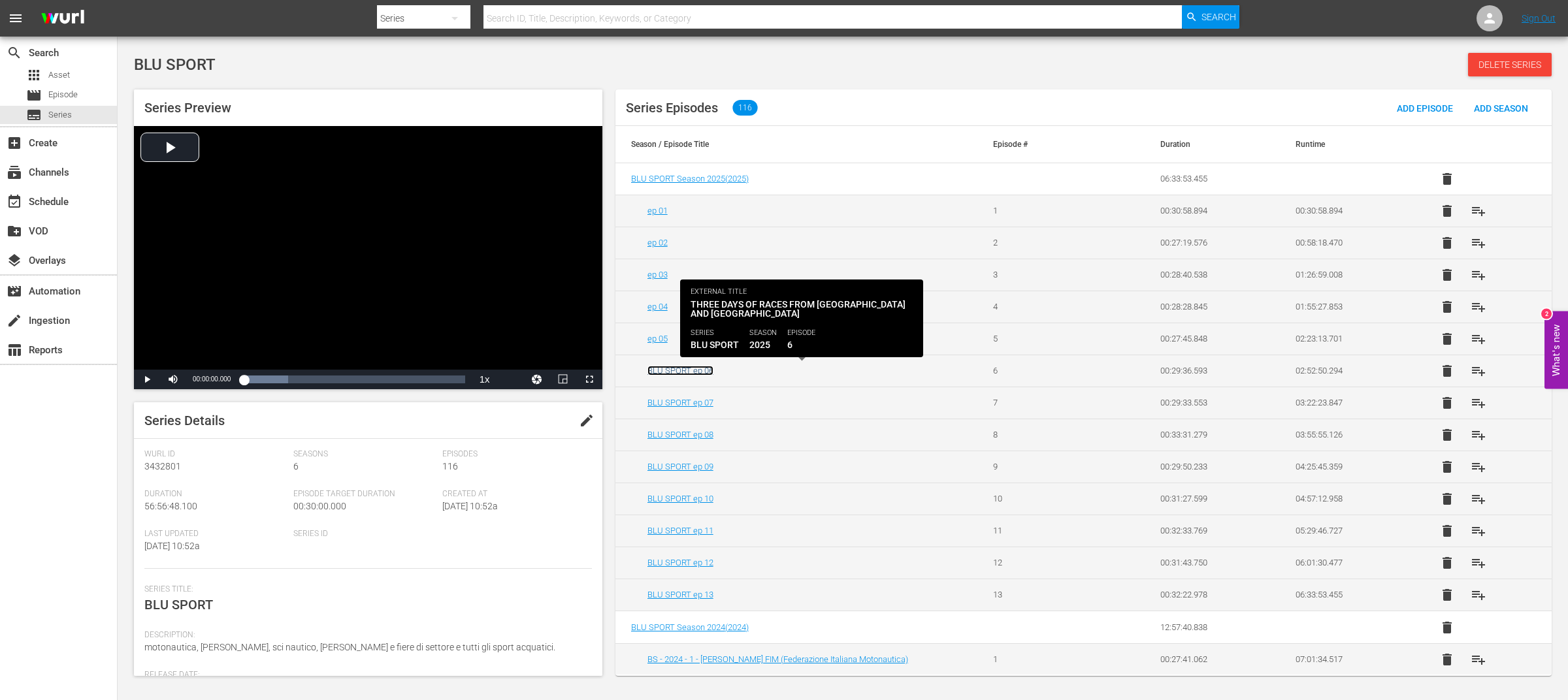
click at [705, 373] on link "BLU SPORT ep 06" at bounding box center [681, 370] width 66 height 10
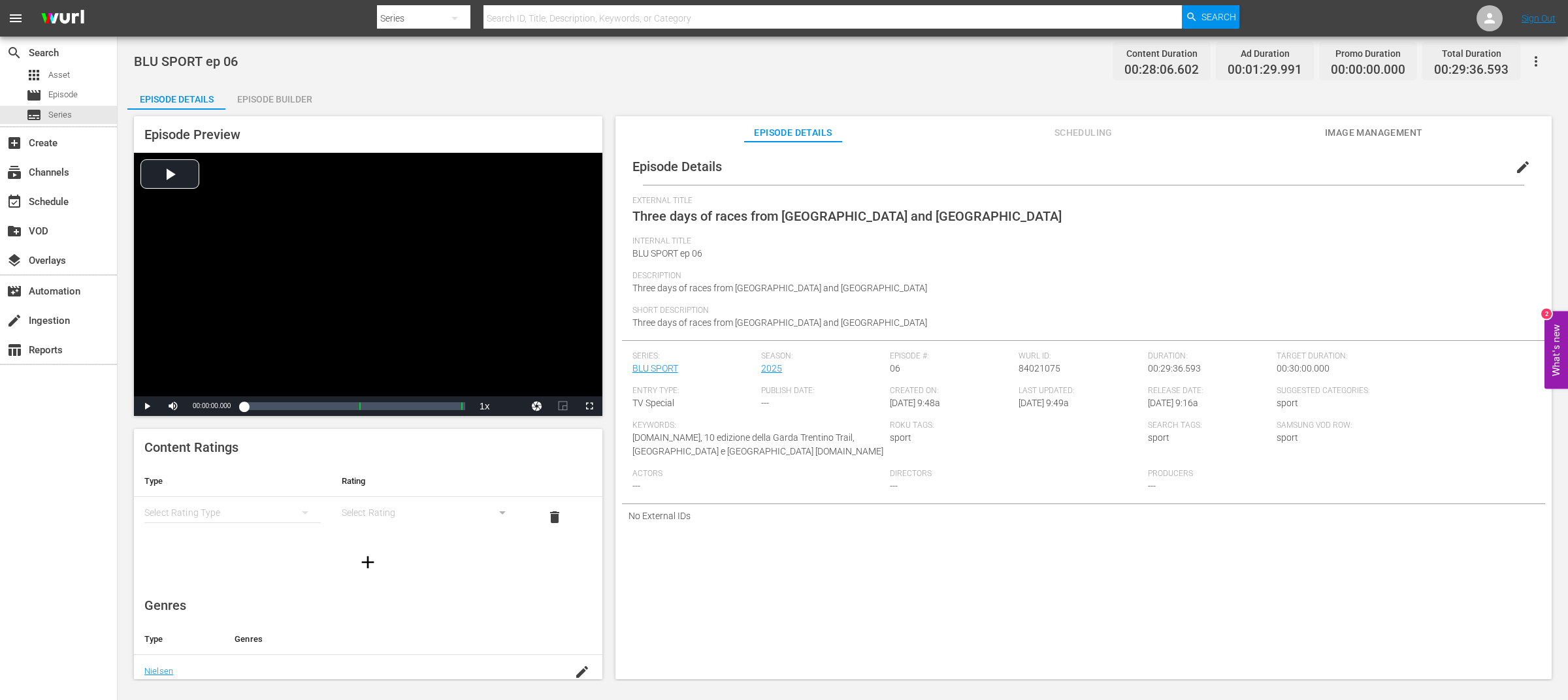
click at [1521, 168] on span "edit" at bounding box center [1523, 167] width 16 height 16
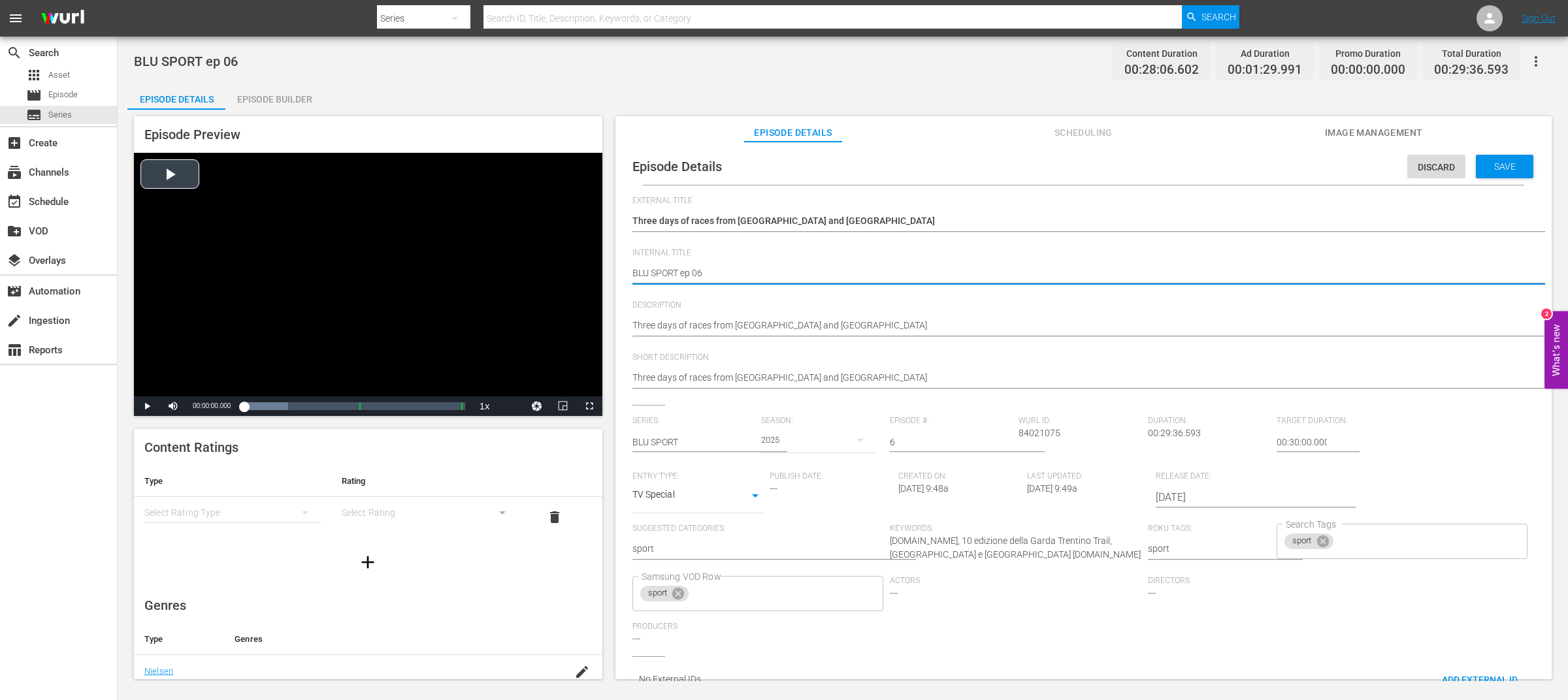
drag, startPoint x: 720, startPoint y: 272, endPoint x: 571, endPoint y: 271, distance: 149.0
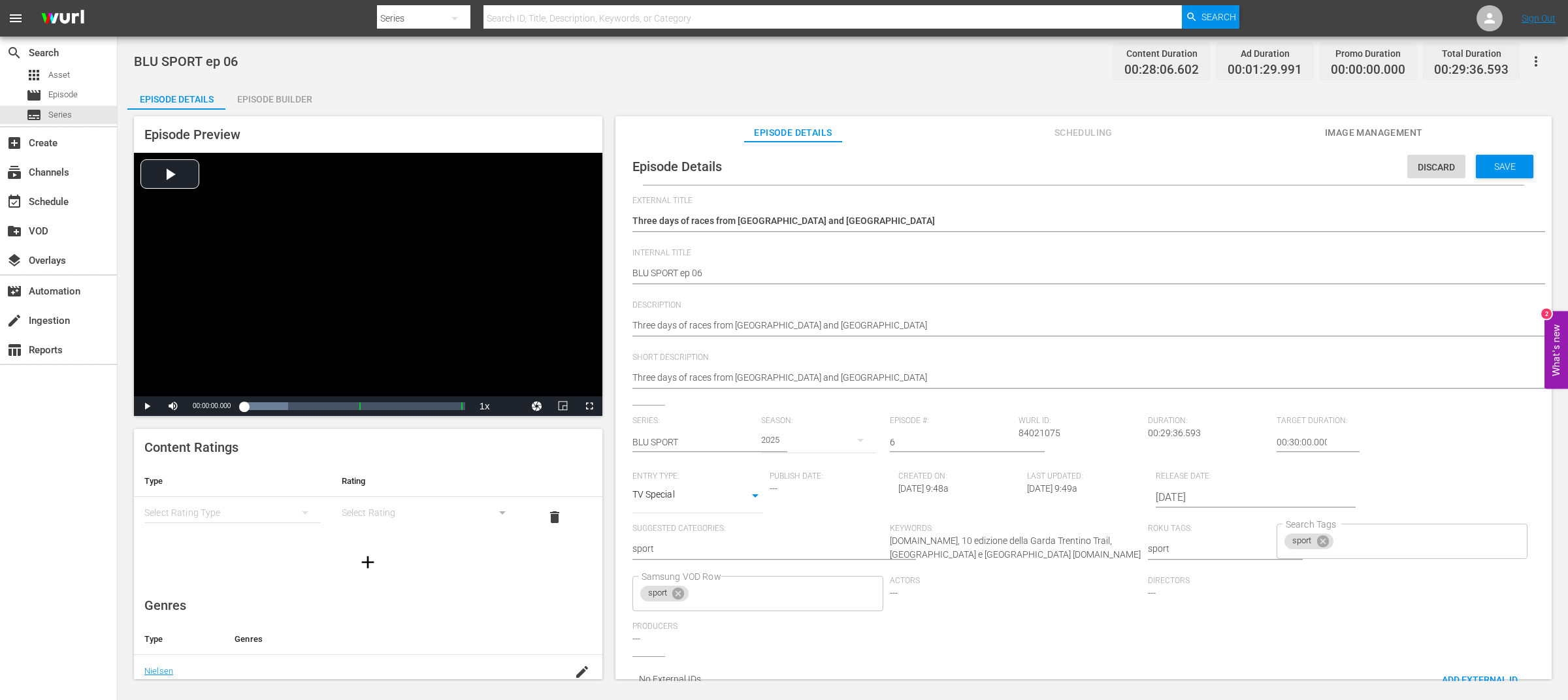
click at [631, 326] on div "Episode Details Discard Save External Title Three days of races from [GEOGRAPHI…" at bounding box center [1083, 424] width 924 height 553
paste textarea "BLU SPORT ep 06"
type textarea "BLU SPORT ep 06Three days of races from [GEOGRAPHIC_DATA] and [GEOGRAPHIC_DATA]"
type textarea "BLU SPORT ep 06 Three days of races from [GEOGRAPHIC_DATA] and [GEOGRAPHIC_DATA]"
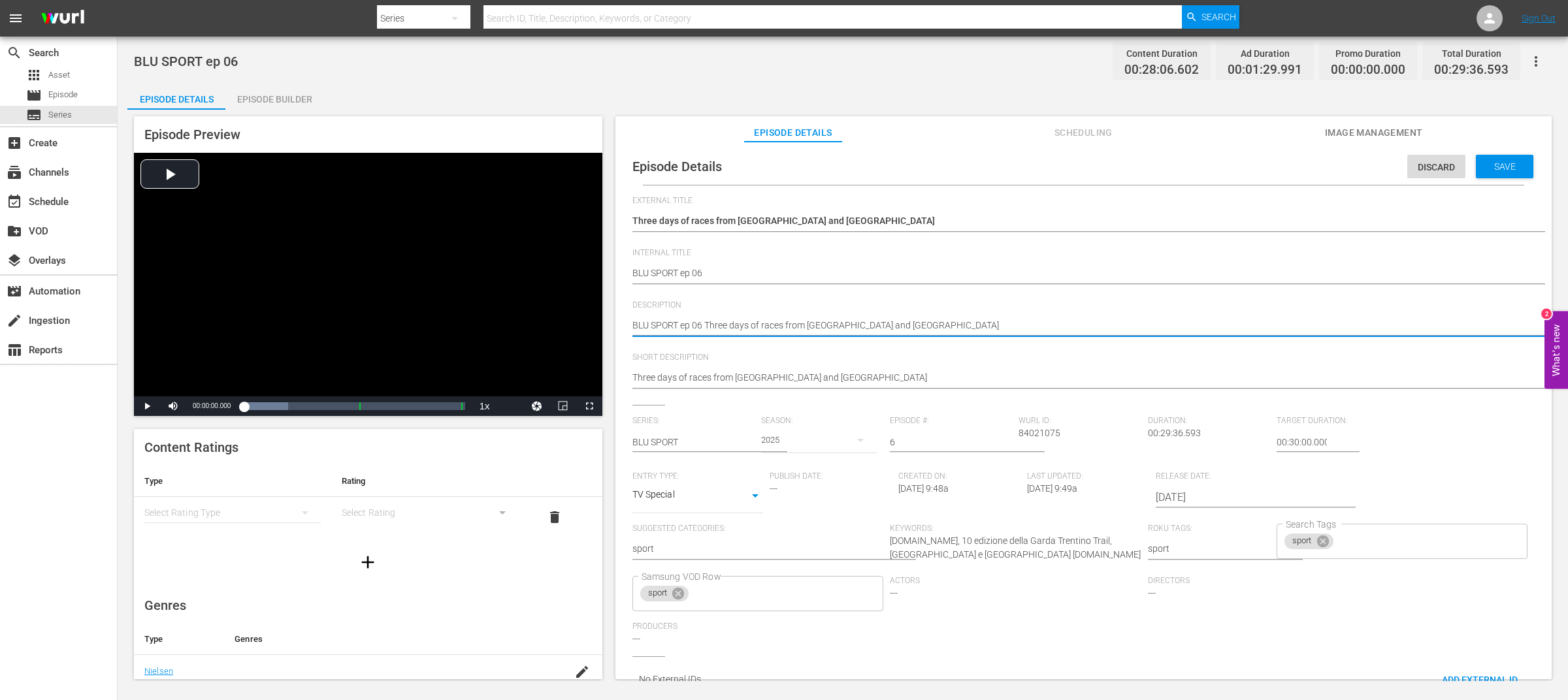
type textarea "BLU SPORT ep 06 -Three days of races from [GEOGRAPHIC_DATA] and [GEOGRAPHIC_DAT…"
type textarea "BLU SPORT ep 06 - Three days of races from [GEOGRAPHIC_DATA] and [GEOGRAPHIC_DA…"
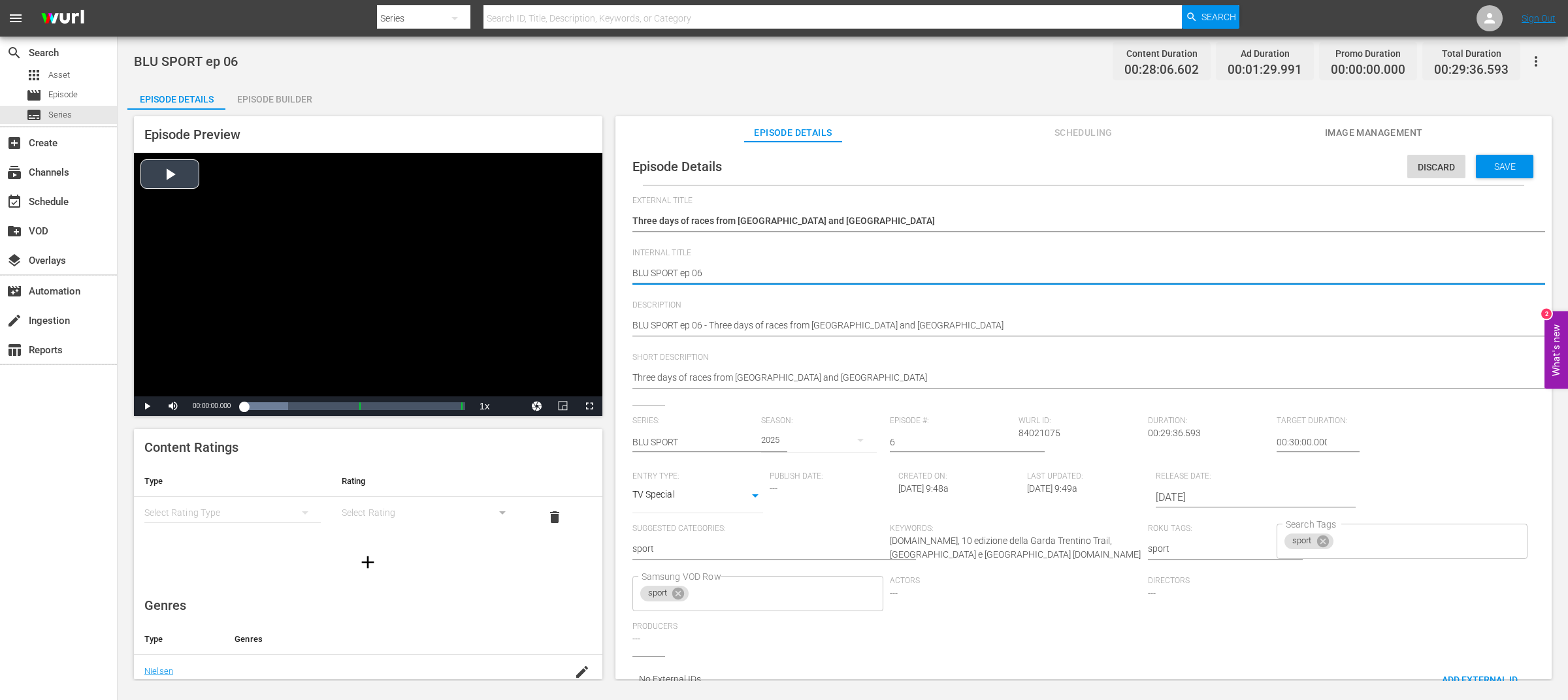
drag, startPoint x: 681, startPoint y: 272, endPoint x: 579, endPoint y: 272, distance: 102.0
type textarea "ep 06"
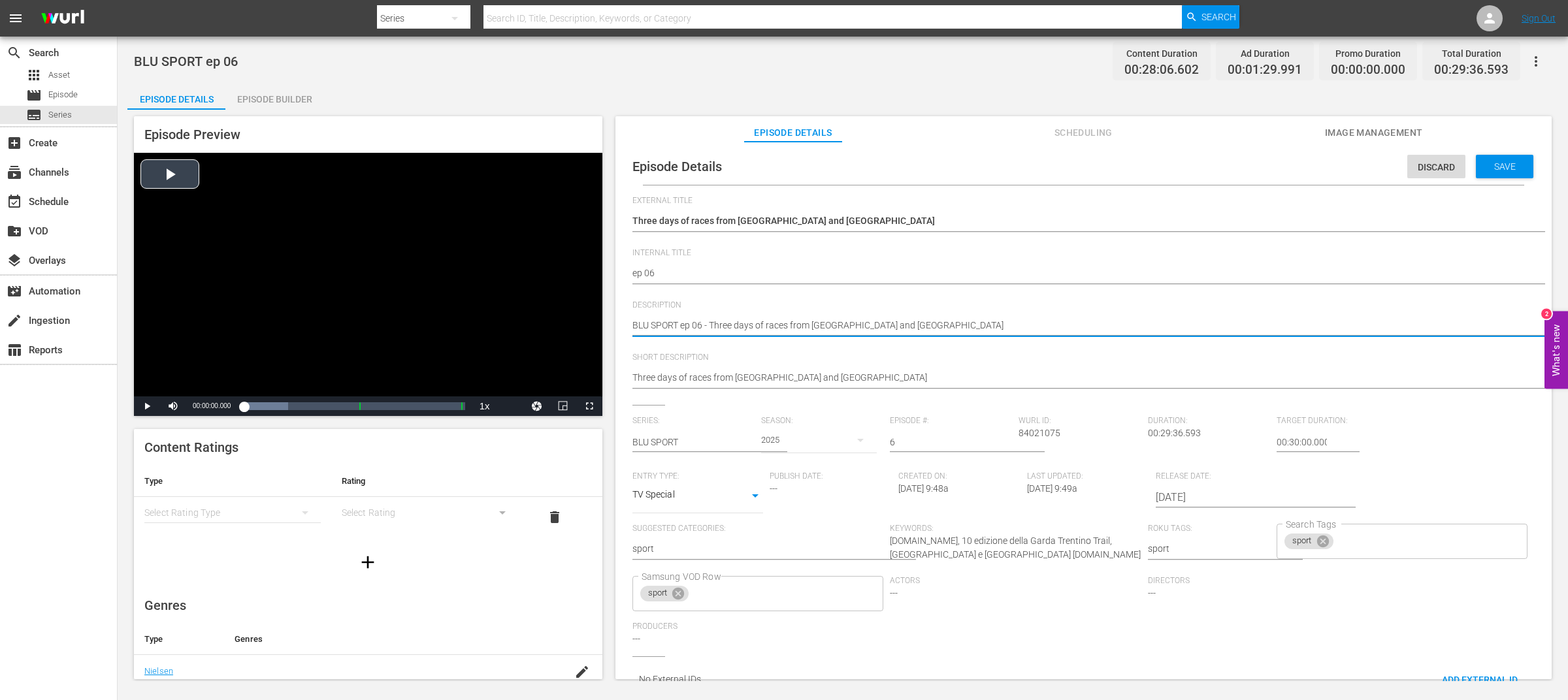
drag, startPoint x: 679, startPoint y: 326, endPoint x: 572, endPoint y: 322, distance: 107.1
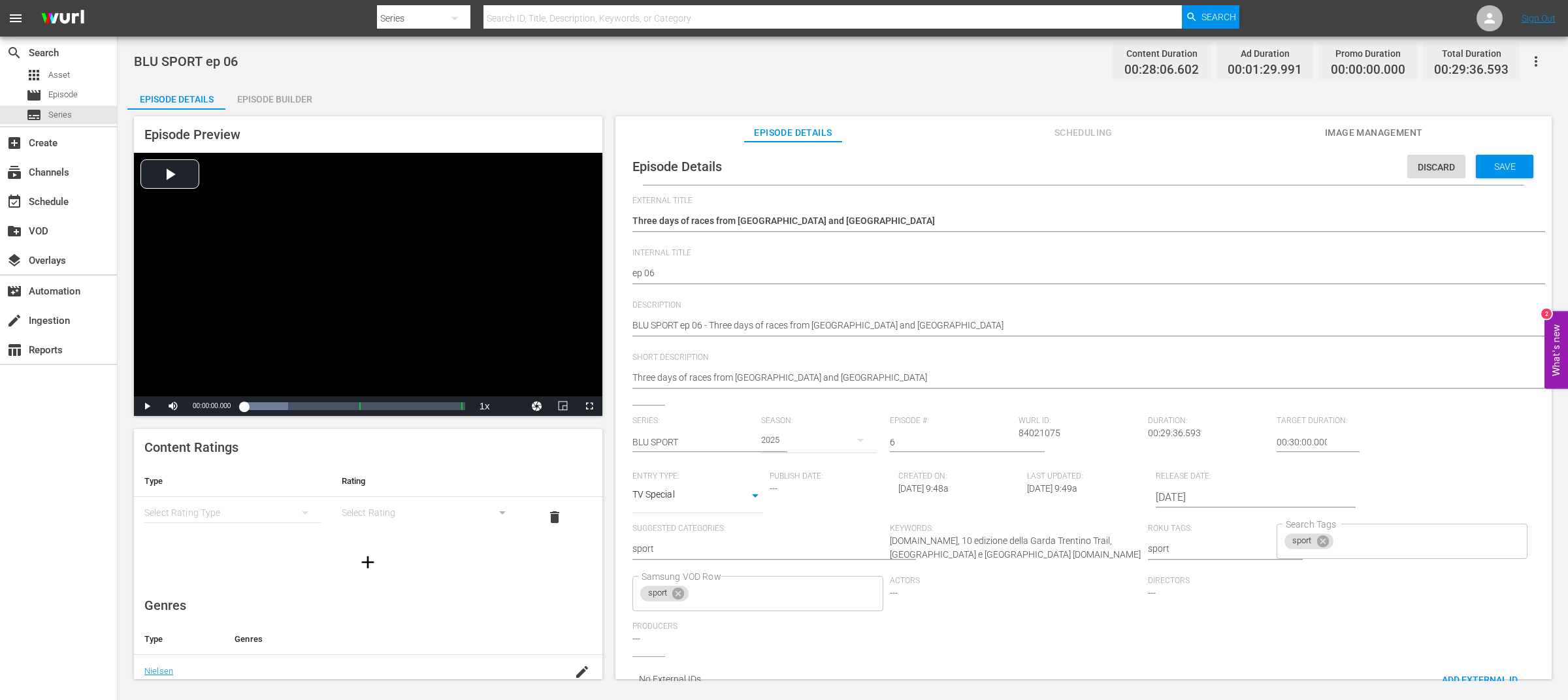
drag, startPoint x: 889, startPoint y: 211, endPoint x: 889, endPoint y: 218, distance: 7.0
click at [889, 212] on div "Three days of races from [GEOGRAPHIC_DATA] and [GEOGRAPHIC_DATA] Three days of …" at bounding box center [1080, 222] width 896 height 31
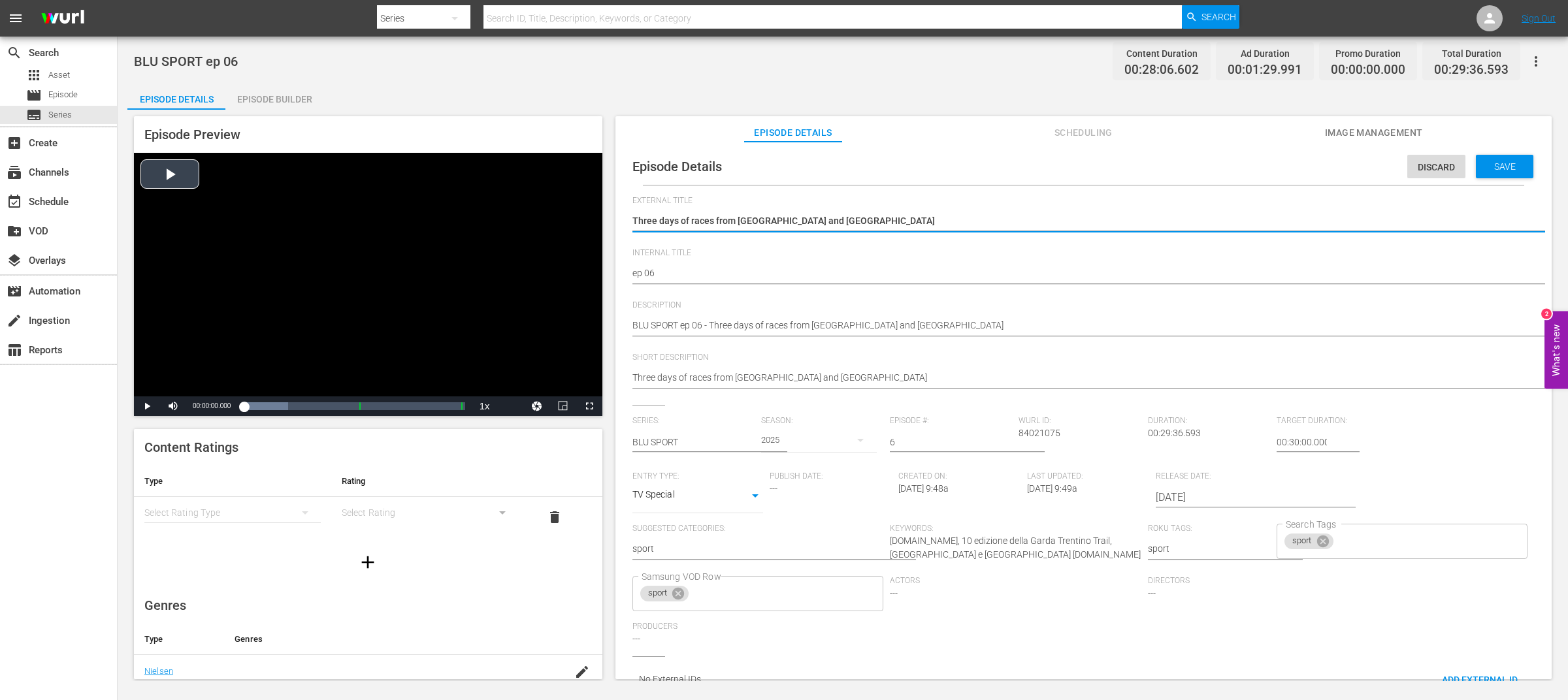
drag, startPoint x: 870, startPoint y: 219, endPoint x: 568, endPoint y: 212, distance: 302.1
paste textarea "BLU SPORT"
type textarea "BLU SPORT"
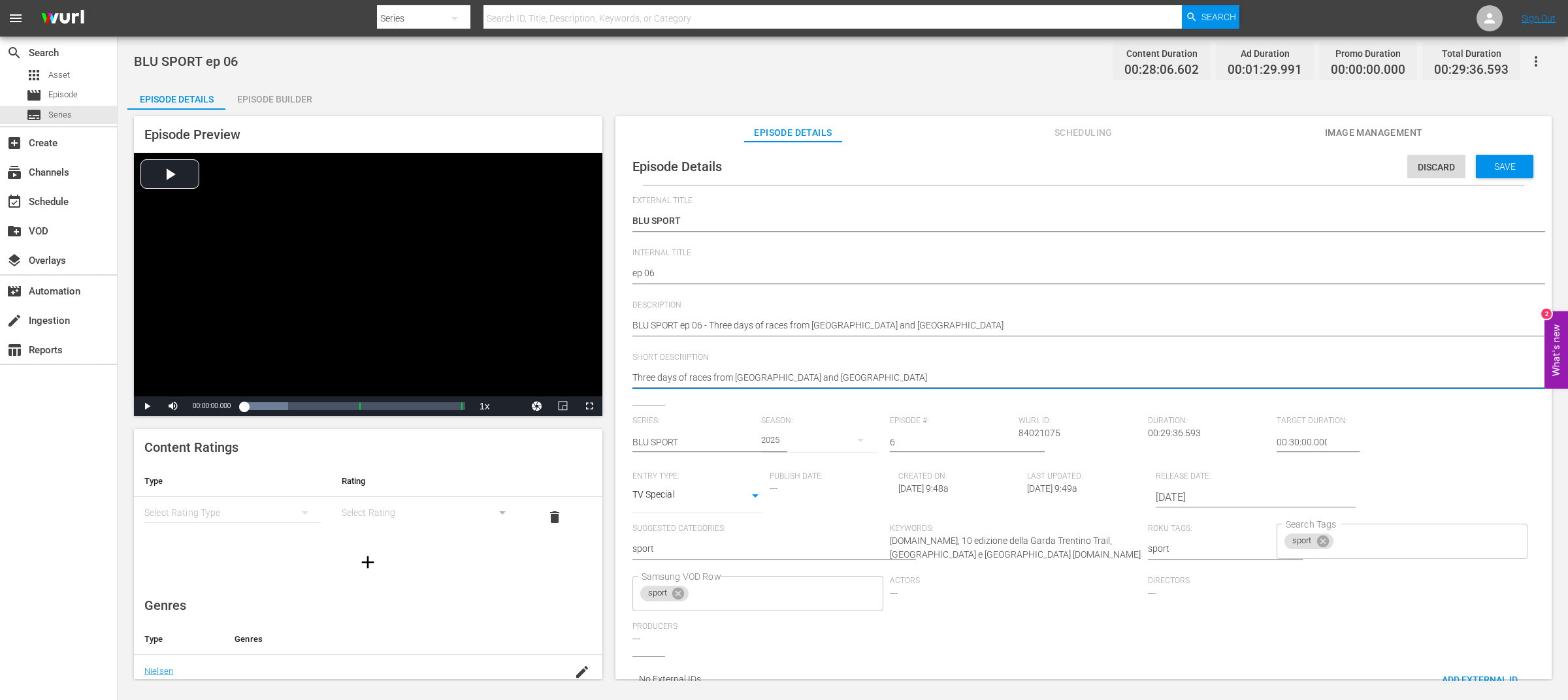
drag, startPoint x: 710, startPoint y: 379, endPoint x: 983, endPoint y: 381, distance: 273.0
type textarea "Three days of races"
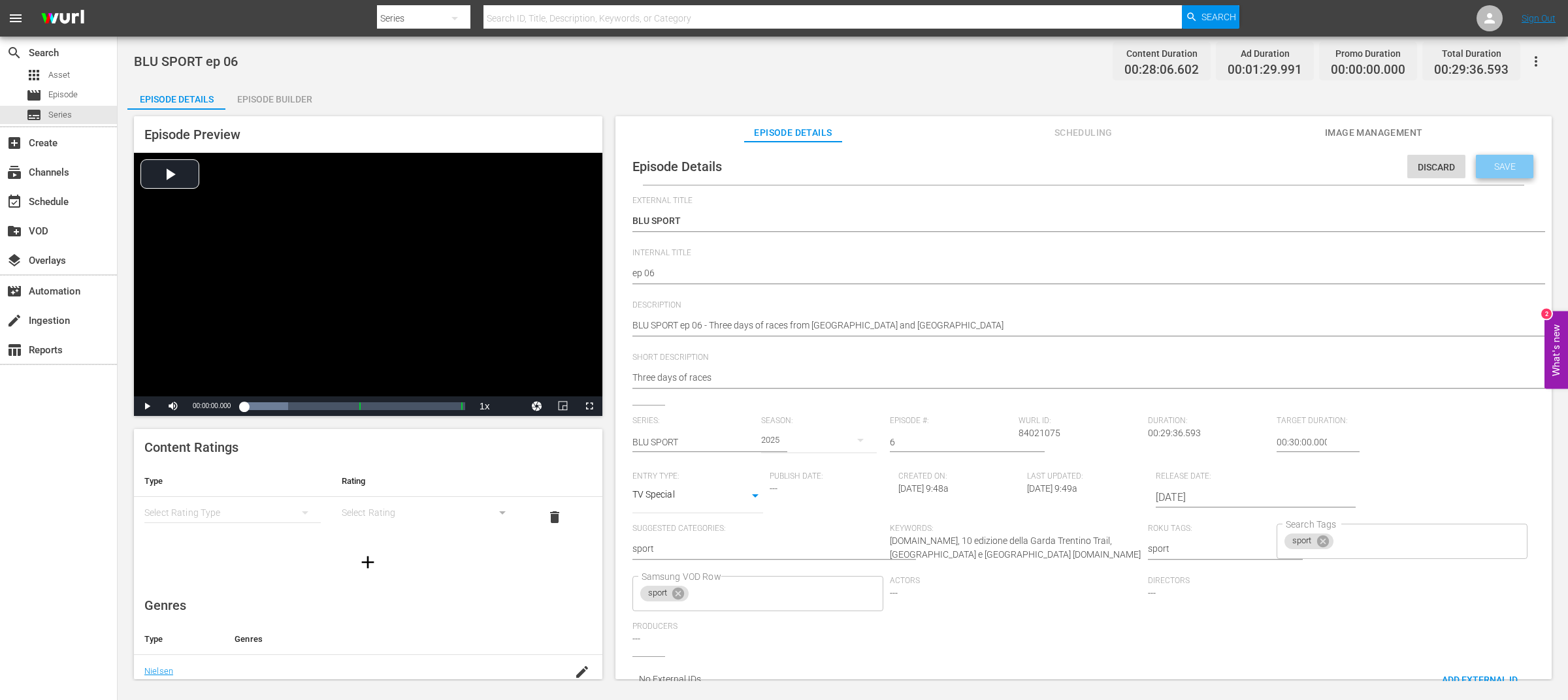
click at [1513, 173] on div "Save" at bounding box center [1505, 166] width 58 height 23
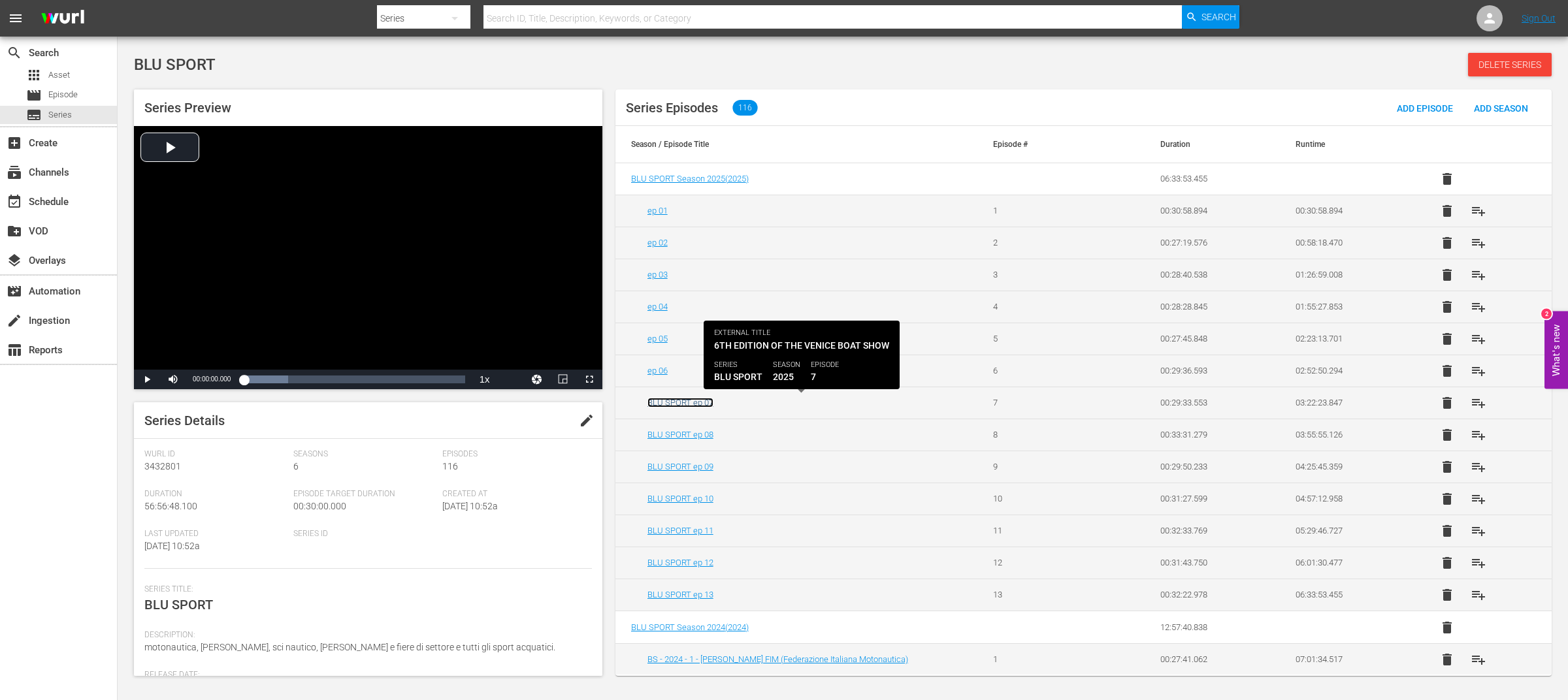
click at [702, 403] on link "BLU SPORT ep 07" at bounding box center [681, 402] width 66 height 10
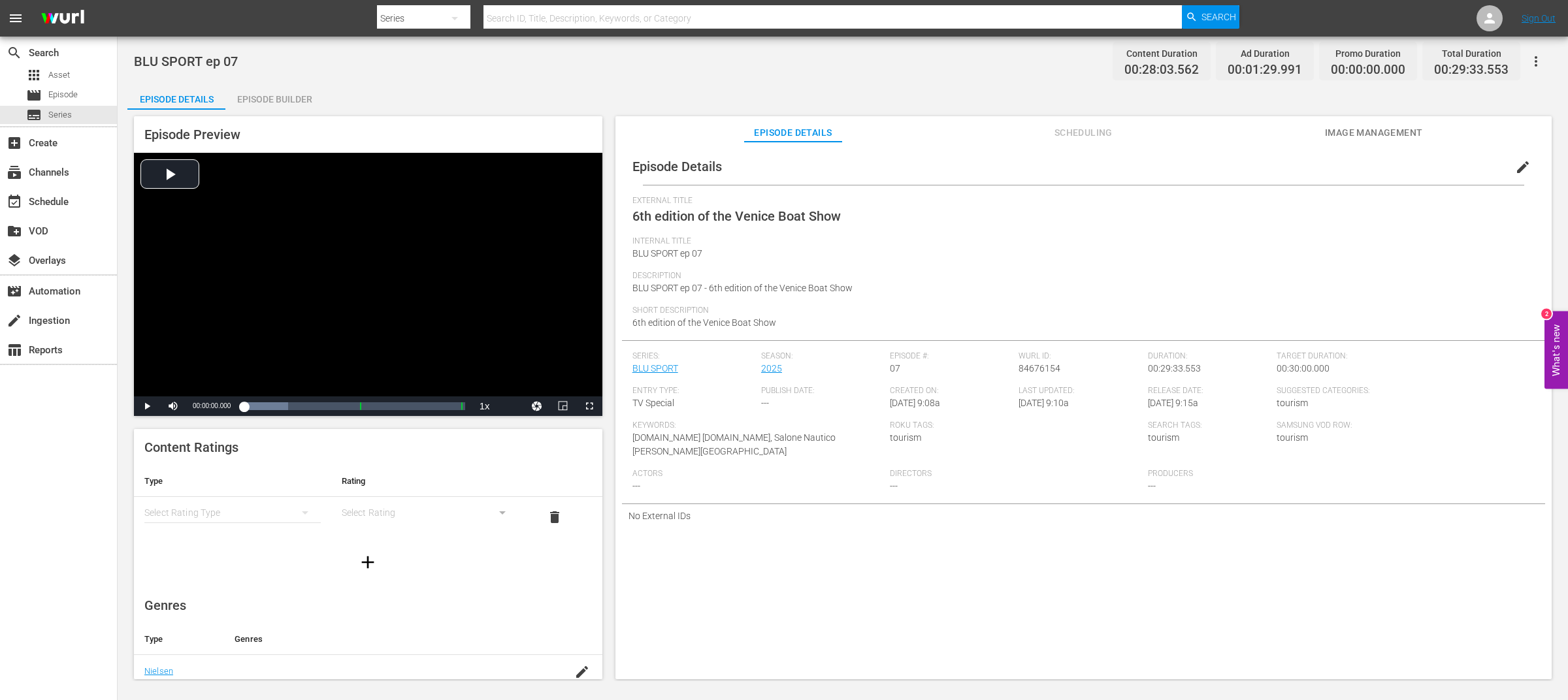
click at [1515, 168] on span "edit" at bounding box center [1523, 167] width 16 height 16
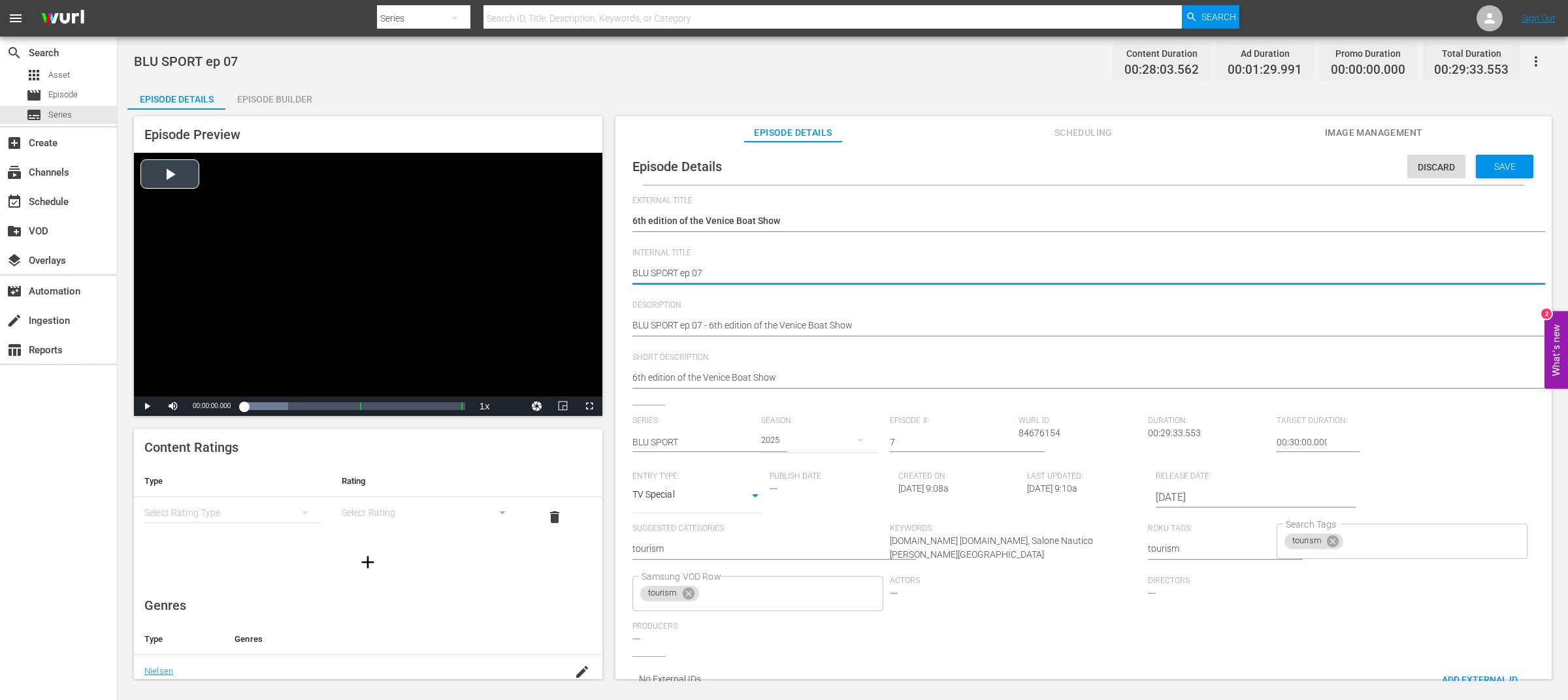
drag, startPoint x: 679, startPoint y: 275, endPoint x: 600, endPoint y: 269, distance: 79.2
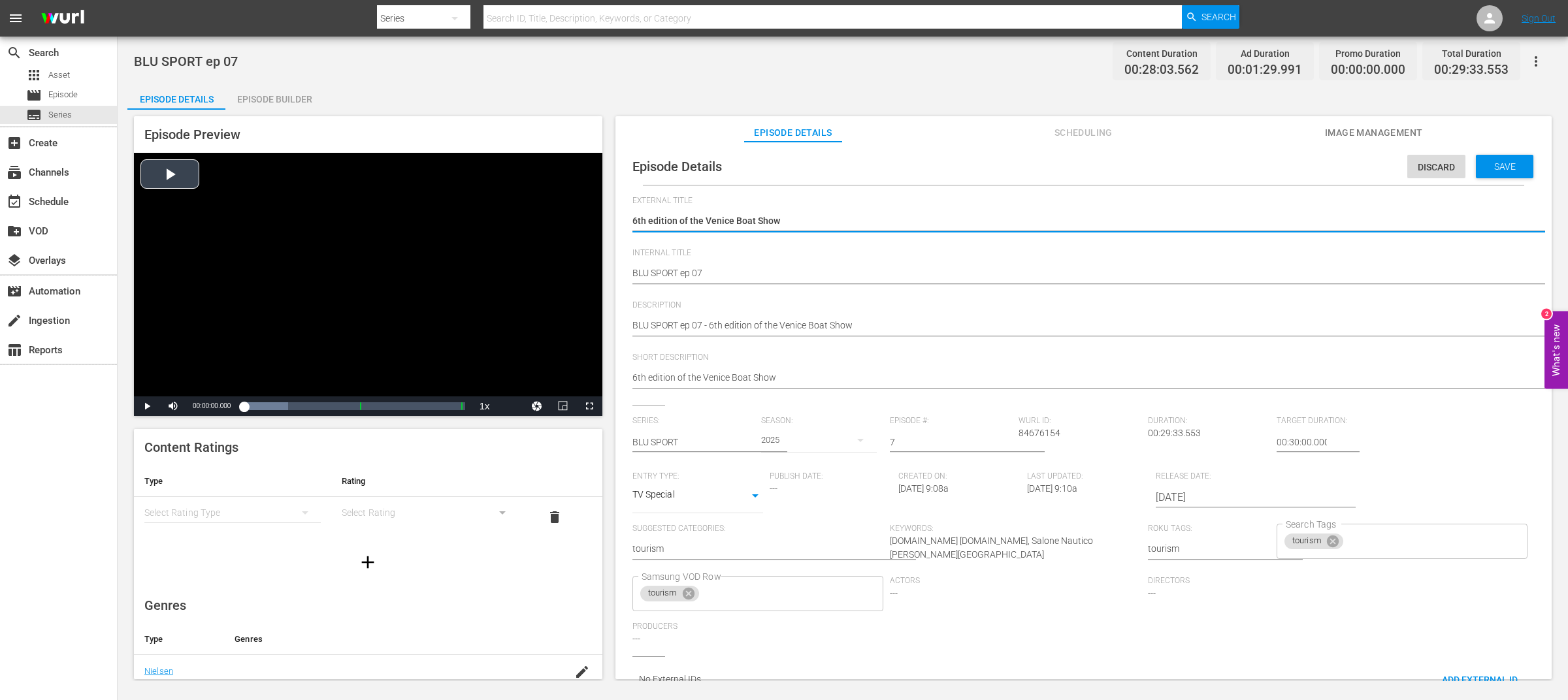
drag, startPoint x: 808, startPoint y: 216, endPoint x: 588, endPoint y: 216, distance: 220.0
paste textarea "BLU SPORT"
type textarea "BLU SPORT"
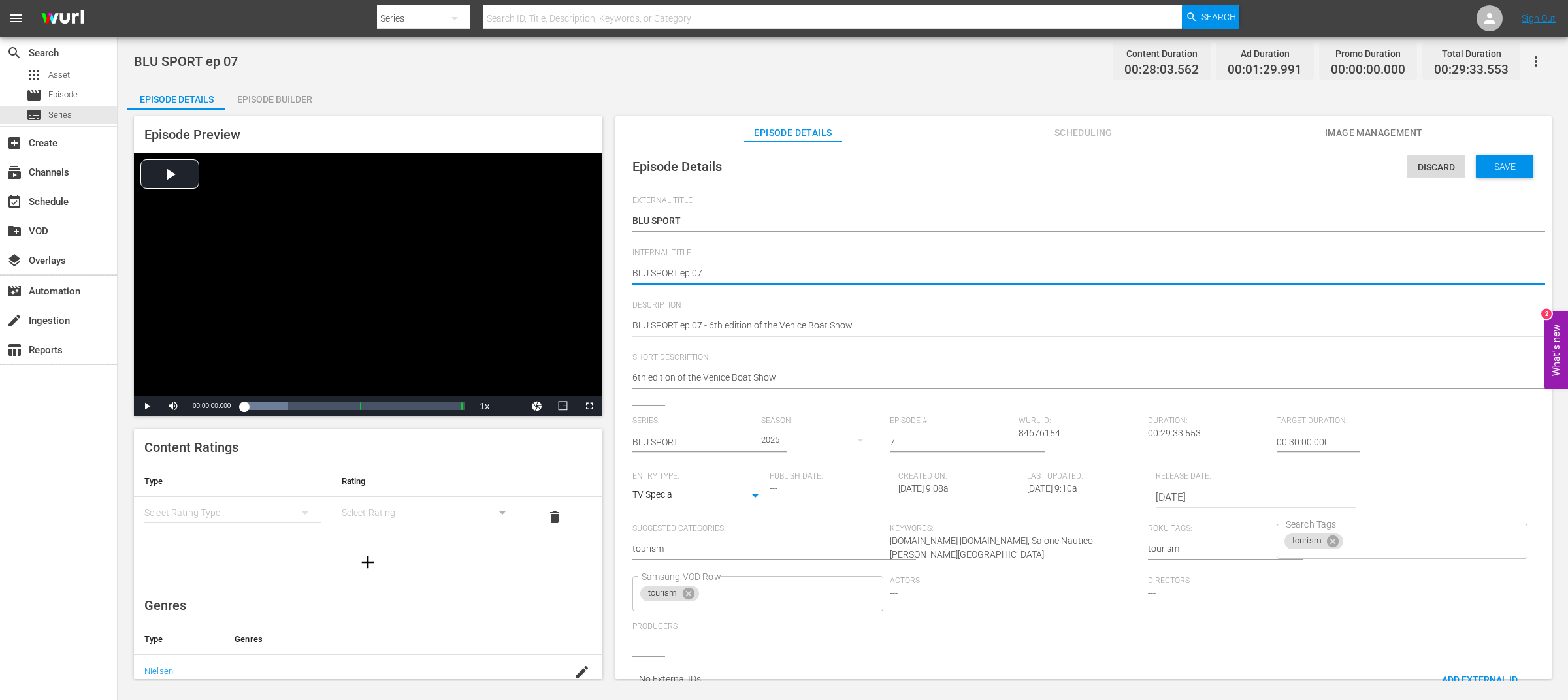
drag, startPoint x: 683, startPoint y: 274, endPoint x: 606, endPoint y: 274, distance: 77.0
type textarea "ep 07"
click at [1503, 164] on span "Save" at bounding box center [1504, 166] width 42 height 11
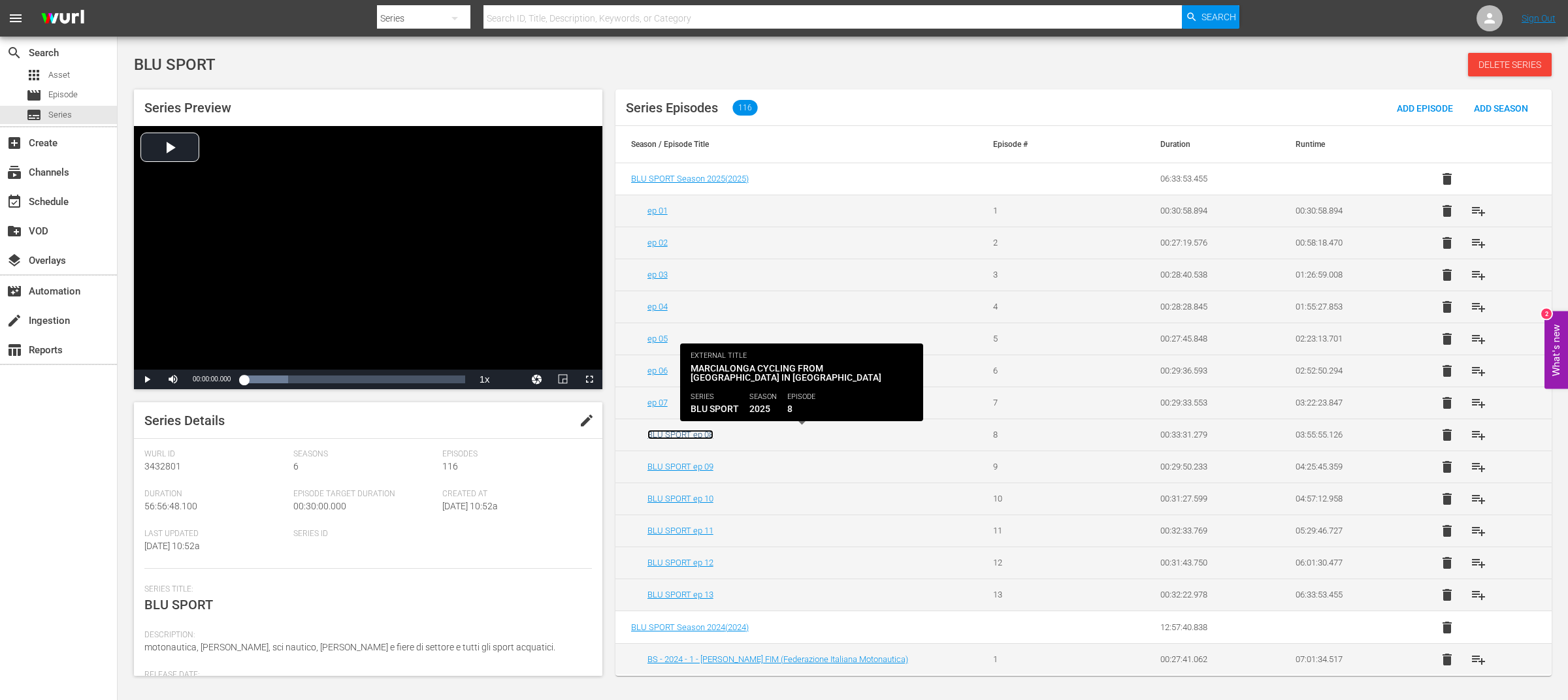
click at [696, 437] on link "BLU SPORT ep 08" at bounding box center [681, 435] width 66 height 10
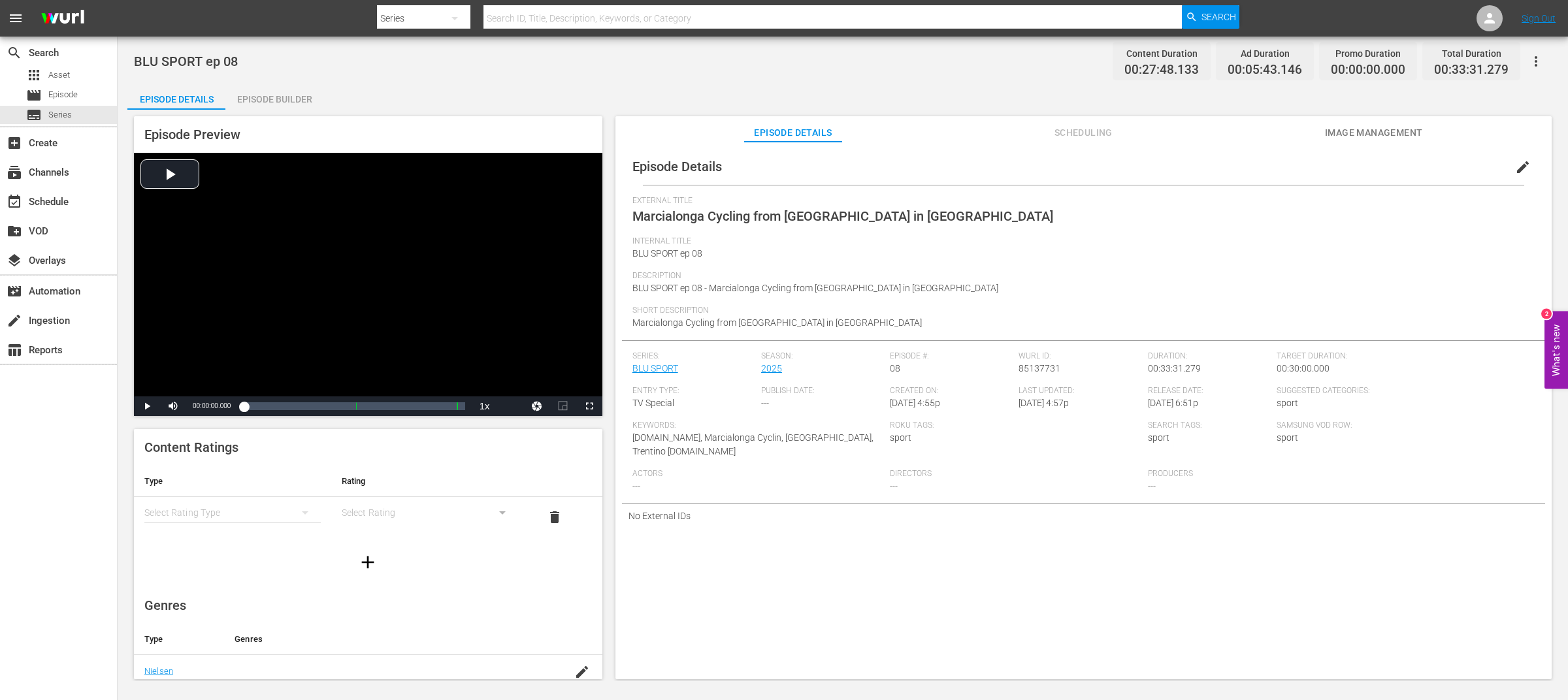
click at [1515, 165] on span "edit" at bounding box center [1523, 167] width 16 height 16
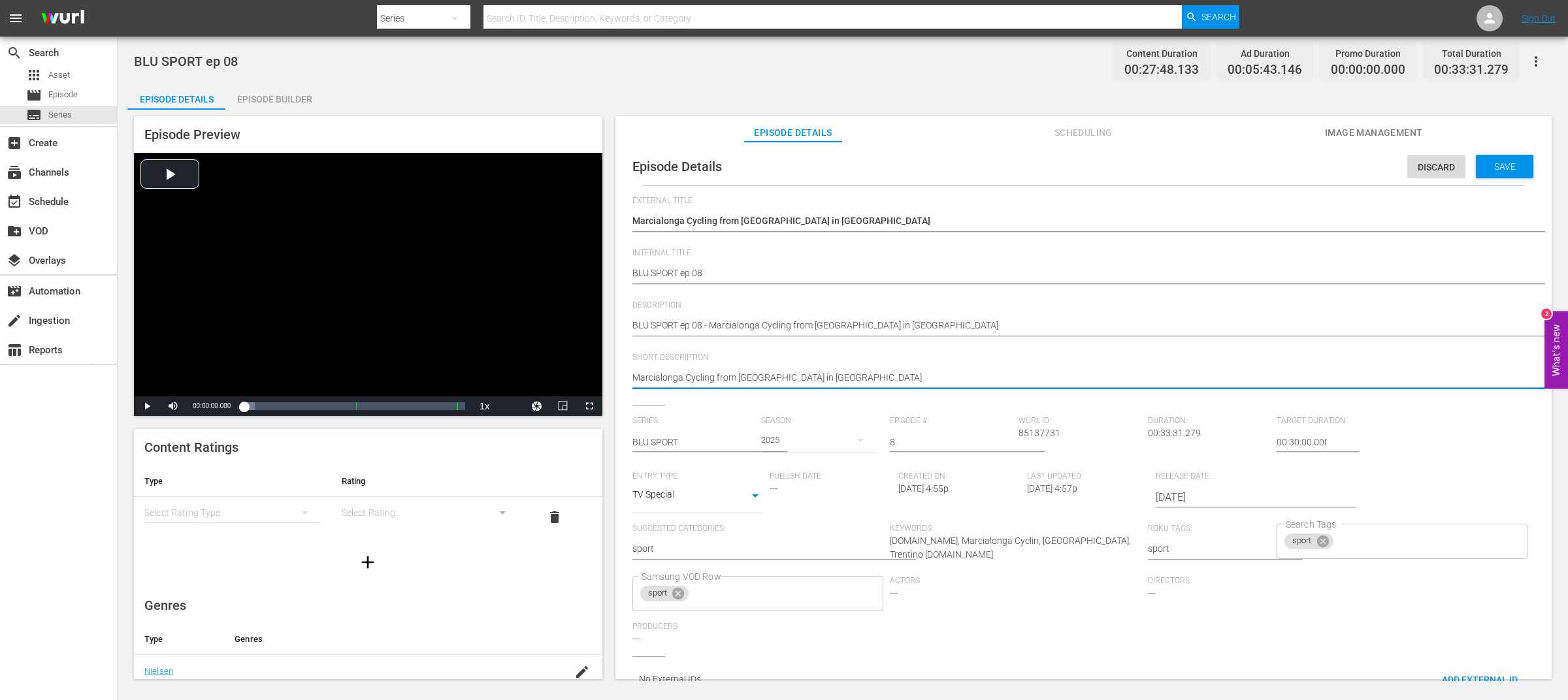
drag, startPoint x: 715, startPoint y: 380, endPoint x: 891, endPoint y: 375, distance: 176.1
type textarea "Marcialonga Cycling"
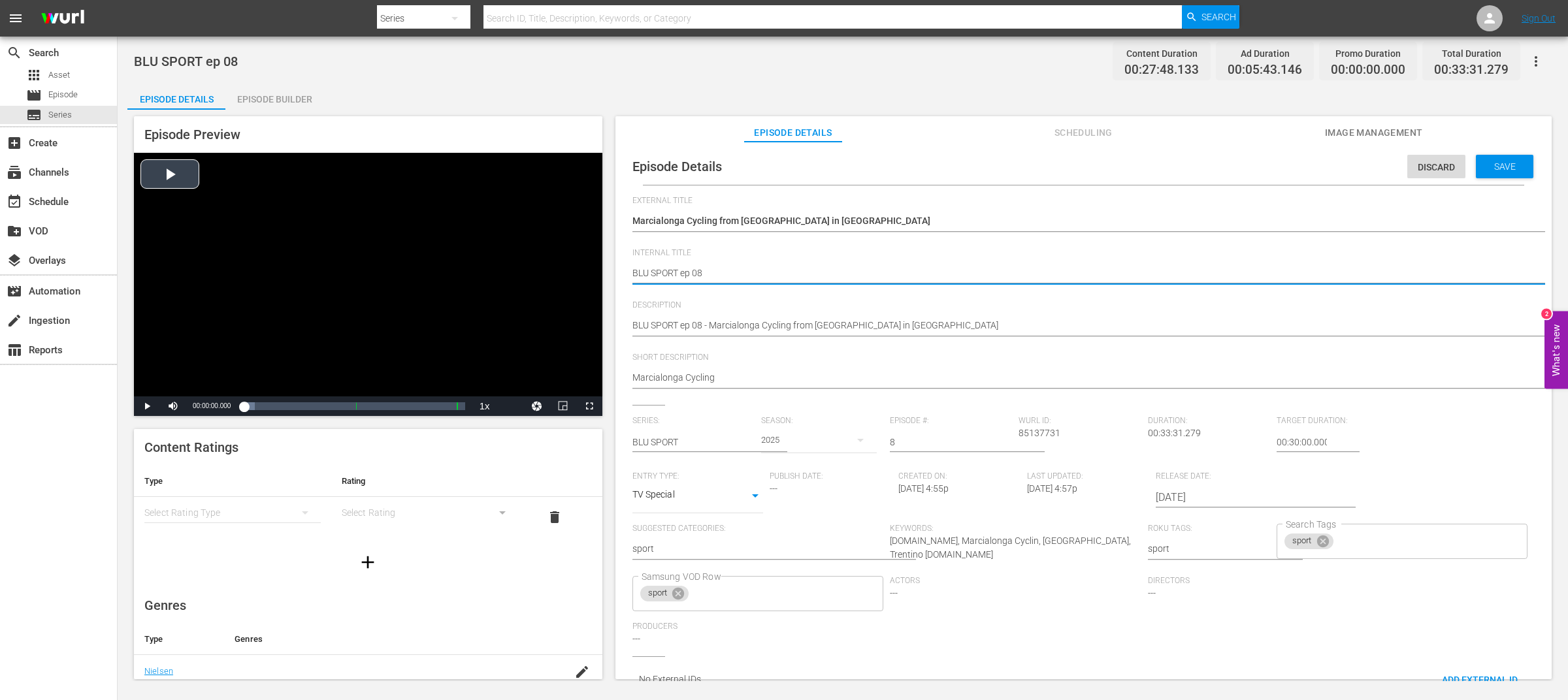
drag, startPoint x: 683, startPoint y: 275, endPoint x: 586, endPoint y: 273, distance: 97.0
type textarea "ep 08"
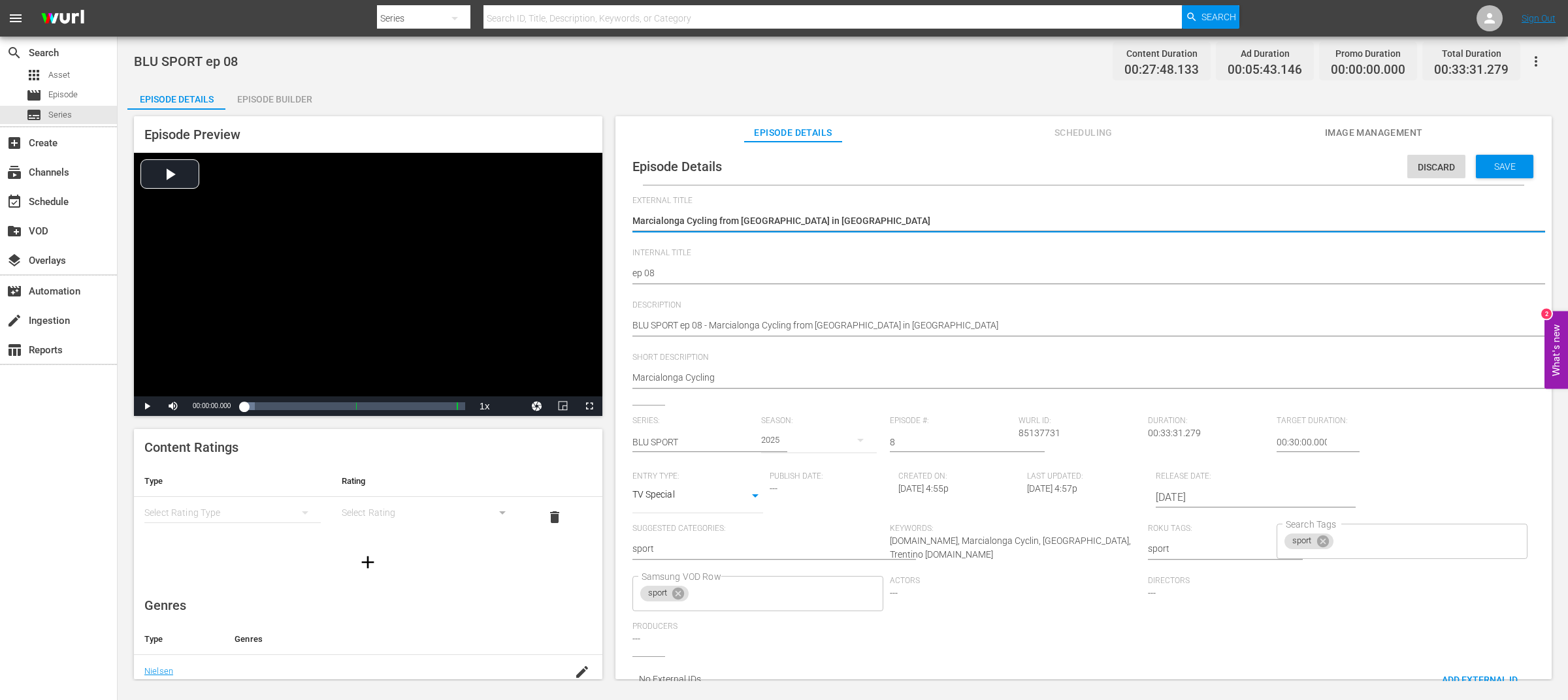
drag, startPoint x: 890, startPoint y: 222, endPoint x: 609, endPoint y: 215, distance: 281.1
paste textarea "BLU SPORT"
type textarea "BLU SPORT"
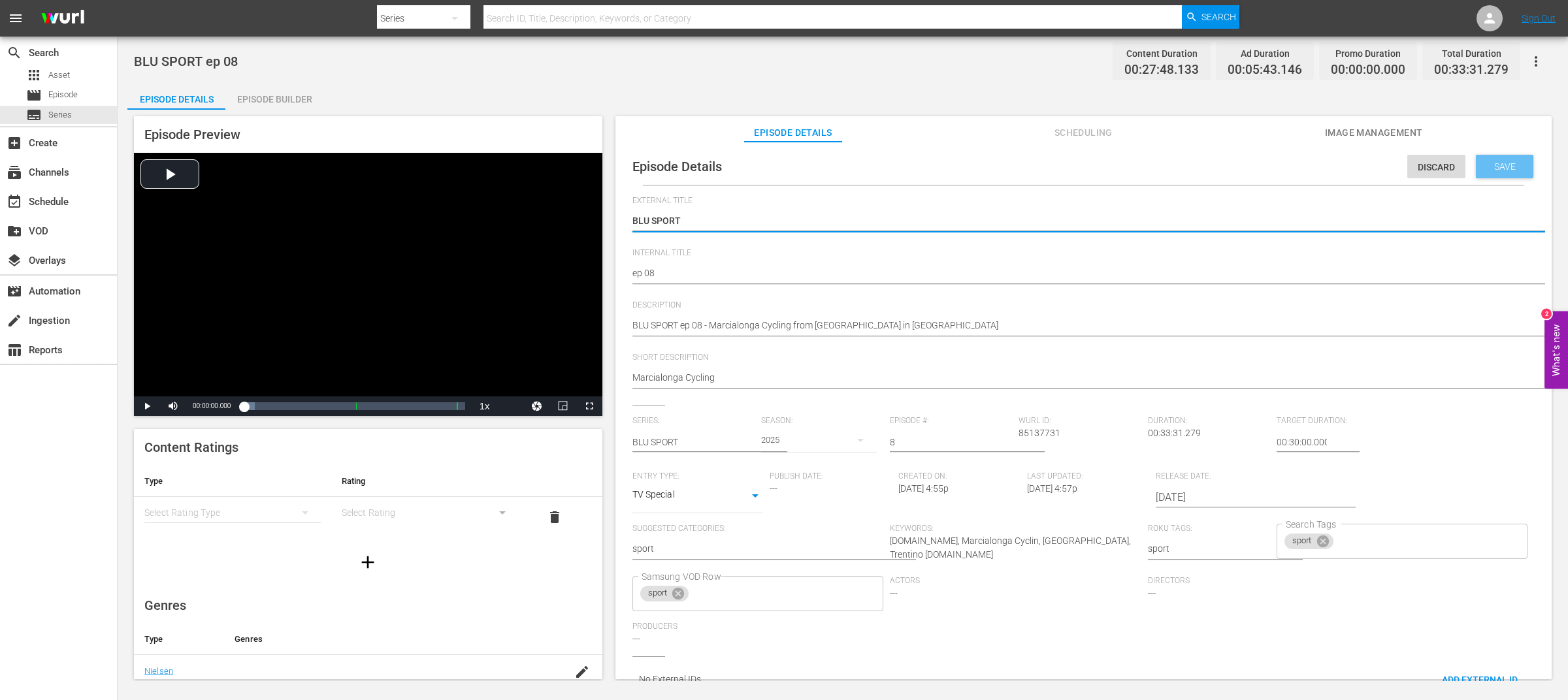
type textarea "BLU SPORT"
click at [1493, 173] on div "Save" at bounding box center [1505, 166] width 58 height 23
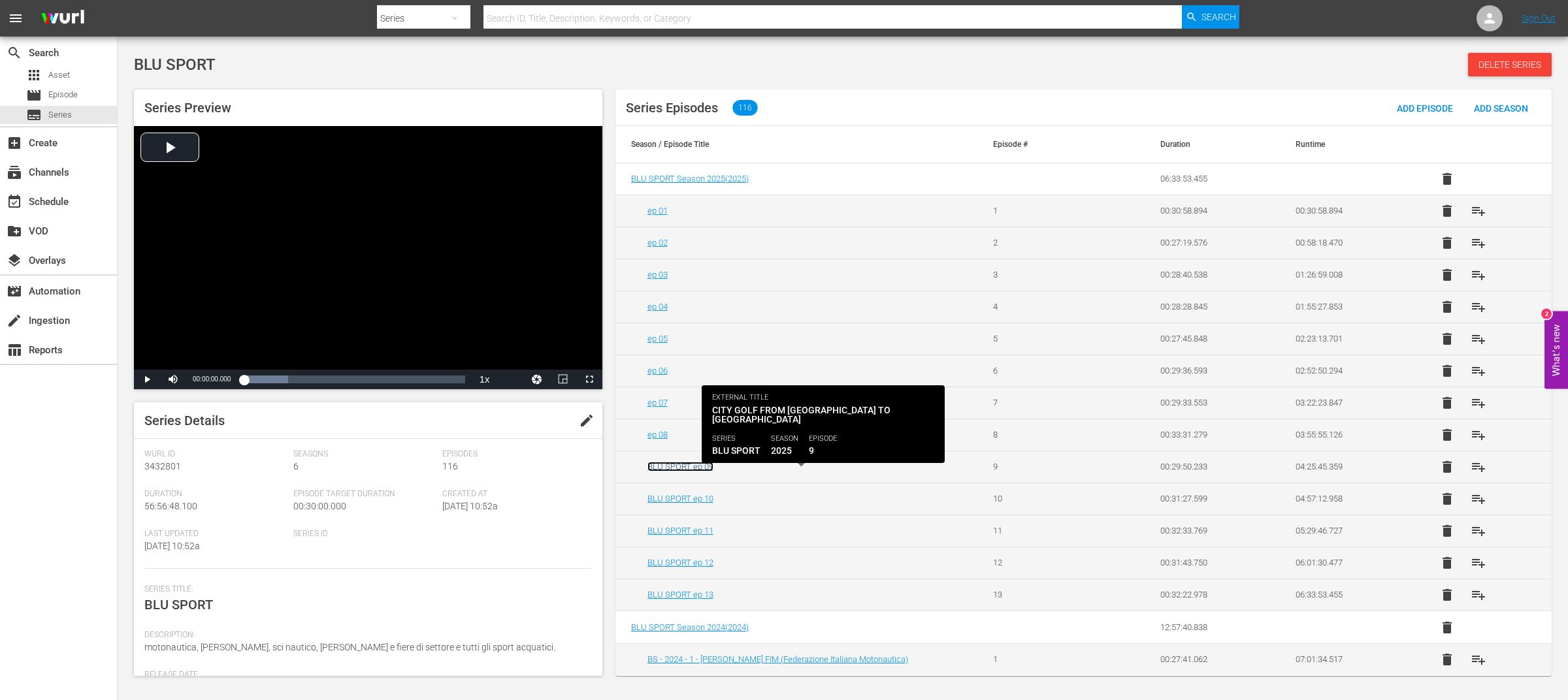
click at [705, 469] on link "BLU SPORT ep 09" at bounding box center [681, 467] width 66 height 10
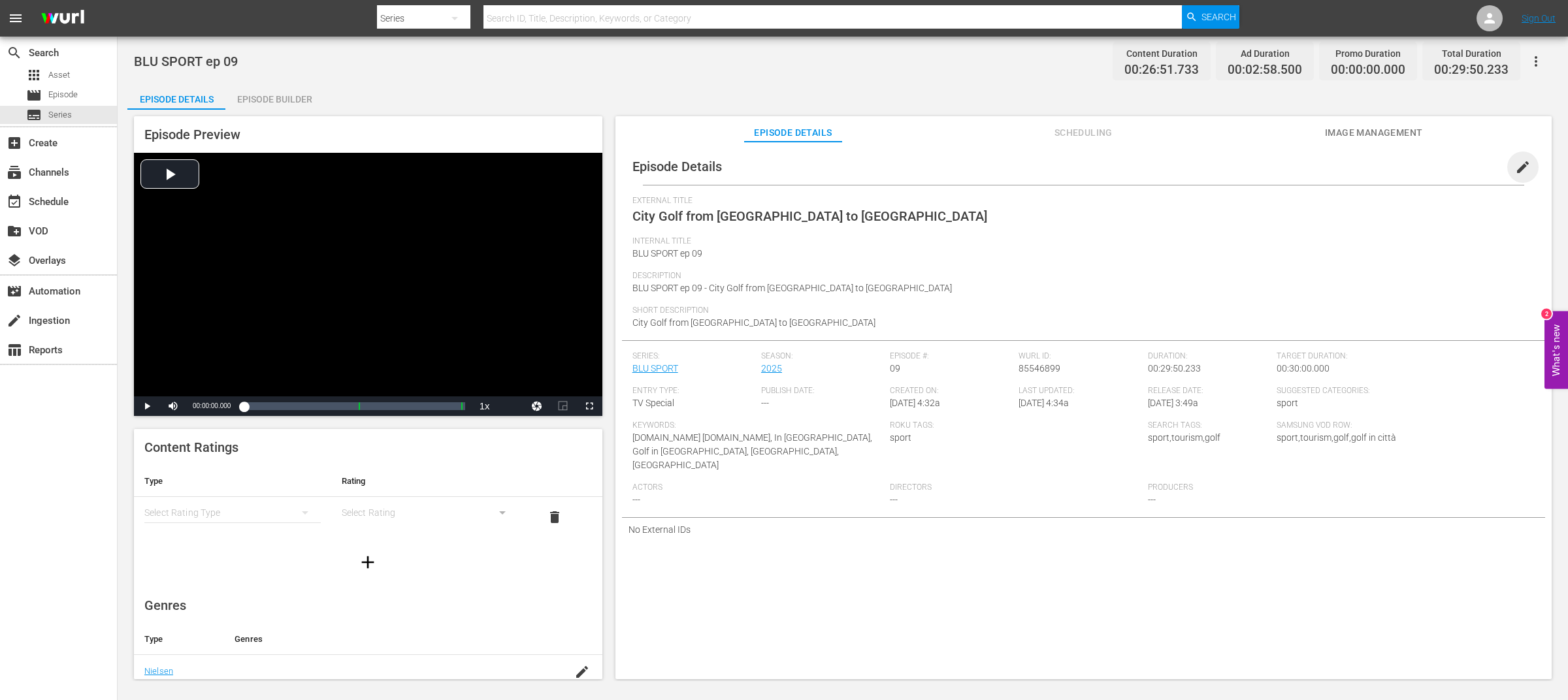
click at [1518, 165] on span "edit" at bounding box center [1523, 167] width 16 height 16
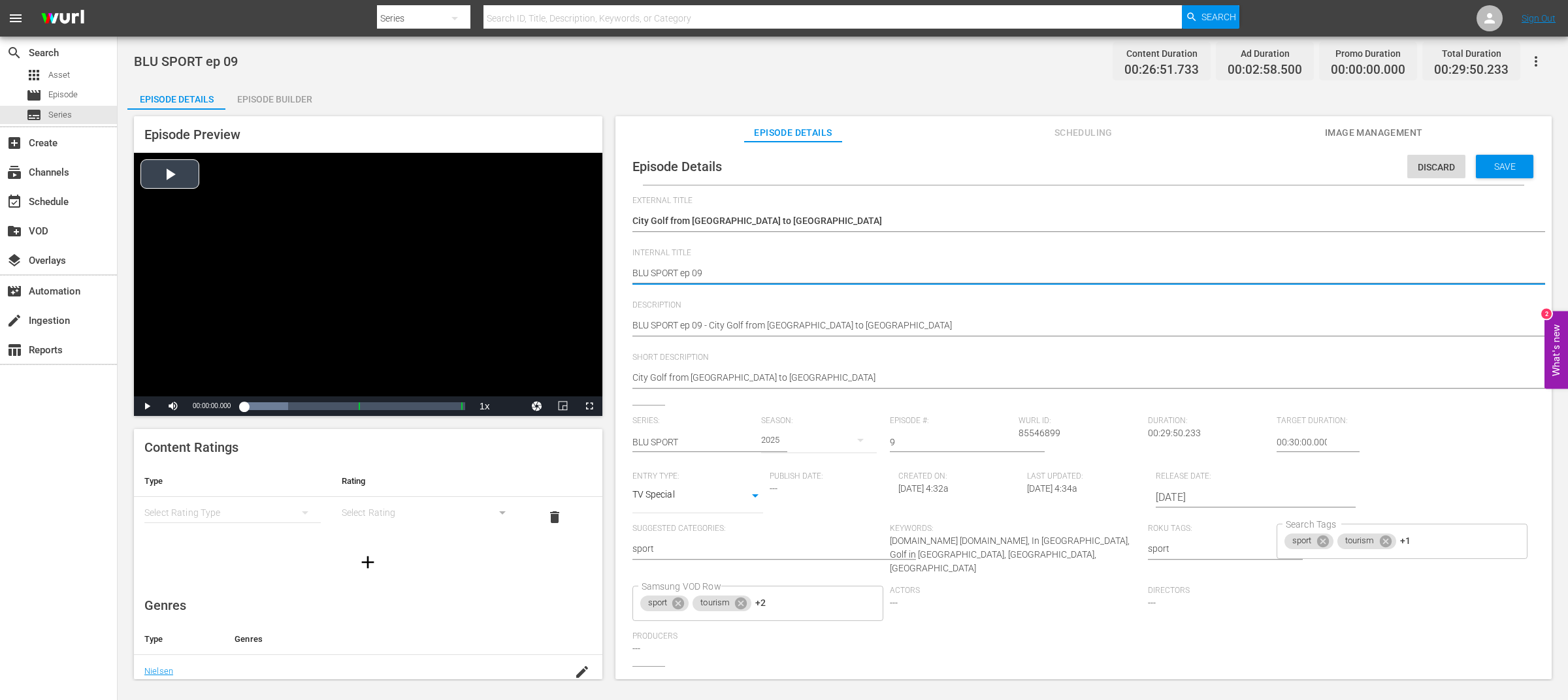
drag, startPoint x: 681, startPoint y: 273, endPoint x: 585, endPoint y: 269, distance: 96.1
type textarea "ep 09"
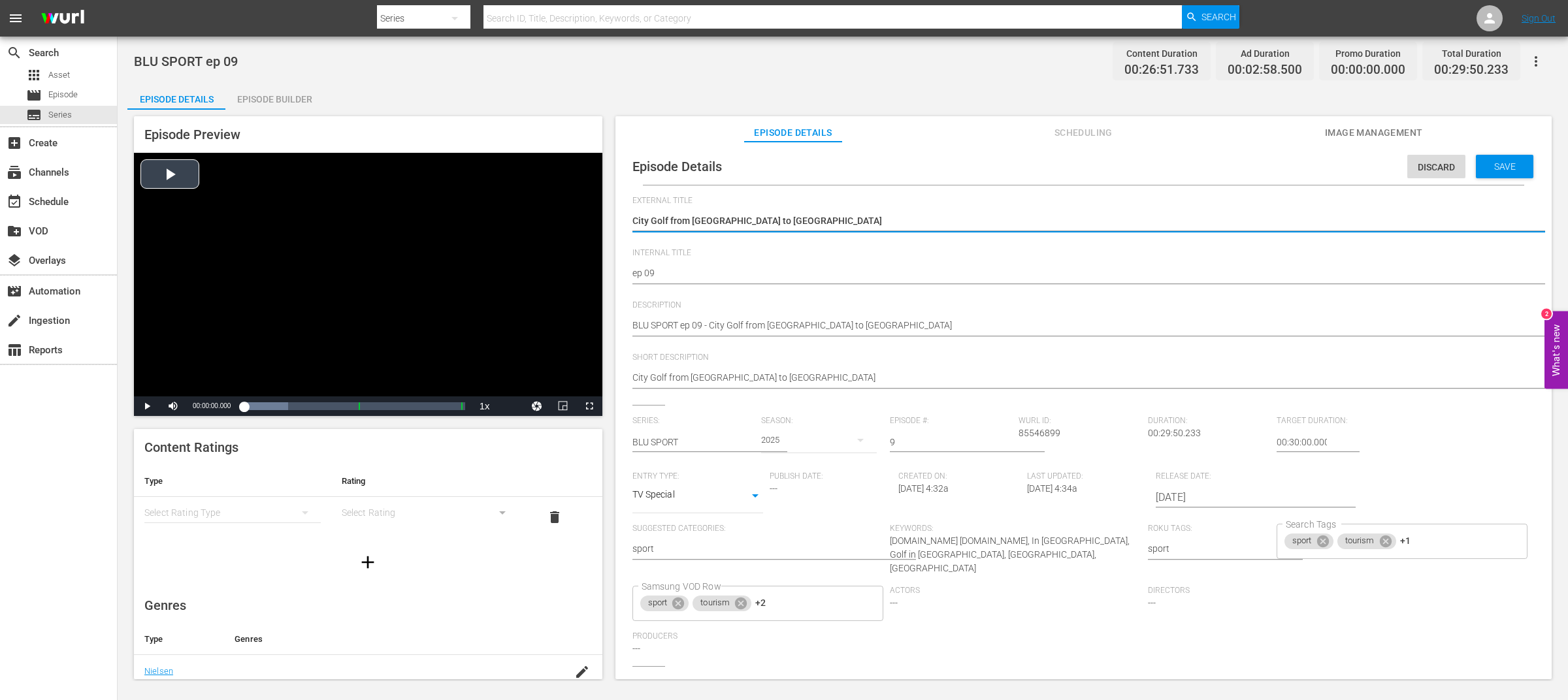
drag, startPoint x: 801, startPoint y: 219, endPoint x: 575, endPoint y: 215, distance: 226.0
paste textarea "BLU SPORT"
type textarea "BLU SPORT"
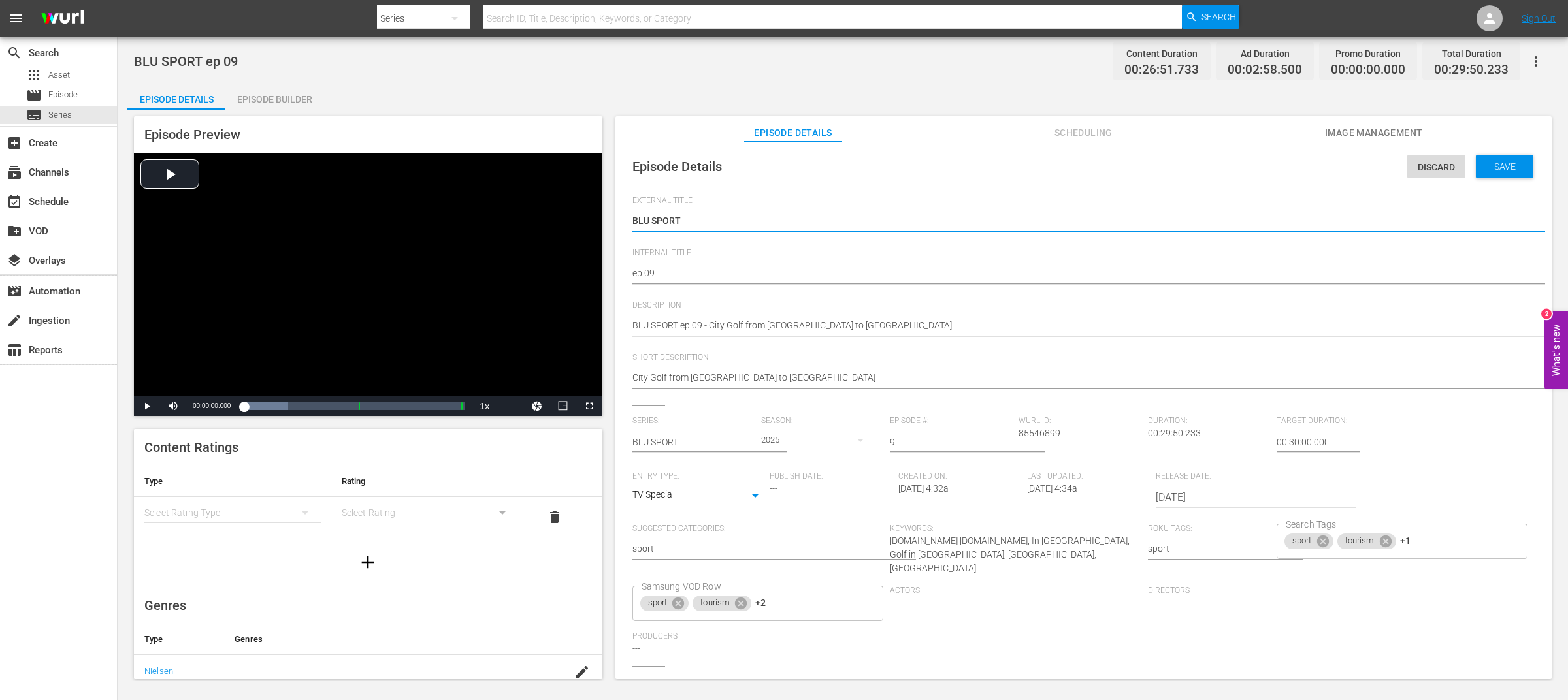
type textarea "BLU SPORT"
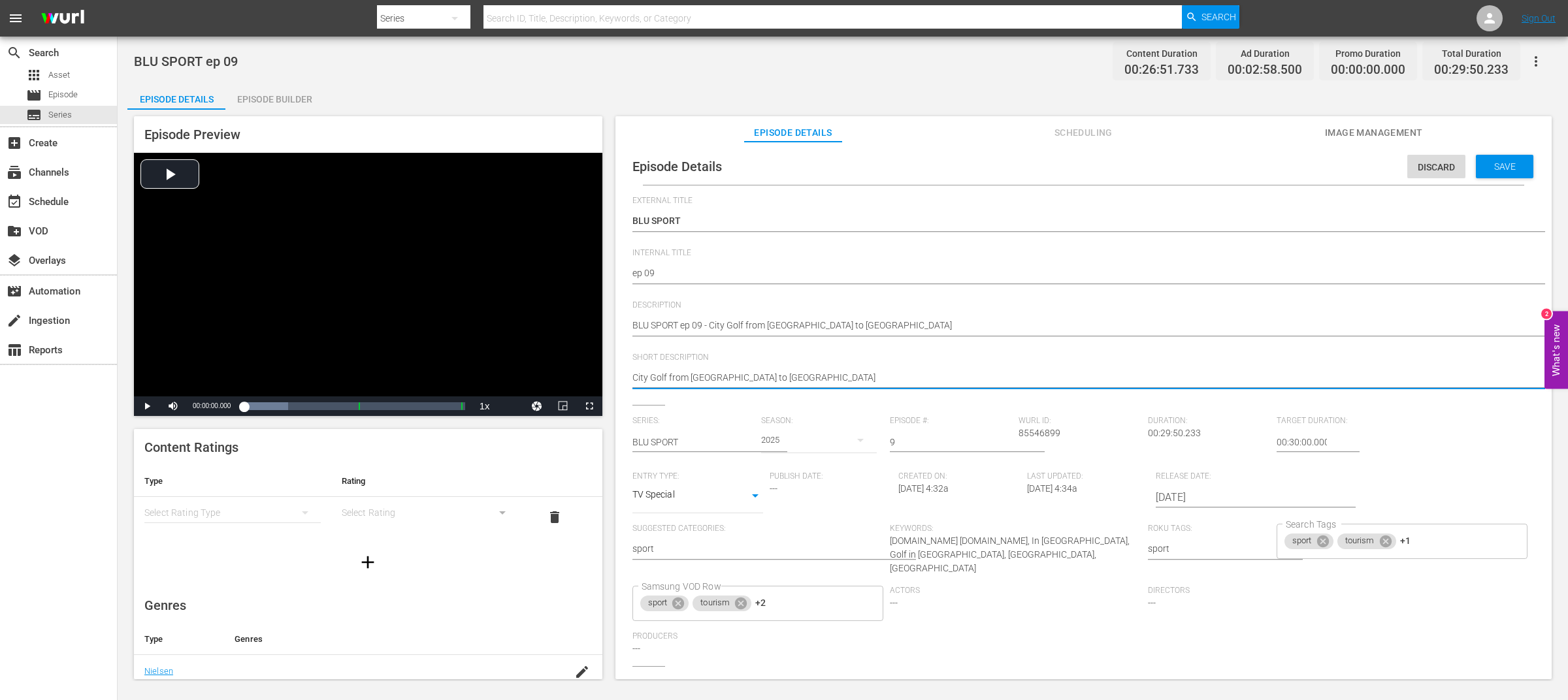
drag, startPoint x: 667, startPoint y: 378, endPoint x: 872, endPoint y: 380, distance: 205.0
type textarea "City Golf"
click at [1504, 170] on span "Save" at bounding box center [1504, 166] width 42 height 11
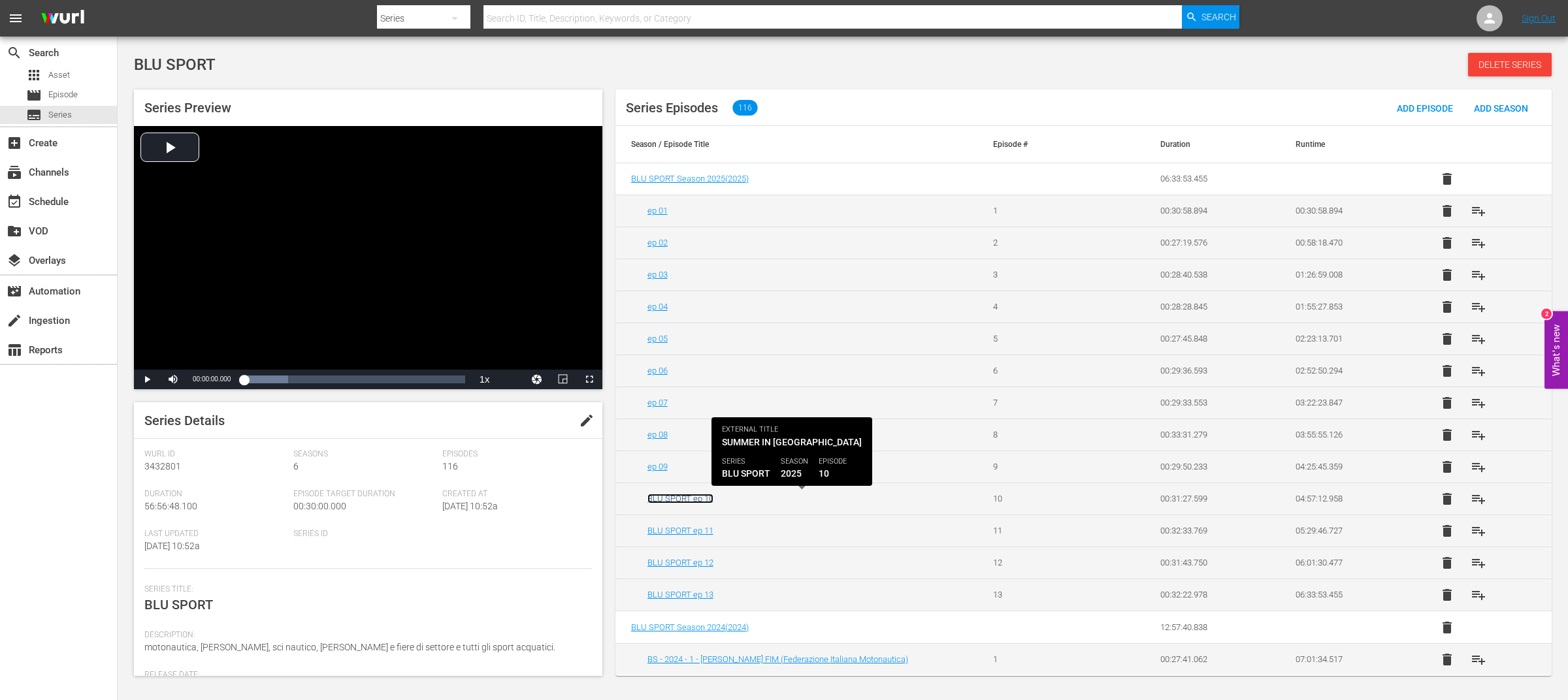
click at [686, 501] on link "BLU SPORT ep 10" at bounding box center [681, 498] width 66 height 10
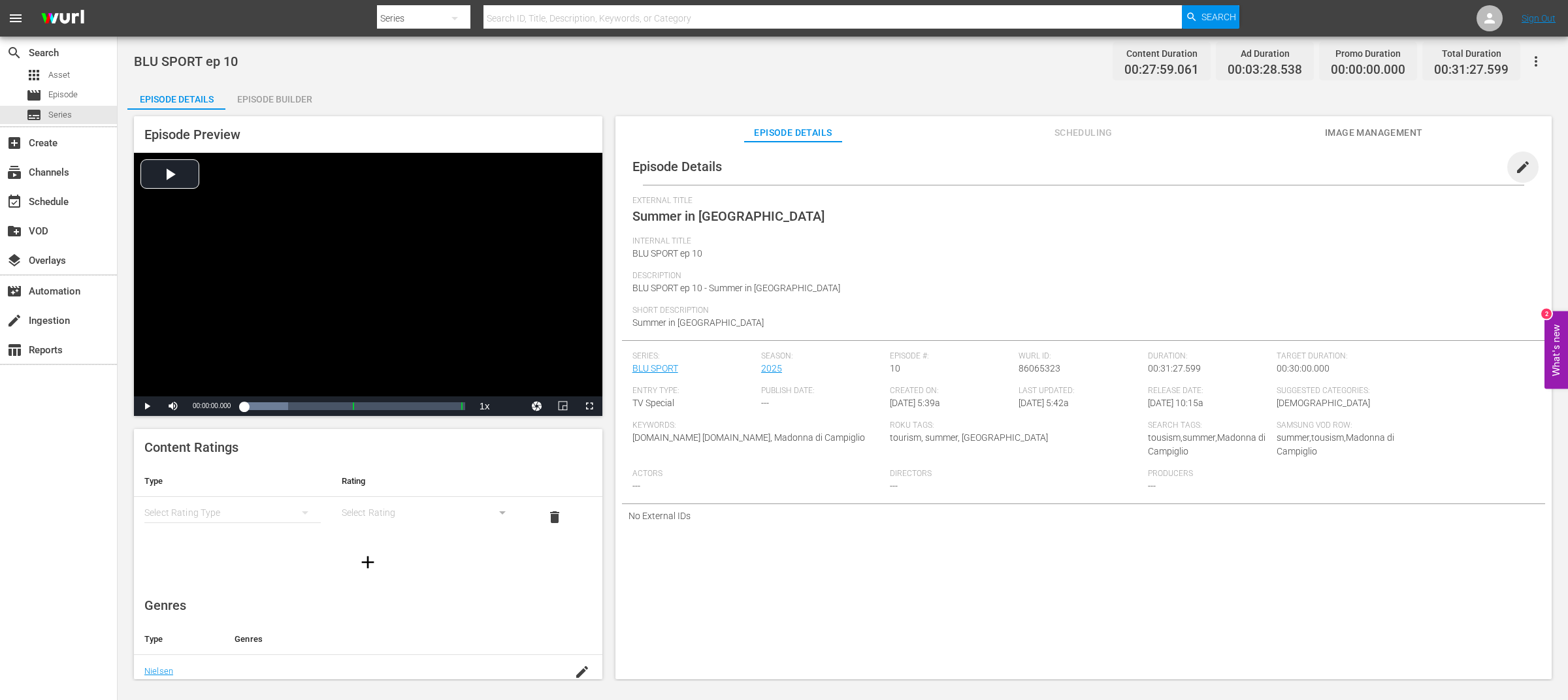
click at [1515, 169] on span "edit" at bounding box center [1523, 167] width 16 height 16
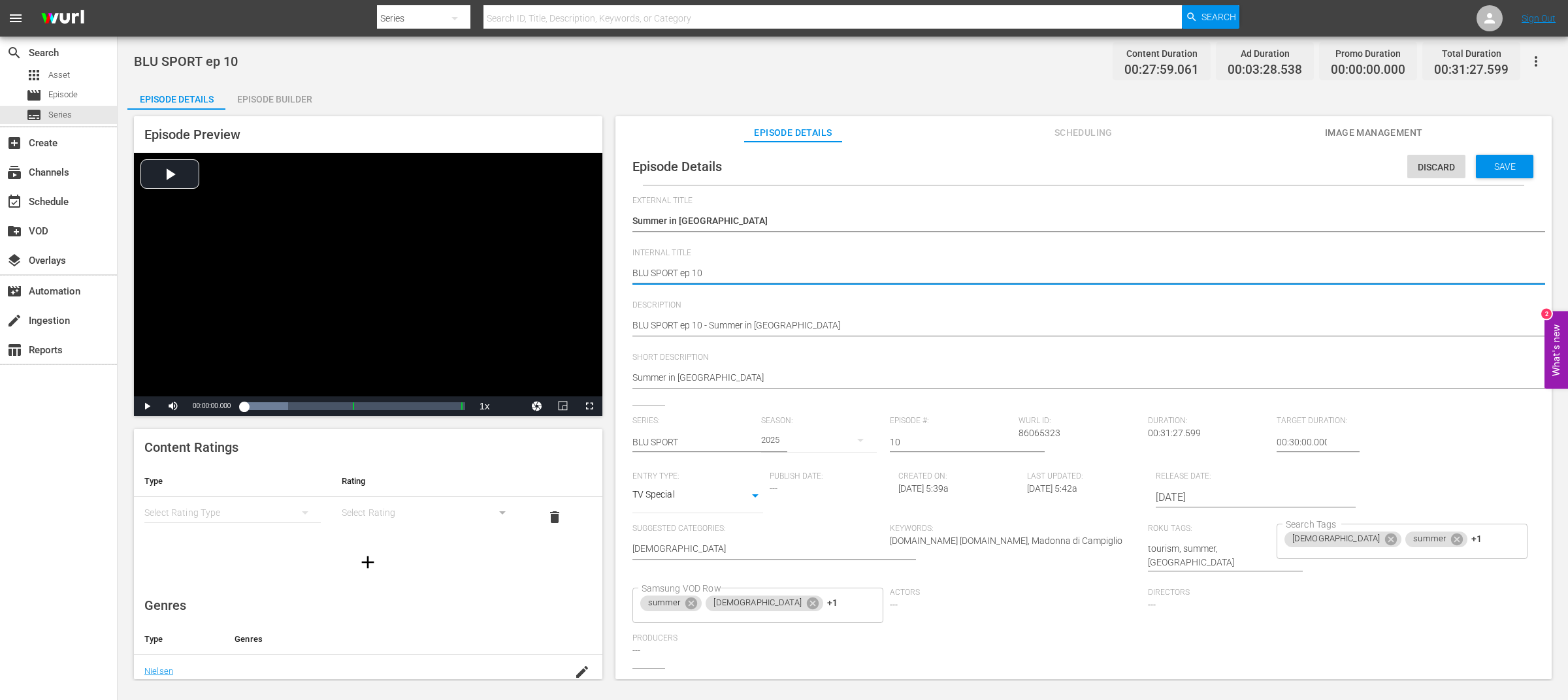
drag, startPoint x: 679, startPoint y: 273, endPoint x: 613, endPoint y: 273, distance: 66.0
type textarea "ep 10"
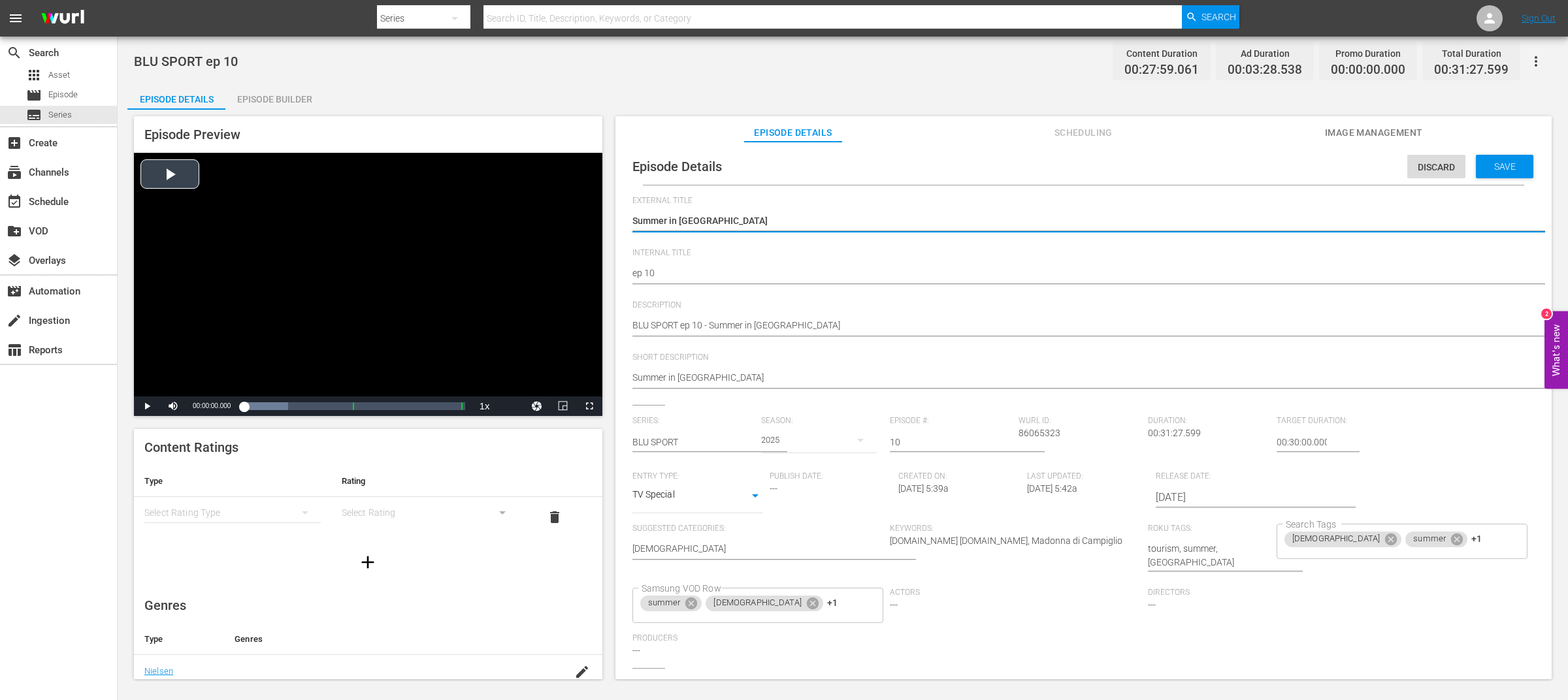
drag, startPoint x: 796, startPoint y: 219, endPoint x: 557, endPoint y: 204, distance: 239.5
paste textarea "BLU SPORT"
type textarea "BLU SPORT"
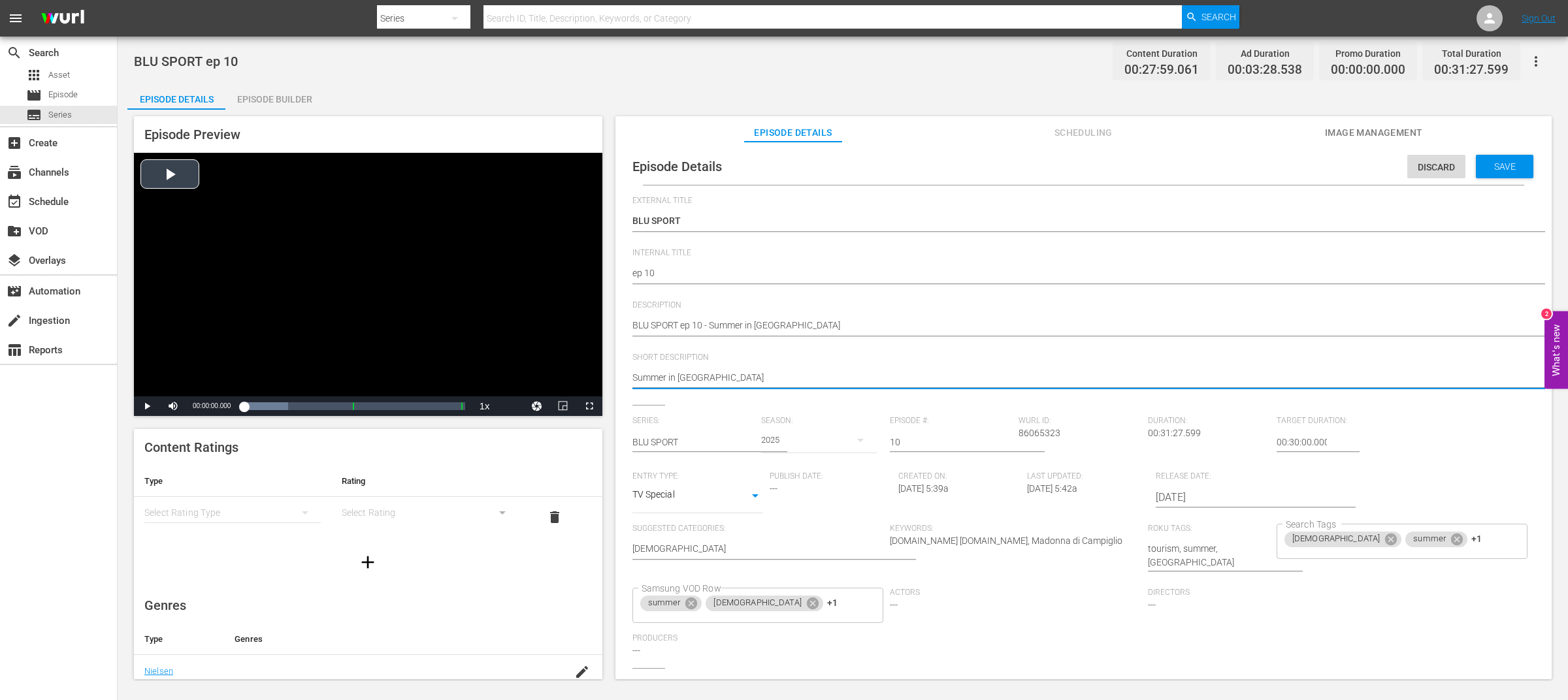
drag, startPoint x: 680, startPoint y: 375, endPoint x: 561, endPoint y: 374, distance: 119.0
type textarea "Madonna di Campiglio"
click at [1478, 173] on div "Save" at bounding box center [1505, 166] width 58 height 23
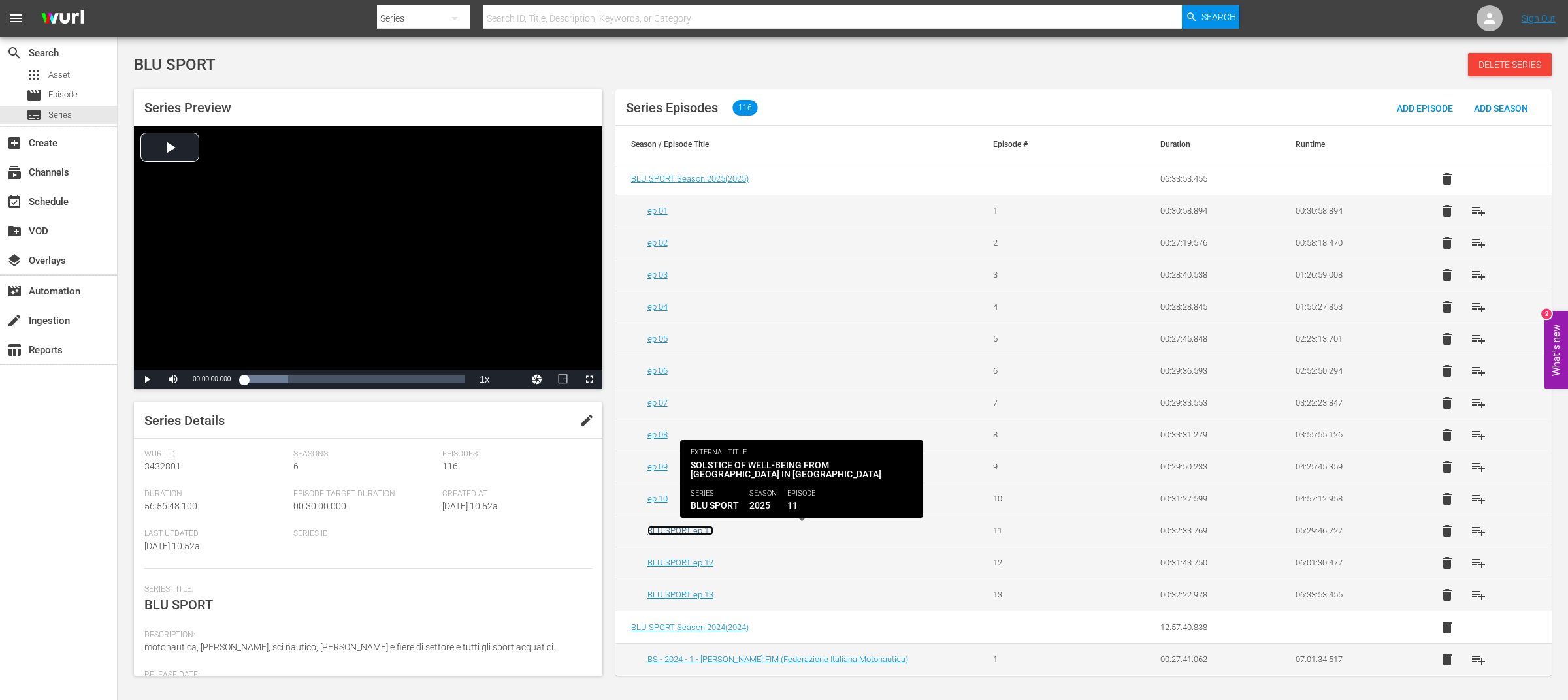
click at [671, 528] on link "BLU SPORT ep 11" at bounding box center [681, 531] width 66 height 10
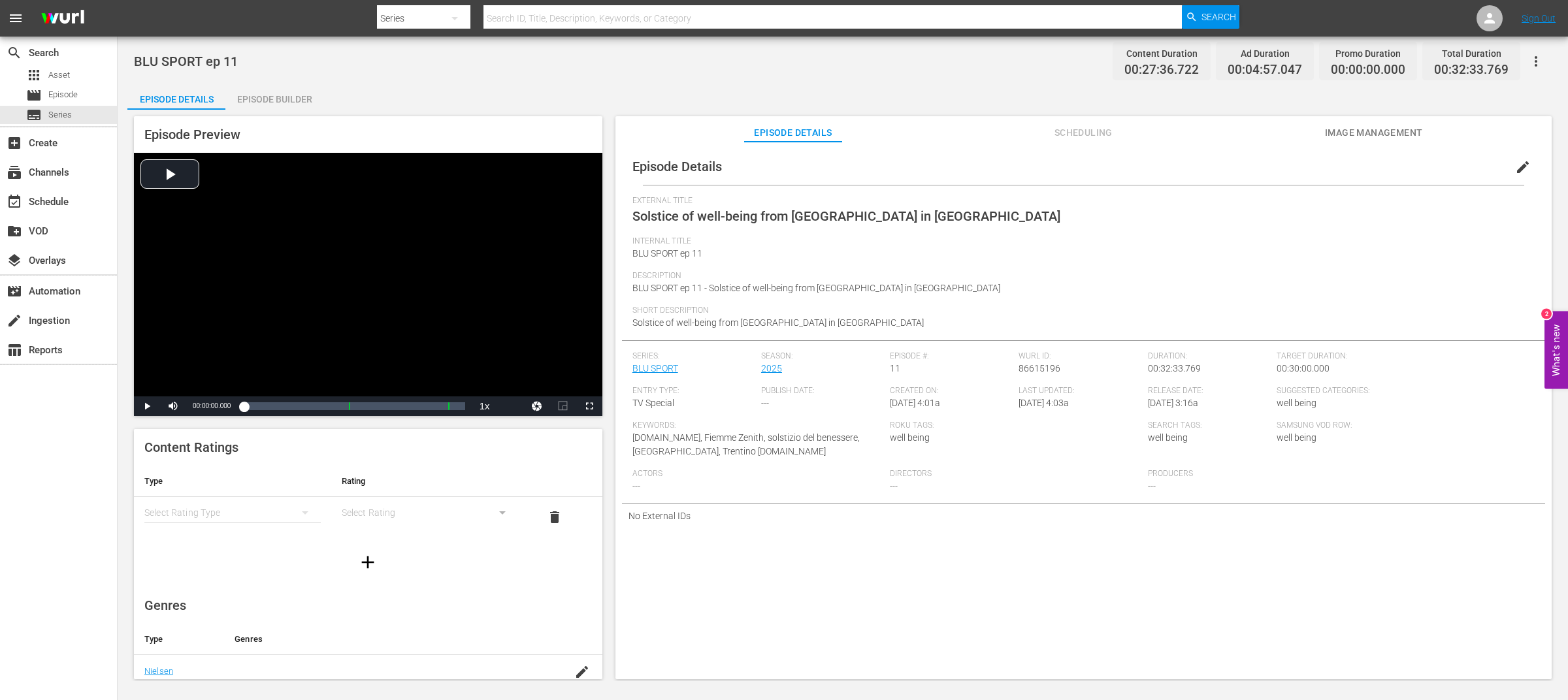
click at [1516, 166] on span "edit" at bounding box center [1523, 167] width 16 height 16
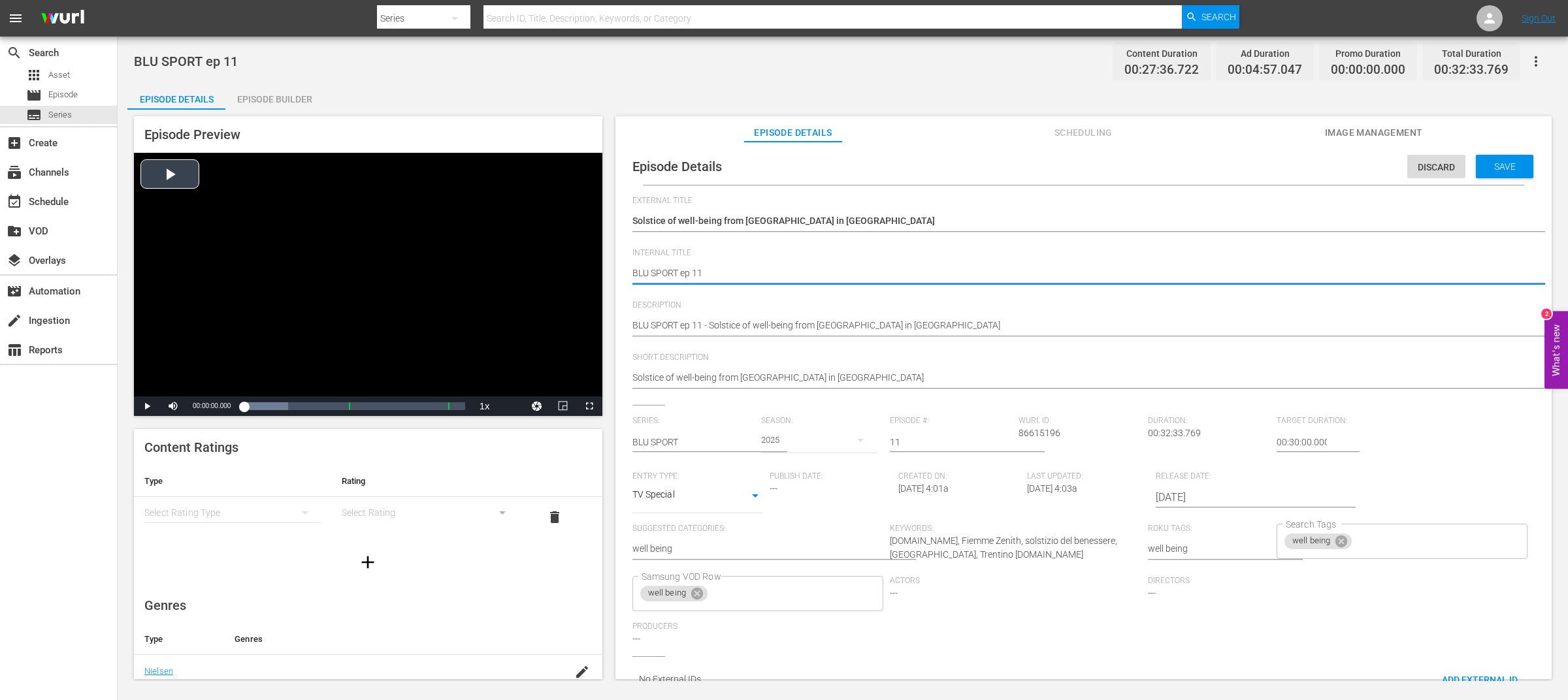
drag, startPoint x: 678, startPoint y: 273, endPoint x: 593, endPoint y: 273, distance: 85.0
type textarea "ep 11"
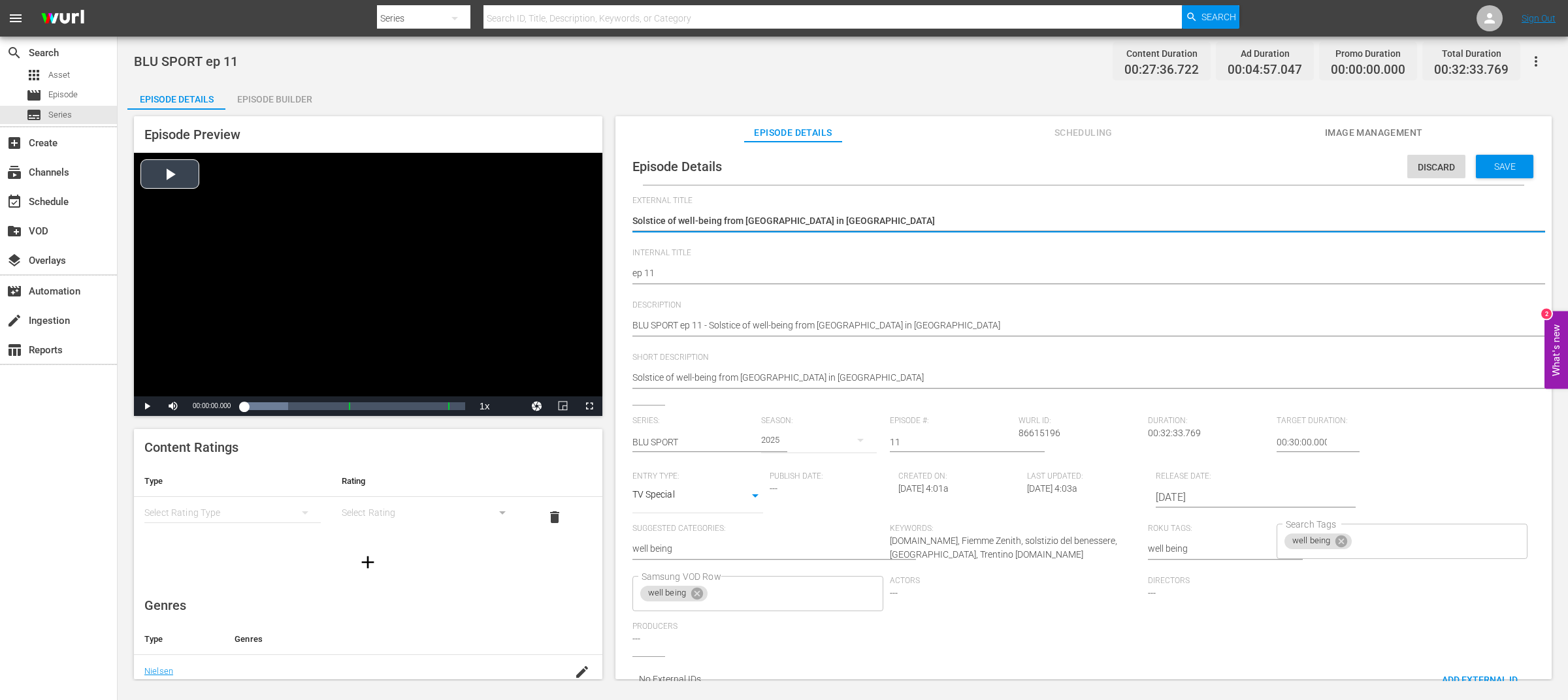
drag, startPoint x: 853, startPoint y: 221, endPoint x: 565, endPoint y: 221, distance: 288.0
paste textarea "BLU SPORT"
type textarea "BLU SPORT"
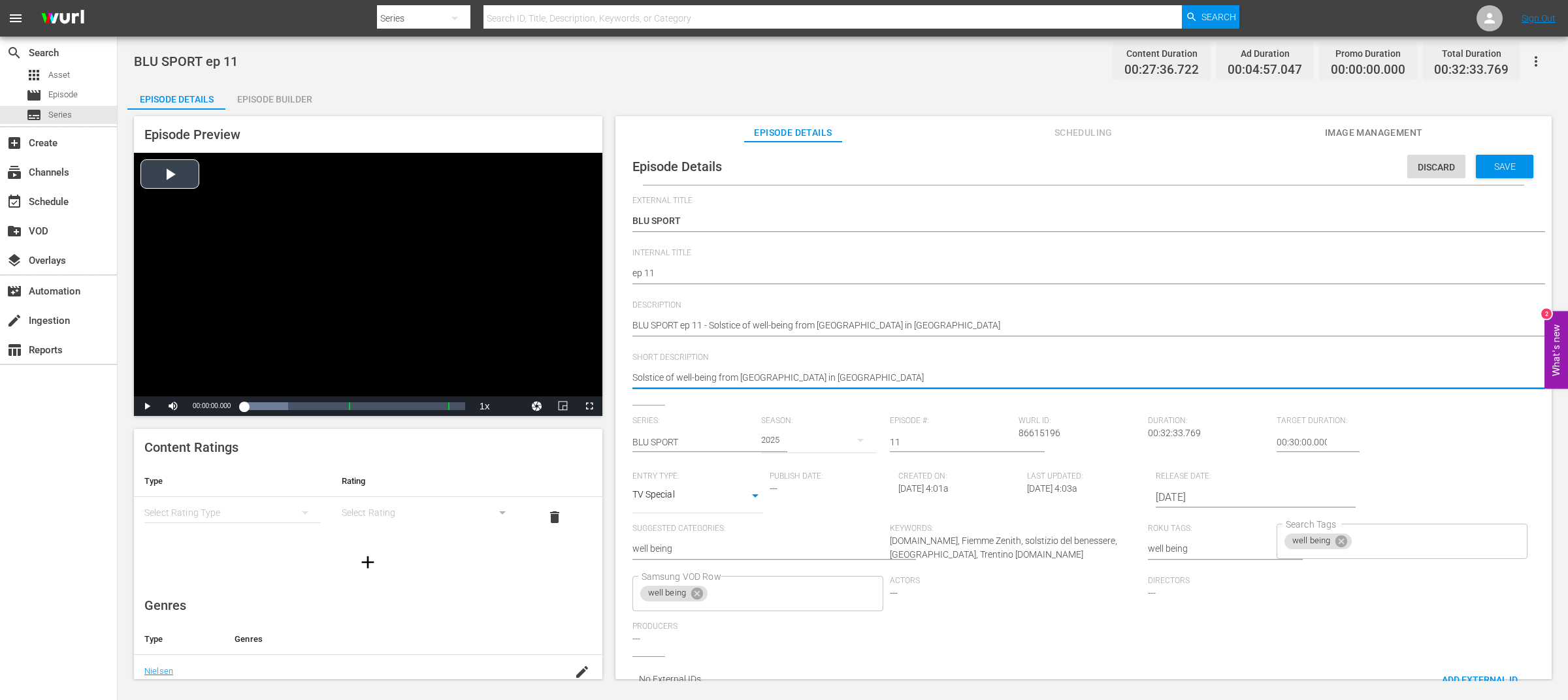
drag, startPoint x: 743, startPoint y: 378, endPoint x: 588, endPoint y: 379, distance: 155.0
type textarea "[GEOGRAPHIC_DATA] in [GEOGRAPHIC_DATA]"
click at [1505, 173] on div "Save" at bounding box center [1505, 166] width 58 height 23
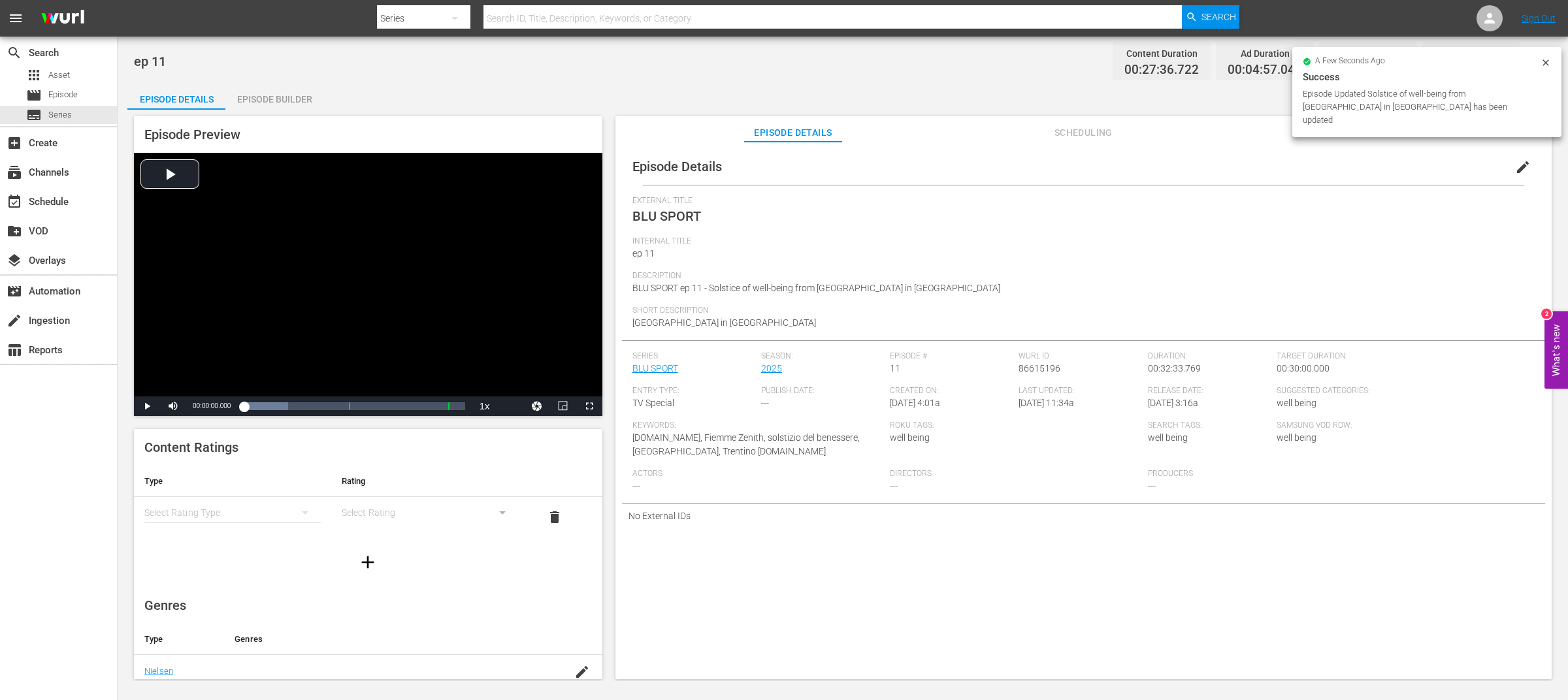
click at [1002, 95] on div "Episode Details Episode Builder Episode Preview Video Player is loading. Play V…" at bounding box center [843, 386] width 1431 height 606
click at [1002, 94] on div "Episode Details Episode Builder Episode Preview Video Player is loading. Play V…" at bounding box center [843, 386] width 1431 height 606
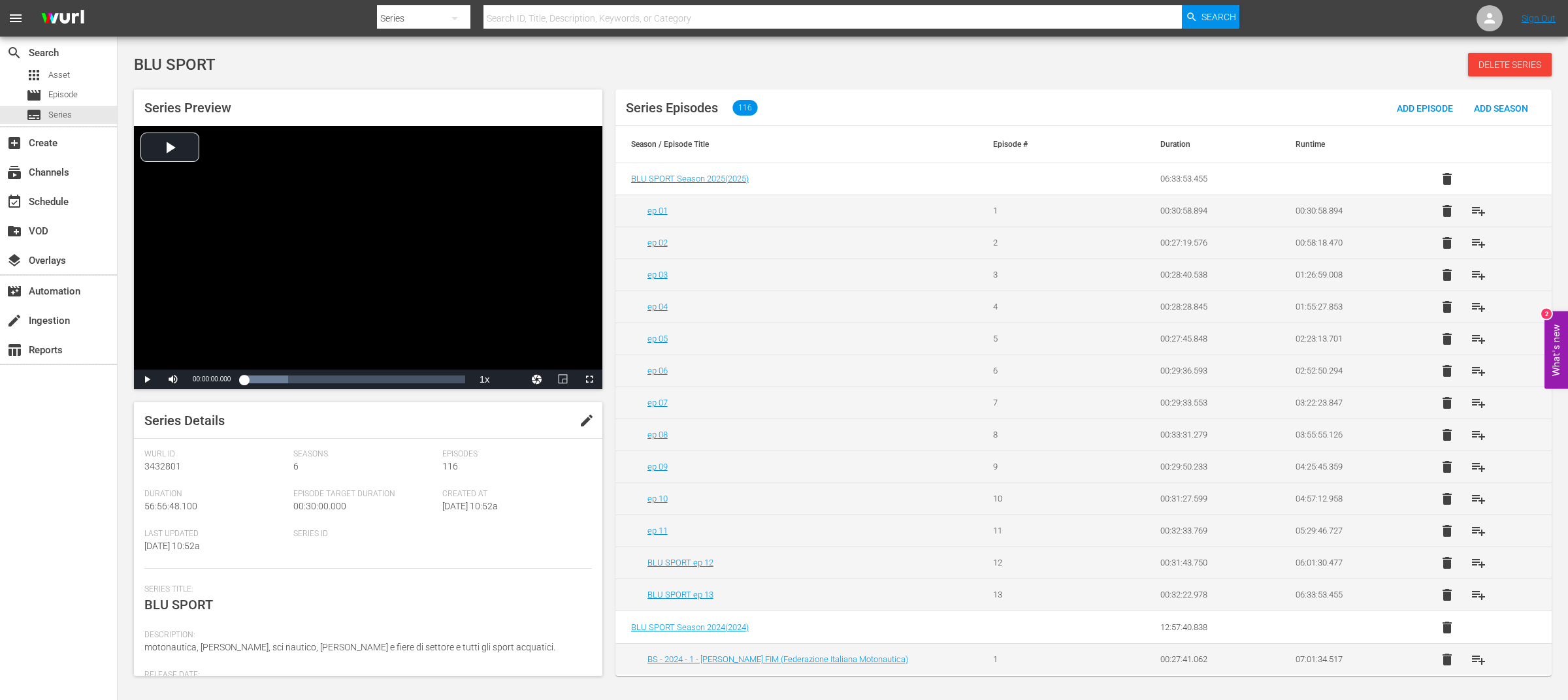
click at [807, 70] on div "BLU SPORT Delete Series" at bounding box center [843, 64] width 1418 height 23
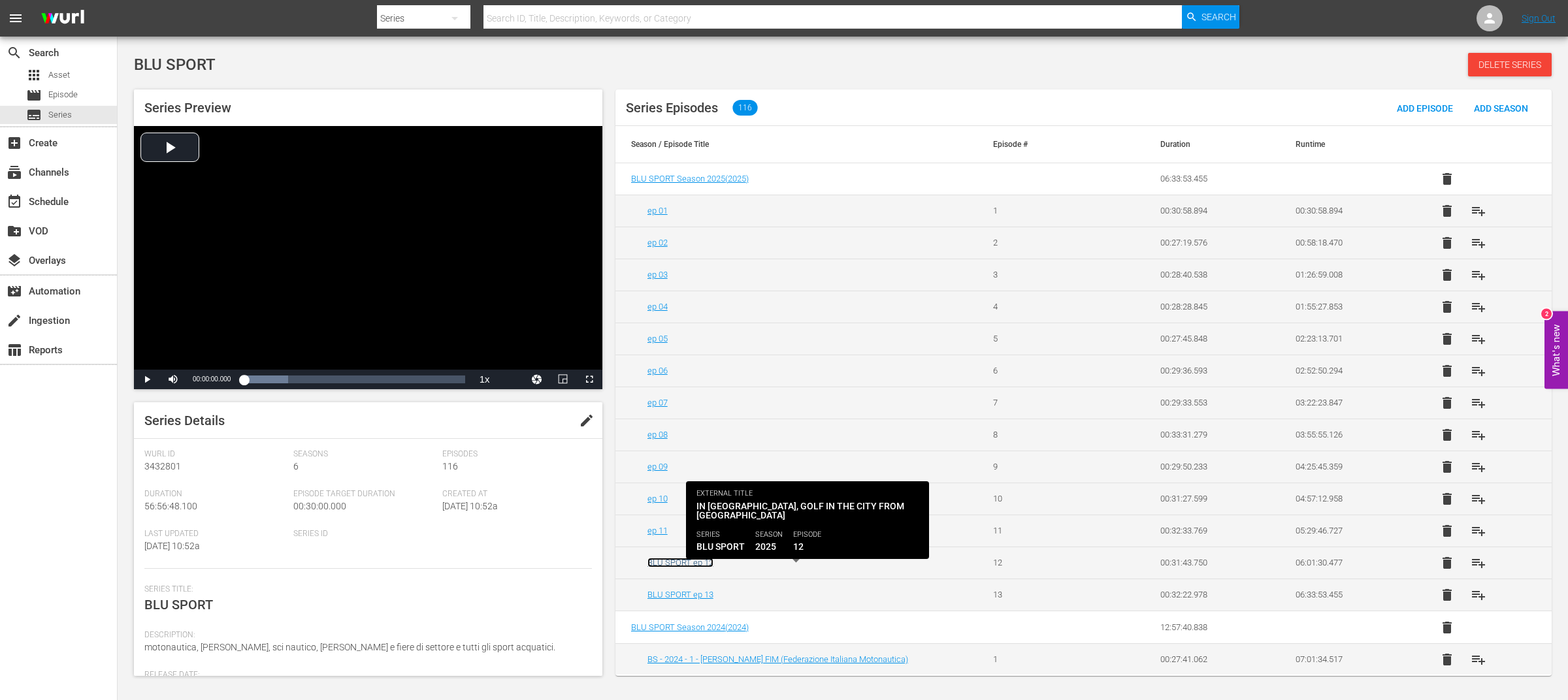
click at [705, 563] on link "BLU SPORT ep 12" at bounding box center [681, 563] width 66 height 10
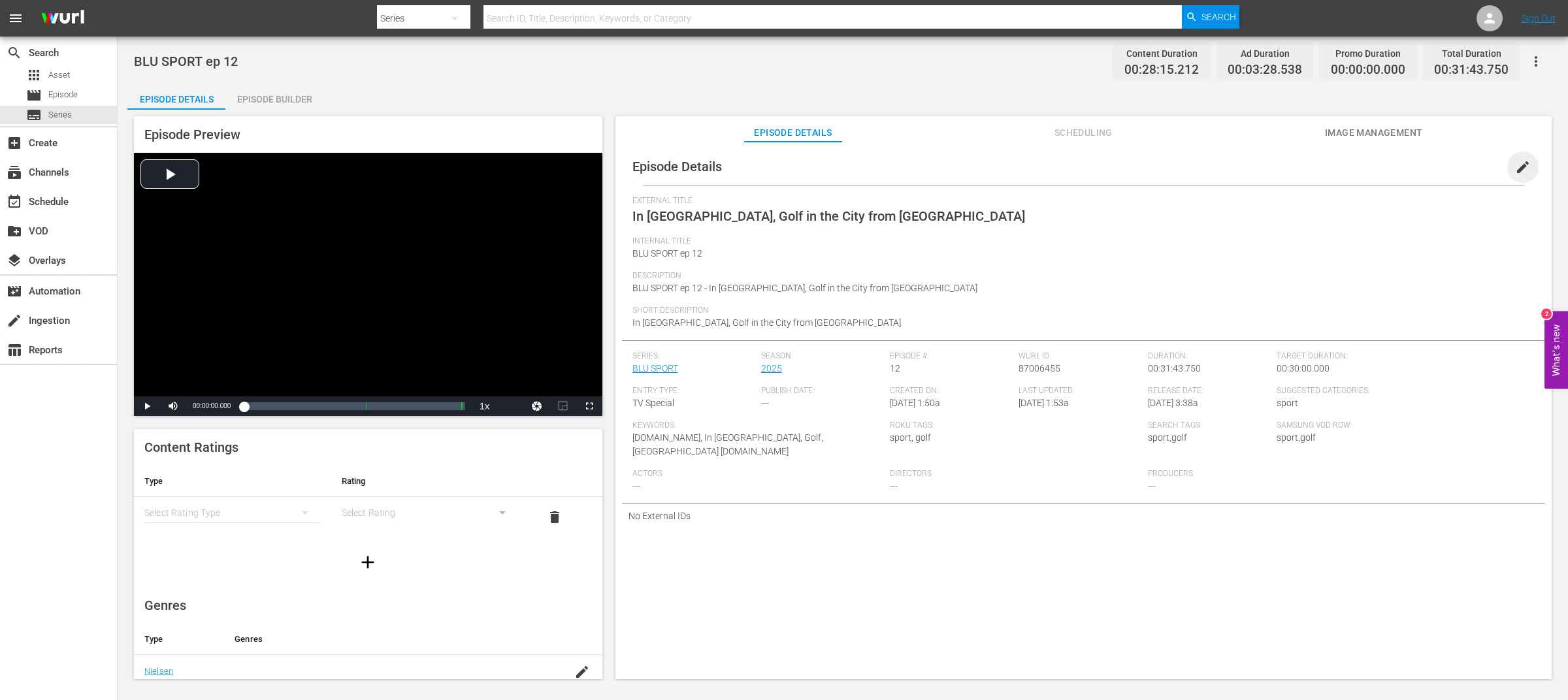
click at [1515, 164] on span "edit" at bounding box center [1523, 167] width 16 height 16
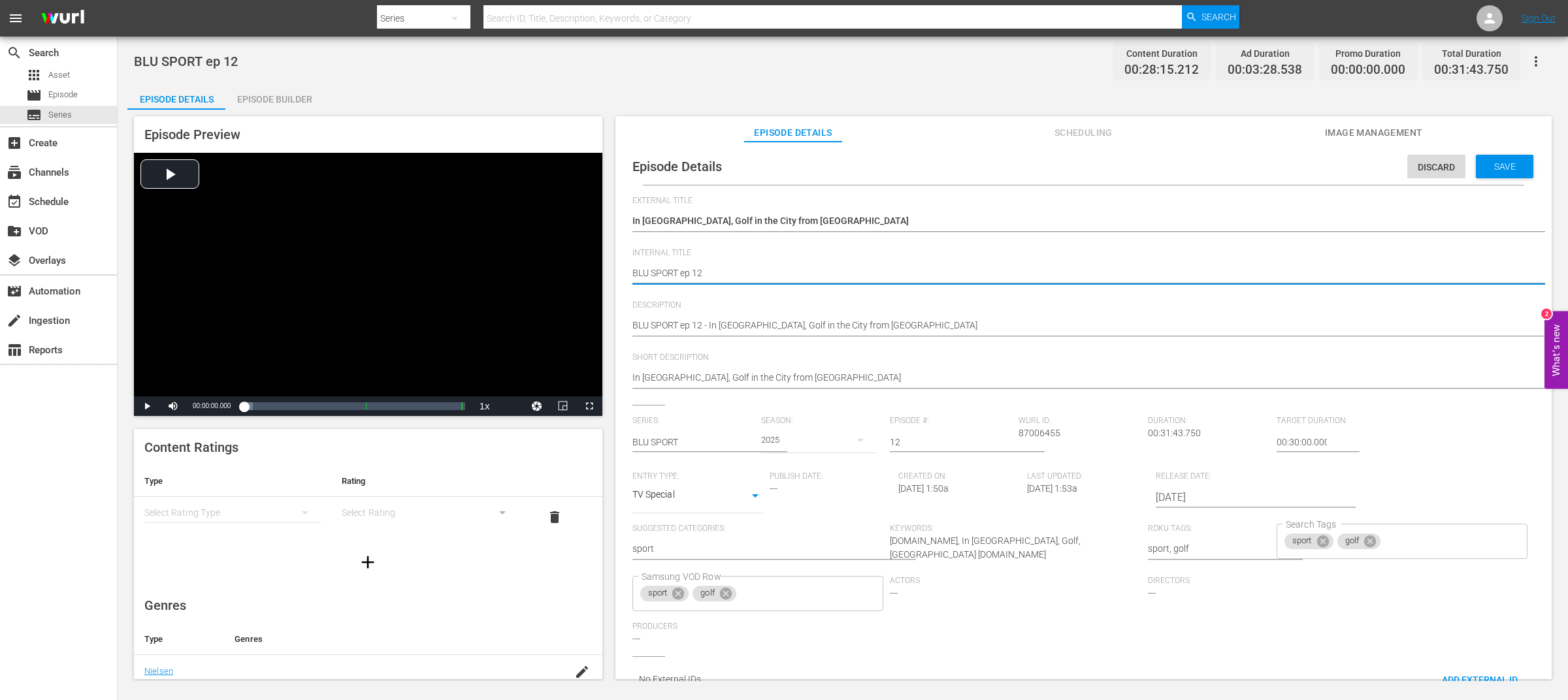
drag, startPoint x: 681, startPoint y: 274, endPoint x: 607, endPoint y: 258, distance: 75.7
type textarea "ep 12"
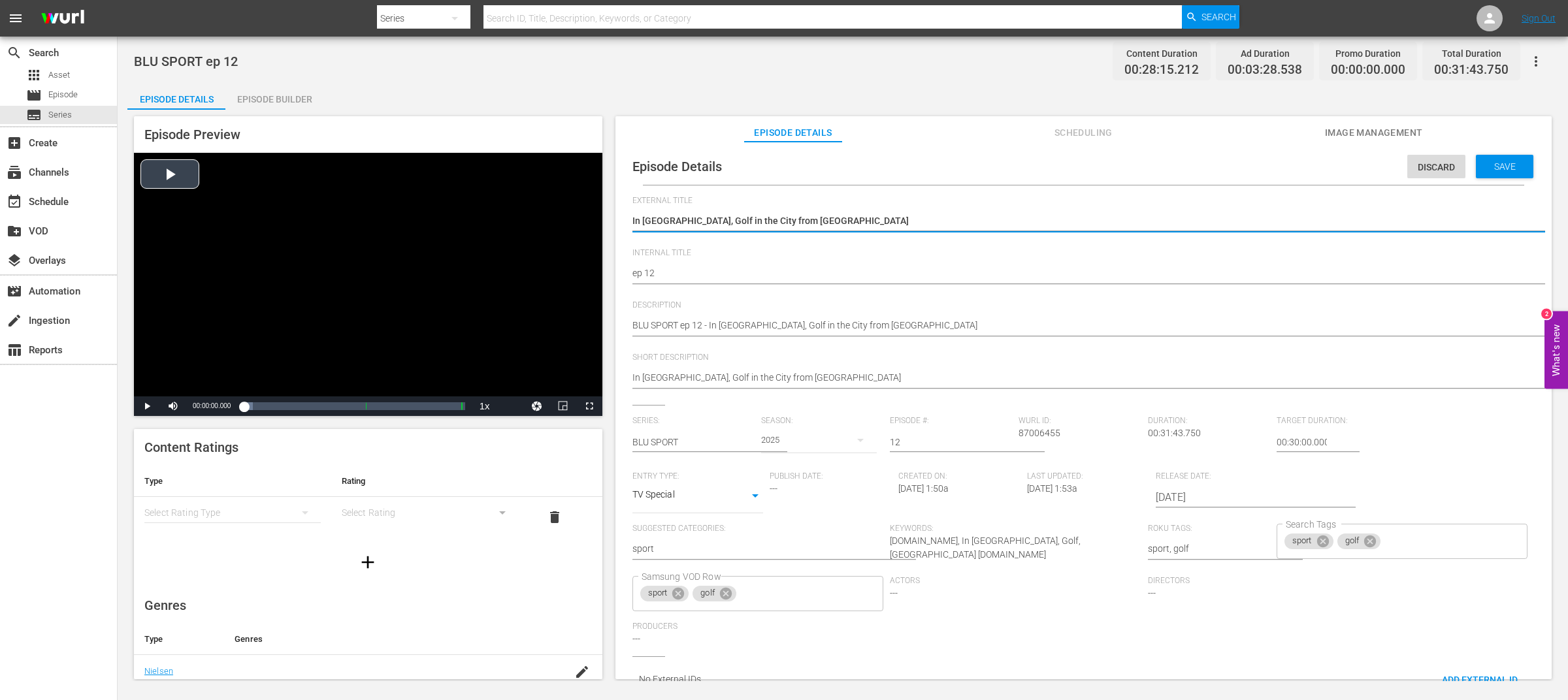
drag, startPoint x: 847, startPoint y: 218, endPoint x: 523, endPoint y: 223, distance: 324.0
paste textarea "BLU SPORT"
type textarea "BLU SPORT"
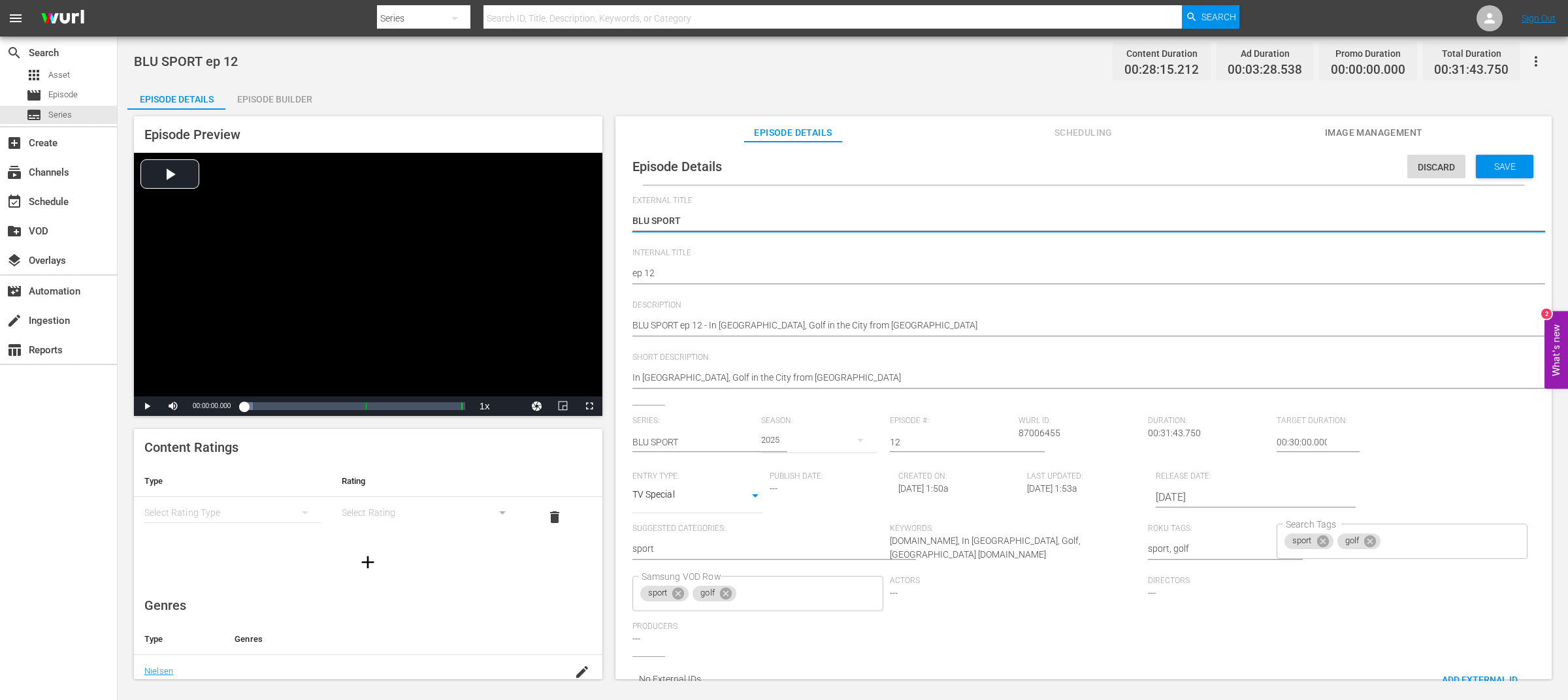
type textarea "BLU SPORT"
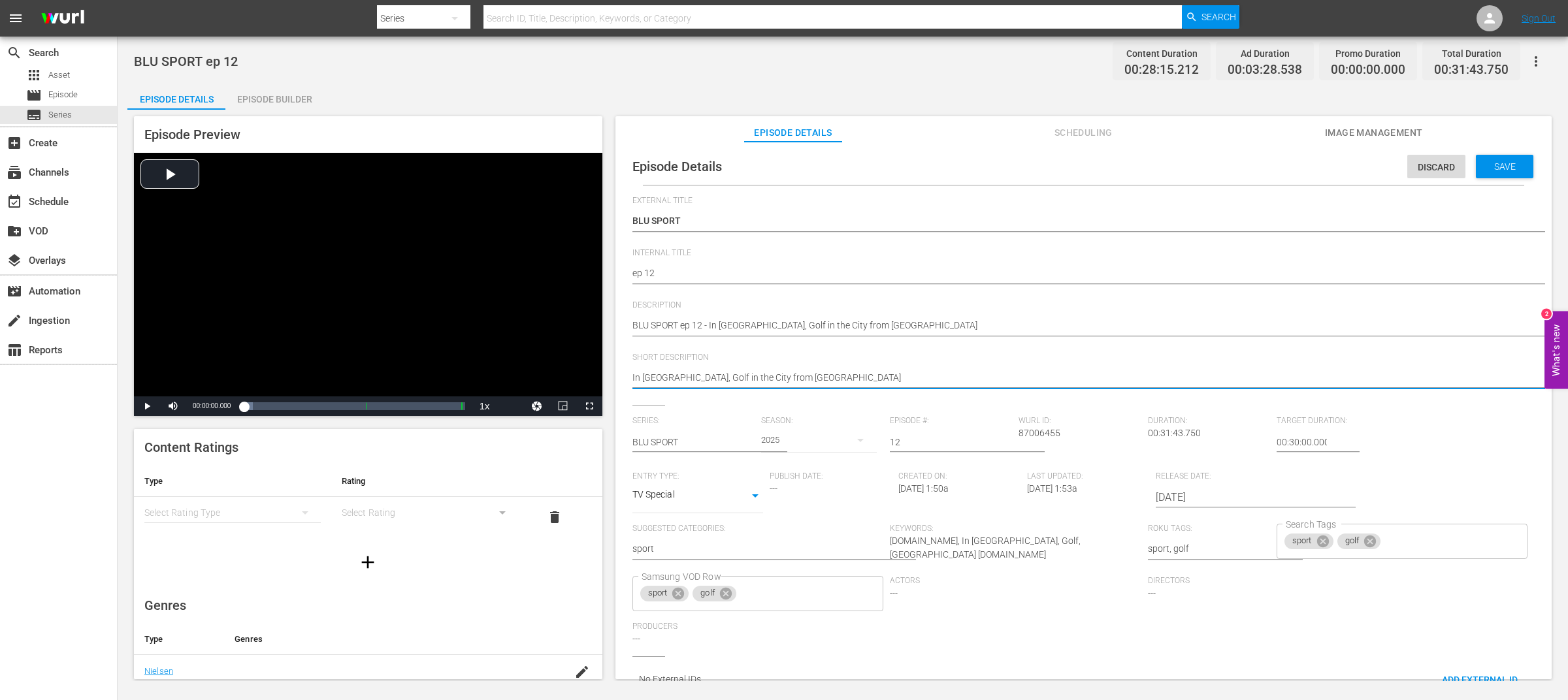
drag, startPoint x: 677, startPoint y: 379, endPoint x: 1024, endPoint y: 378, distance: 347.0
drag, startPoint x: 815, startPoint y: 381, endPoint x: 680, endPoint y: 381, distance: 135.0
click at [680, 381] on textarea "In [GEOGRAPHIC_DATA], Golf in the City from [GEOGRAPHIC_DATA]" at bounding box center [1080, 379] width 896 height 16
type textarea "In [GEOGRAPHIC_DATA],"
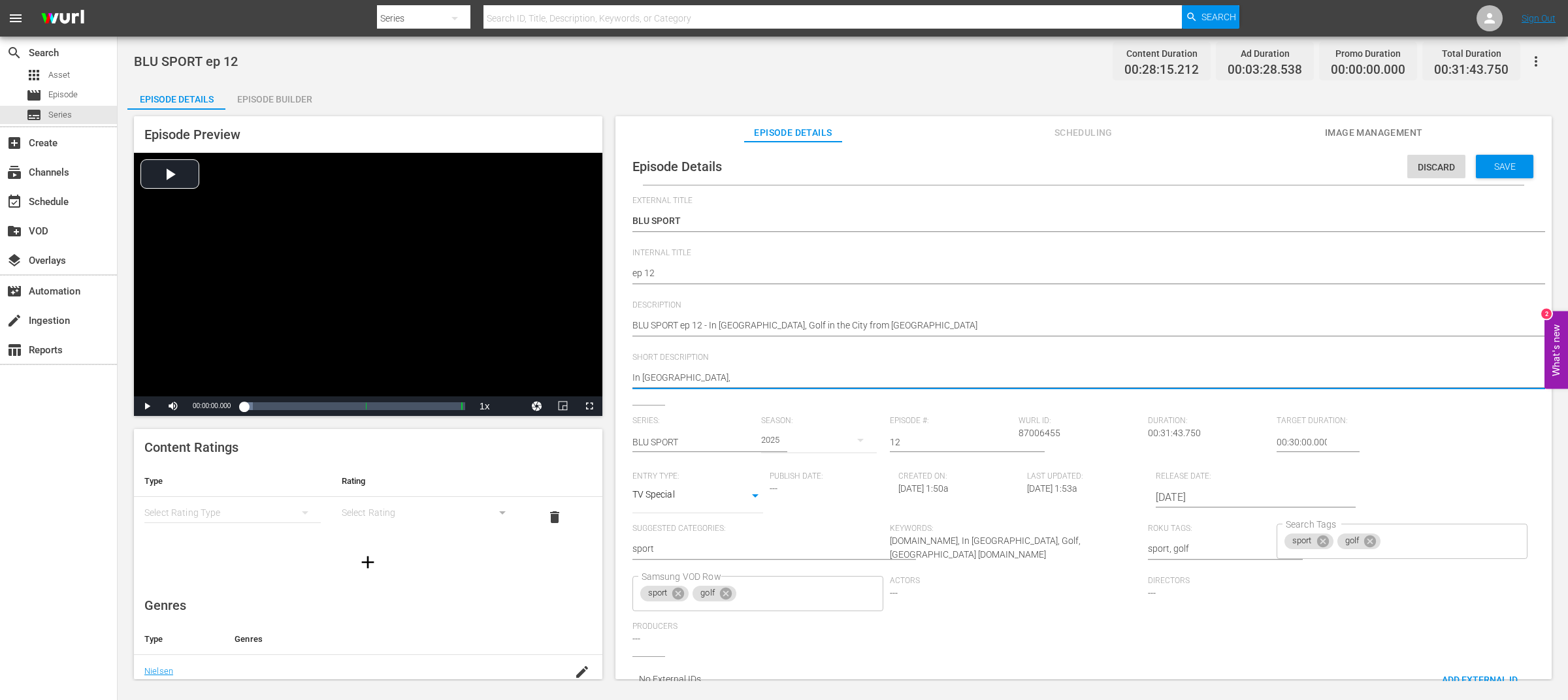
type textarea "In [GEOGRAPHIC_DATA],"
type textarea "In [GEOGRAPHIC_DATA]"
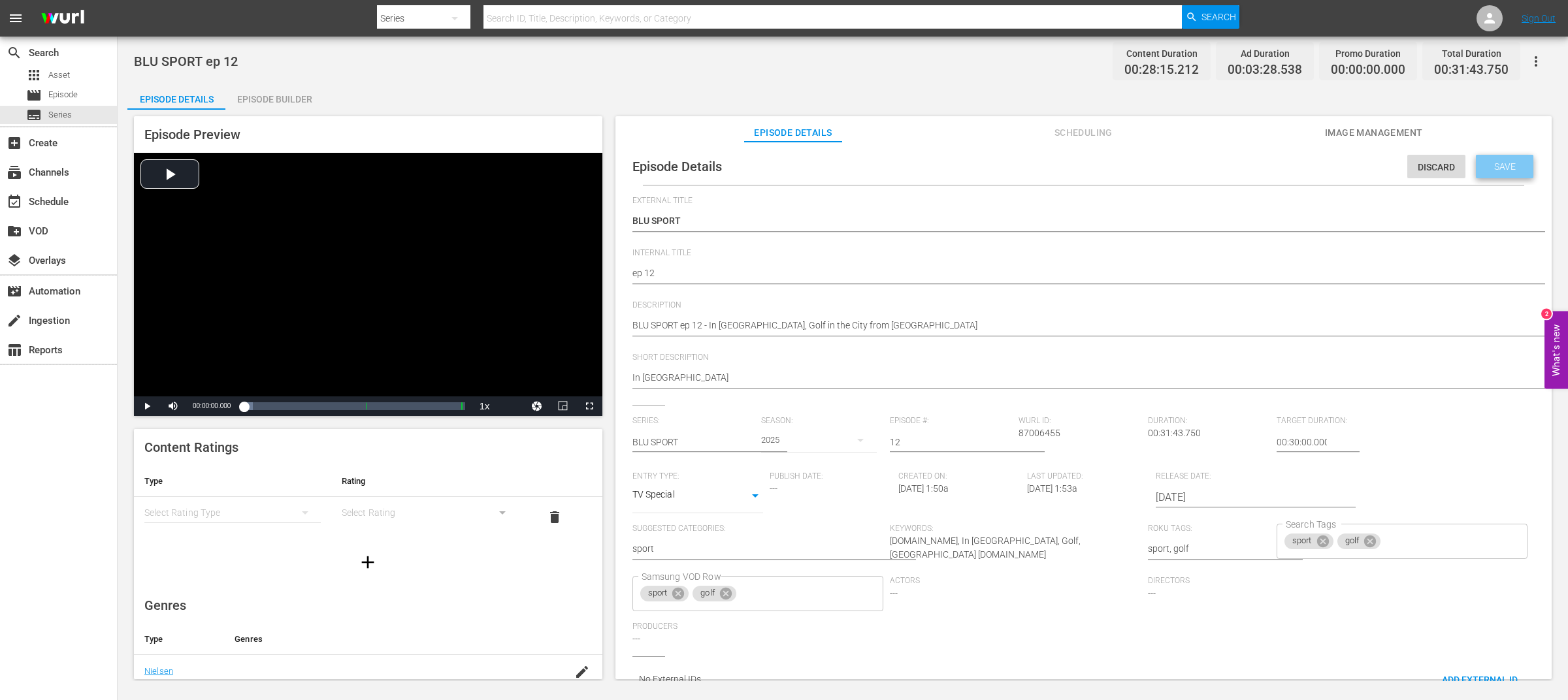
click at [1505, 164] on span "Save" at bounding box center [1504, 166] width 42 height 11
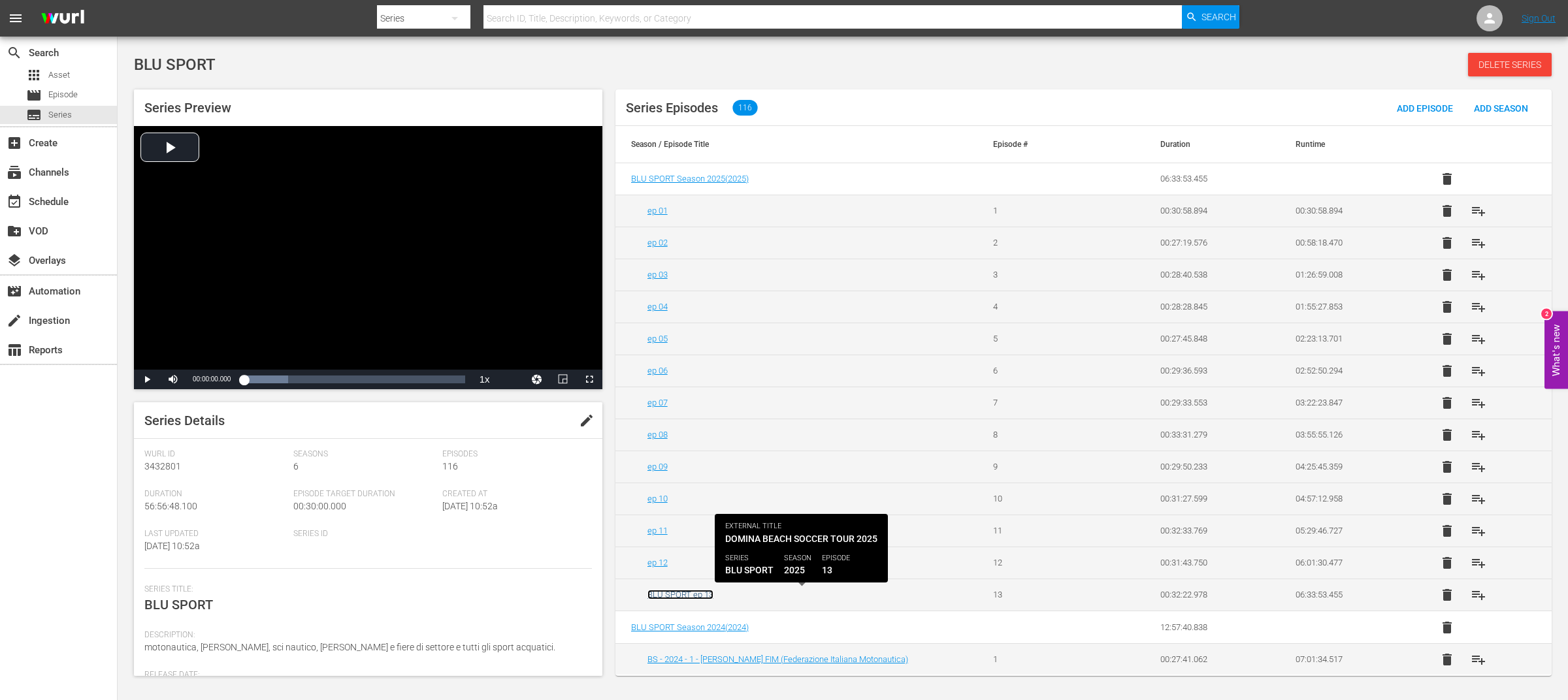
click at [702, 595] on link "BLU SPORT ep 13" at bounding box center [681, 595] width 66 height 10
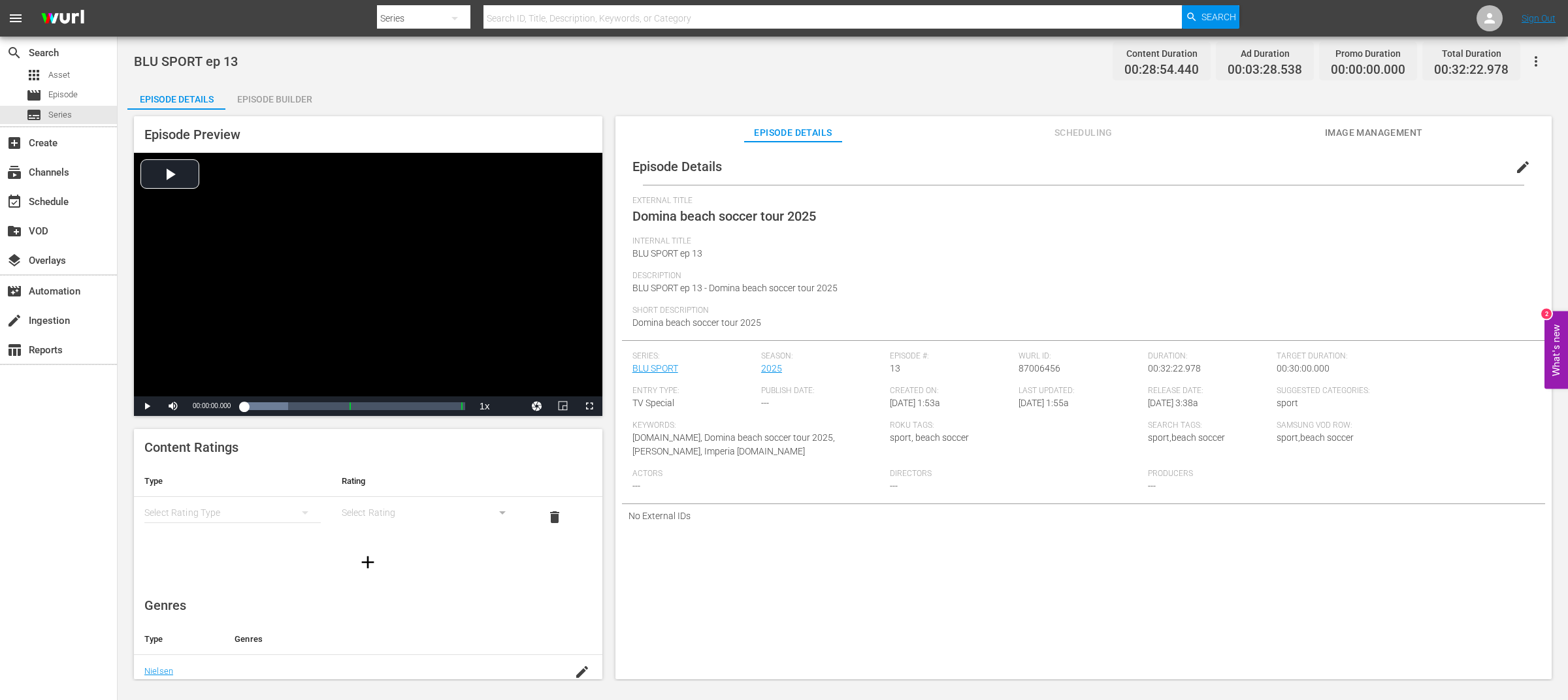
click at [1515, 164] on span "edit" at bounding box center [1523, 167] width 16 height 16
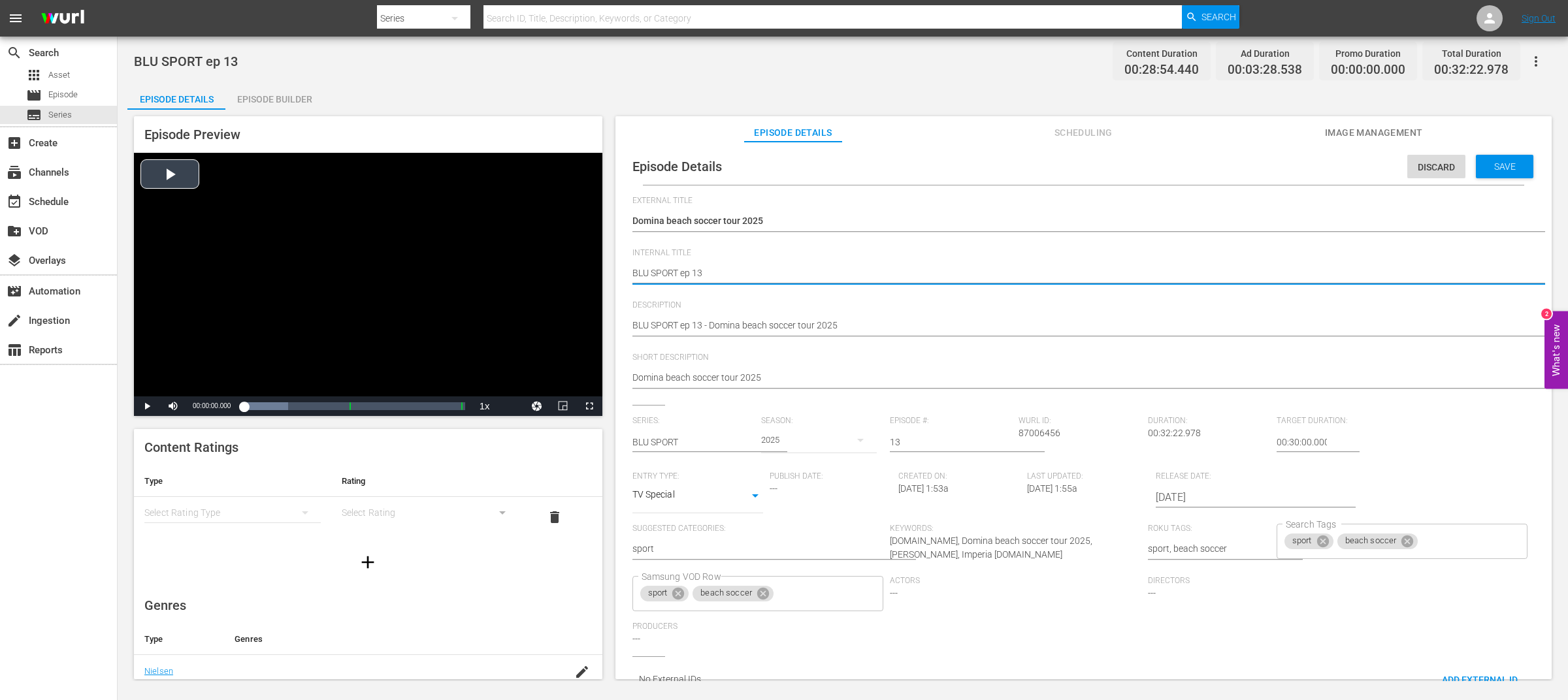
drag, startPoint x: 678, startPoint y: 270, endPoint x: 590, endPoint y: 270, distance: 88.0
type textarea "ep 13"
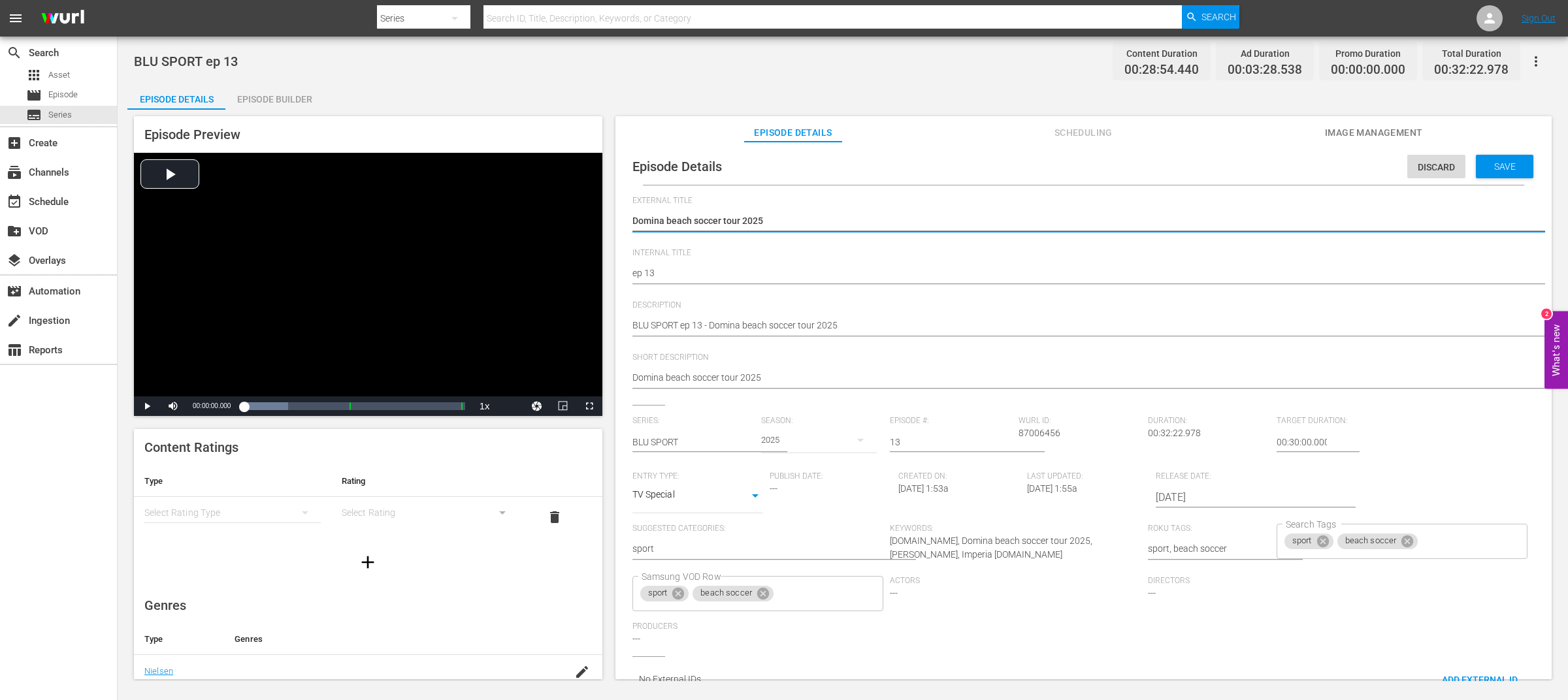
drag, startPoint x: 799, startPoint y: 221, endPoint x: 603, endPoint y: 213, distance: 196.2
paste textarea "BLU SPORT"
type textarea "BLU SPORT"
click at [1493, 166] on span "Save" at bounding box center [1504, 166] width 42 height 11
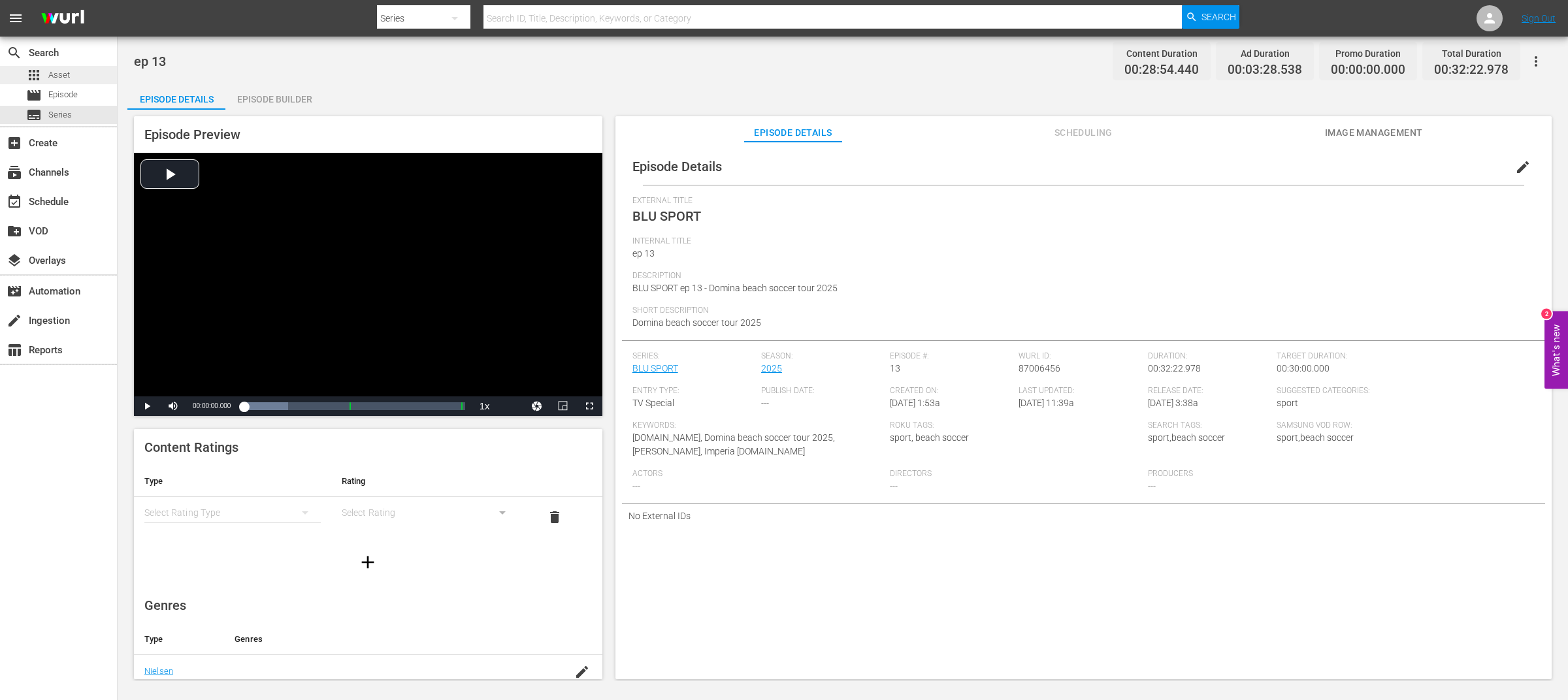
click at [50, 79] on span "Asset" at bounding box center [59, 75] width 22 height 13
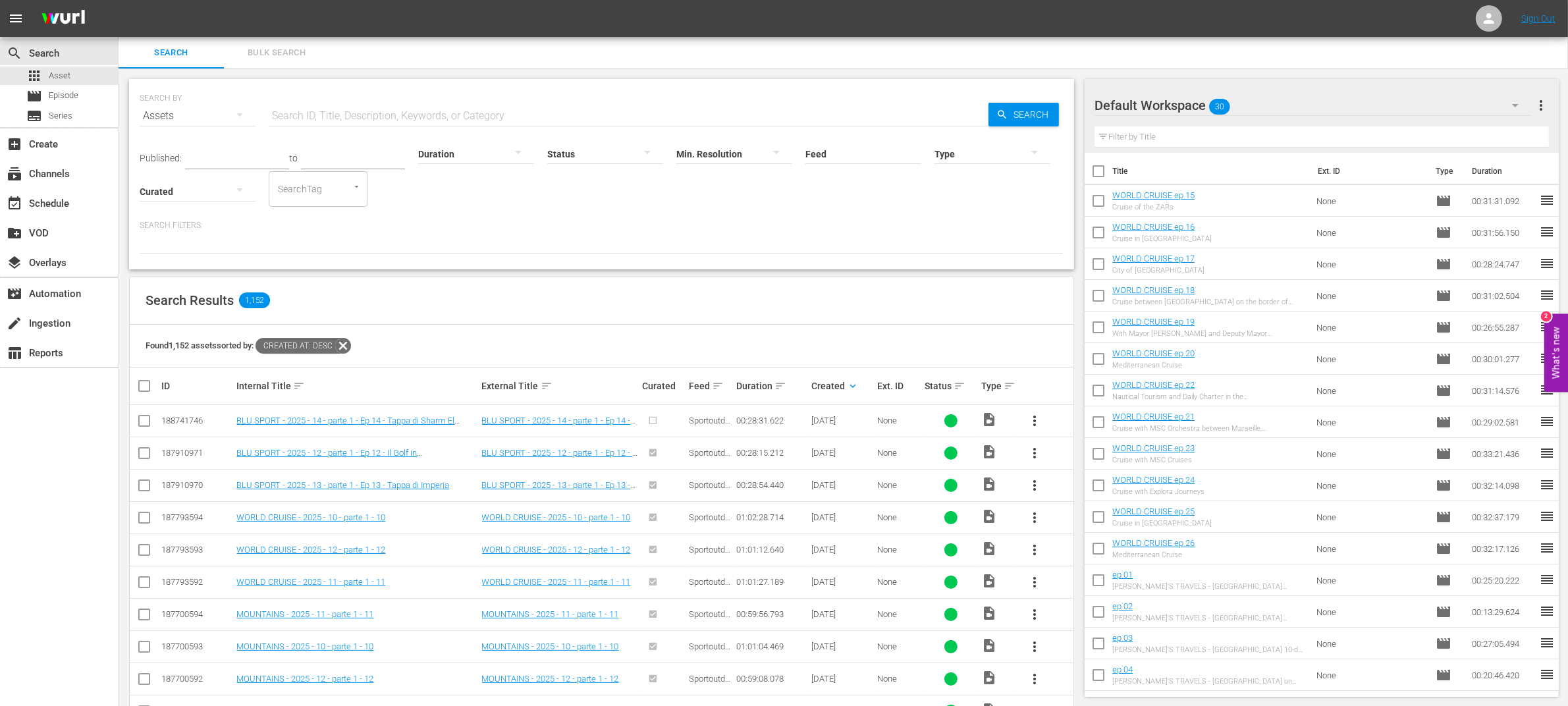
click at [984, 295] on div "Search Results 1,152" at bounding box center [602, 301] width 944 height 48
click at [68, 472] on div "search Search apps Asset movie Episode subtitles Series add_box Create subscrip…" at bounding box center [59, 389] width 118 height 706
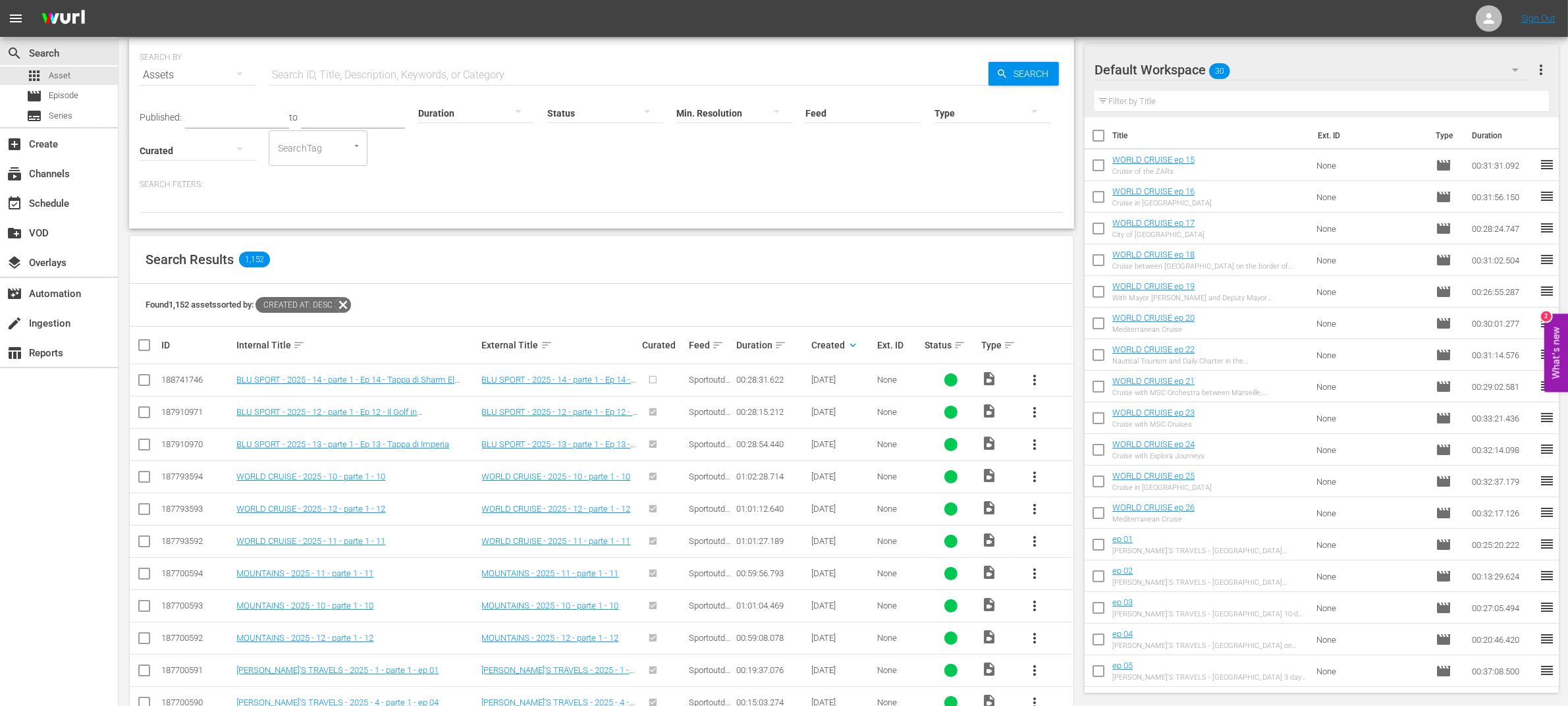
scroll to position [190, 0]
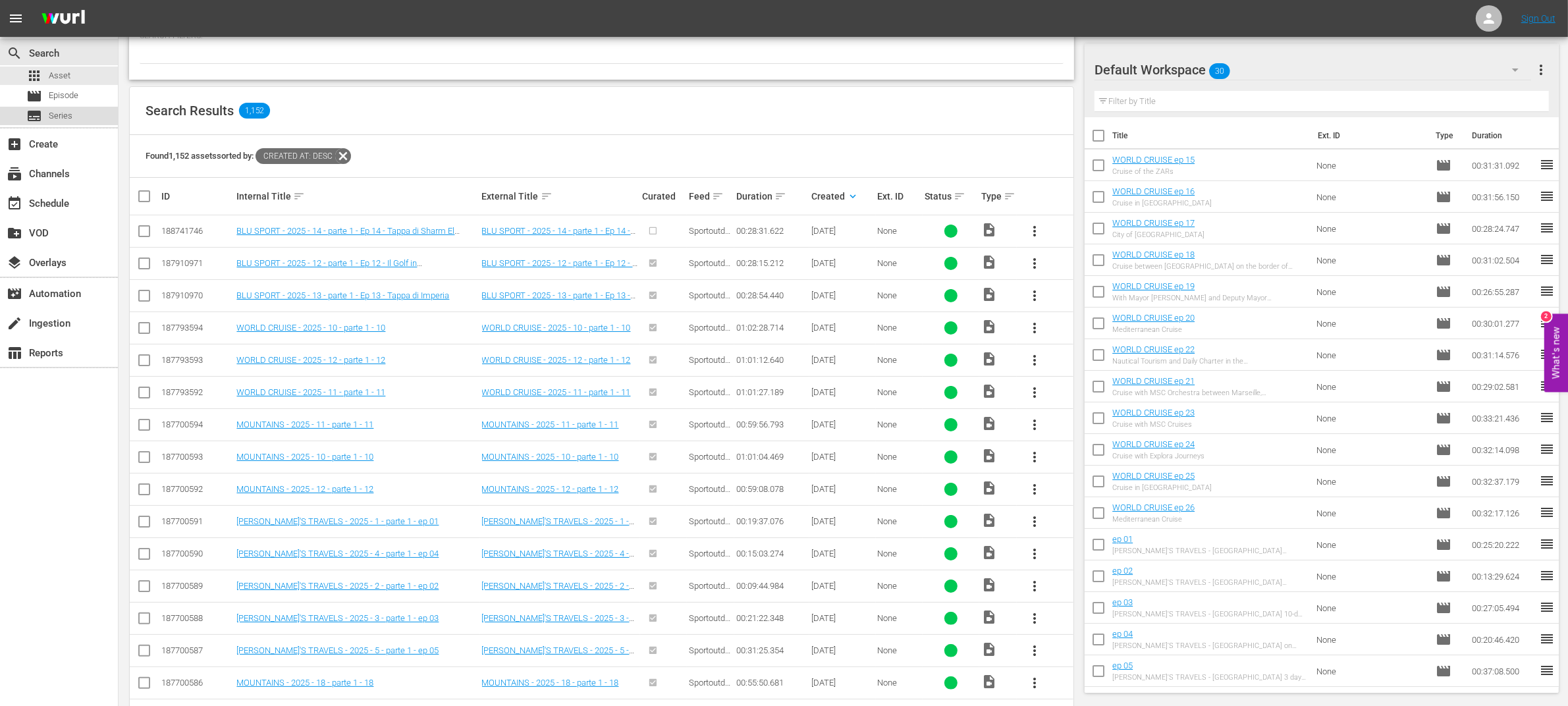
click at [52, 115] on span "Series" at bounding box center [60, 116] width 23 height 13
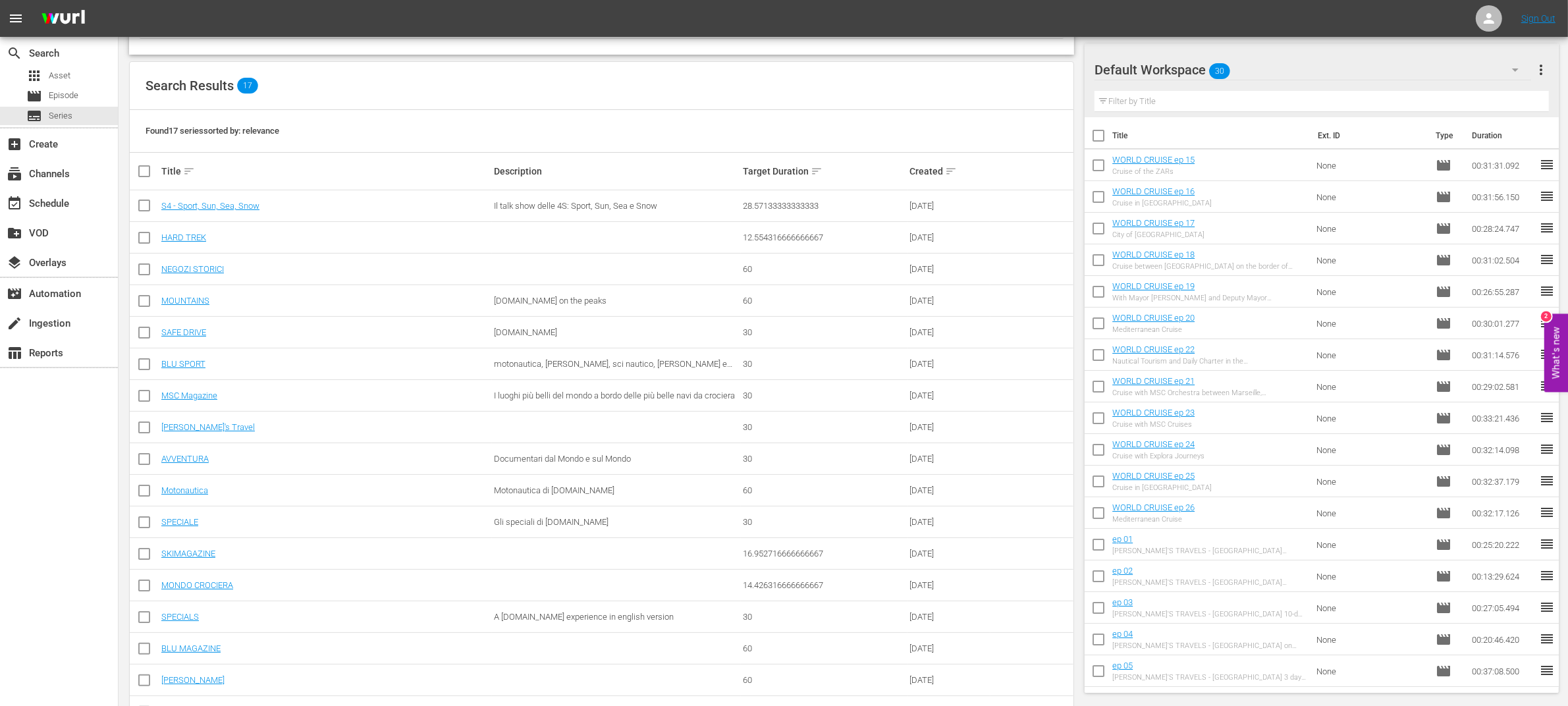
scroll to position [192, 0]
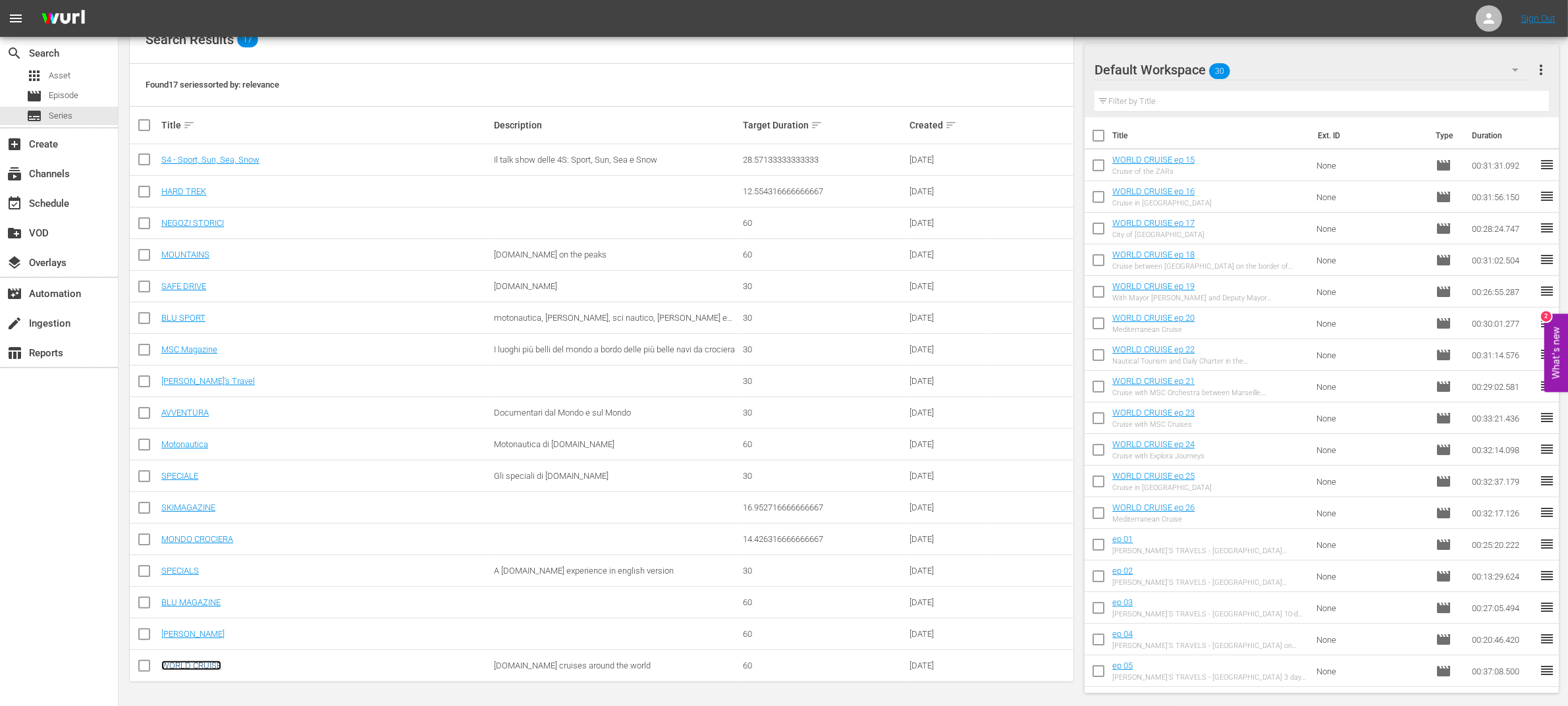
click at [208, 669] on link "WORLD CRUISE" at bounding box center [192, 666] width 60 height 10
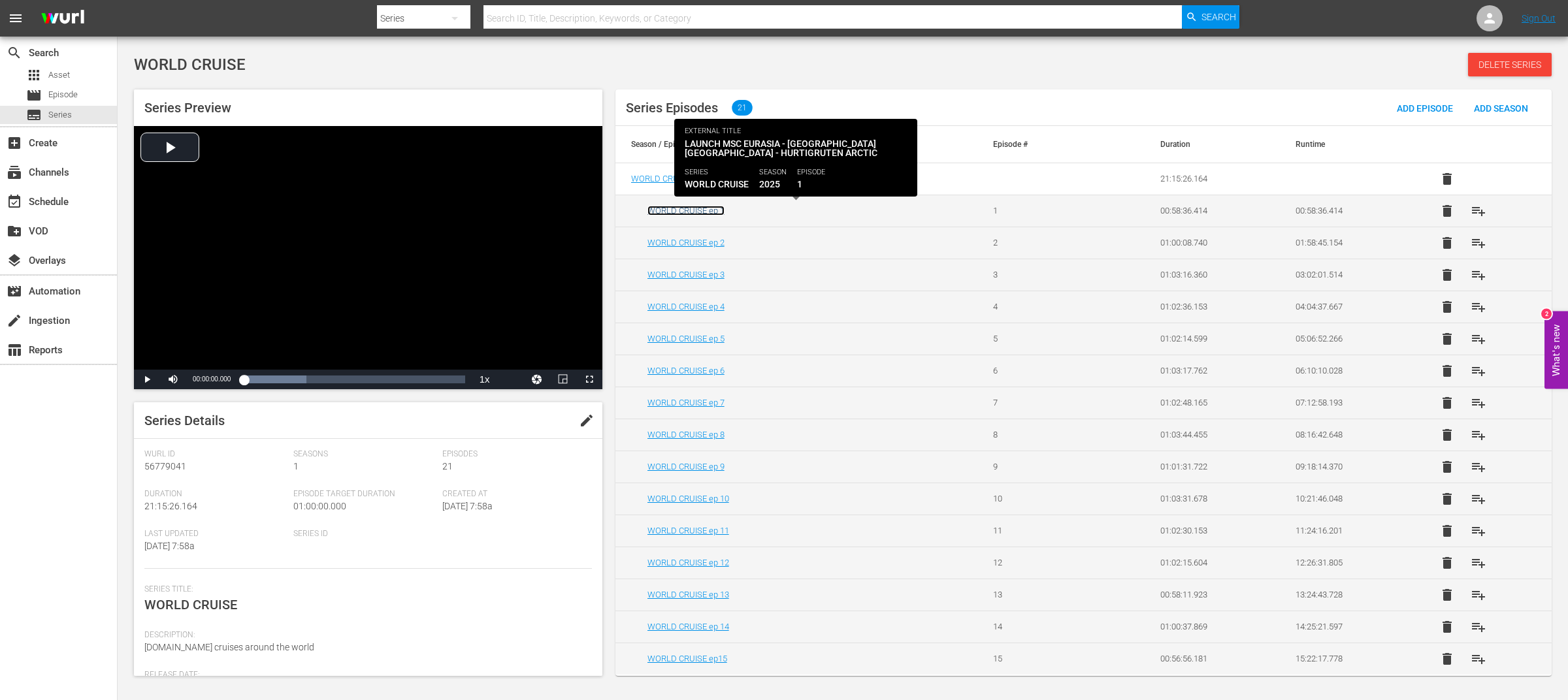
click at [707, 208] on link "WORLD CRUISE ep 1" at bounding box center [686, 211] width 77 height 10
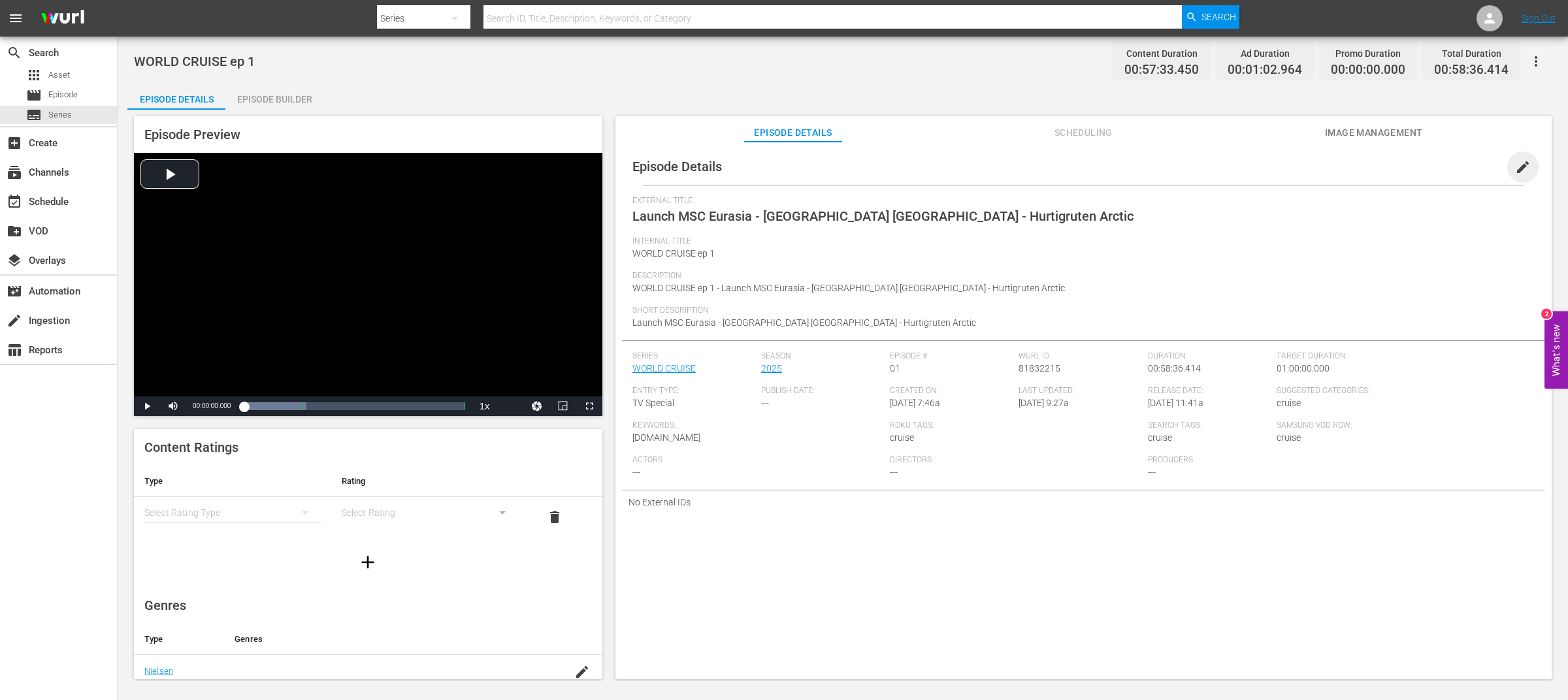
click at [1515, 169] on span "edit" at bounding box center [1523, 167] width 16 height 16
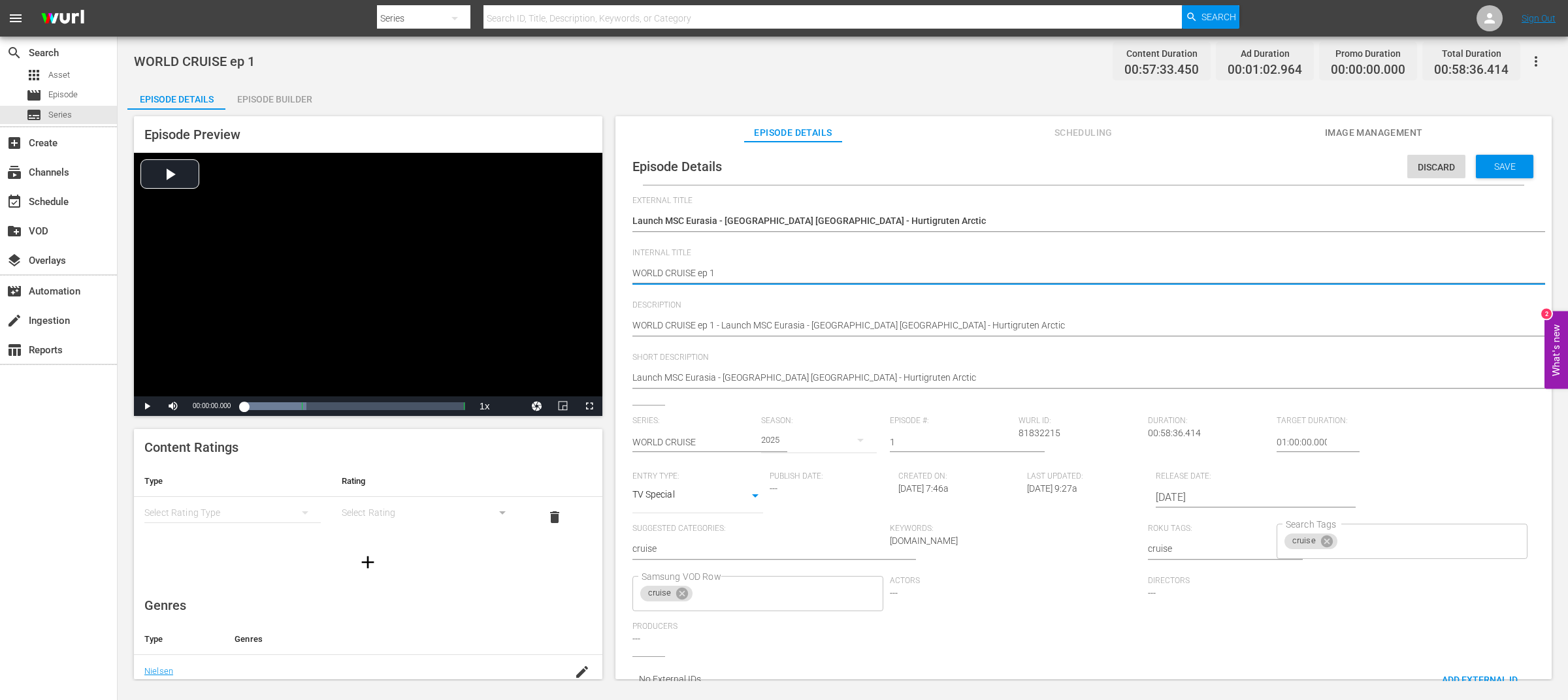
drag, startPoint x: 696, startPoint y: 272, endPoint x: 617, endPoint y: 272, distance: 79.0
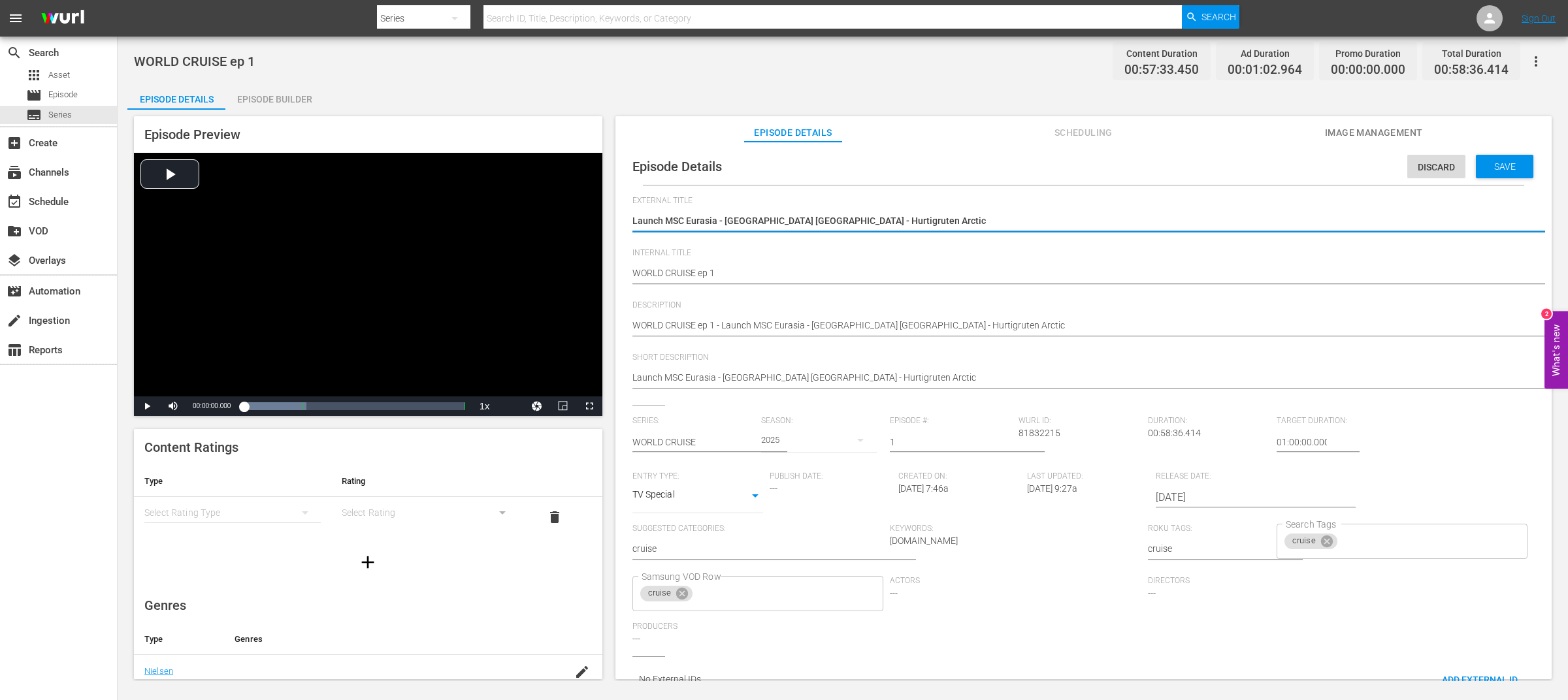
drag, startPoint x: 634, startPoint y: 222, endPoint x: 1019, endPoint y: 217, distance: 385.0
paste textarea "WORLD CRUISE"
type textarea "WORLD CRUISE"
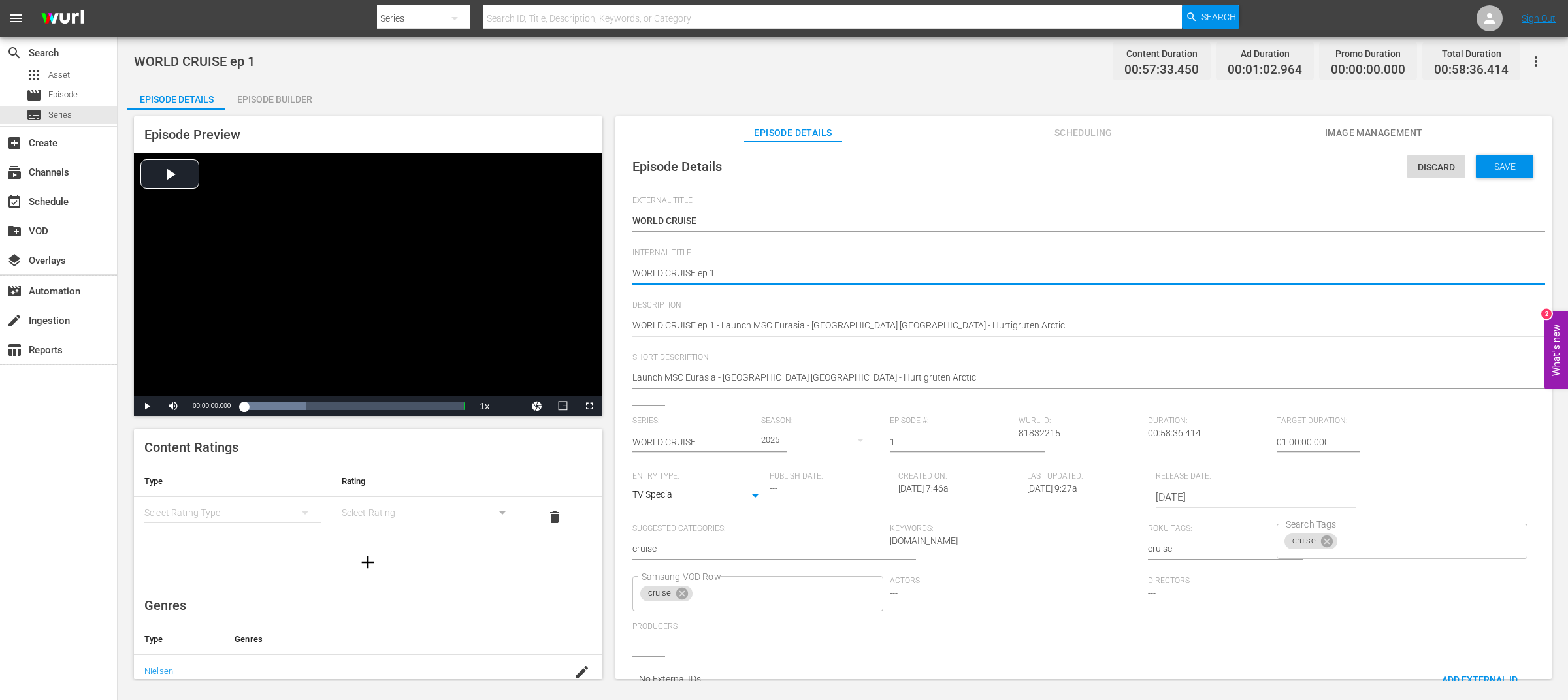
drag, startPoint x: 700, startPoint y: 272, endPoint x: 612, endPoint y: 260, distance: 88.8
type textarea "ep 1"
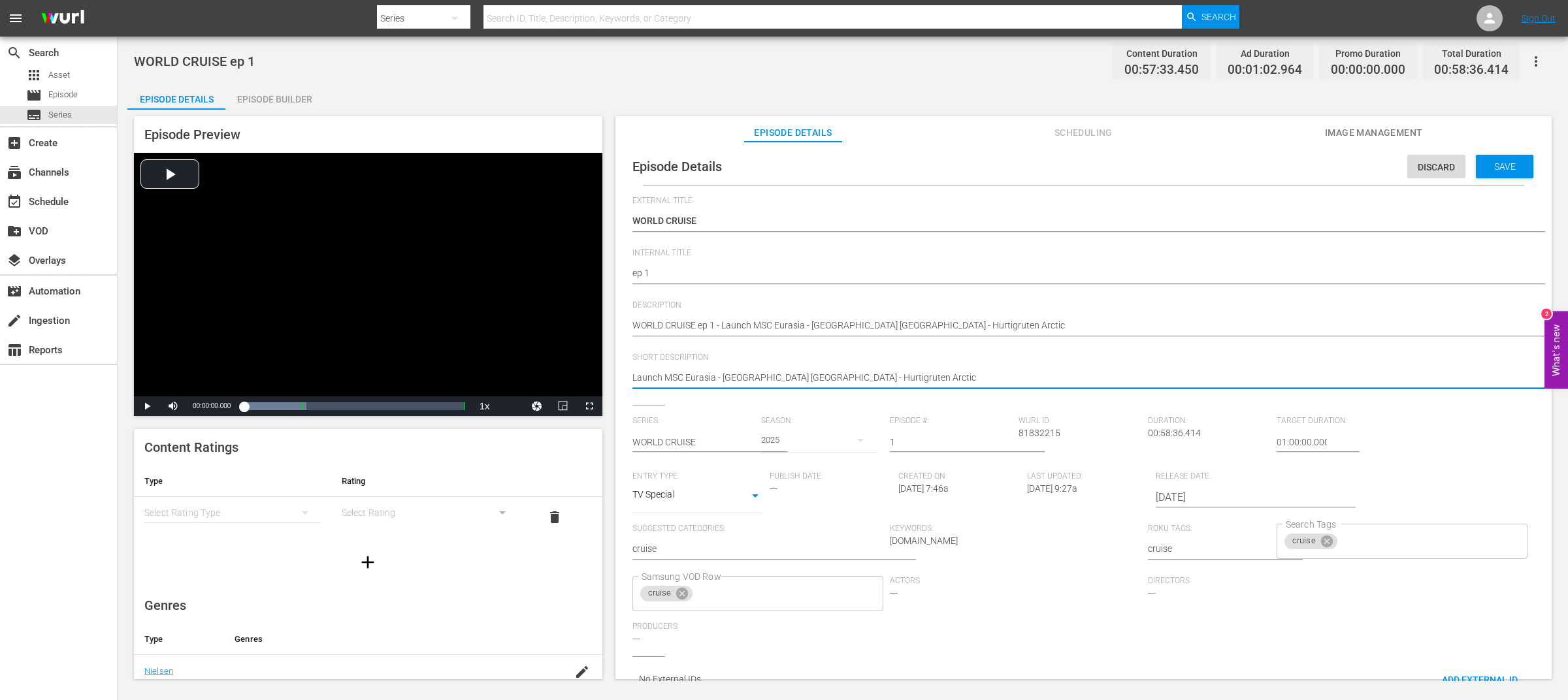
drag, startPoint x: 716, startPoint y: 376, endPoint x: 1035, endPoint y: 372, distance: 319.0
type textarea "Launch MSC Eurasia"
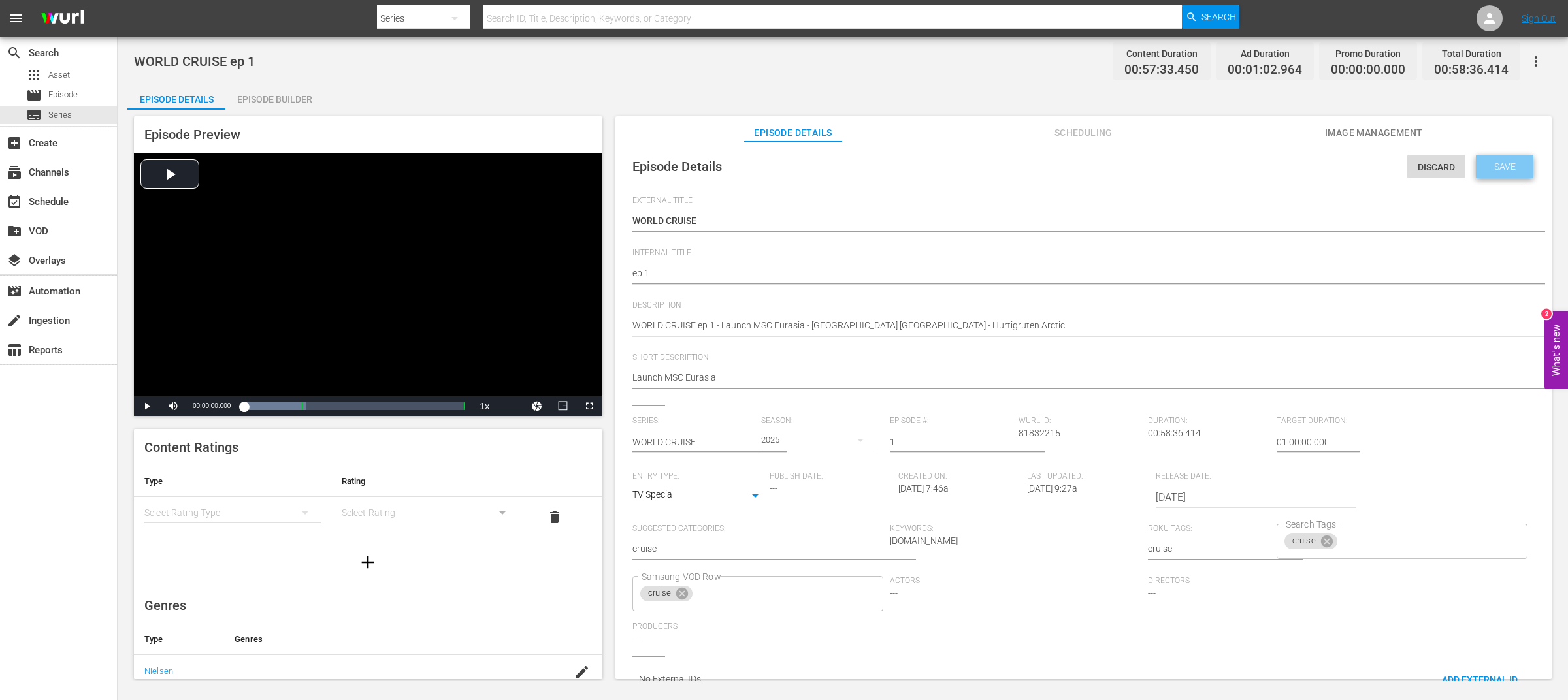
click at [1488, 176] on div "Save" at bounding box center [1505, 166] width 58 height 23
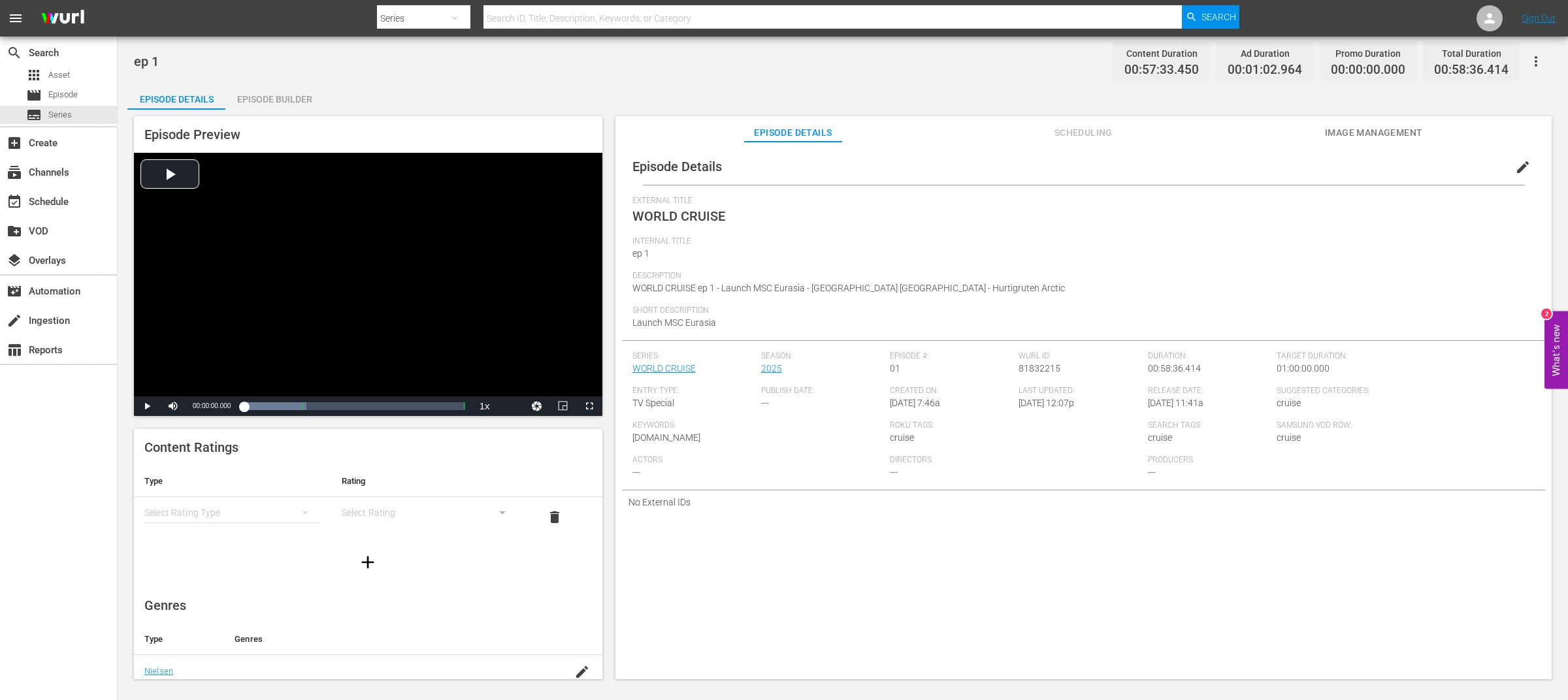
click at [773, 62] on div "ep 1 Content Duration 00:57:33.450 Ad Duration 00:01:02.964 Promo Duration 00:0…" at bounding box center [843, 61] width 1418 height 30
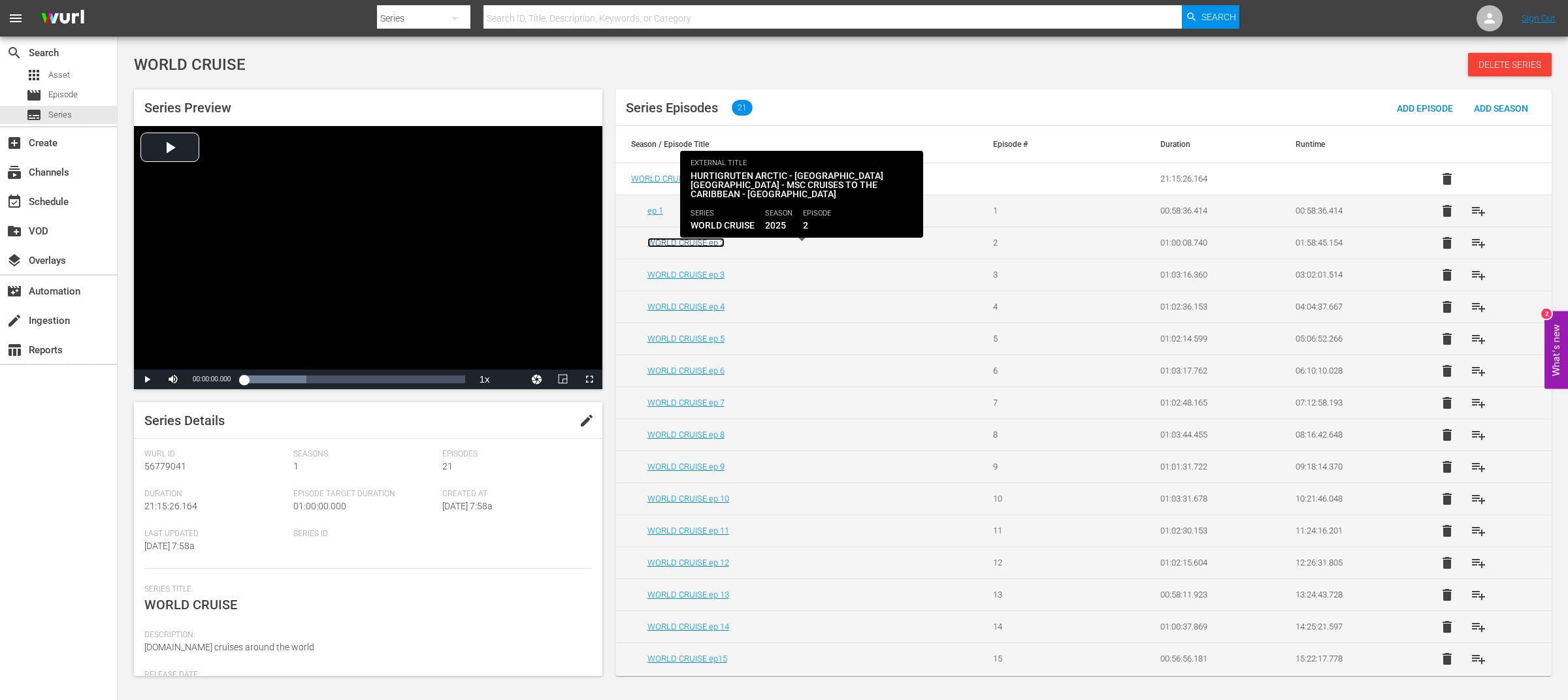
click at [716, 244] on link "WORLD CRUISE ep 2" at bounding box center [686, 243] width 77 height 10
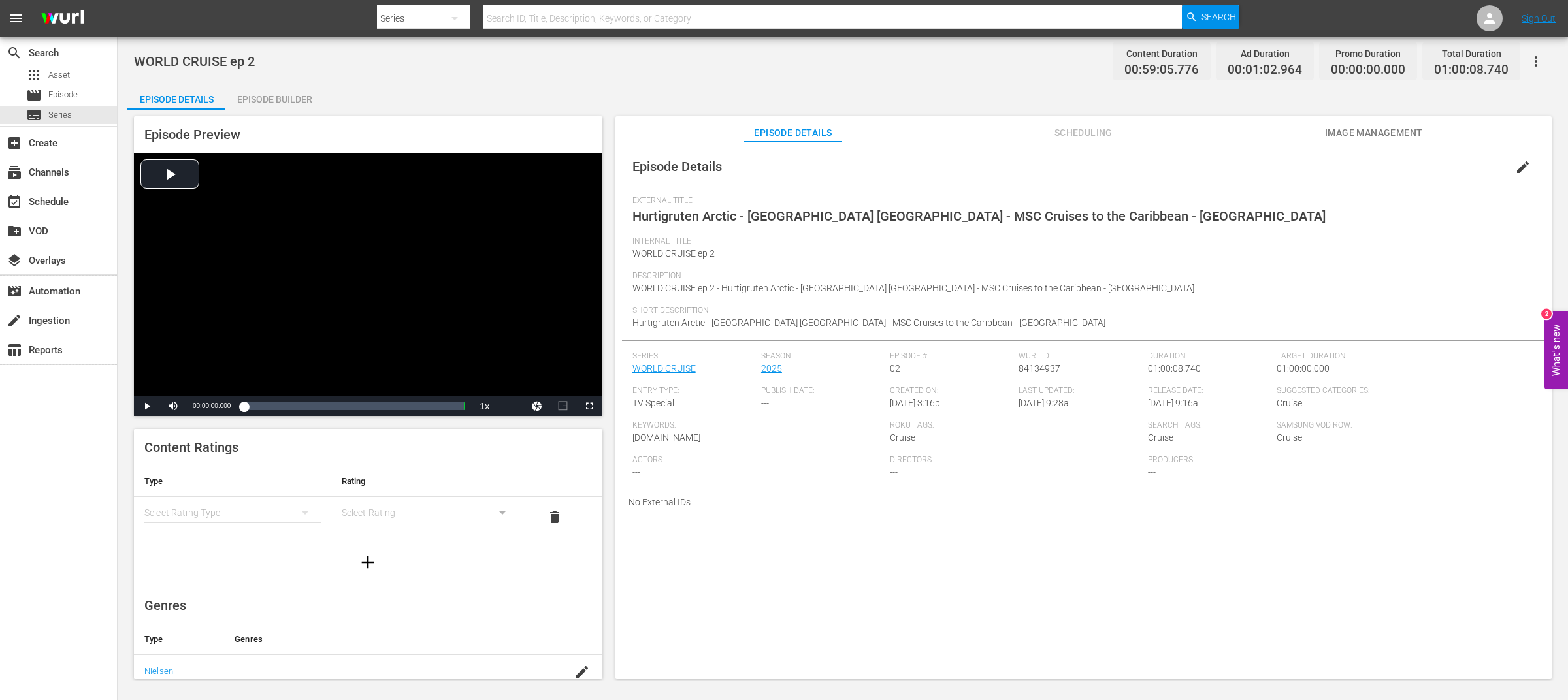
click at [1515, 169] on span "edit" at bounding box center [1523, 167] width 16 height 16
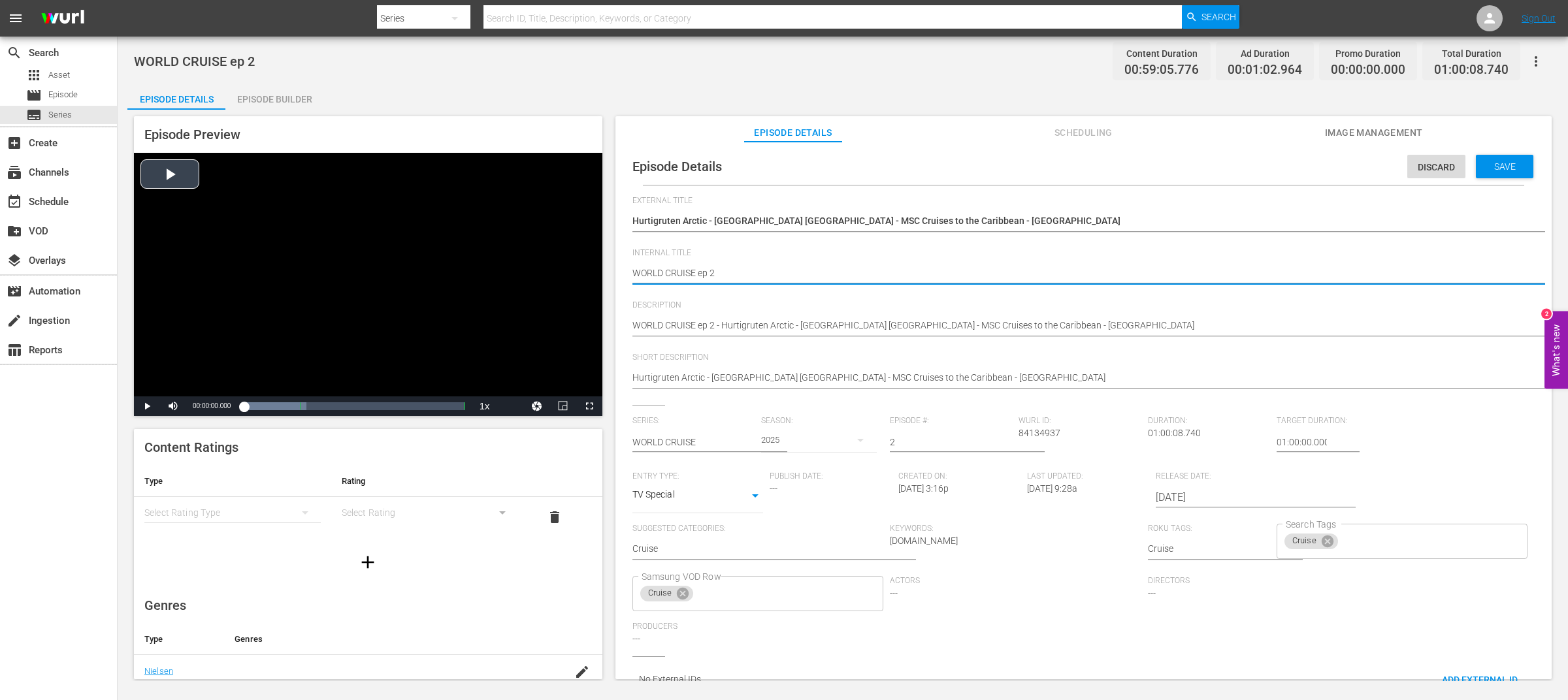
drag, startPoint x: 698, startPoint y: 272, endPoint x: 550, endPoint y: 272, distance: 148.0
type textarea "ep 2"
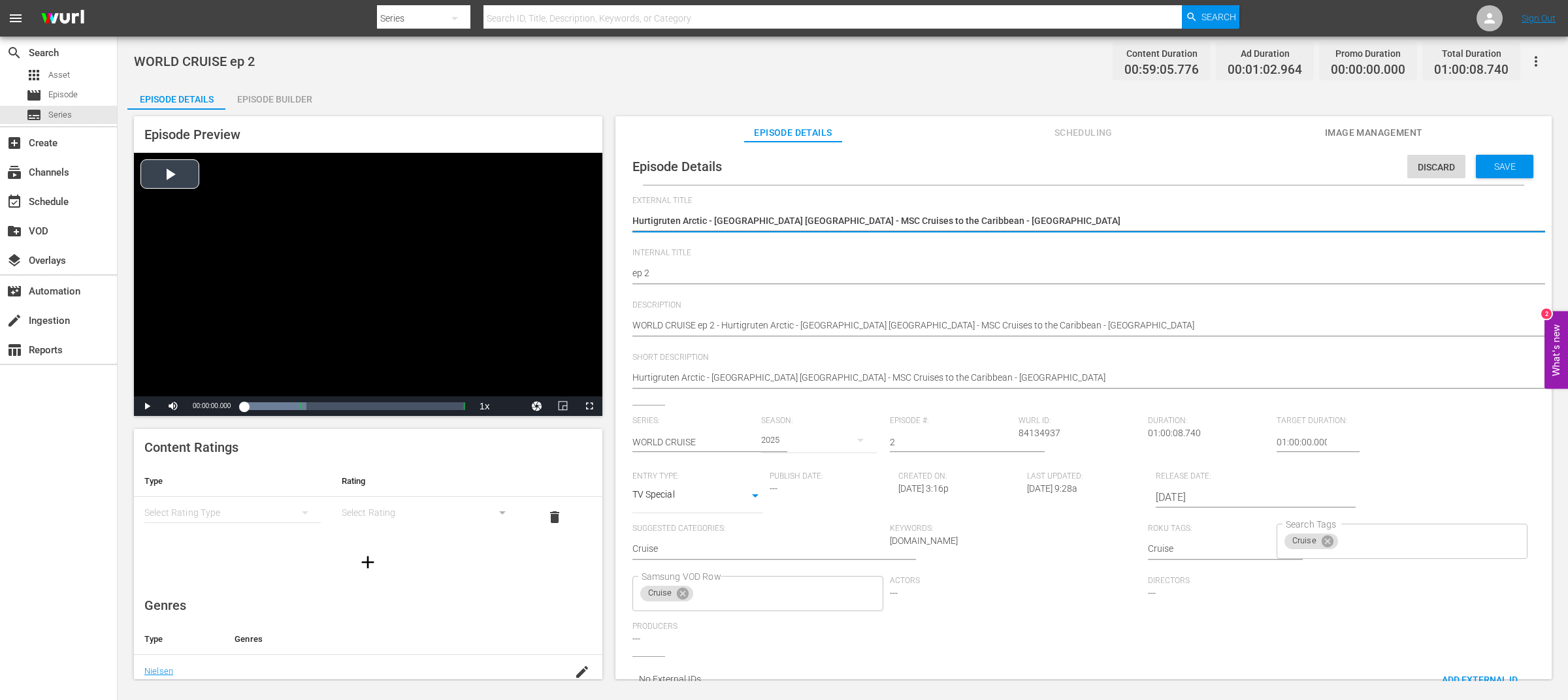
drag, startPoint x: 1016, startPoint y: 219, endPoint x: 588, endPoint y: 213, distance: 428.0
paste textarea "WORLD CRUISE"
type textarea "WORLD CRUISE"
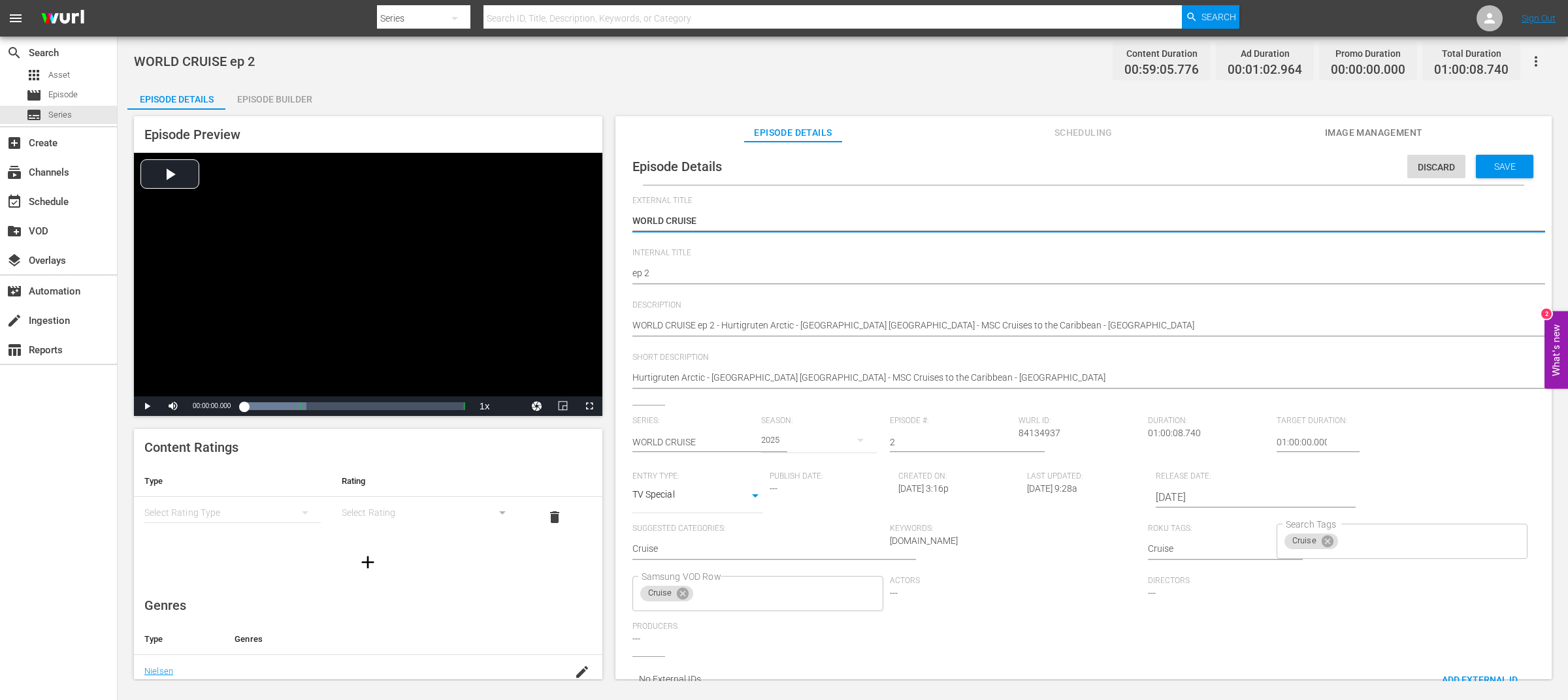
type textarea "WORLD CRUISE"
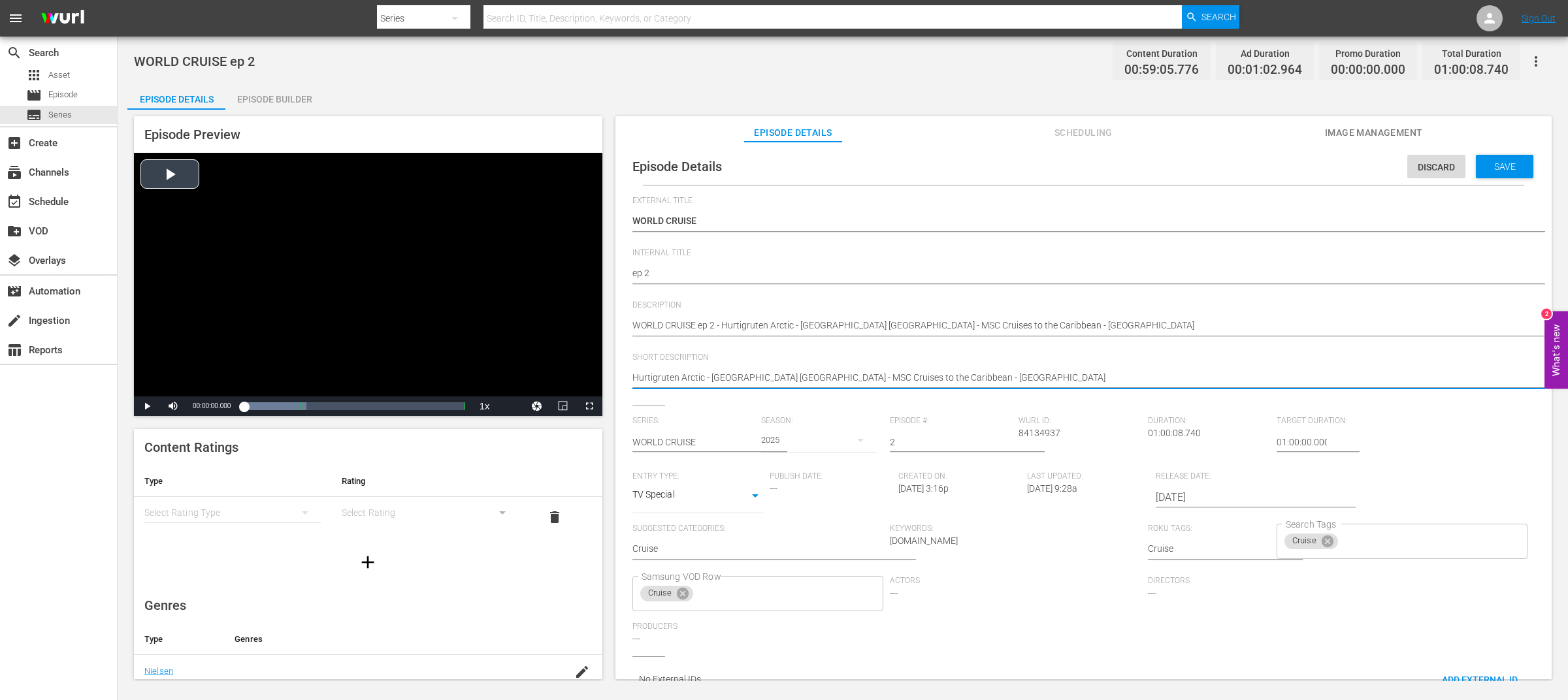
drag, startPoint x: 779, startPoint y: 377, endPoint x: 565, endPoint y: 369, distance: 214.1
type textarea "MSC Cruises to the Caribbean - [GEOGRAPHIC_DATA]"
drag, startPoint x: 850, startPoint y: 379, endPoint x: 751, endPoint y: 374, distance: 99.1
click at [751, 374] on textarea "Hurtigruten Arctic - [GEOGRAPHIC_DATA] [GEOGRAPHIC_DATA] - MSC Cruises to the C…" at bounding box center [1080, 379] width 896 height 16
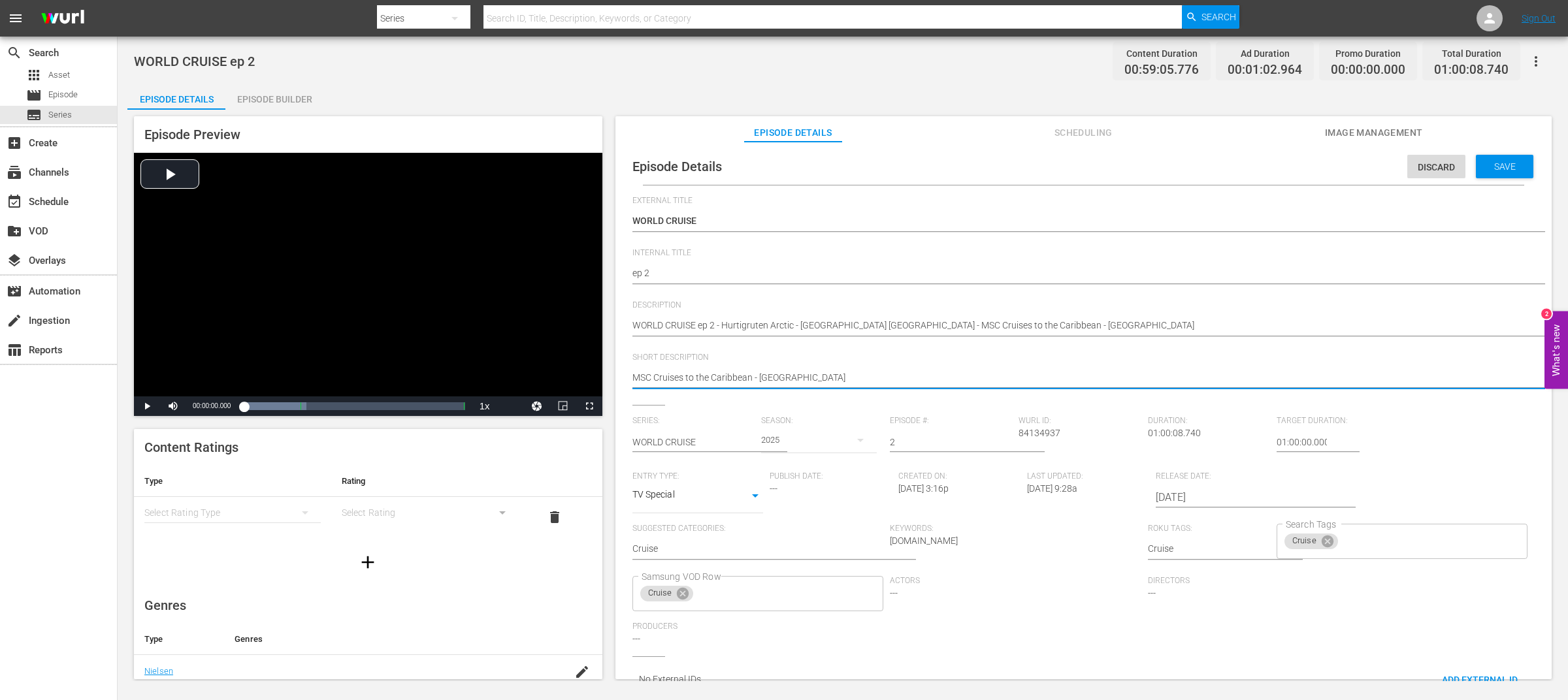
type textarea "MSC Cruises to the [GEOGRAPHIC_DATA]"
click at [1487, 174] on div "Save" at bounding box center [1505, 166] width 58 height 23
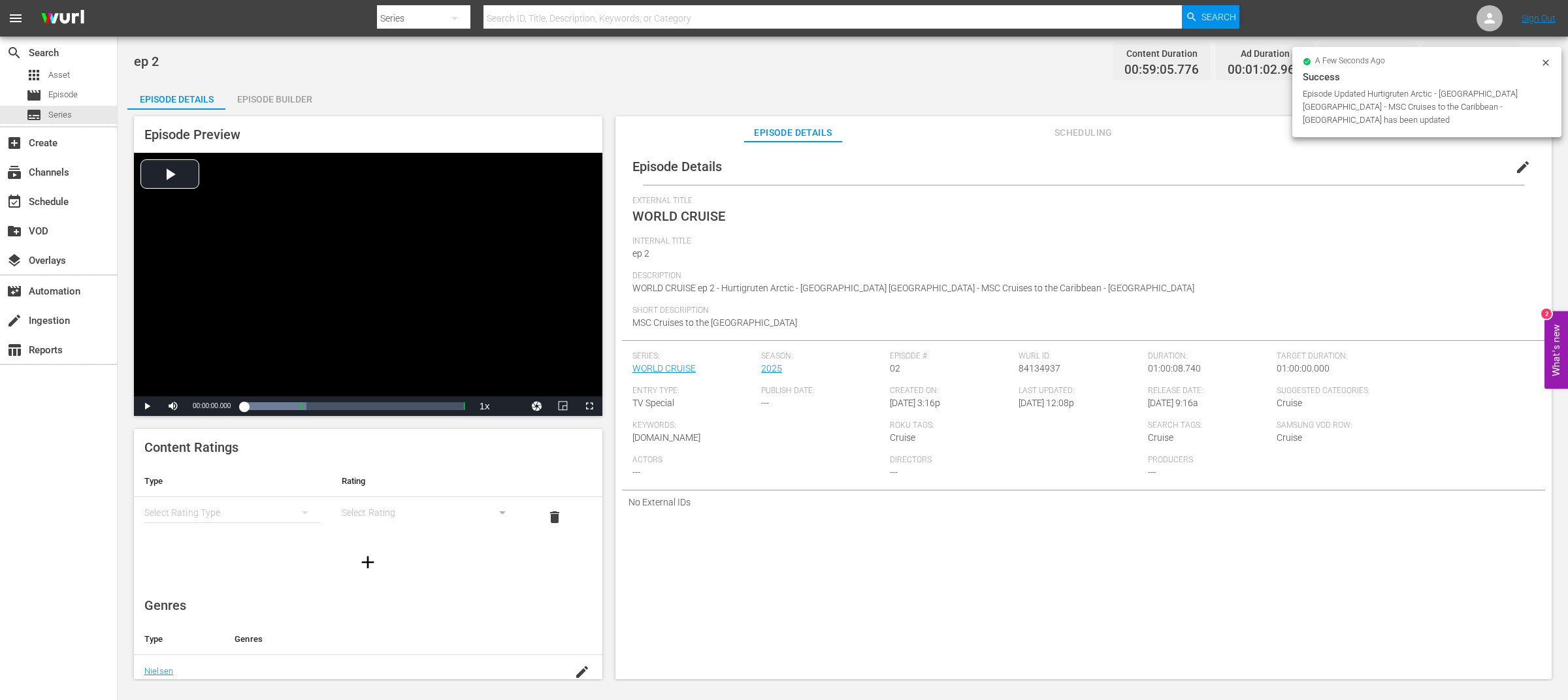
click at [729, 80] on div "ep 2 Content Duration 00:59:05.776 Ad Duration 00:01:02.964 Promo Duration 00:0…" at bounding box center [843, 359] width 1451 height 645
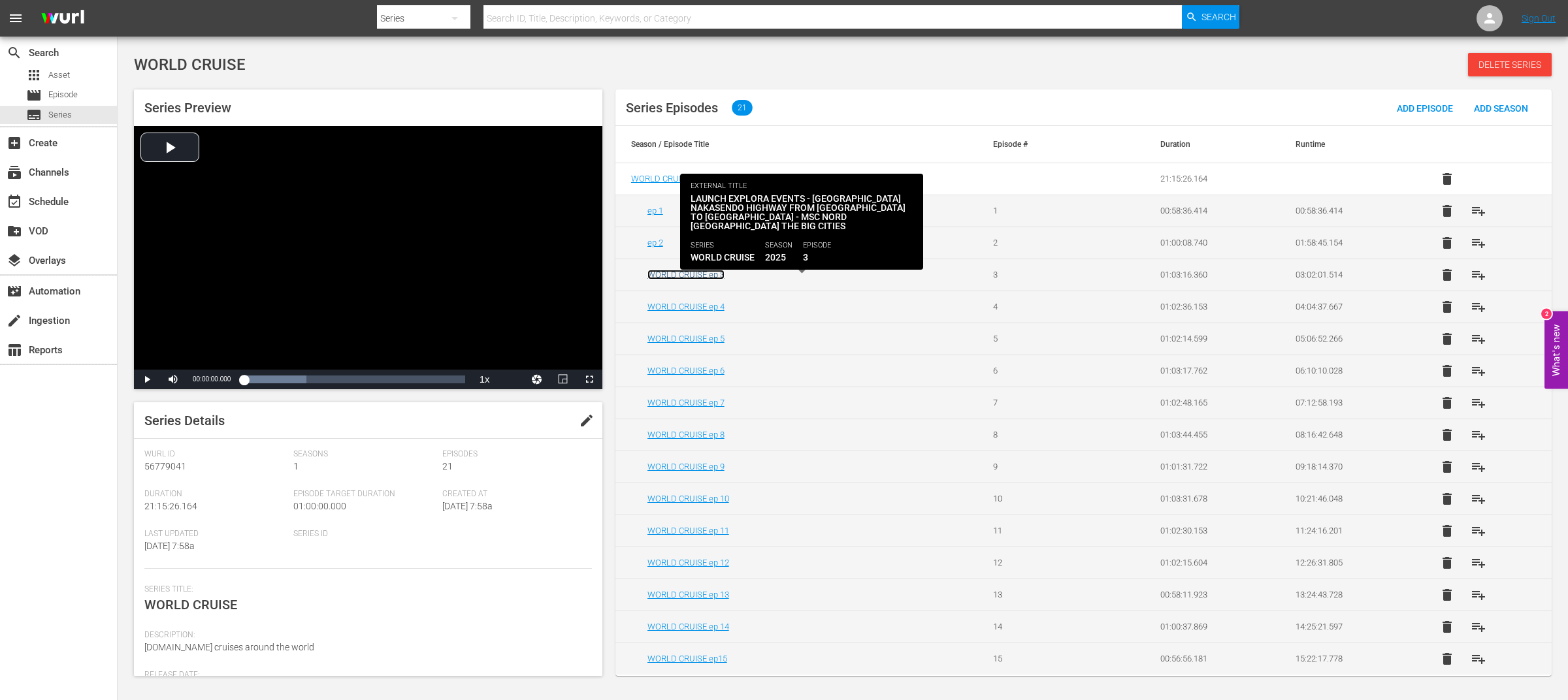
click at [712, 274] on link "WORLD CRUISE ep 3" at bounding box center [686, 274] width 77 height 10
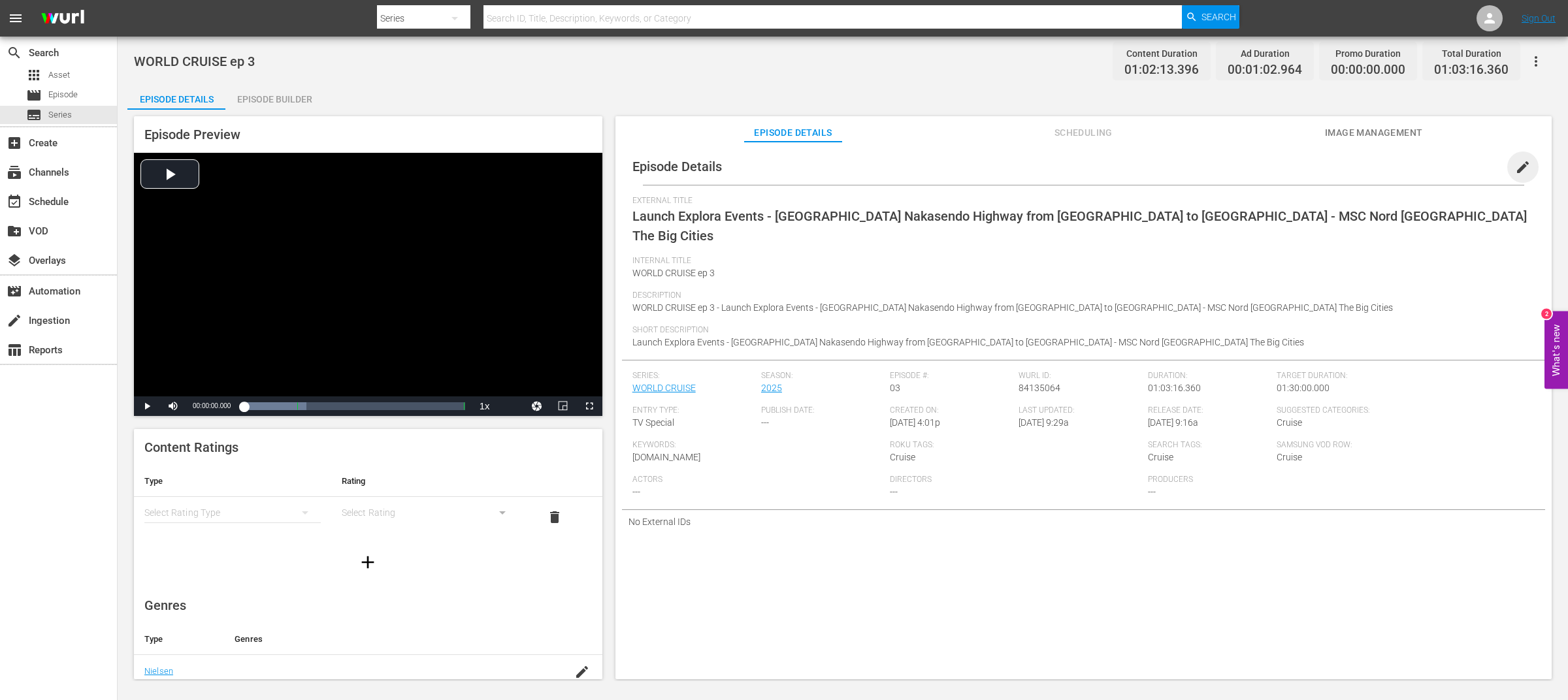
click at [1517, 166] on span "edit" at bounding box center [1523, 167] width 16 height 16
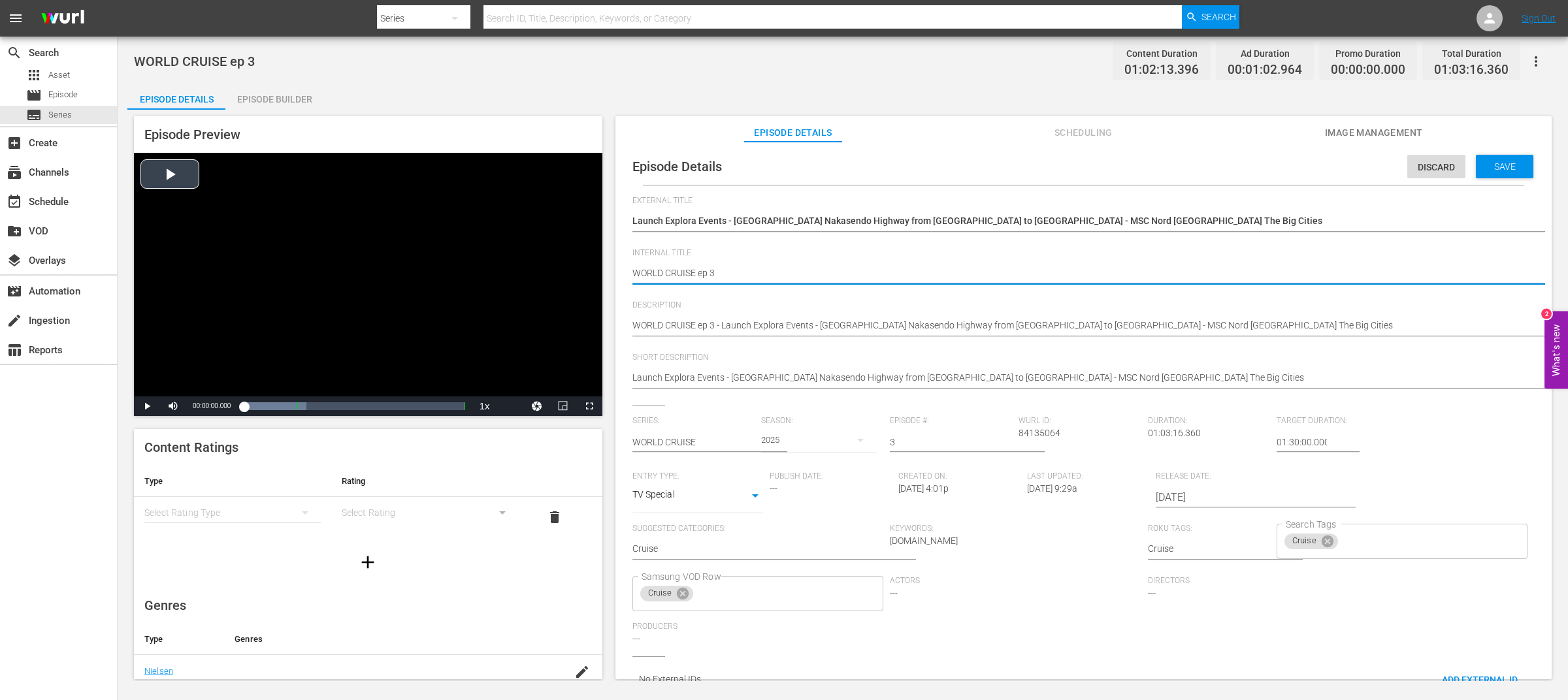
drag, startPoint x: 696, startPoint y: 274, endPoint x: 576, endPoint y: 274, distance: 120.0
type textarea "ep 3"
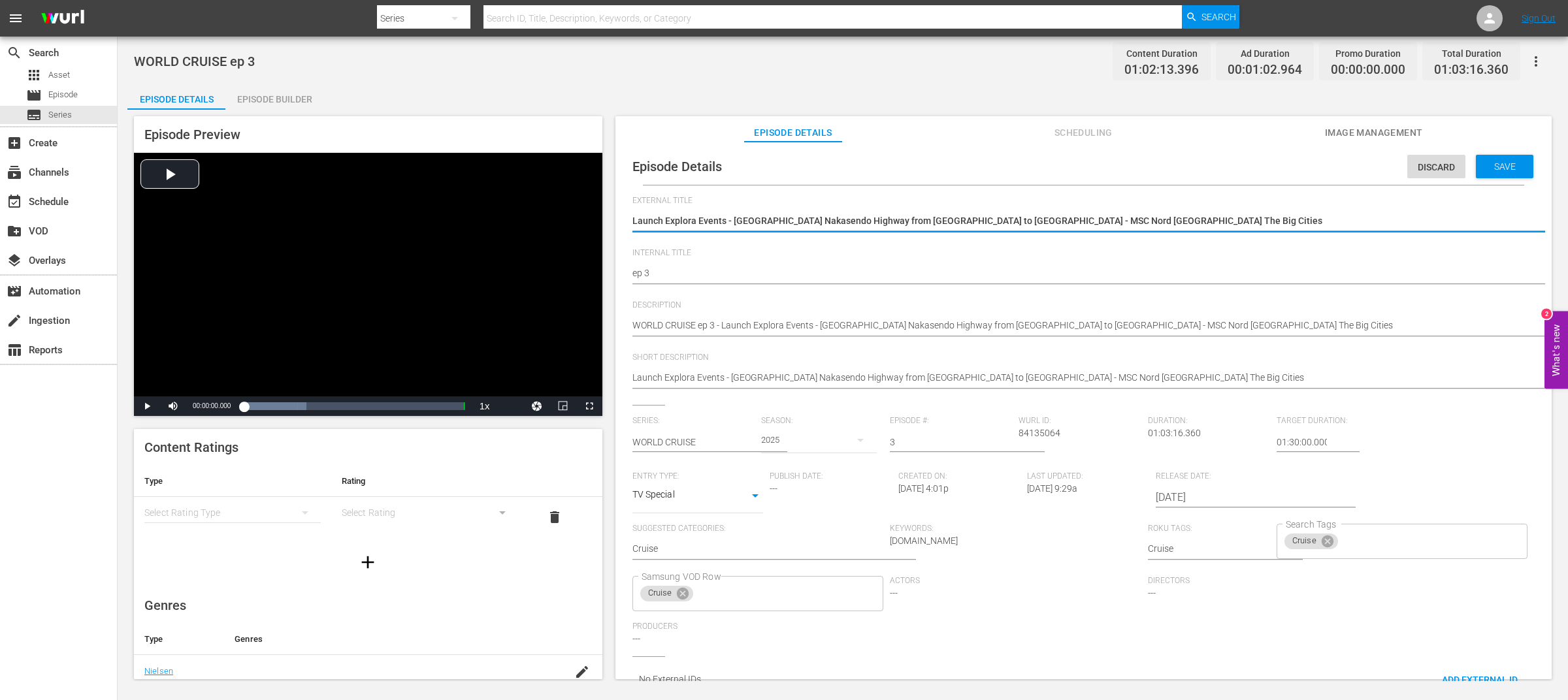
drag, startPoint x: 1135, startPoint y: 219, endPoint x: 634, endPoint y: 219, distance: 501.0
drag, startPoint x: 1115, startPoint y: 222, endPoint x: 621, endPoint y: 218, distance: 494.0
click at [622, 218] on div "Episode Details Discard Save External Title Launch Explora Events - [GEOGRAPHIC…" at bounding box center [1083, 424] width 924 height 553
paste textarea "WORLD CRUISE"
type textarea "WORLD CRUISE"
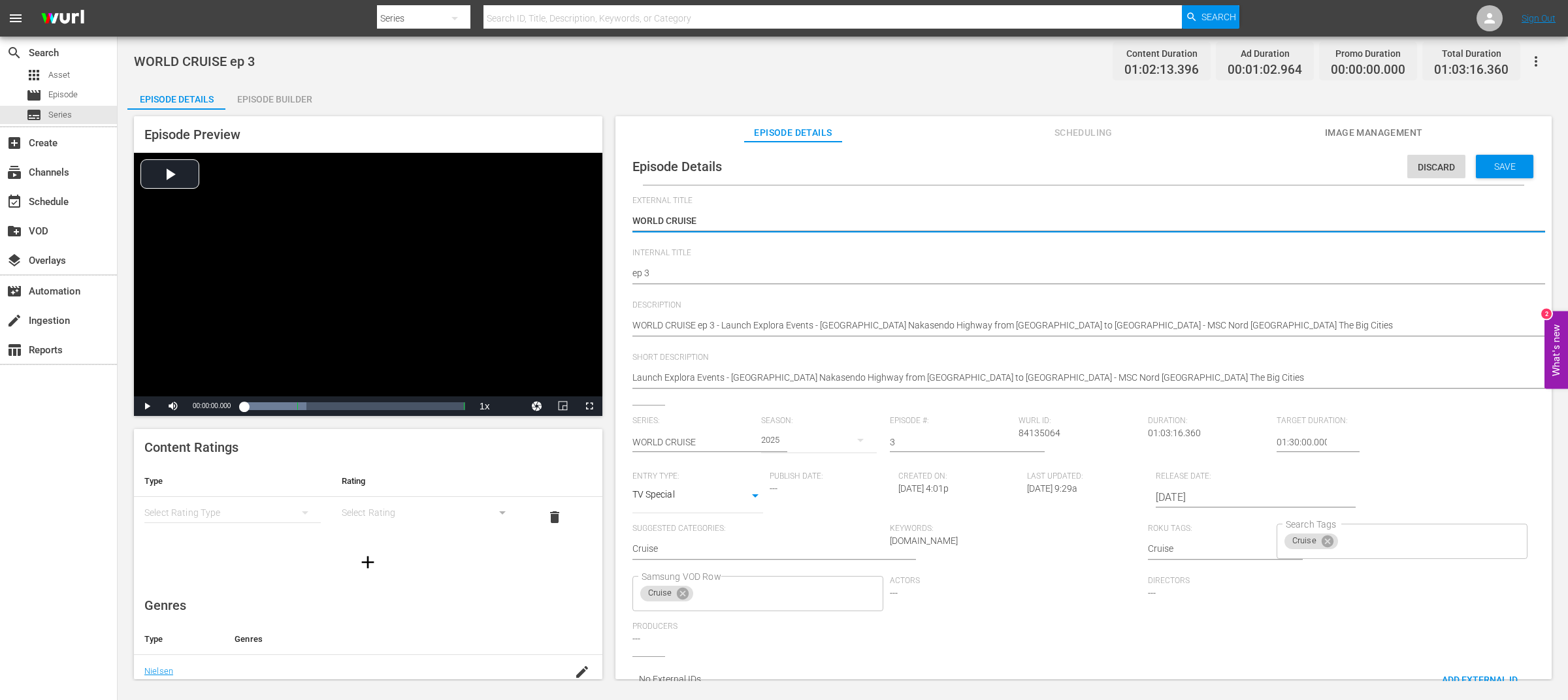
type textarea "WORLD CRUISE"
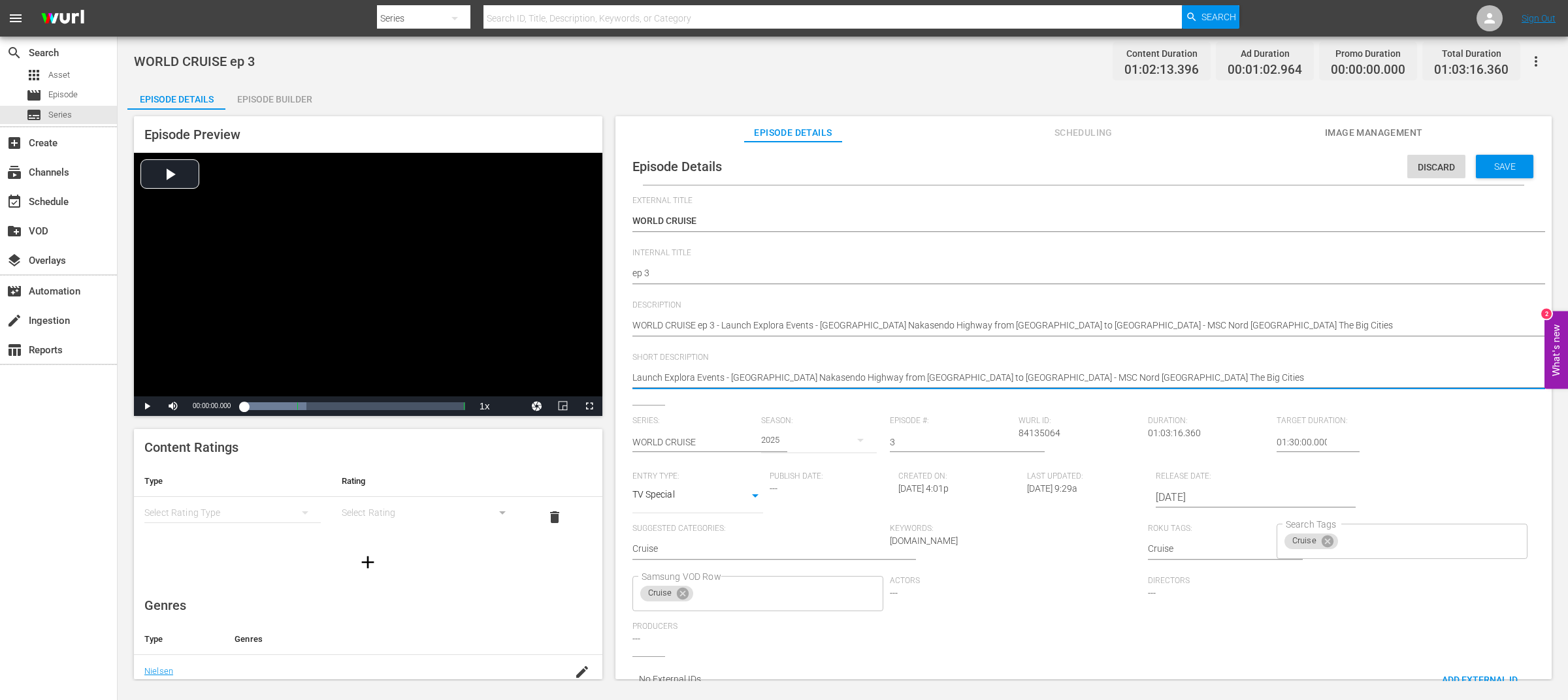
drag, startPoint x: 724, startPoint y: 381, endPoint x: 1128, endPoint y: 376, distance: 404.0
drag, startPoint x: 1116, startPoint y: 374, endPoint x: 743, endPoint y: 379, distance: 373.0
click at [743, 379] on textarea "Launch Explora Events - [GEOGRAPHIC_DATA] Nakasendo Highway from [GEOGRAPHIC_DA…" at bounding box center [1080, 379] width 896 height 16
drag, startPoint x: 724, startPoint y: 376, endPoint x: 942, endPoint y: 374, distance: 218.0
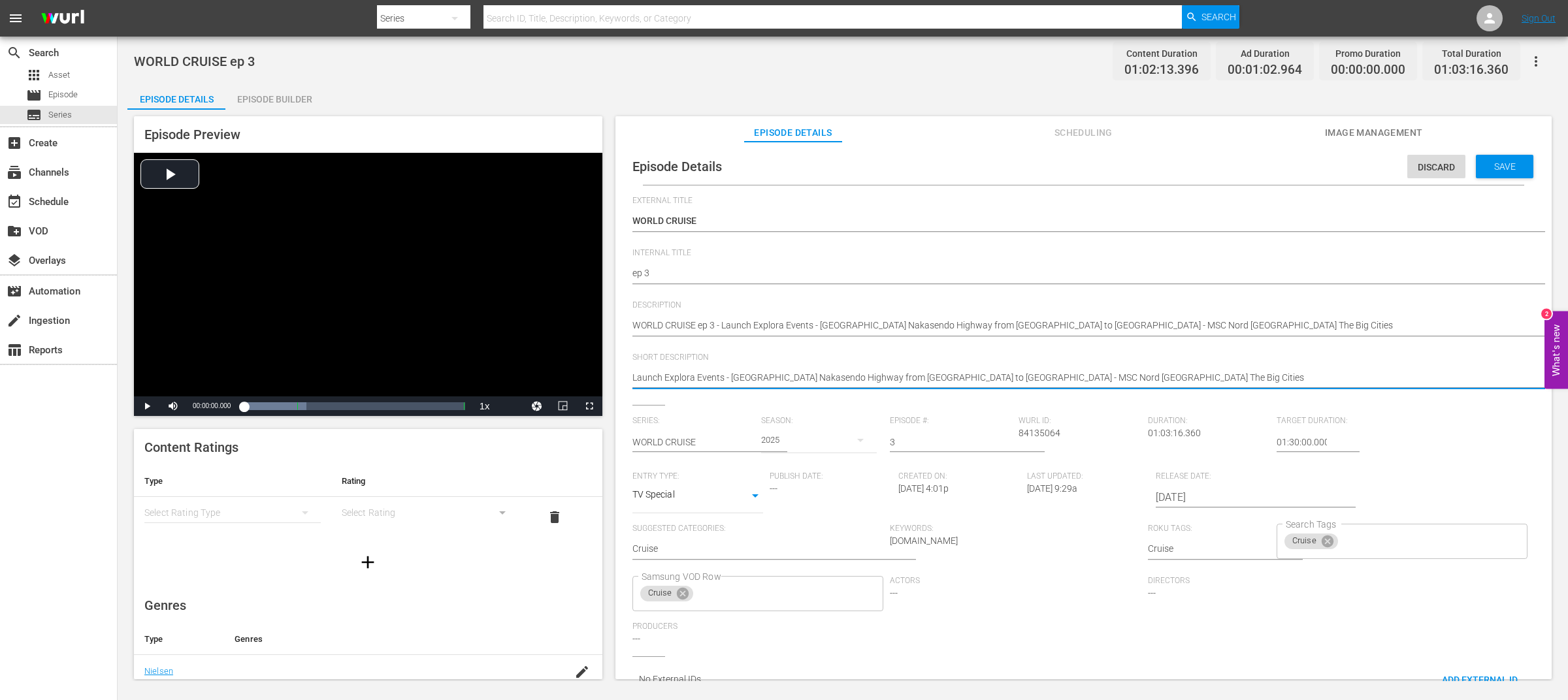
click at [935, 372] on textarea "Launch Explora Events - [GEOGRAPHIC_DATA] Nakasendo Highway from [GEOGRAPHIC_DA…" at bounding box center [1080, 379] width 896 height 16
drag, startPoint x: 956, startPoint y: 378, endPoint x: 724, endPoint y: 379, distance: 232.0
click at [724, 379] on textarea "Launch Explora Events - [GEOGRAPHIC_DATA] Nakasendo Highway from [GEOGRAPHIC_DA…" at bounding box center [1080, 379] width 896 height 16
type textarea "Launch Explora Events,MSC Nord [GEOGRAPHIC_DATA] The Big Cities"
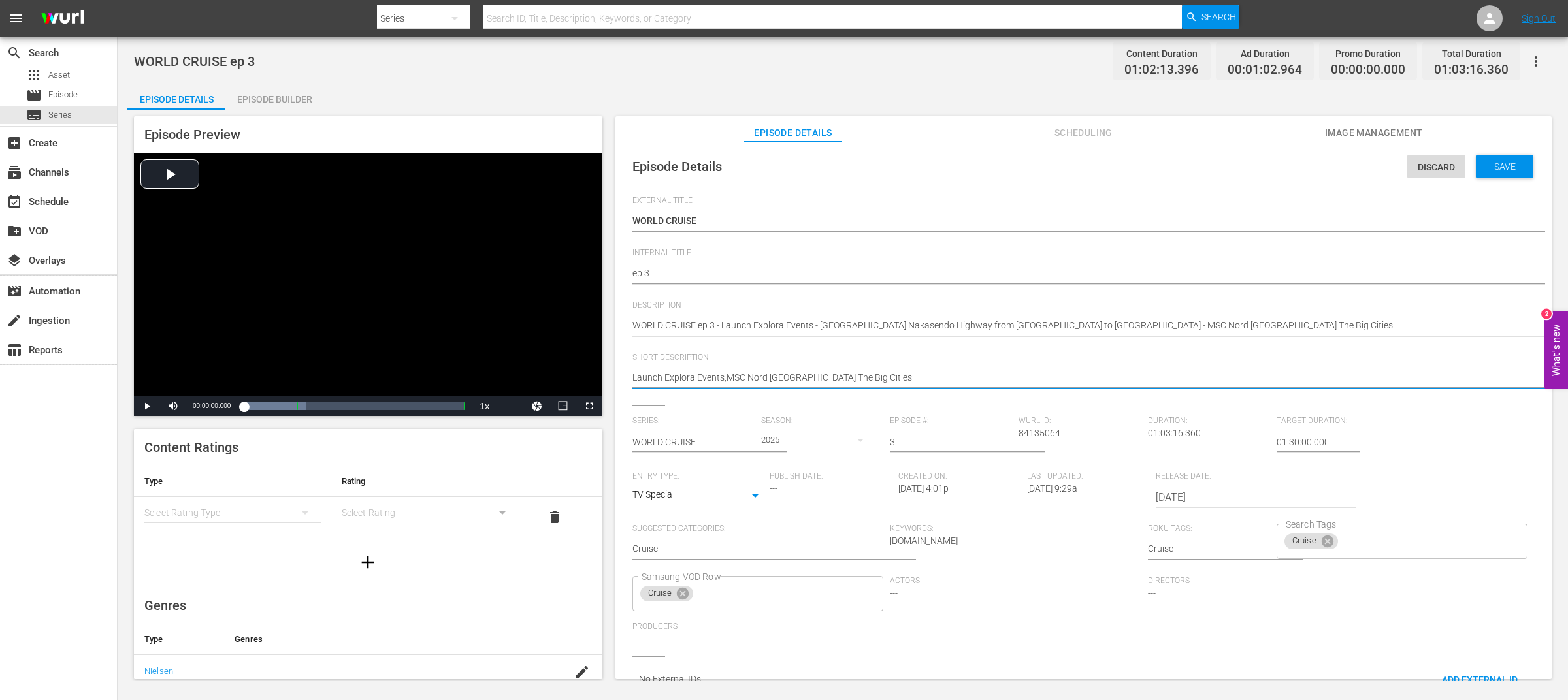
type textarea "Launch Explora Events, MSC Nord [GEOGRAPHIC_DATA] The Big Cities"
click at [1490, 171] on span "Save" at bounding box center [1504, 166] width 42 height 11
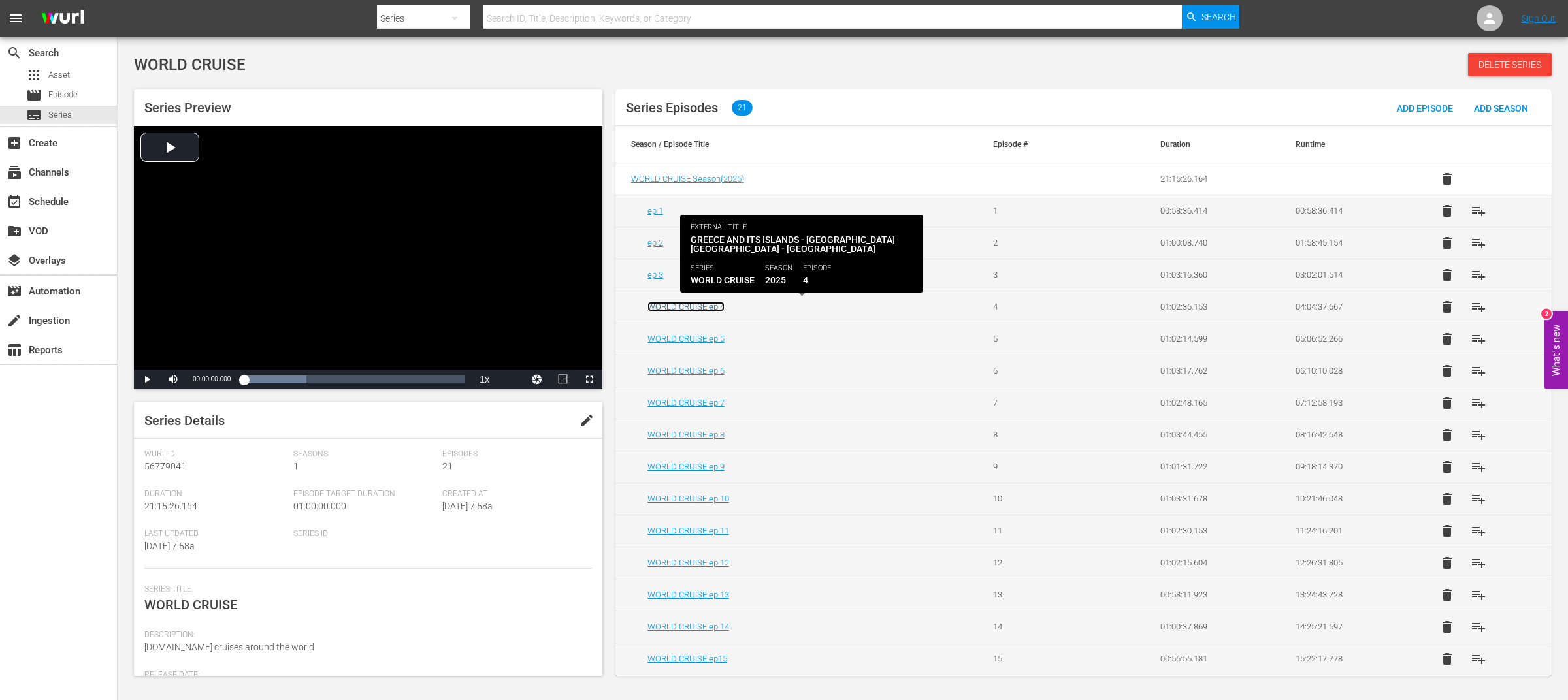
click at [715, 304] on link "WORLD CRUISE ep 4" at bounding box center [686, 307] width 77 height 10
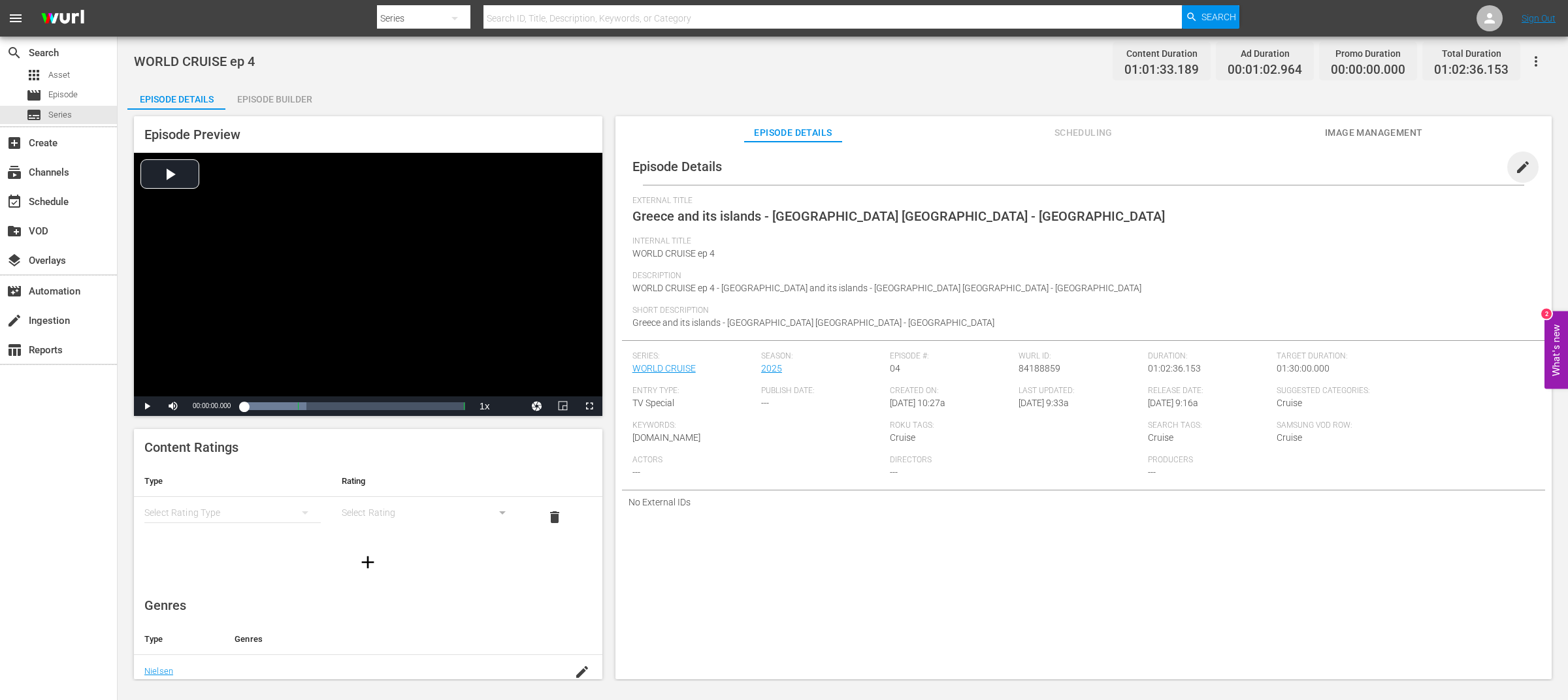
click at [1519, 168] on span "edit" at bounding box center [1523, 167] width 16 height 16
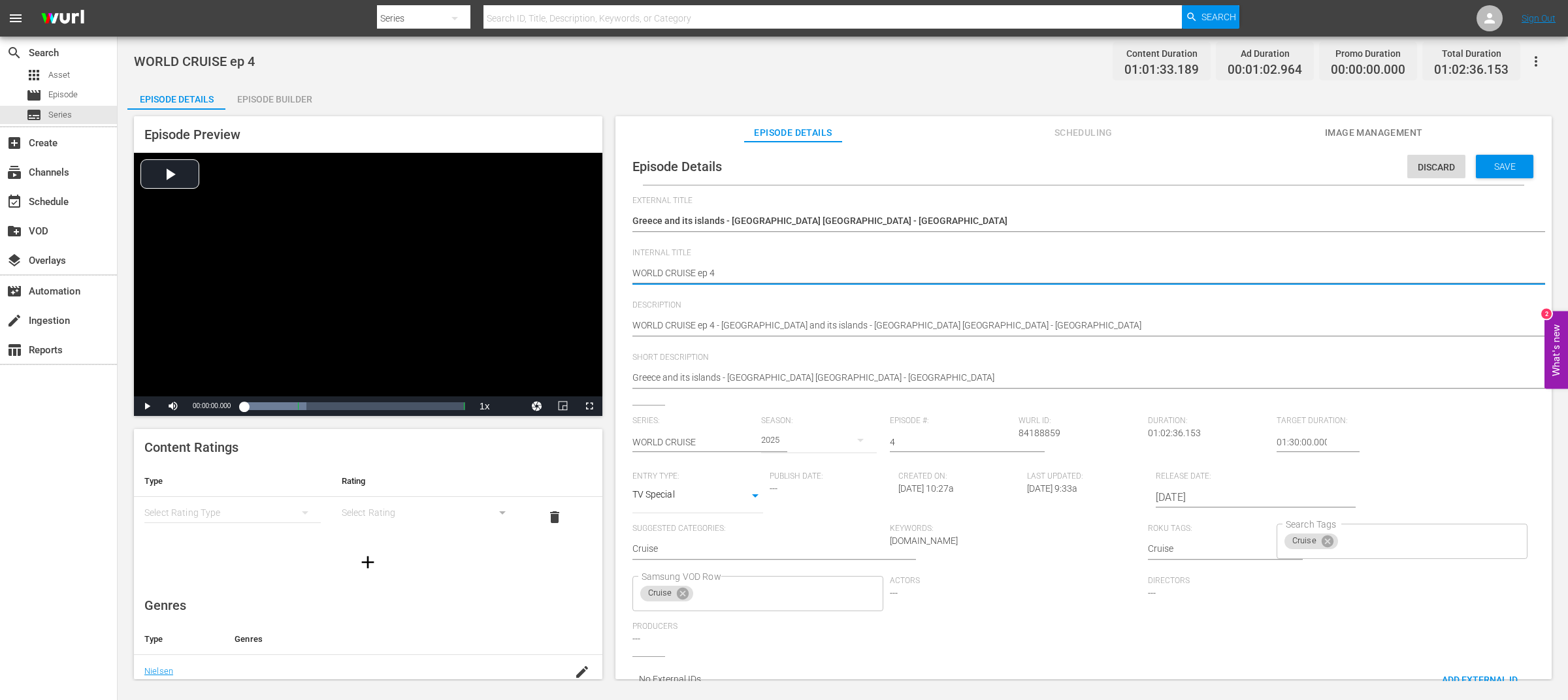
drag, startPoint x: 697, startPoint y: 271, endPoint x: 613, endPoint y: 274, distance: 84.1
type textarea "ep 4"
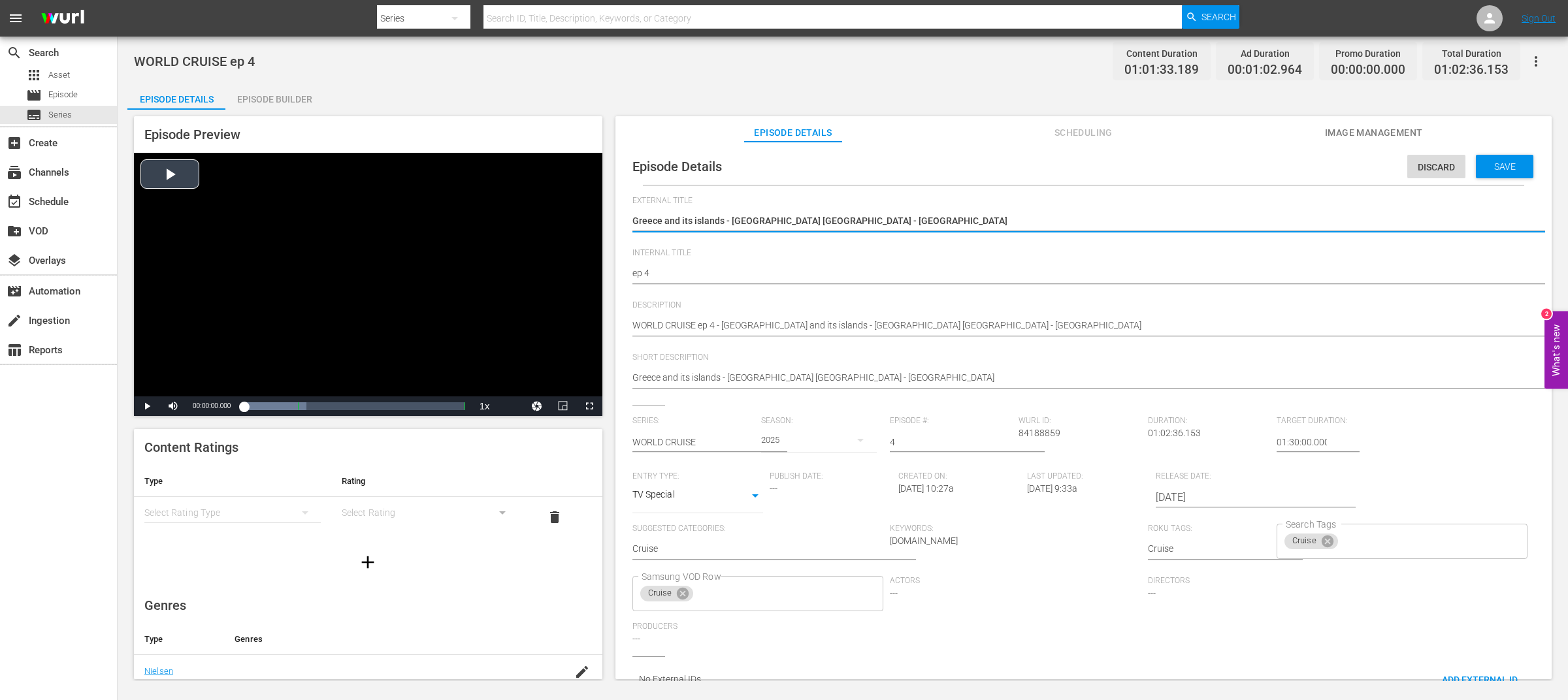
drag, startPoint x: 922, startPoint y: 221, endPoint x: 563, endPoint y: 220, distance: 359.0
paste textarea "WORLD CRUISE"
type textarea "WORLD CRUISE"
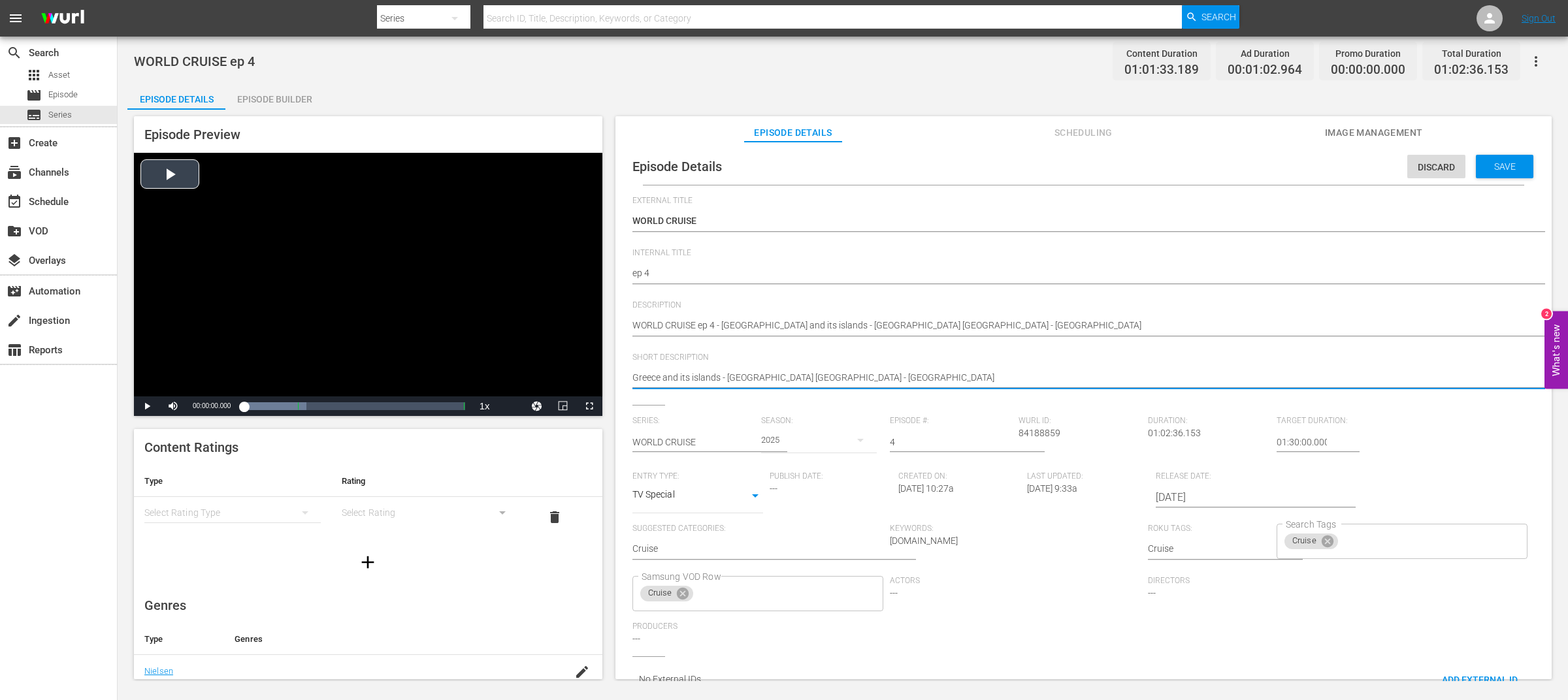
drag, startPoint x: 727, startPoint y: 381, endPoint x: 581, endPoint y: 378, distance: 146.0
drag, startPoint x: 687, startPoint y: 377, endPoint x: 678, endPoint y: 379, distance: 9.2
click at [678, 379] on textarea "Greece and its islands - [GEOGRAPHIC_DATA] [GEOGRAPHIC_DATA] - [GEOGRAPHIC_DATA]" at bounding box center [1080, 379] width 896 height 16
click at [837, 374] on textarea "Greece and its islands - [GEOGRAPHIC_DATA] [GEOGRAPHIC_DATA] - [GEOGRAPHIC_DATA]" at bounding box center [1080, 379] width 896 height 16
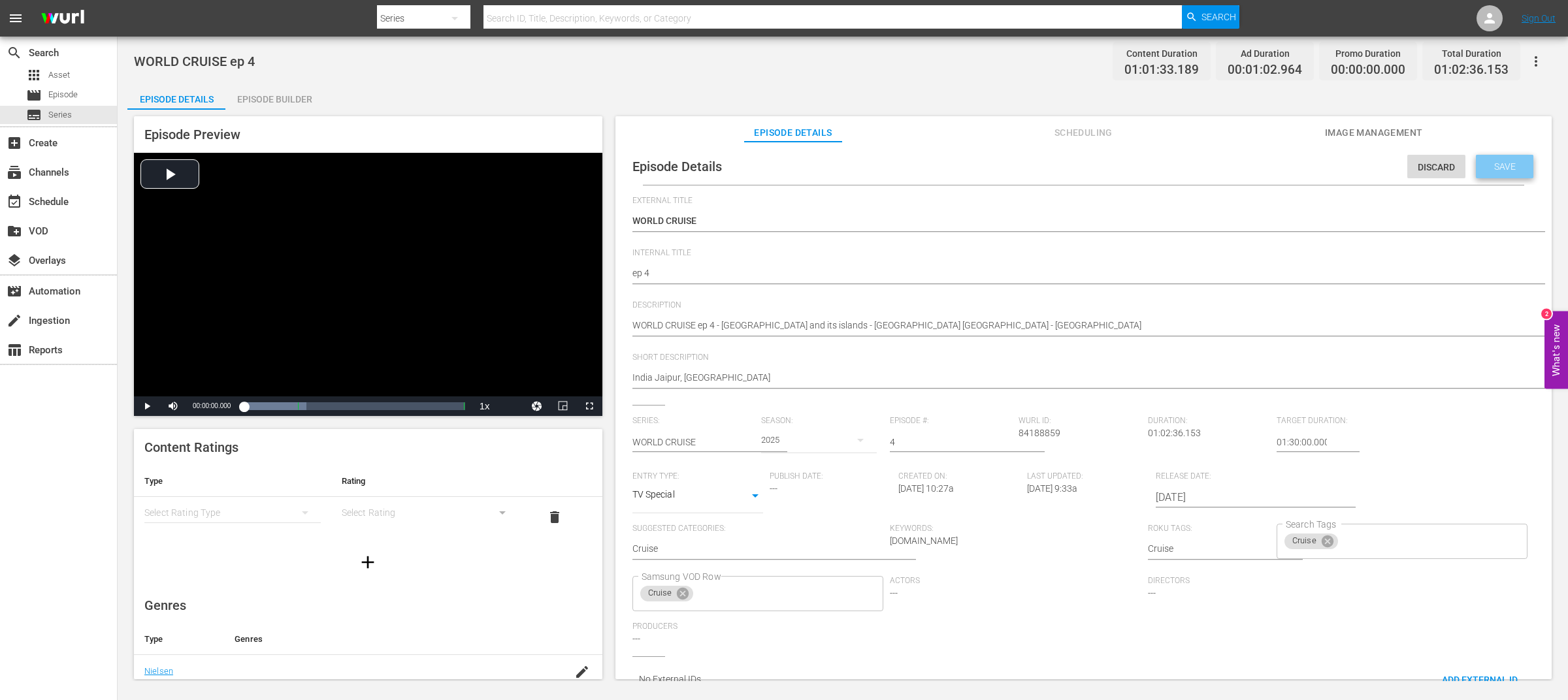
click at [1503, 161] on span "Save" at bounding box center [1504, 166] width 42 height 11
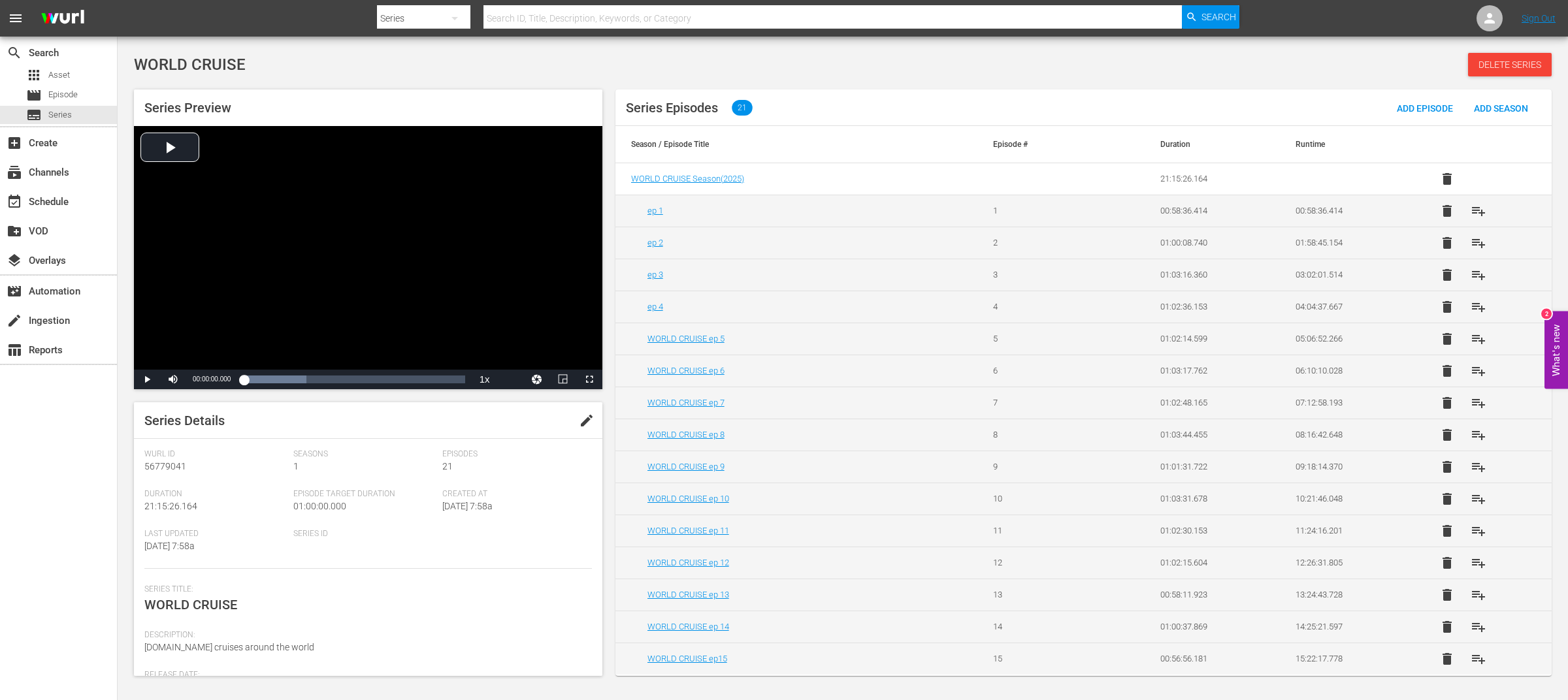
click at [887, 64] on div "WORLD CRUISE Delete Series" at bounding box center [843, 64] width 1418 height 23
click at [893, 55] on div "WORLD CRUISE Delete Series" at bounding box center [843, 64] width 1418 height 23
